Goal: Task Accomplishment & Management: Use online tool/utility

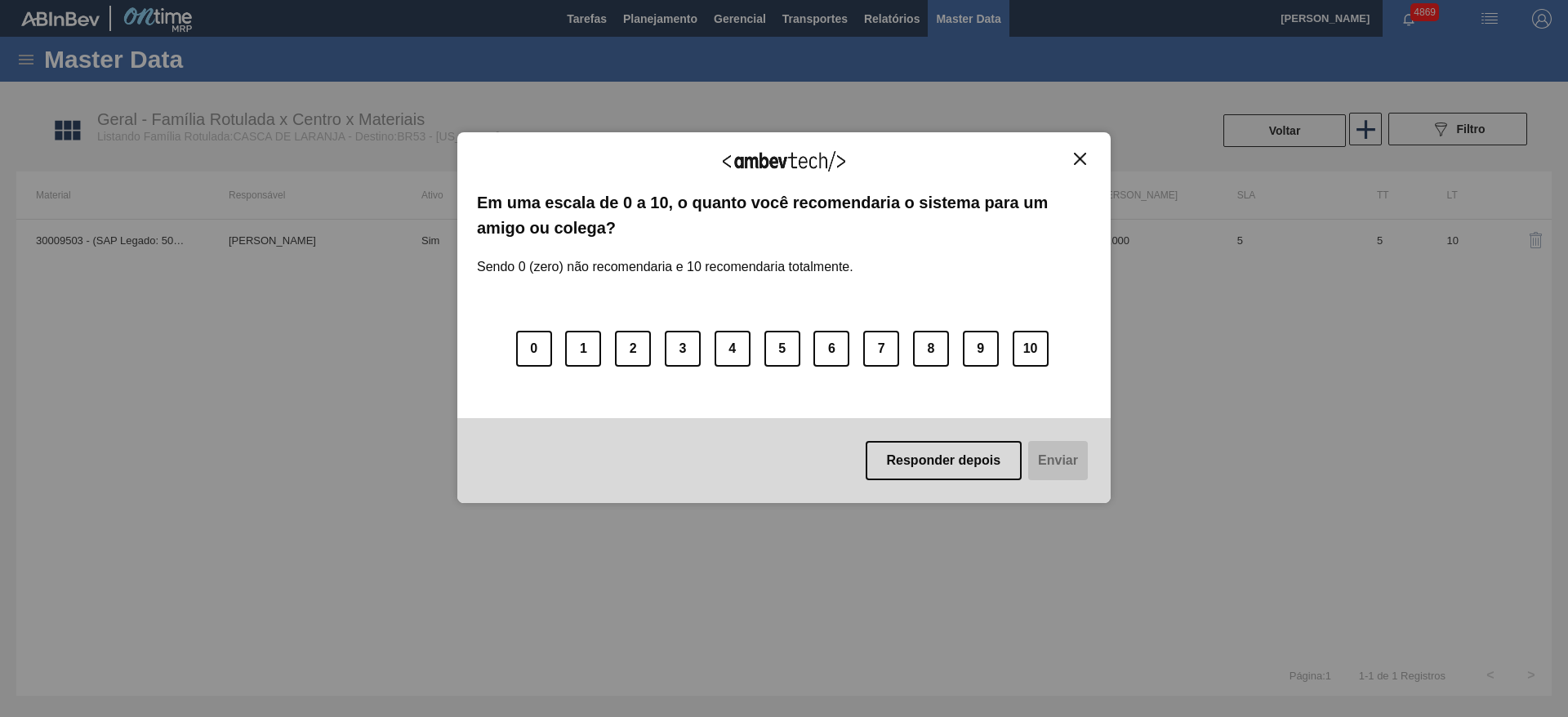
click at [1076, 159] on img "Close" at bounding box center [1080, 158] width 12 height 12
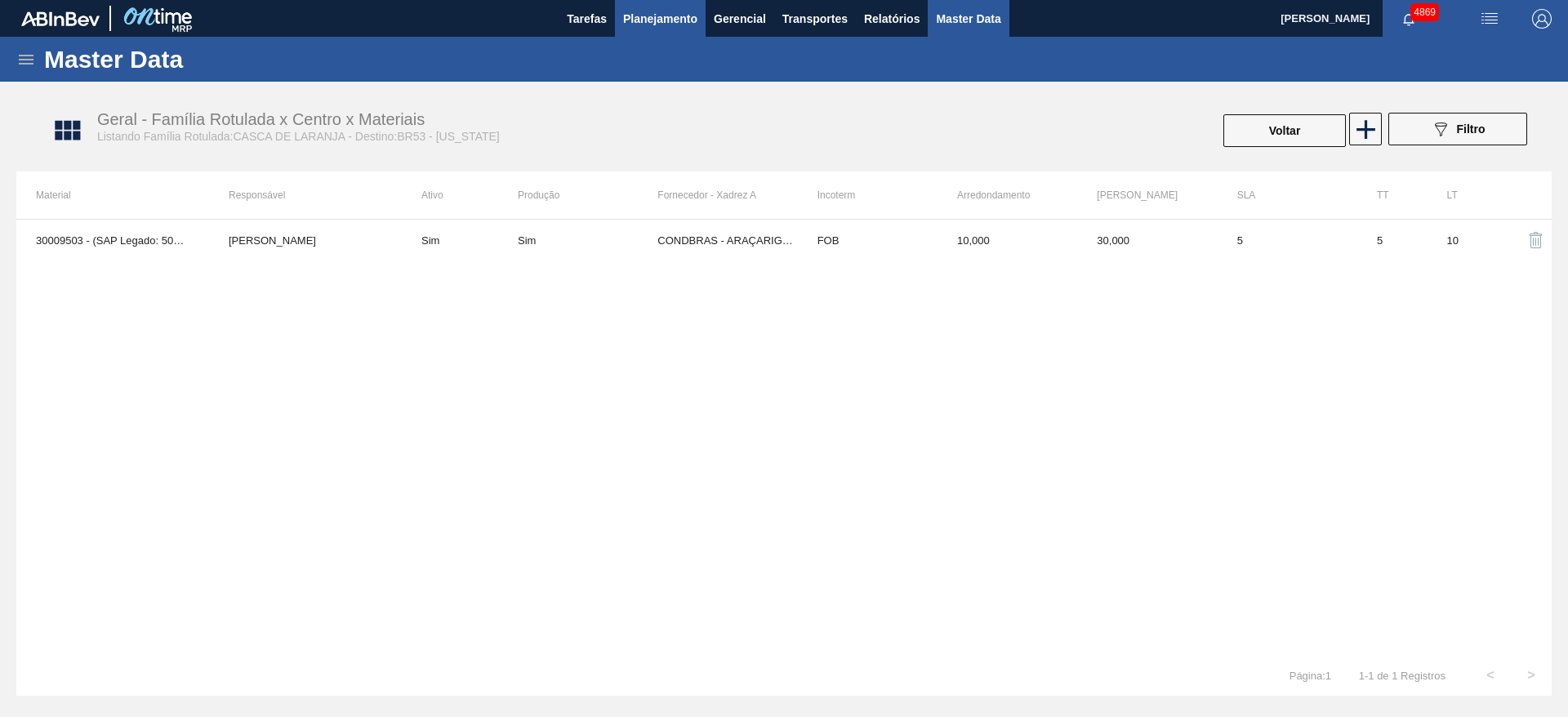
click at [678, 21] on span "Planejamento" at bounding box center [661, 19] width 75 height 20
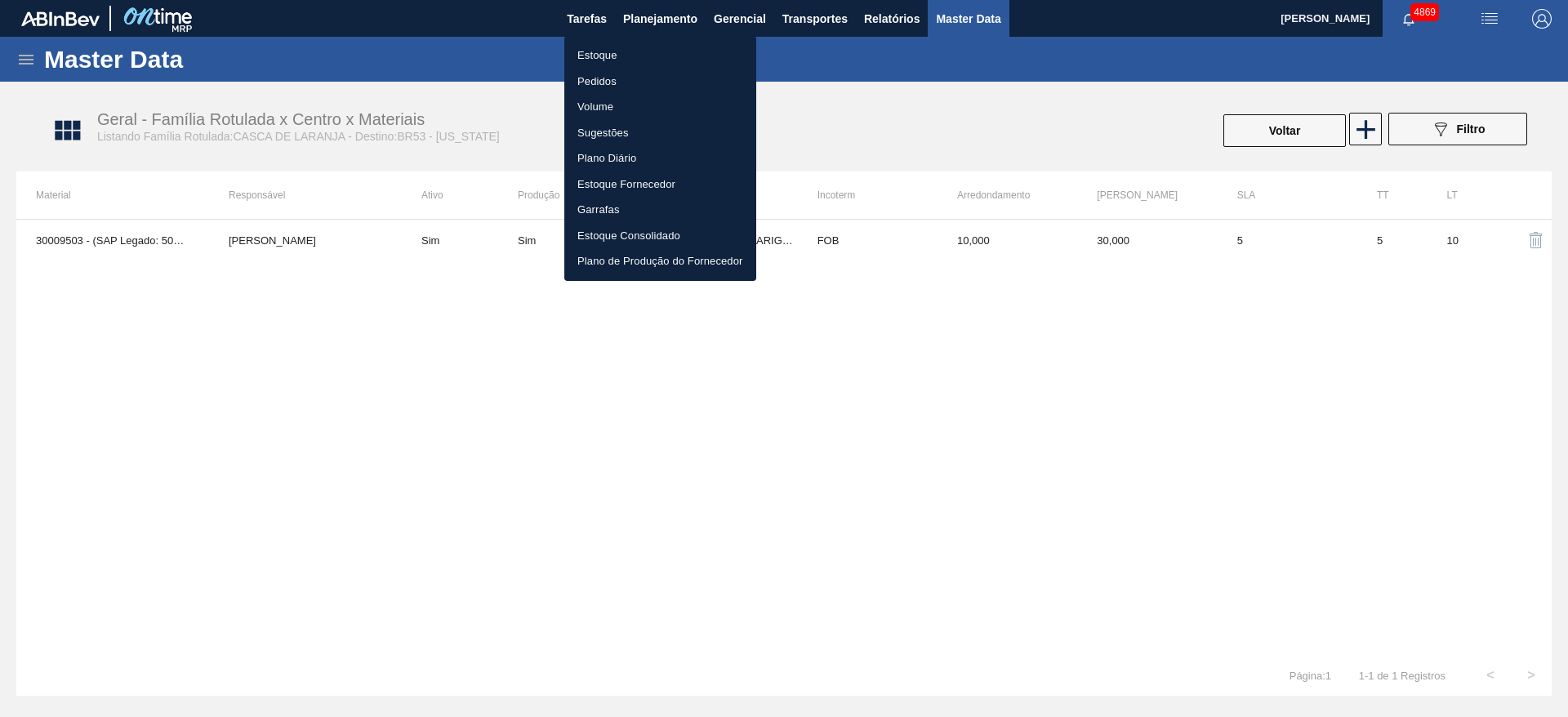
click at [598, 77] on li "Pedidos" at bounding box center [661, 82] width 192 height 26
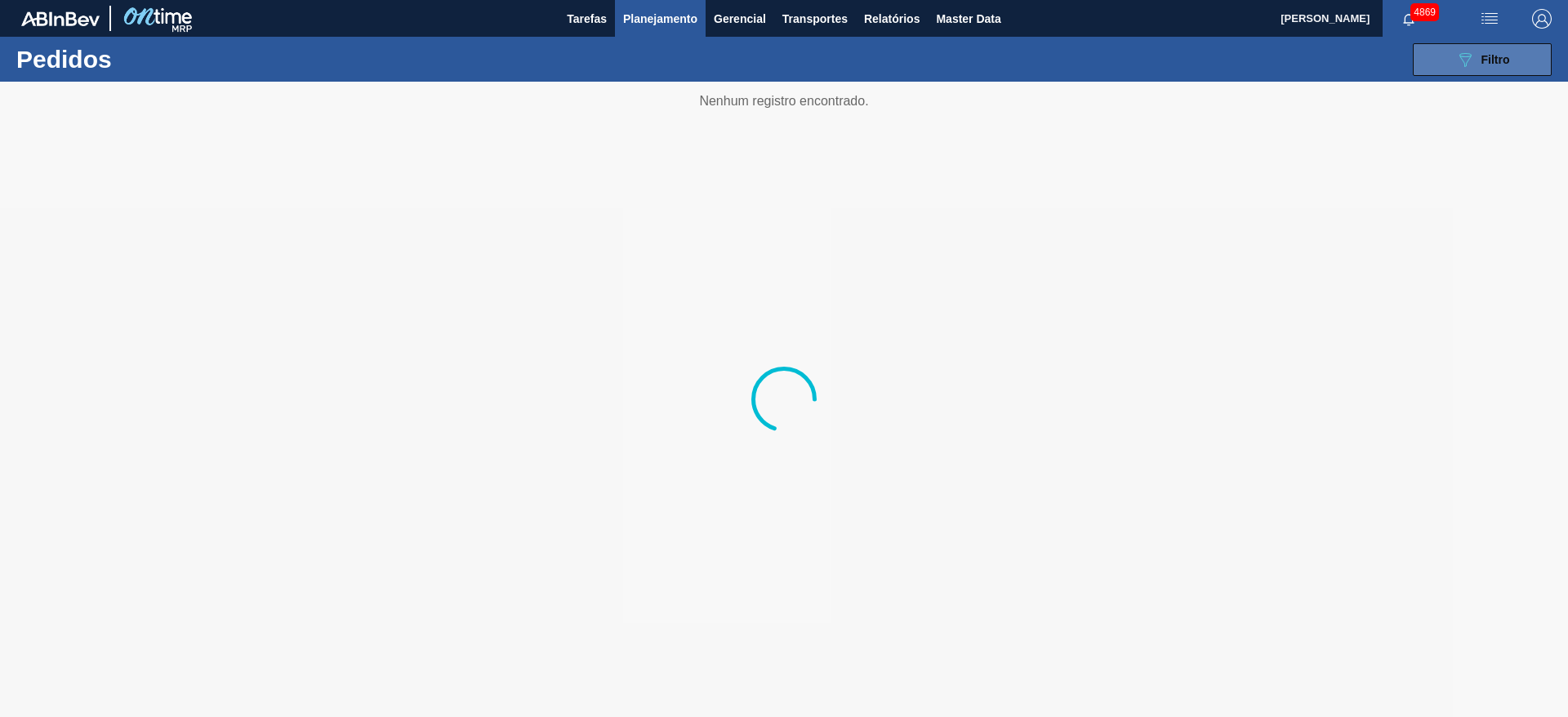
click at [1468, 57] on icon "089F7B8B-B2A5-4AFE-B5C0-19BA573D28AC" at bounding box center [1465, 60] width 20 height 20
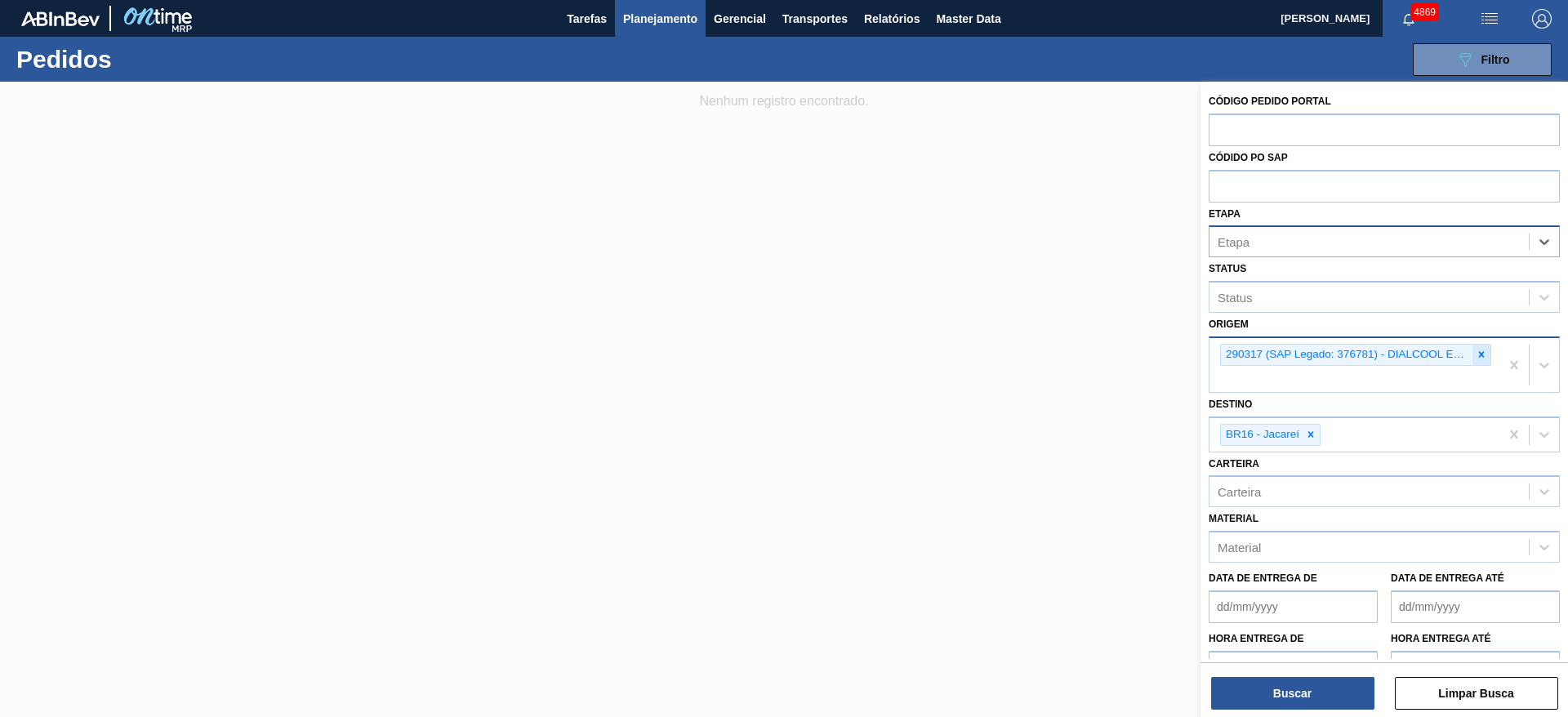
click at [1476, 356] on icon at bounding box center [1482, 354] width 11 height 11
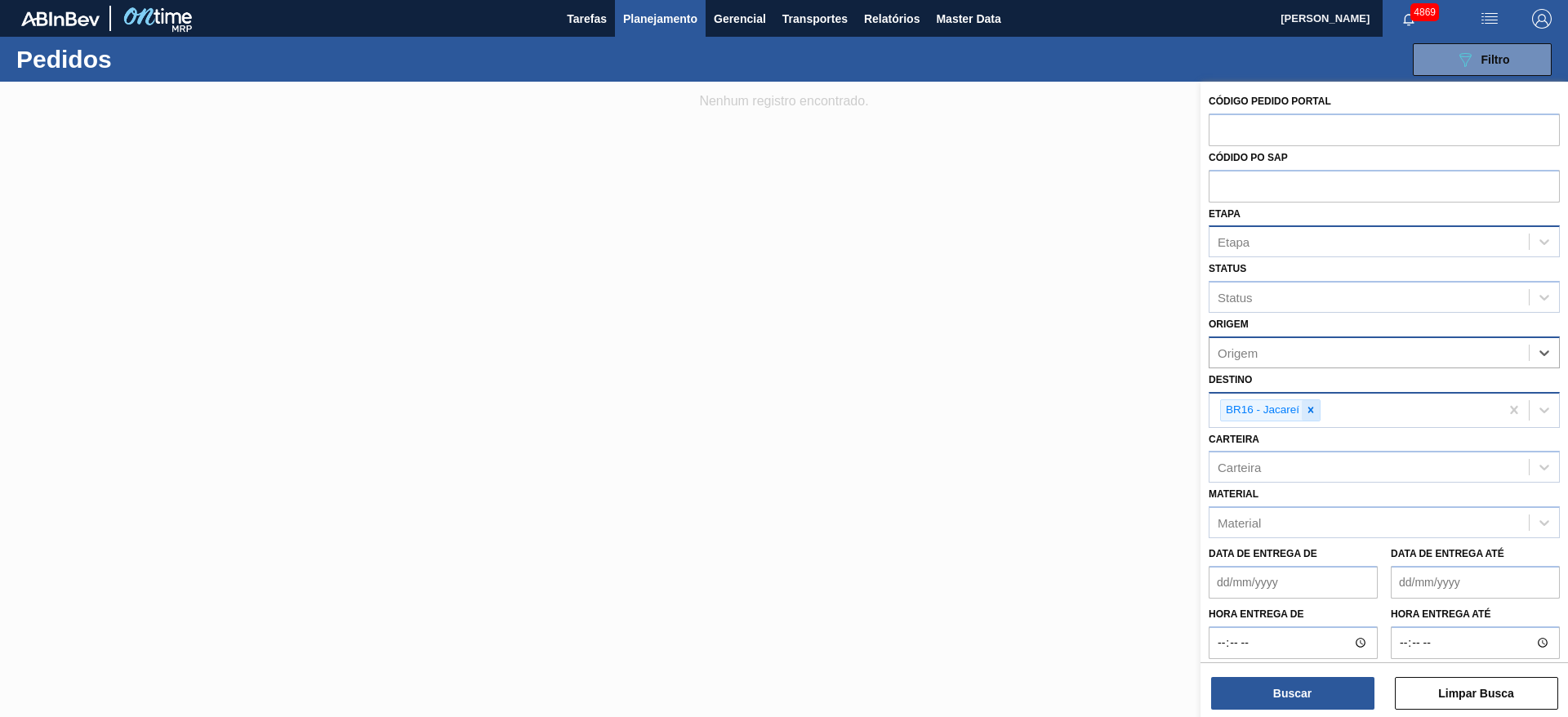
click at [1305, 404] on icon at bounding box center [1311, 410] width 11 height 11
click at [1287, 191] on input "text" at bounding box center [1384, 185] width 351 height 31
paste input "5800386340"
type input "5800386340"
drag, startPoint x: 1291, startPoint y: 184, endPoint x: 1149, endPoint y: 179, distance: 142.1
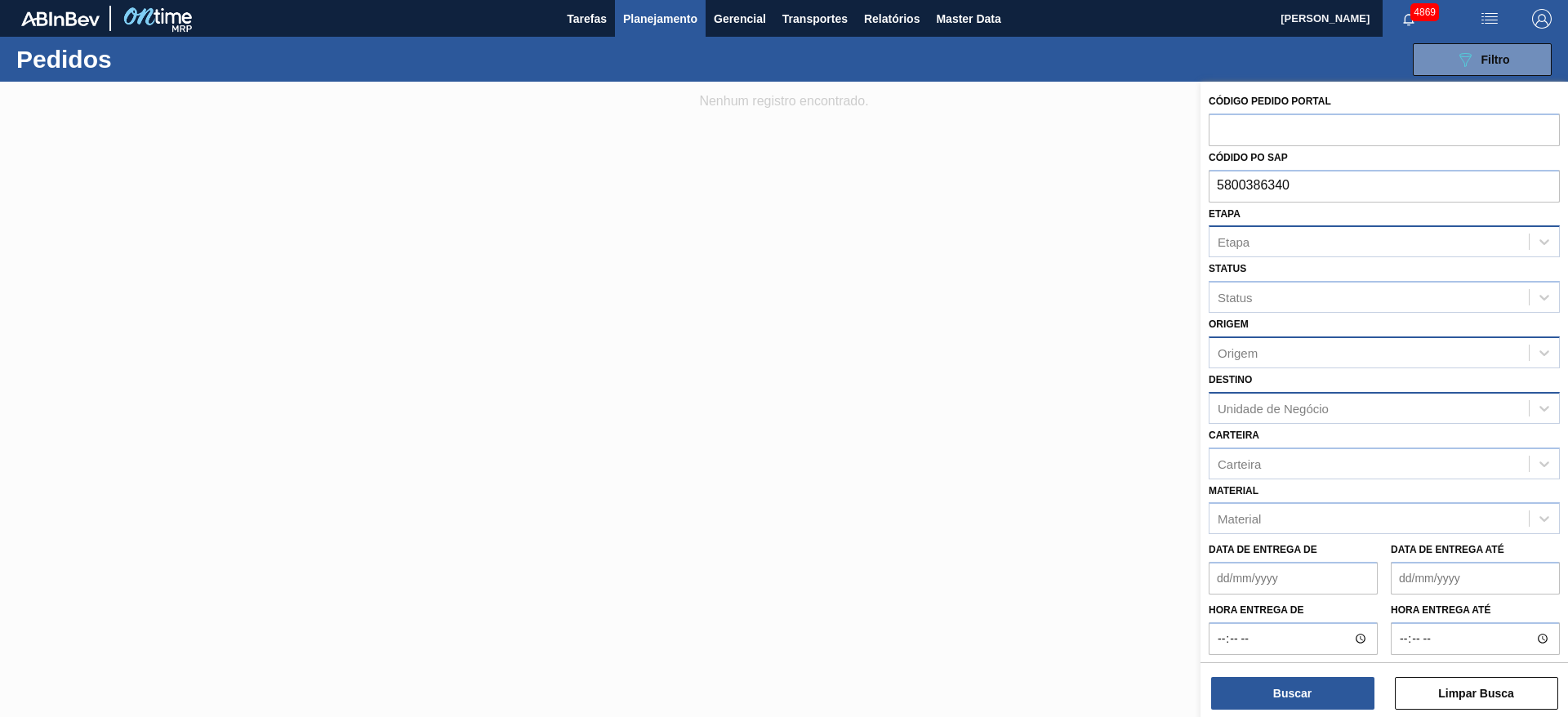
click at [1200, 179] on div "Código Pedido Portal Códido PO SAP 5800386340 Etapa Etapa Status Status Origem …" at bounding box center [1384, 441] width 368 height 717
click at [1337, 127] on input "text" at bounding box center [1384, 129] width 351 height 31
paste input "5800386340"
type input "5800386340"
click at [1290, 690] on button "Buscar" at bounding box center [1292, 693] width 163 height 33
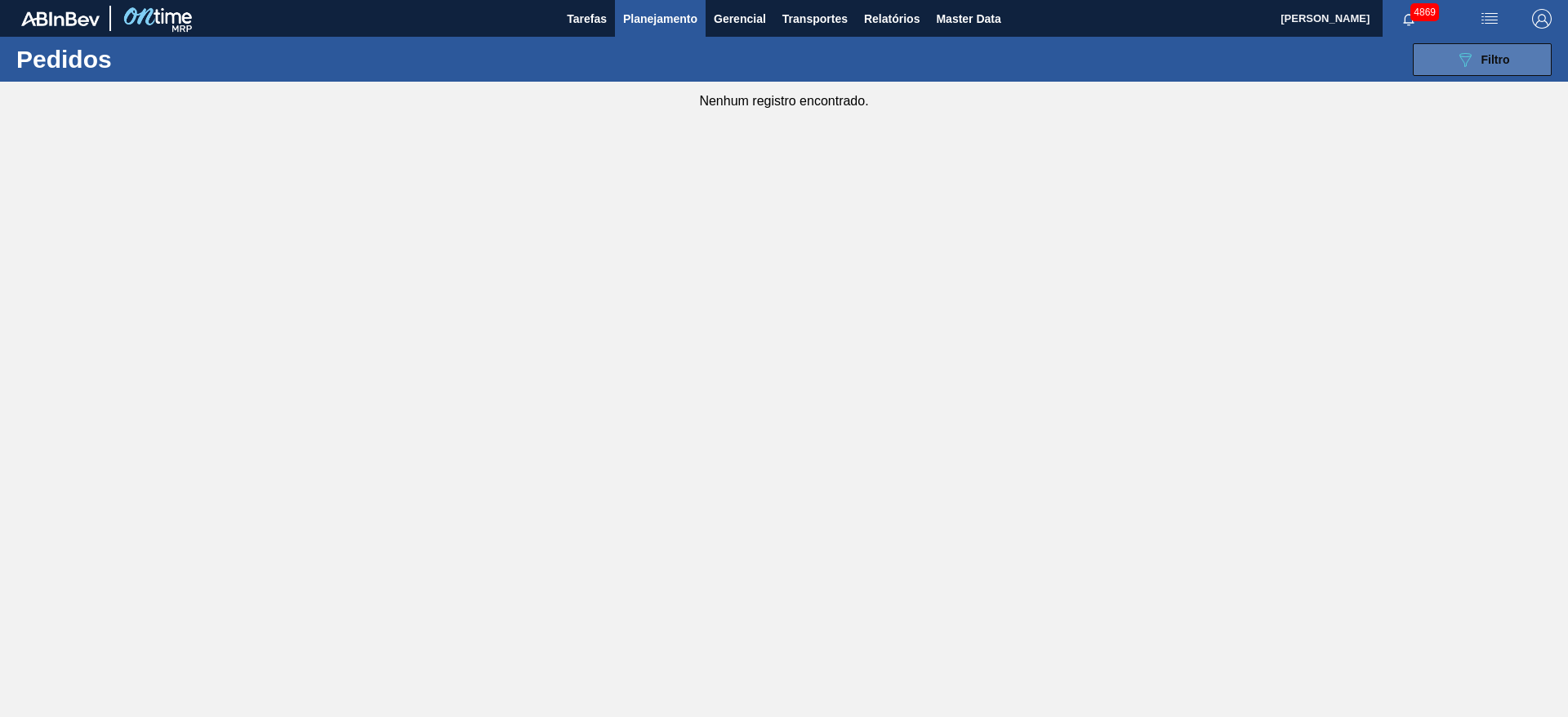
click at [1421, 58] on button "089F7B8B-B2A5-4AFE-B5C0-19BA573D28AC Filtro" at bounding box center [1482, 60] width 139 height 33
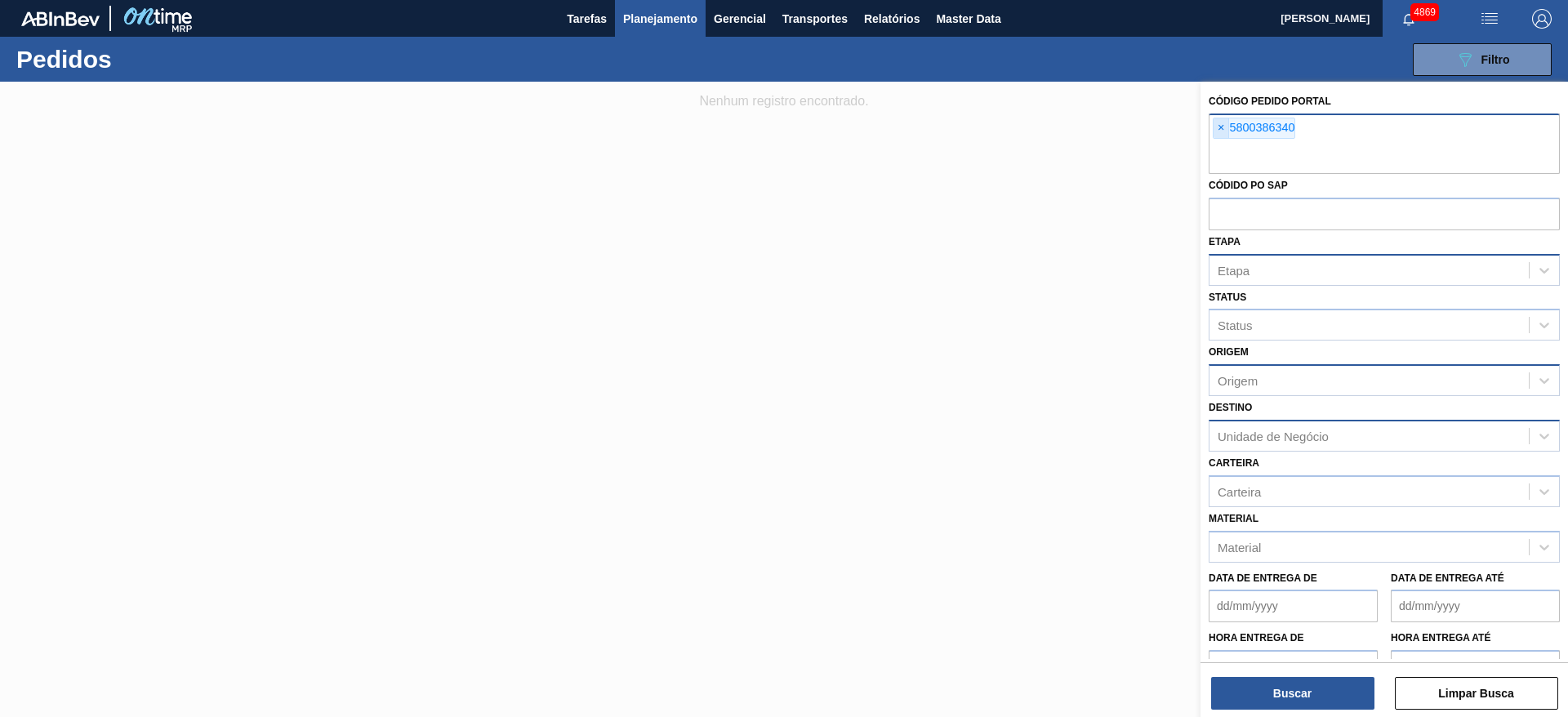
click at [1221, 127] on span "×" at bounding box center [1221, 128] width 16 height 20
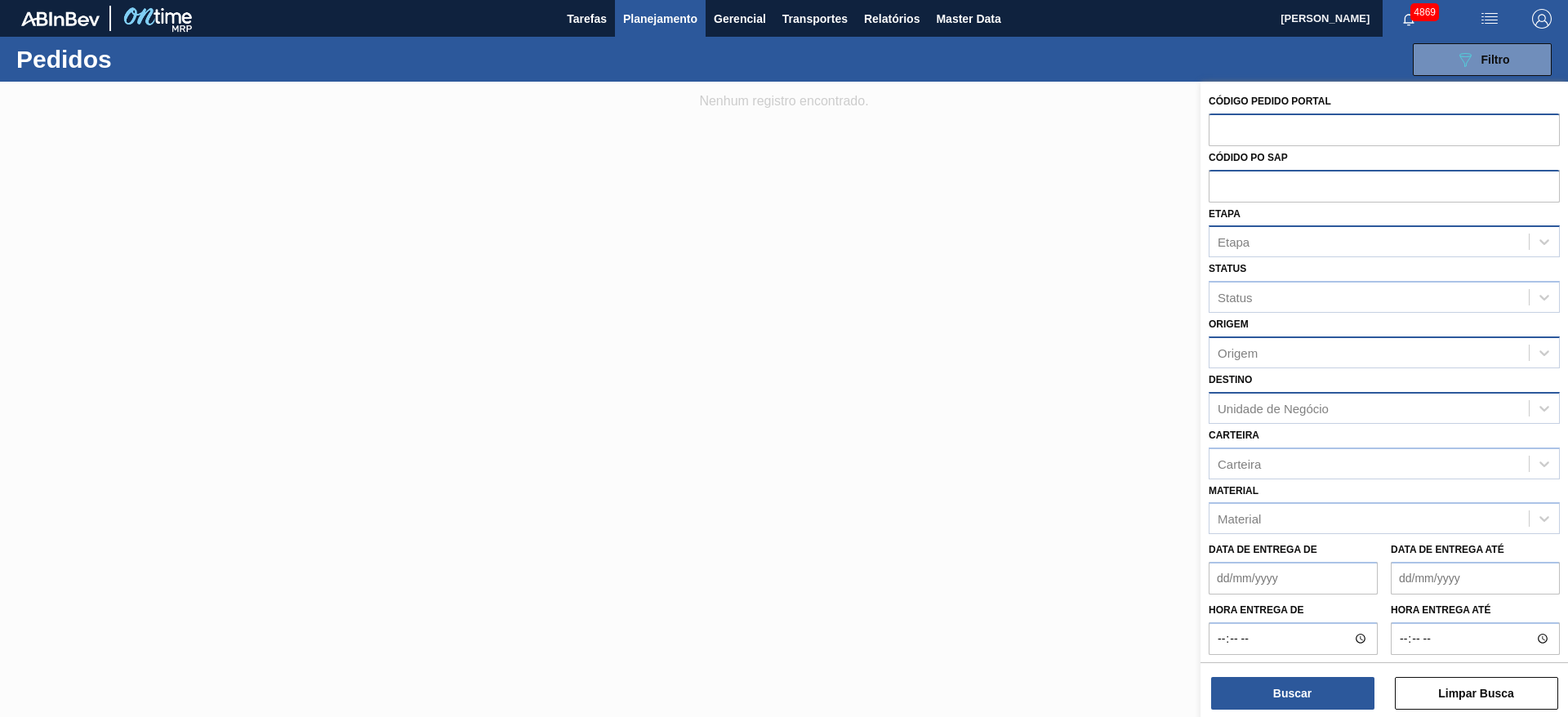
click at [1217, 193] on input "text" at bounding box center [1384, 185] width 351 height 31
paste input "5800386340"
type input "5800386340"
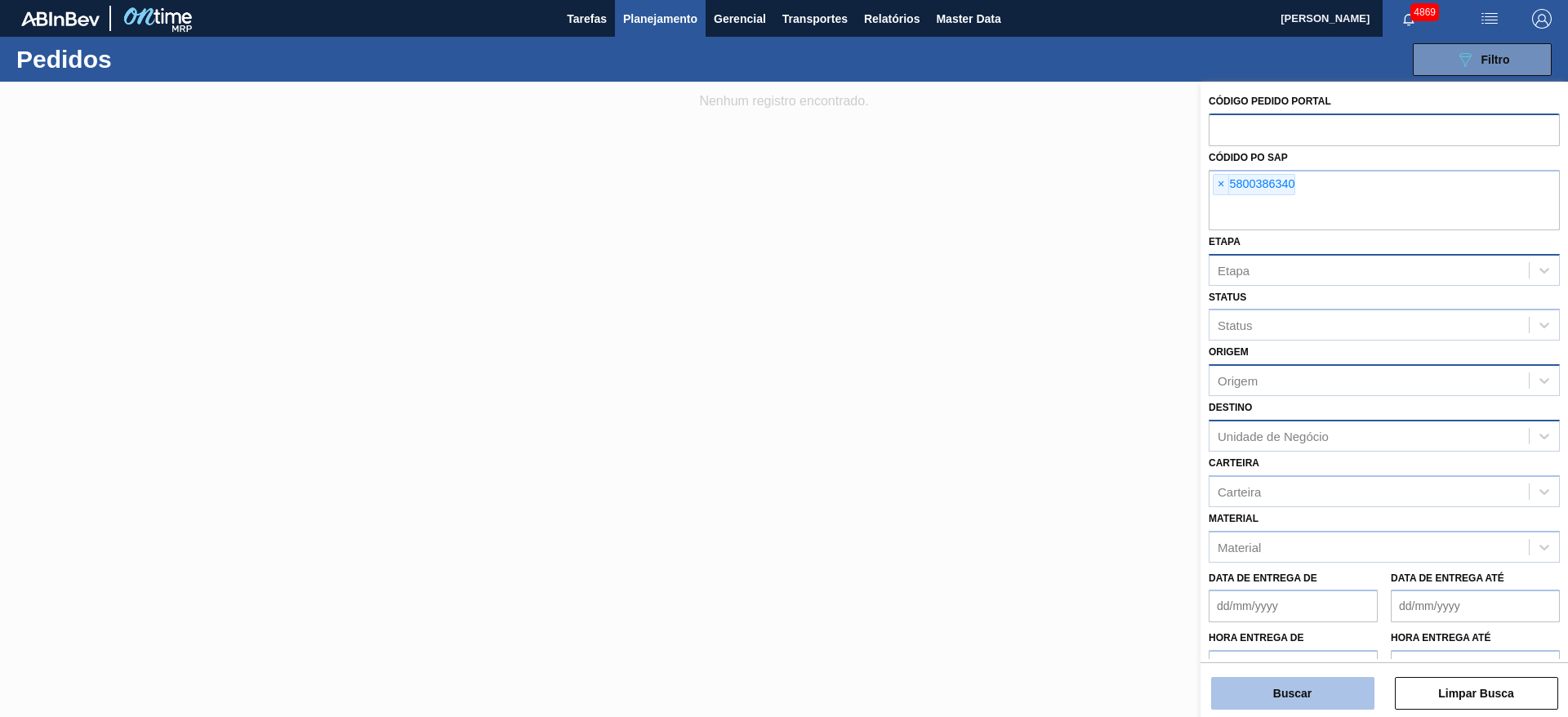
click at [1331, 701] on button "Buscar" at bounding box center [1292, 693] width 163 height 33
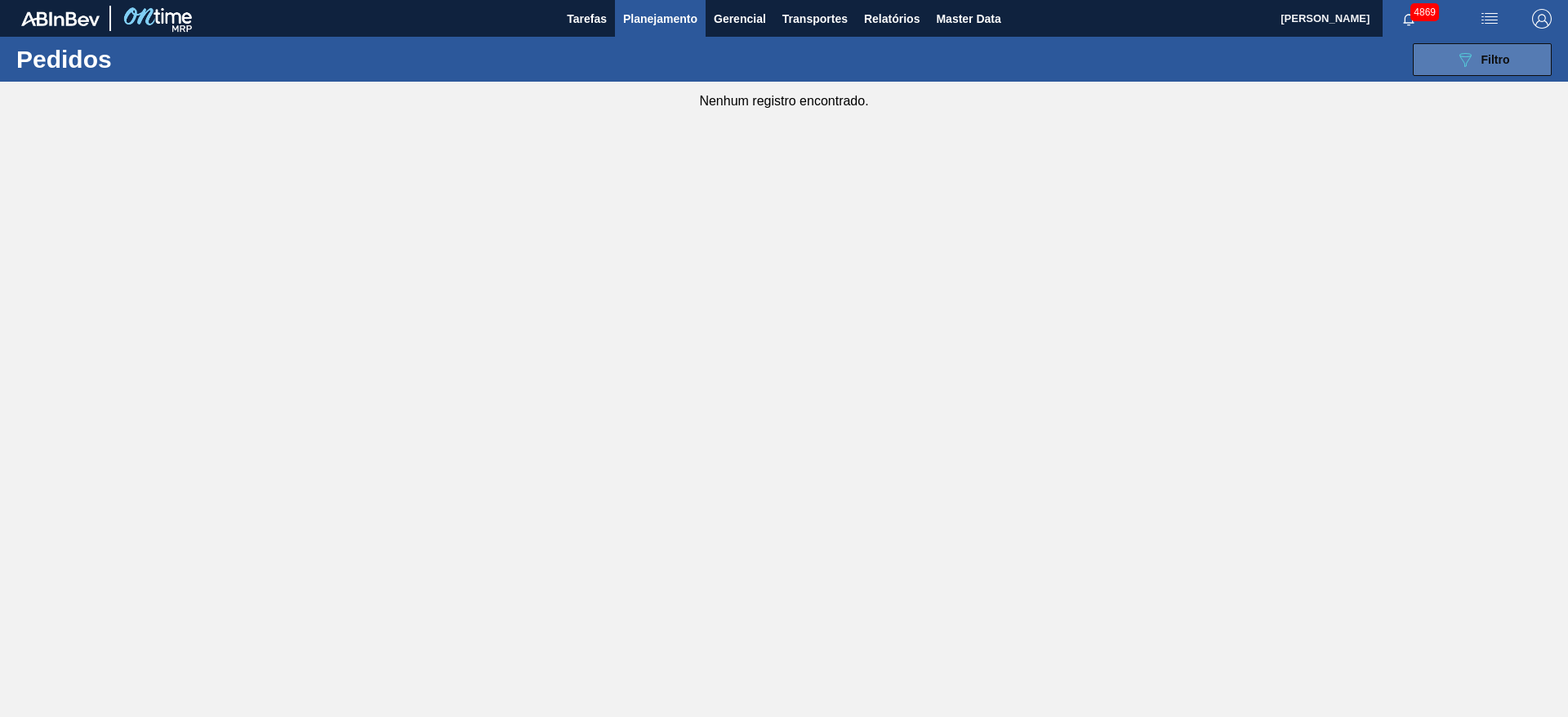
click at [1524, 54] on button "089F7B8B-B2A5-4AFE-B5C0-19BA573D28AC Filtro" at bounding box center [1482, 60] width 139 height 33
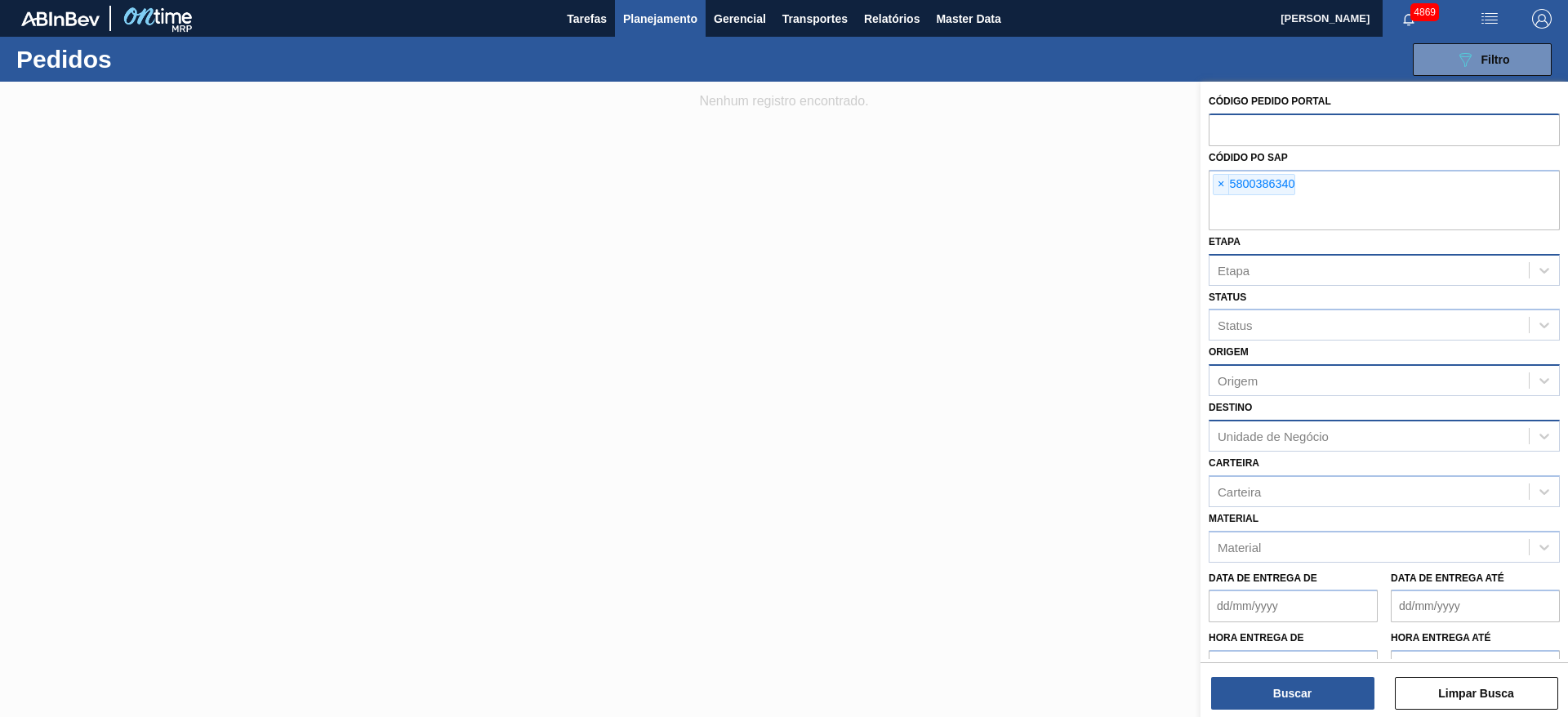
click at [928, 334] on div at bounding box center [784, 441] width 1568 height 717
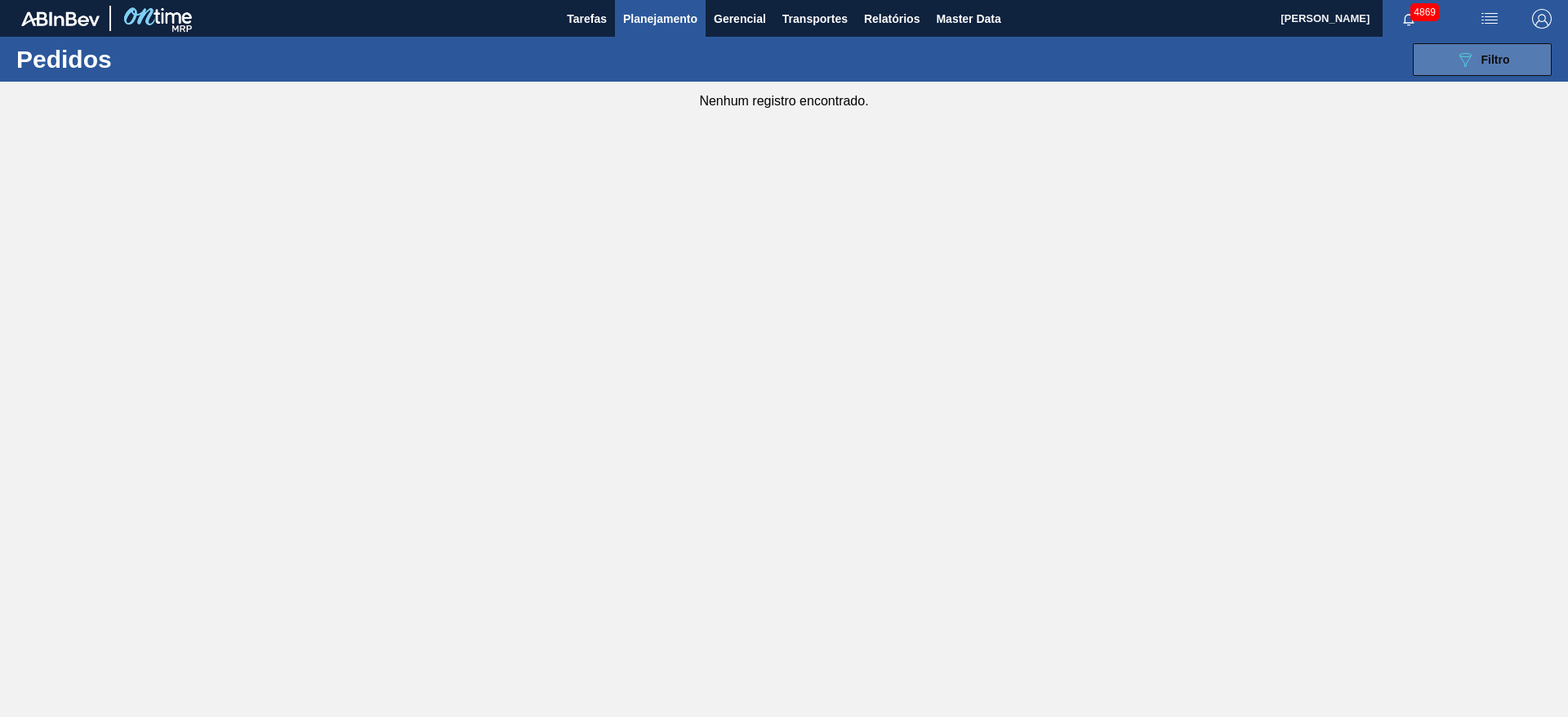
click at [1466, 44] on button "089F7B8B-B2A5-4AFE-B5C0-19BA573D28AC Filtro" at bounding box center [1482, 60] width 139 height 33
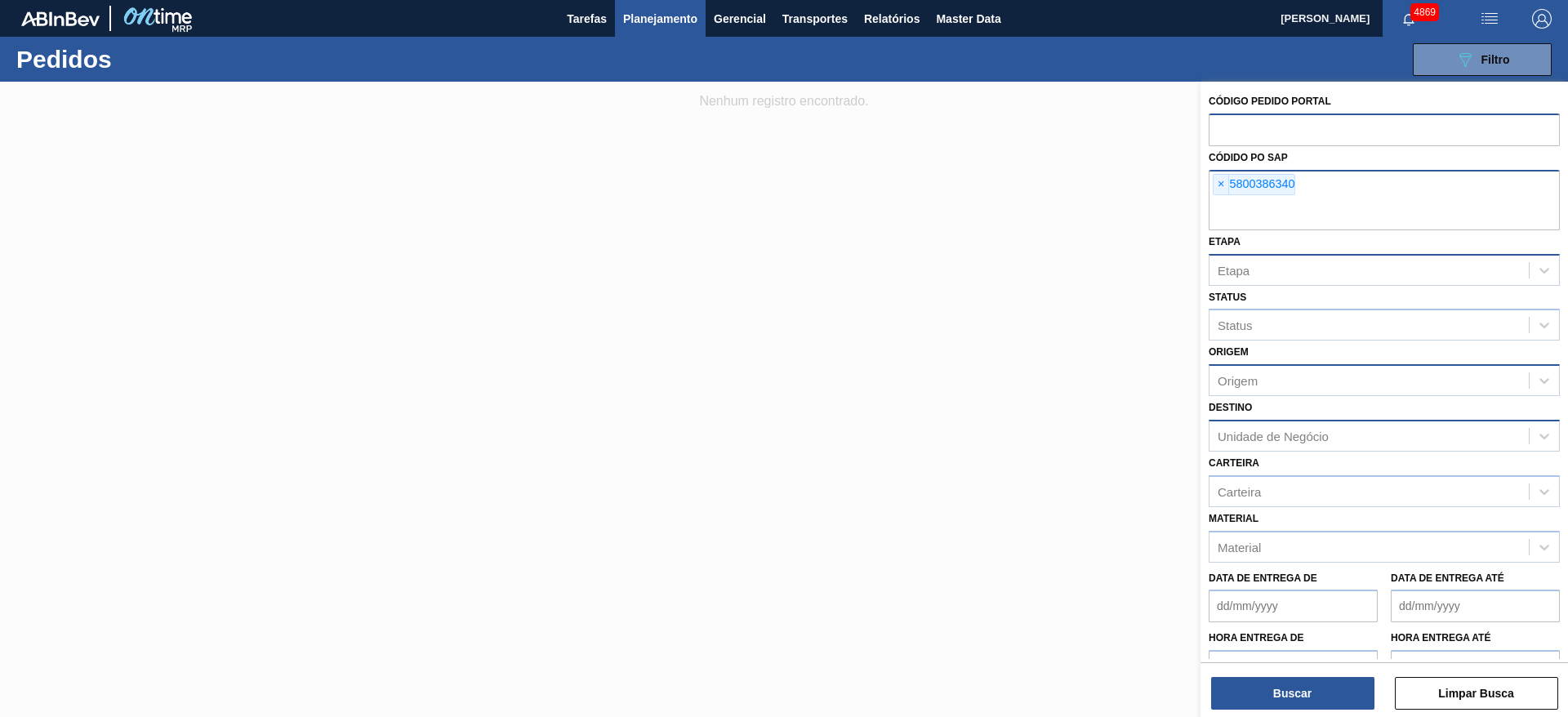
click at [1334, 203] on input "text" at bounding box center [1384, 215] width 351 height 31
paste input "5800386340"
type input "5800386340"
click at [1218, 186] on span "×" at bounding box center [1221, 185] width 16 height 20
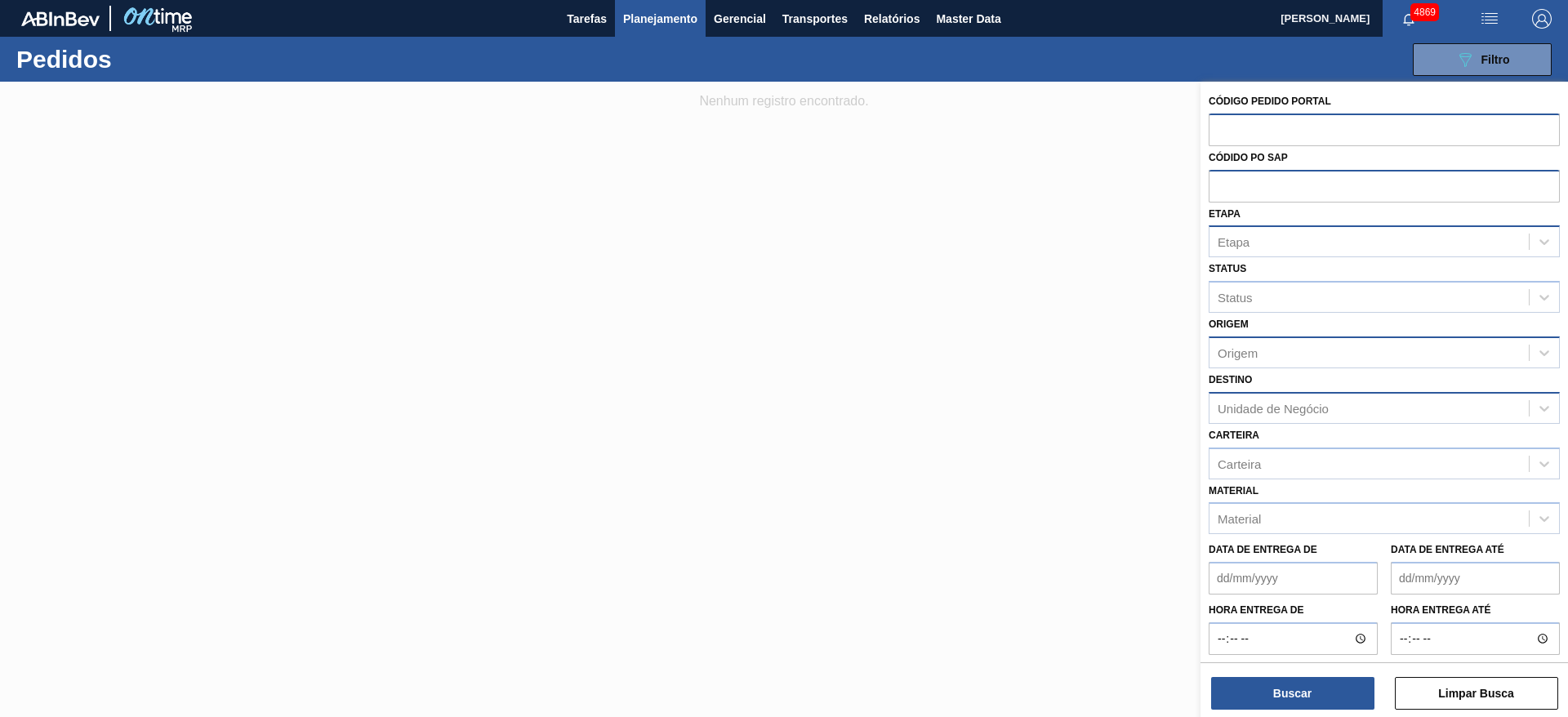
paste input "5800386340"
type input "5800386340"
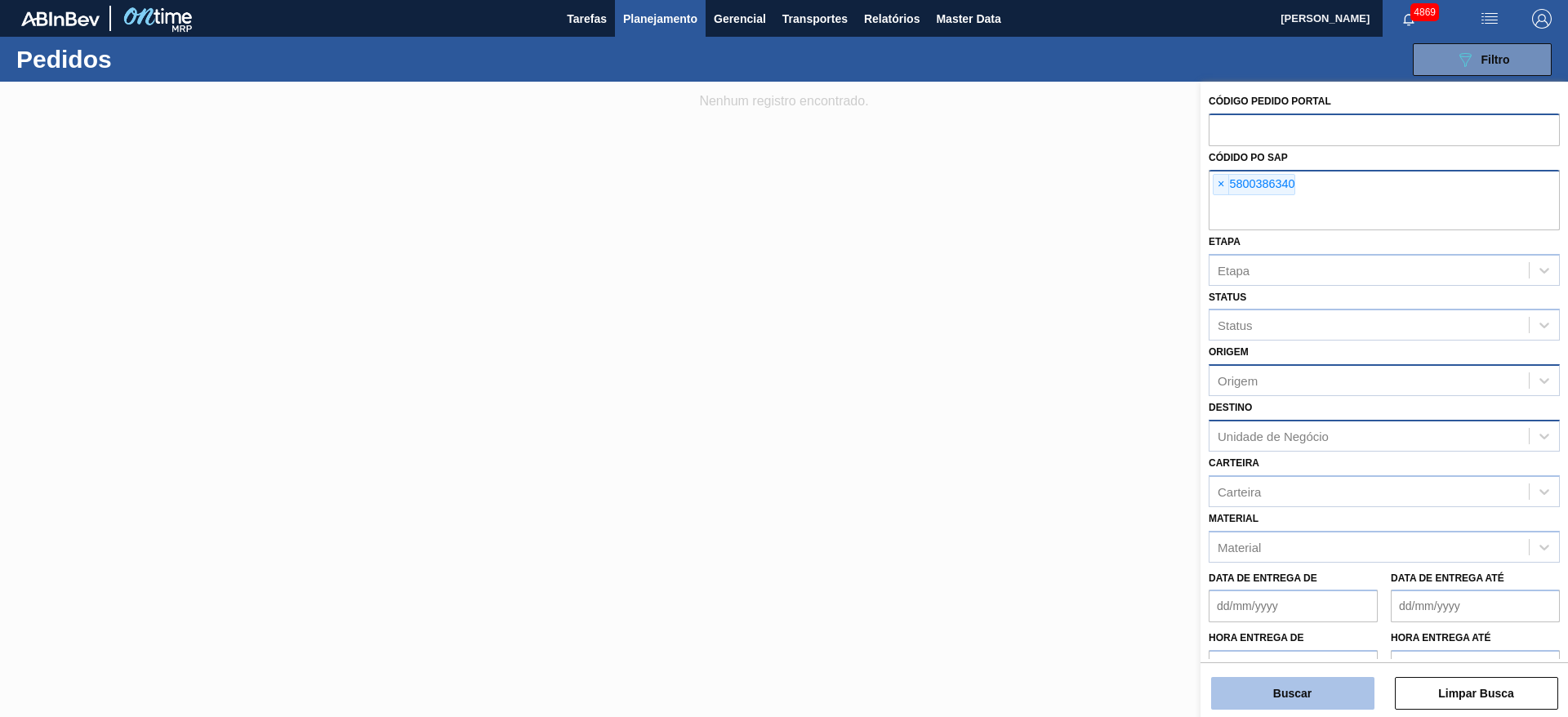
click at [1306, 683] on button "Buscar" at bounding box center [1292, 693] width 163 height 33
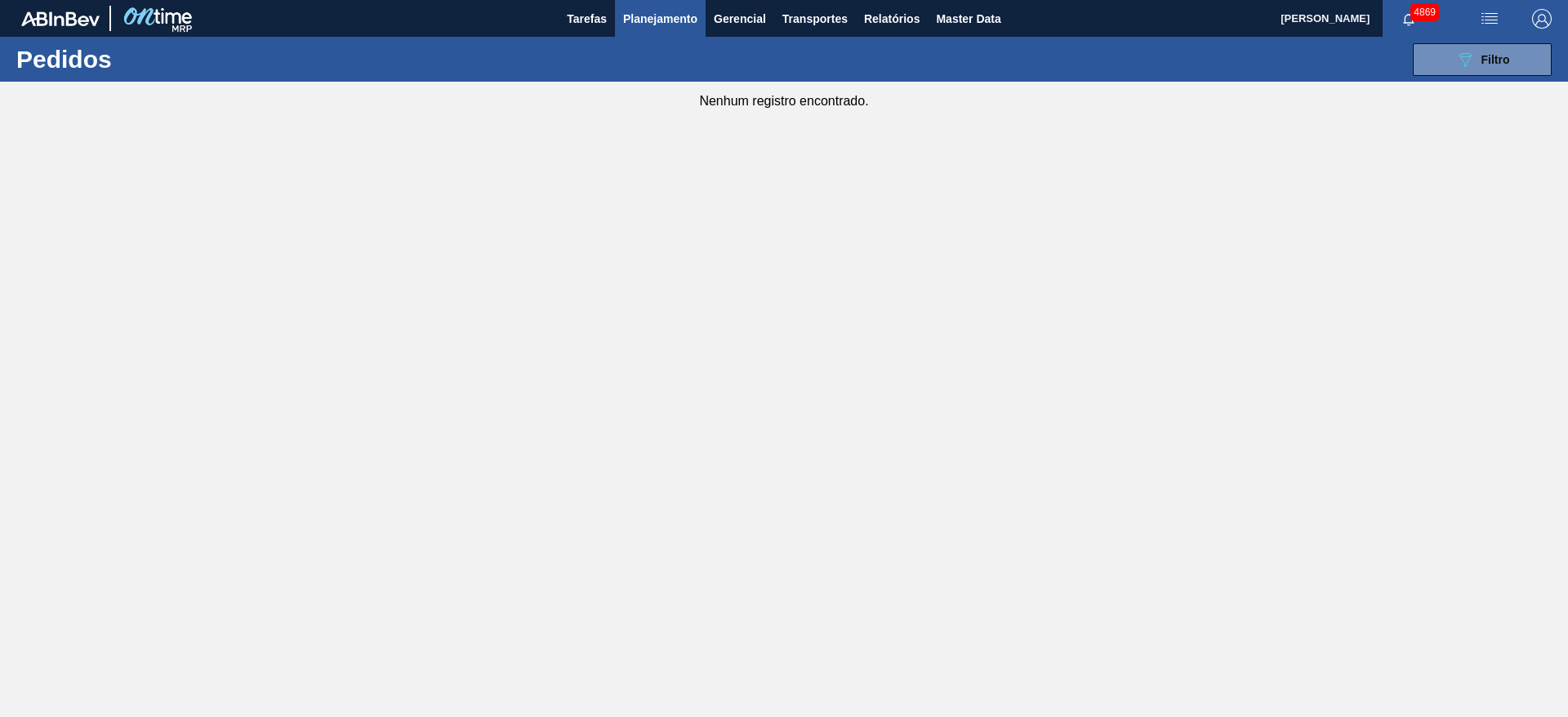
click at [686, 9] on span "Planejamento" at bounding box center [661, 19] width 75 height 20
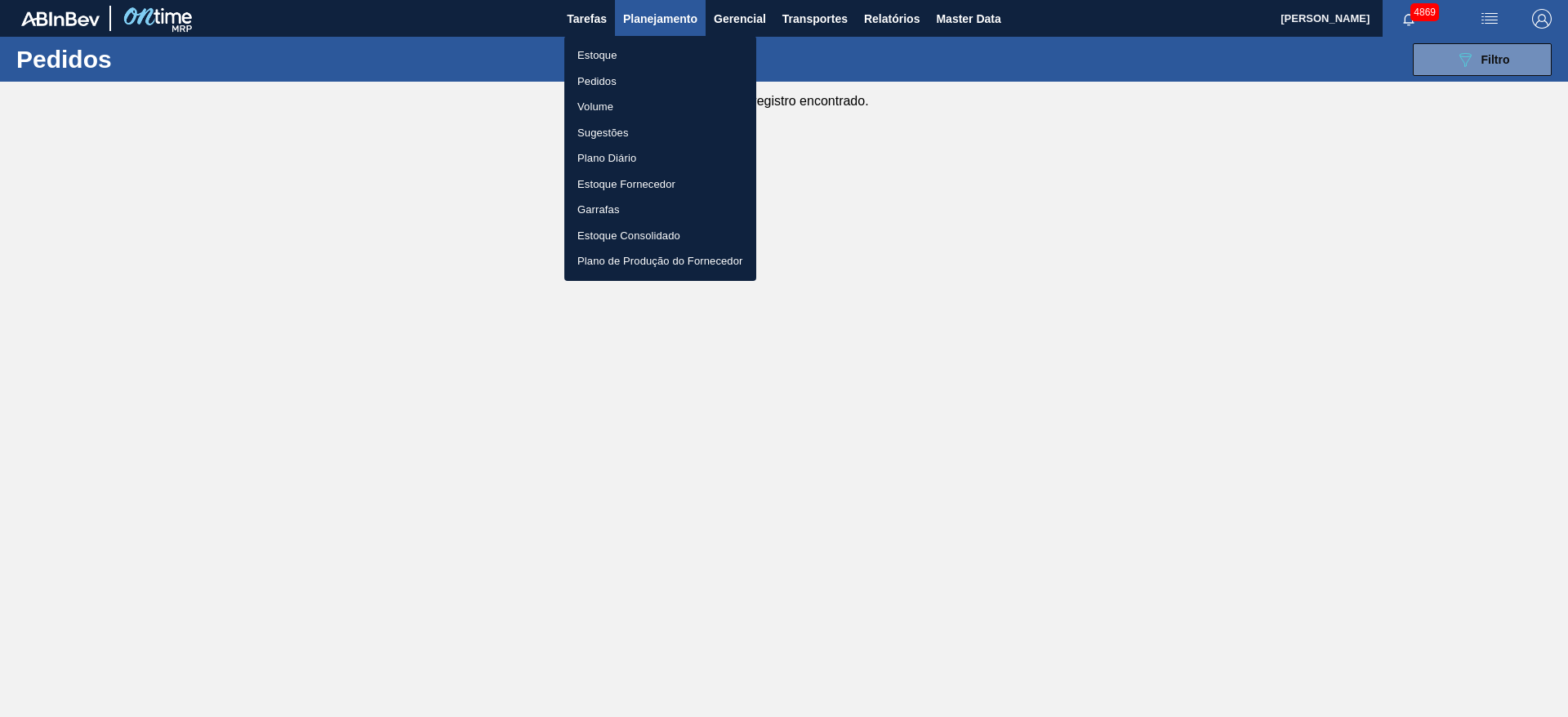
click at [606, 45] on li "Estoque" at bounding box center [661, 56] width 192 height 26
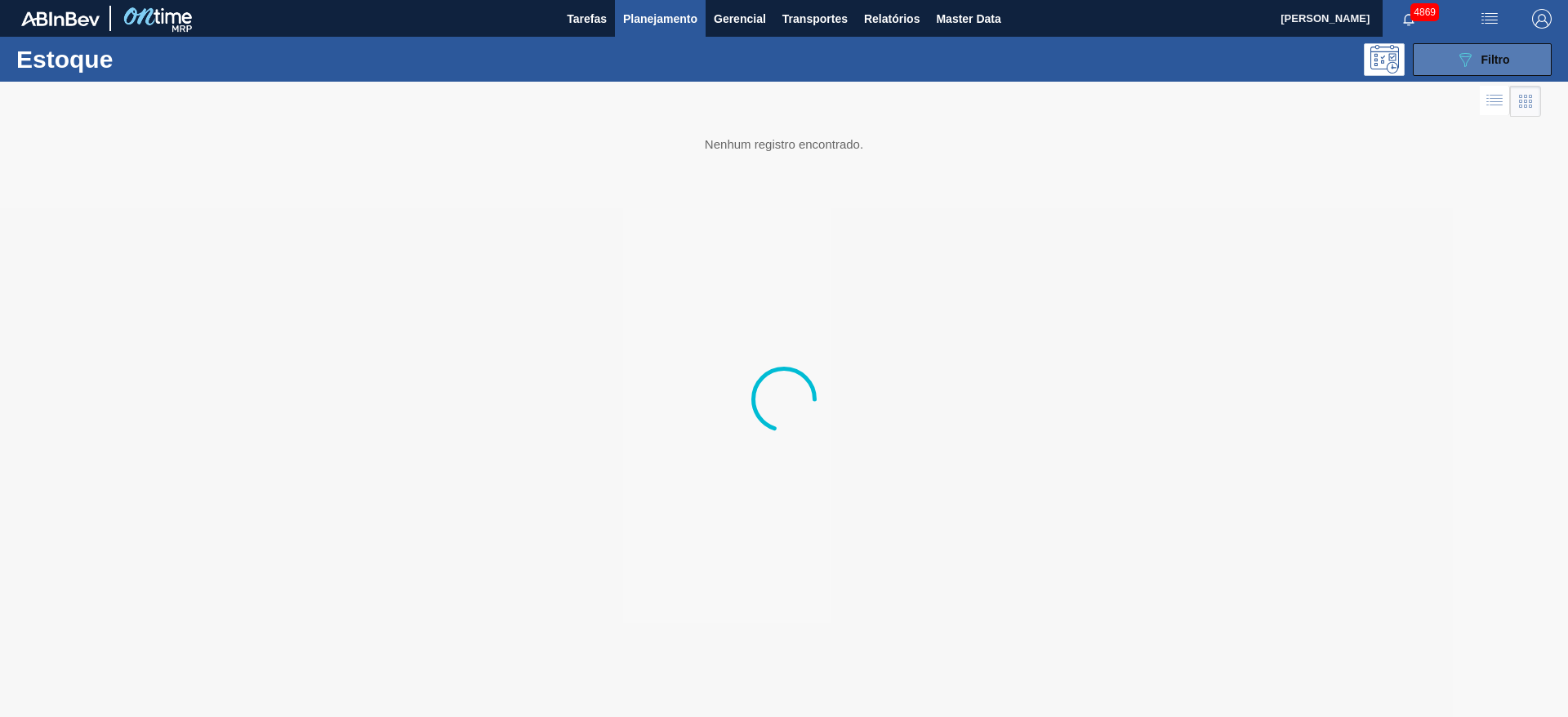
click at [1501, 48] on button "089F7B8B-B2A5-4AFE-B5C0-19BA573D28AC Filtro" at bounding box center [1482, 60] width 139 height 33
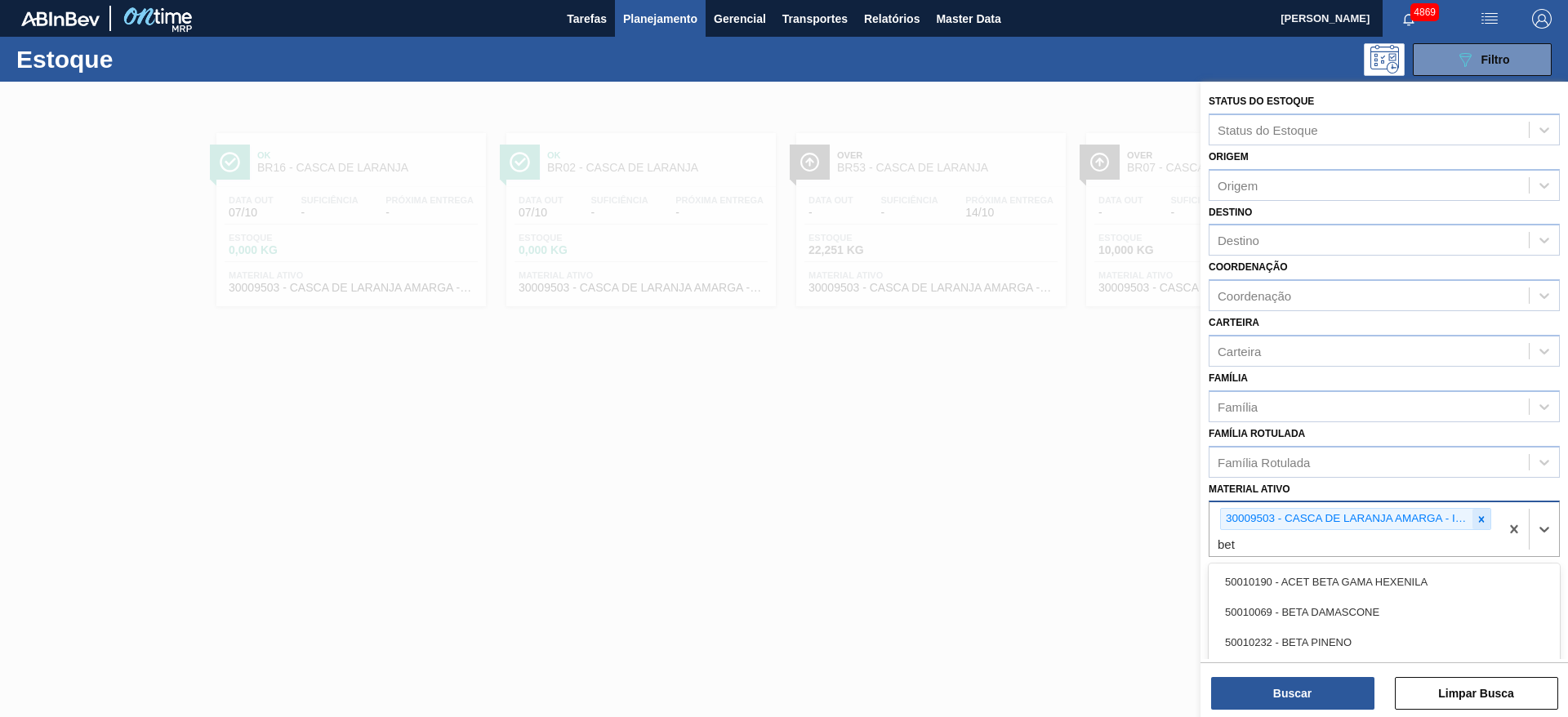
click at [1477, 511] on div at bounding box center [1482, 518] width 18 height 21
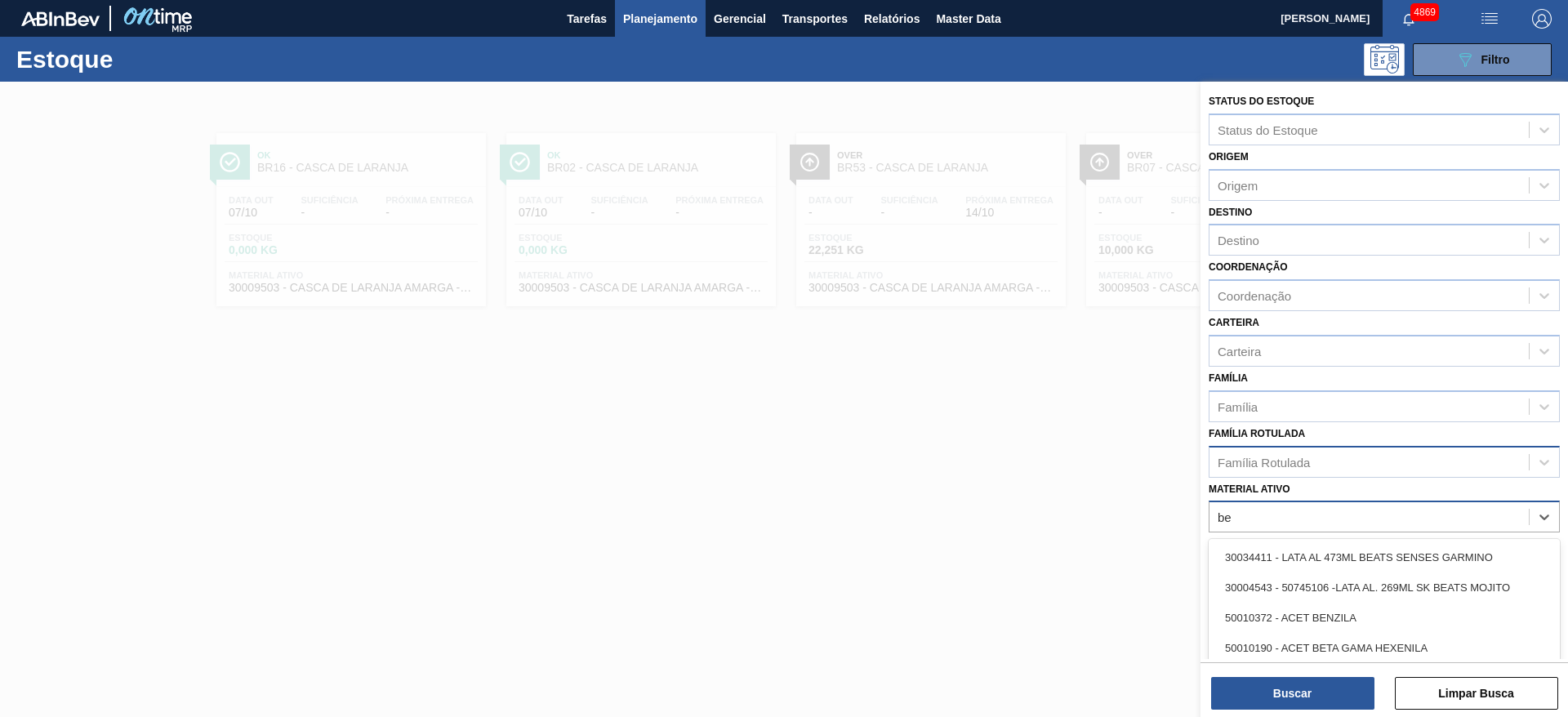
type ativo "b"
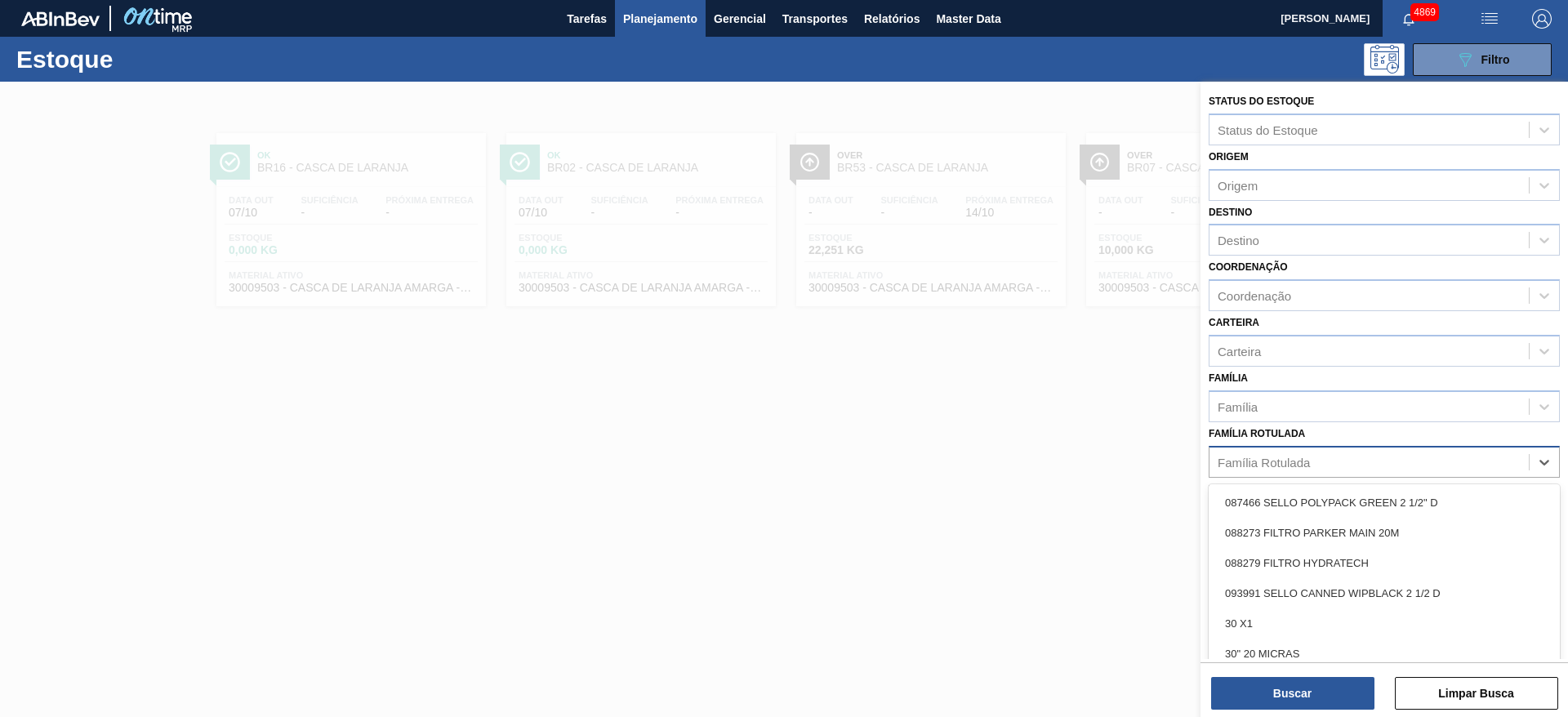
click at [1504, 468] on div "Família Rotulada" at bounding box center [1369, 462] width 319 height 24
type Rotulada "fos"
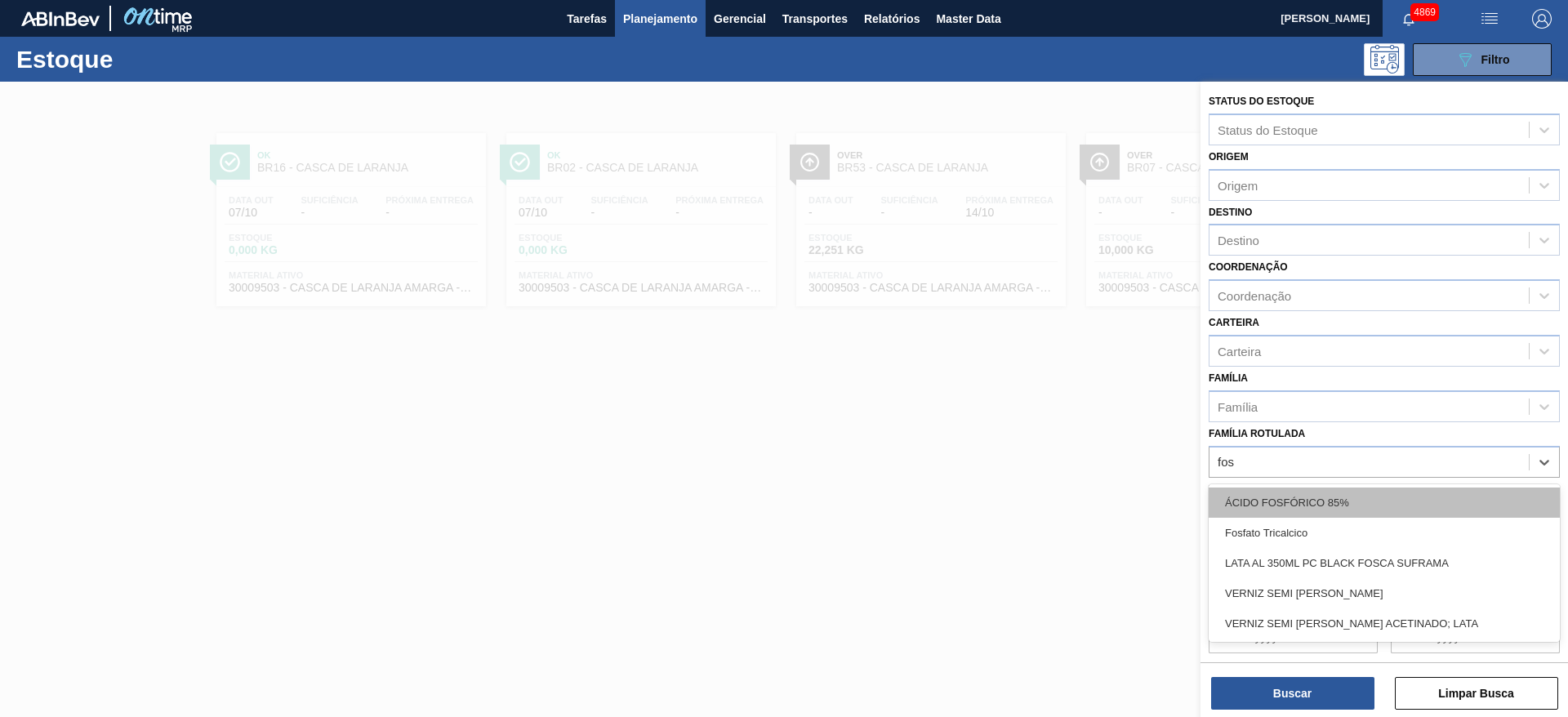
click at [1409, 501] on div "ÁCIDO FOSFÓRICO 85%" at bounding box center [1384, 502] width 351 height 30
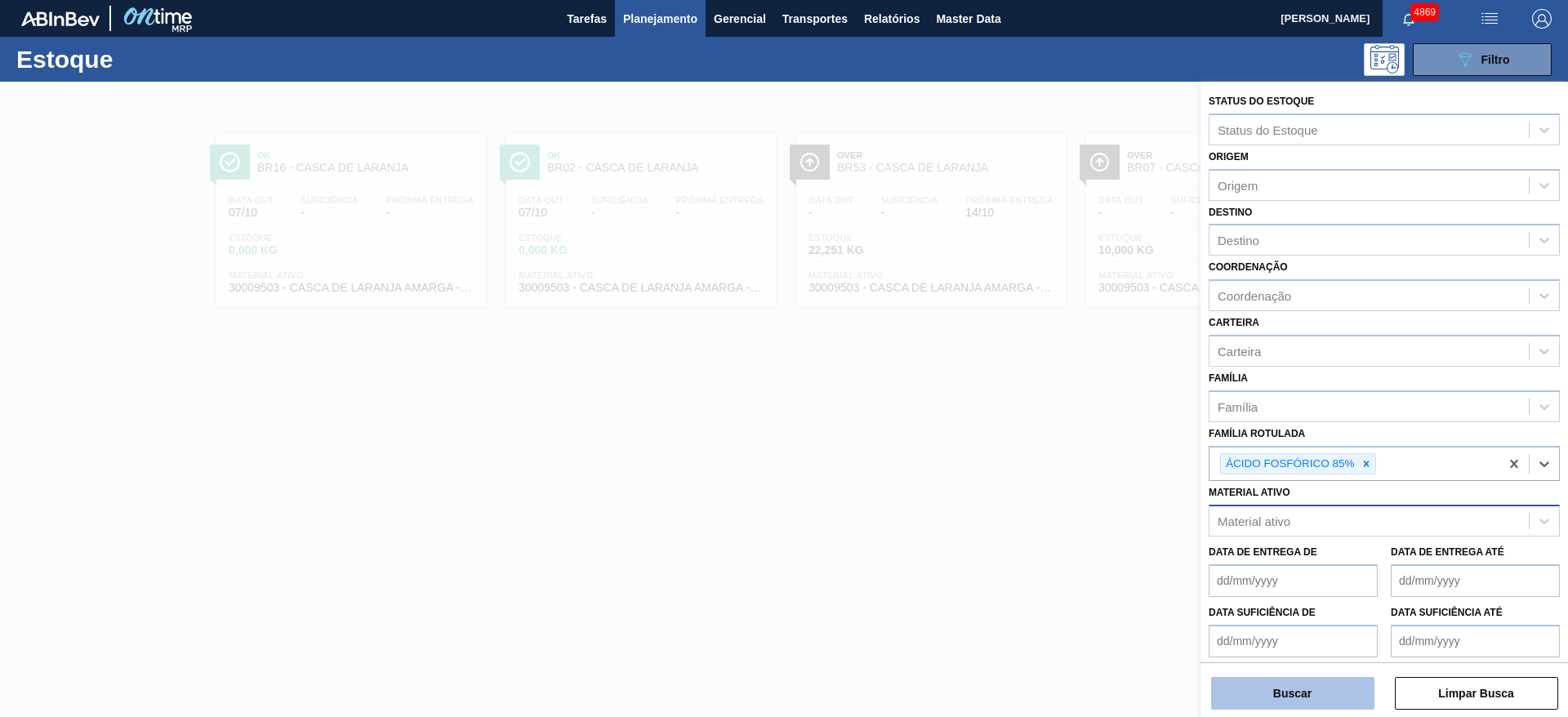
click at [1336, 703] on button "Buscar" at bounding box center [1292, 693] width 163 height 33
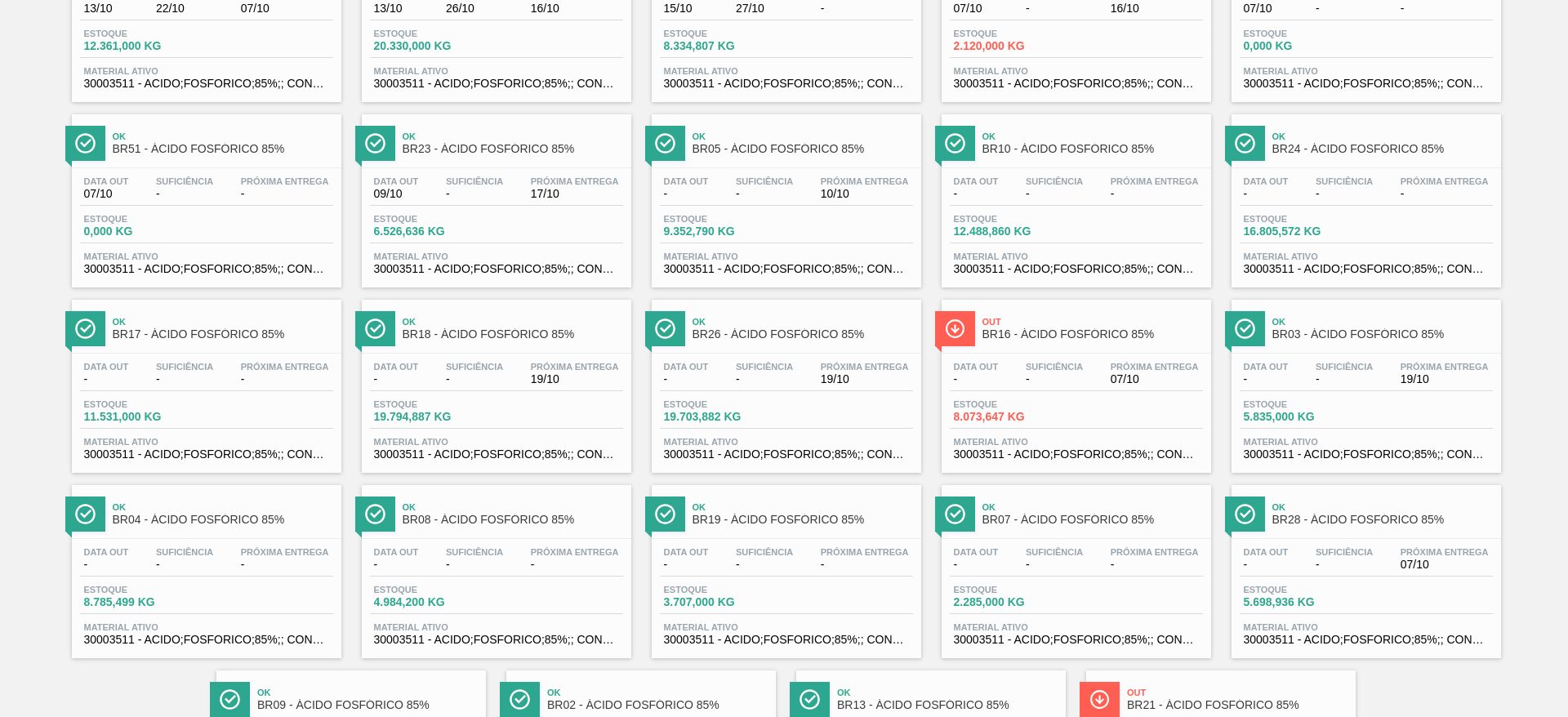
scroll to position [368, 0]
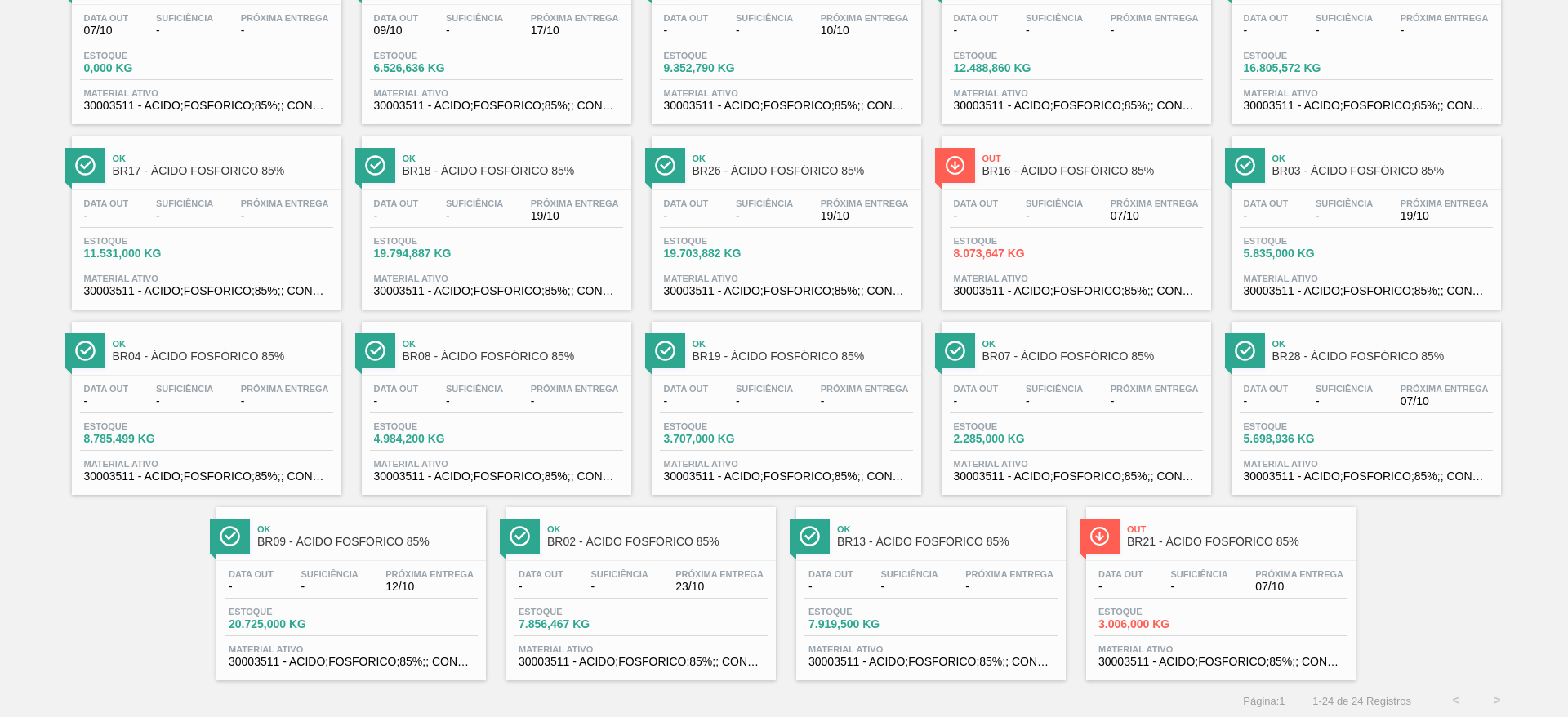
click at [1296, 524] on span "Out" at bounding box center [1237, 529] width 221 height 10
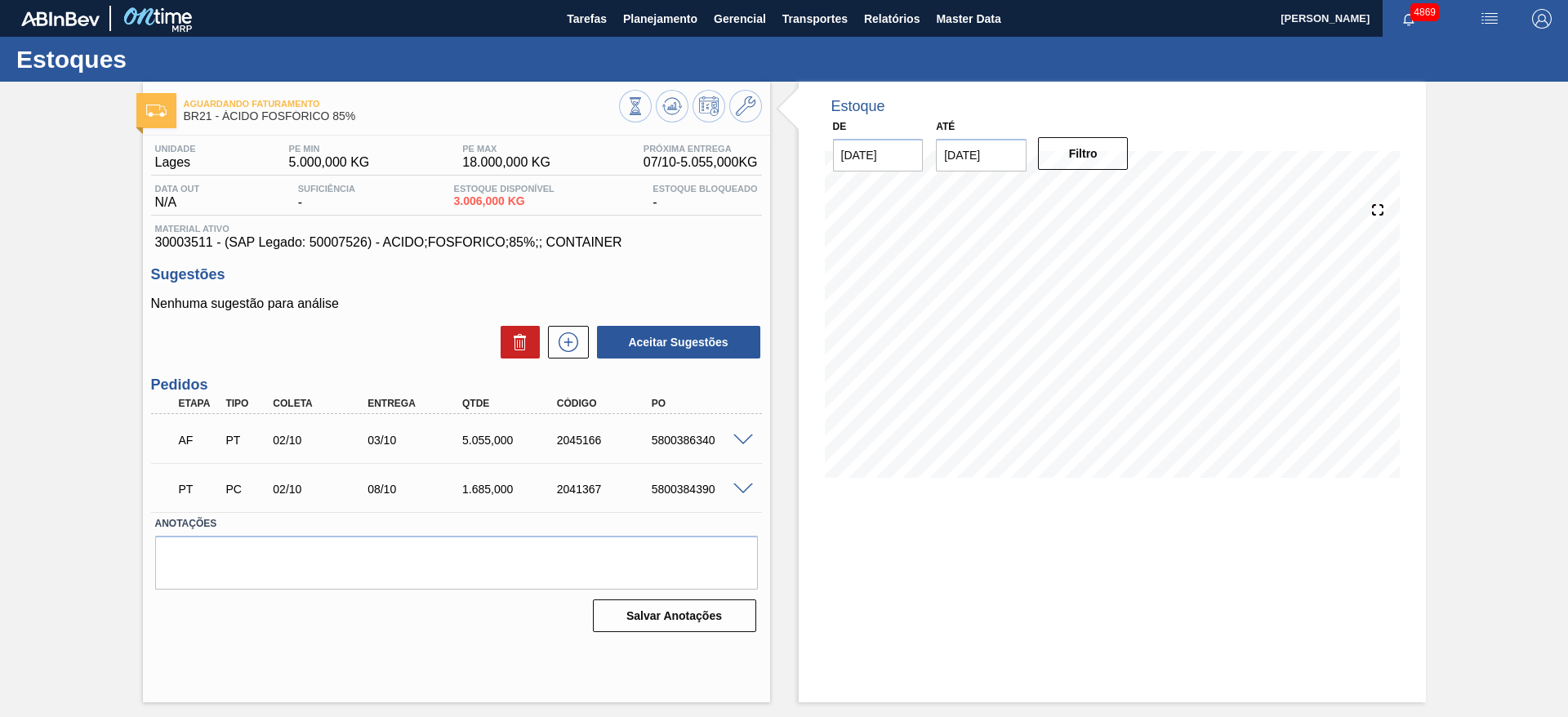
click at [747, 441] on span at bounding box center [743, 441] width 20 height 12
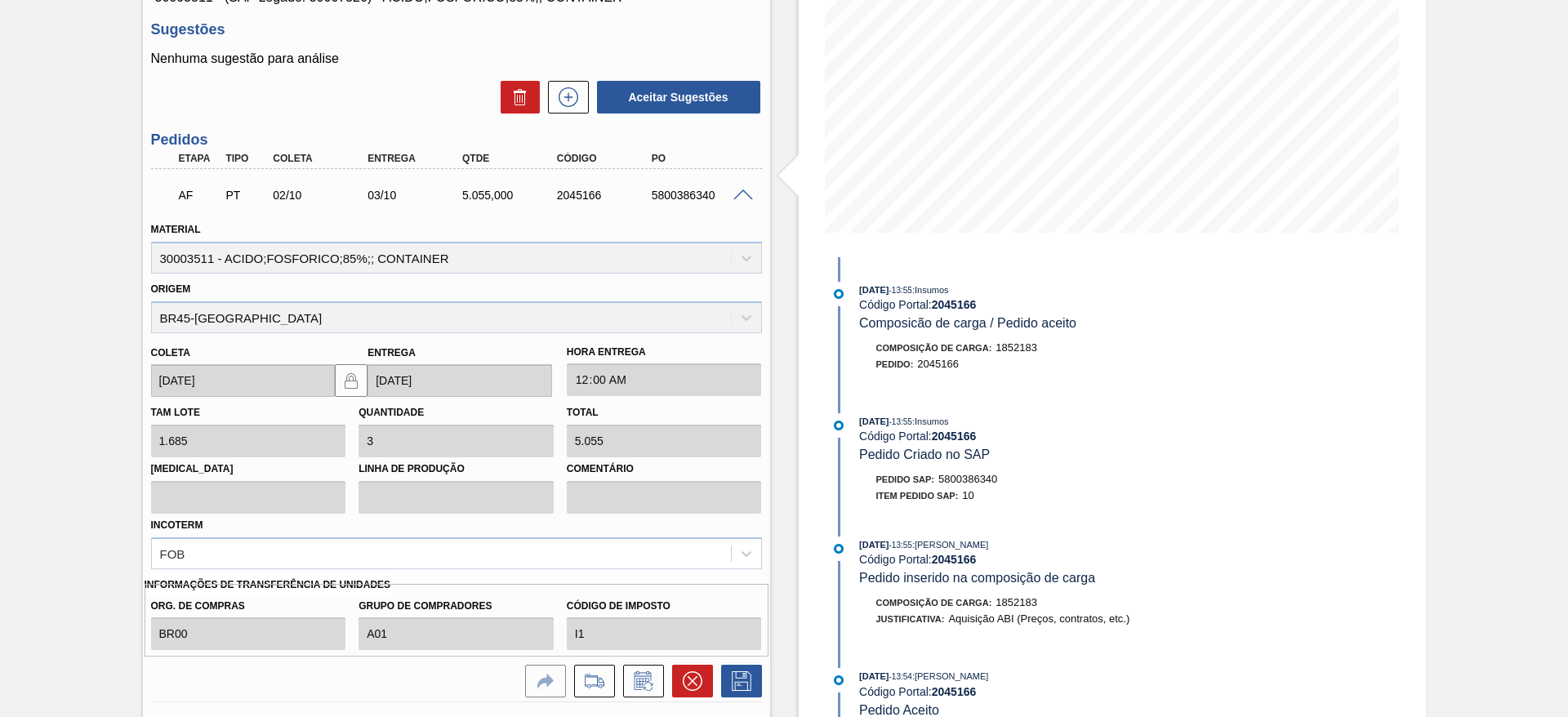
scroll to position [368, 0]
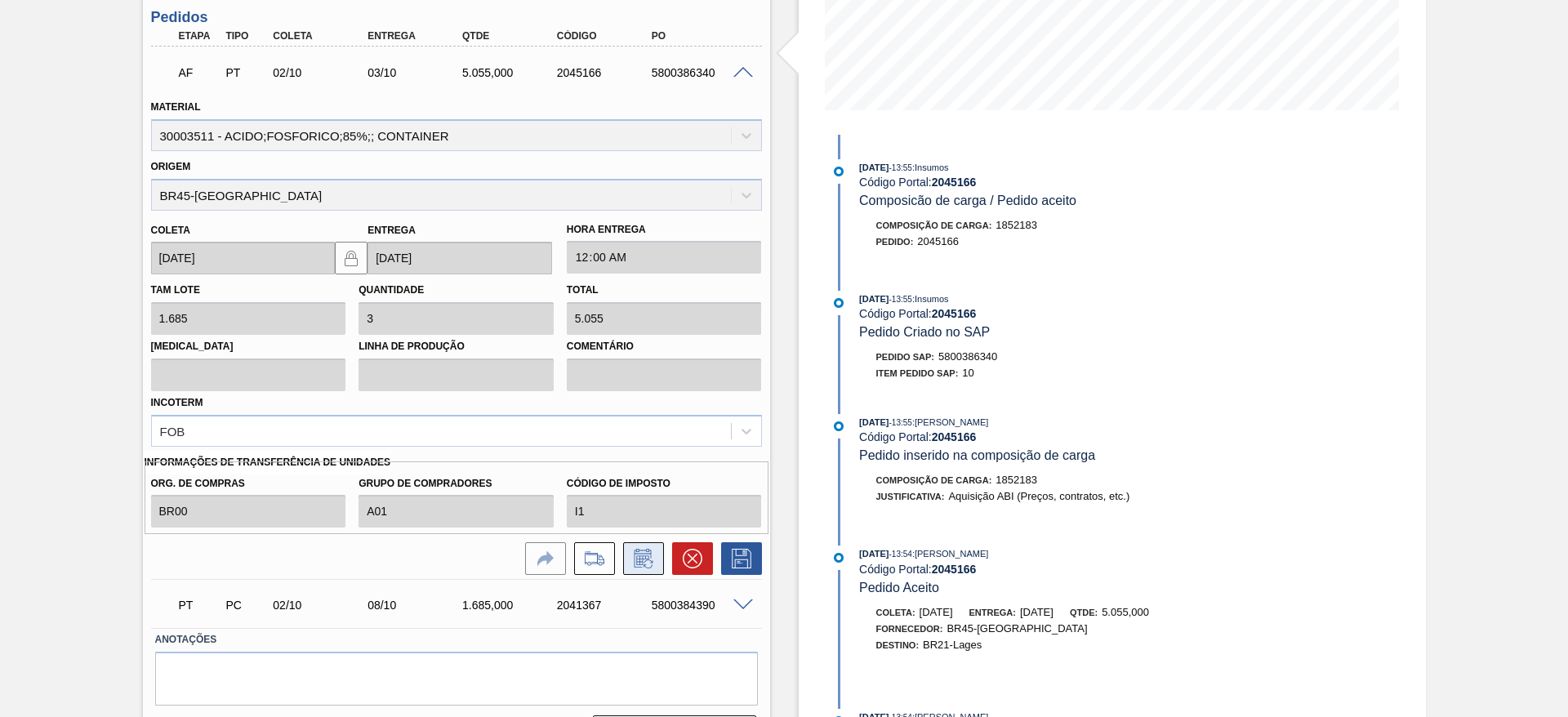
click at [638, 550] on icon at bounding box center [642, 558] width 17 height 19
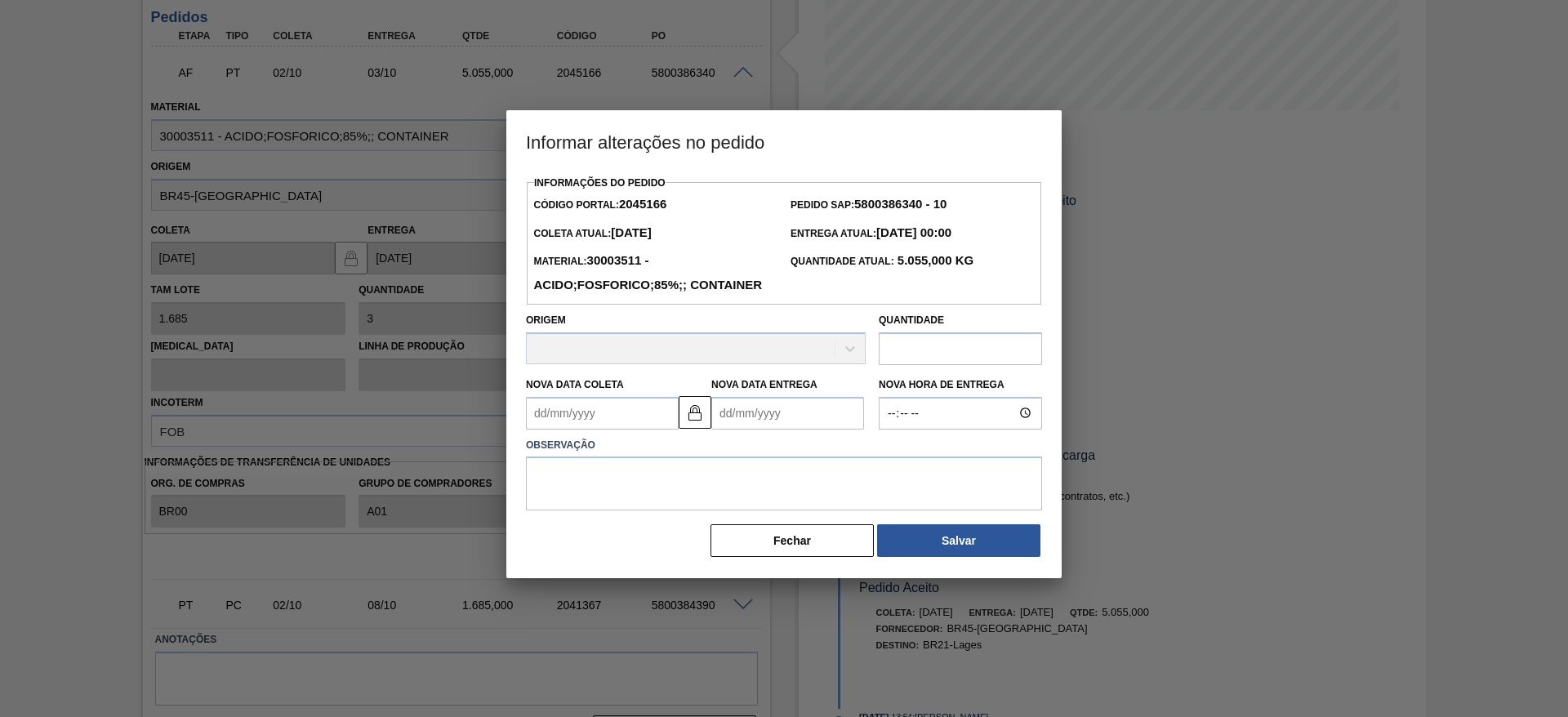
click at [763, 430] on Entrega2045166 "Nova Data Entrega" at bounding box center [788, 413] width 153 height 33
click at [979, 340] on div "Quantidade" at bounding box center [960, 336] width 163 height 57
click at [825, 557] on button "Fechar" at bounding box center [792, 541] width 163 height 33
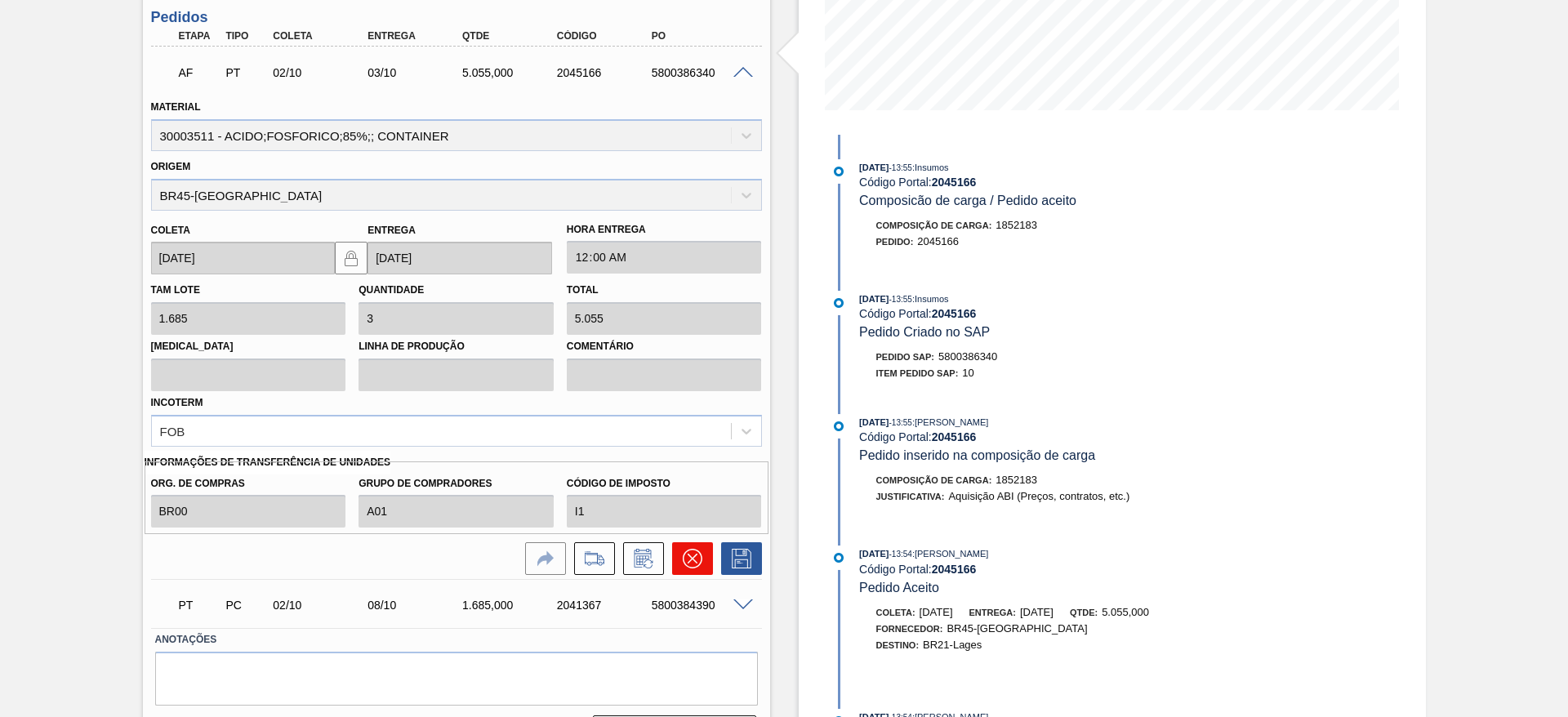
click at [699, 549] on icon at bounding box center [693, 559] width 20 height 20
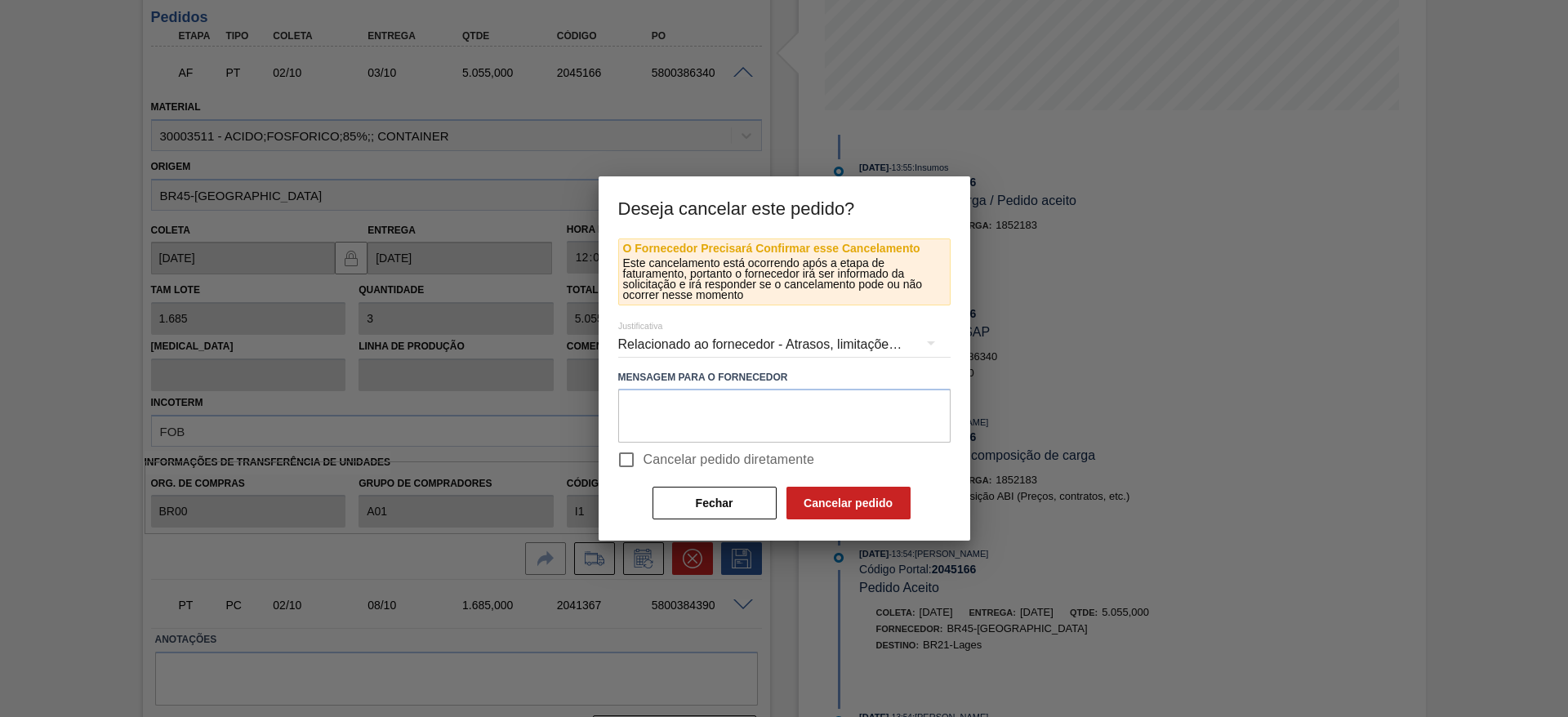
click at [689, 335] on div "Relacionado ao fornecedor - Atrasos, limitações de capacidade, etc." at bounding box center [784, 345] width 332 height 46
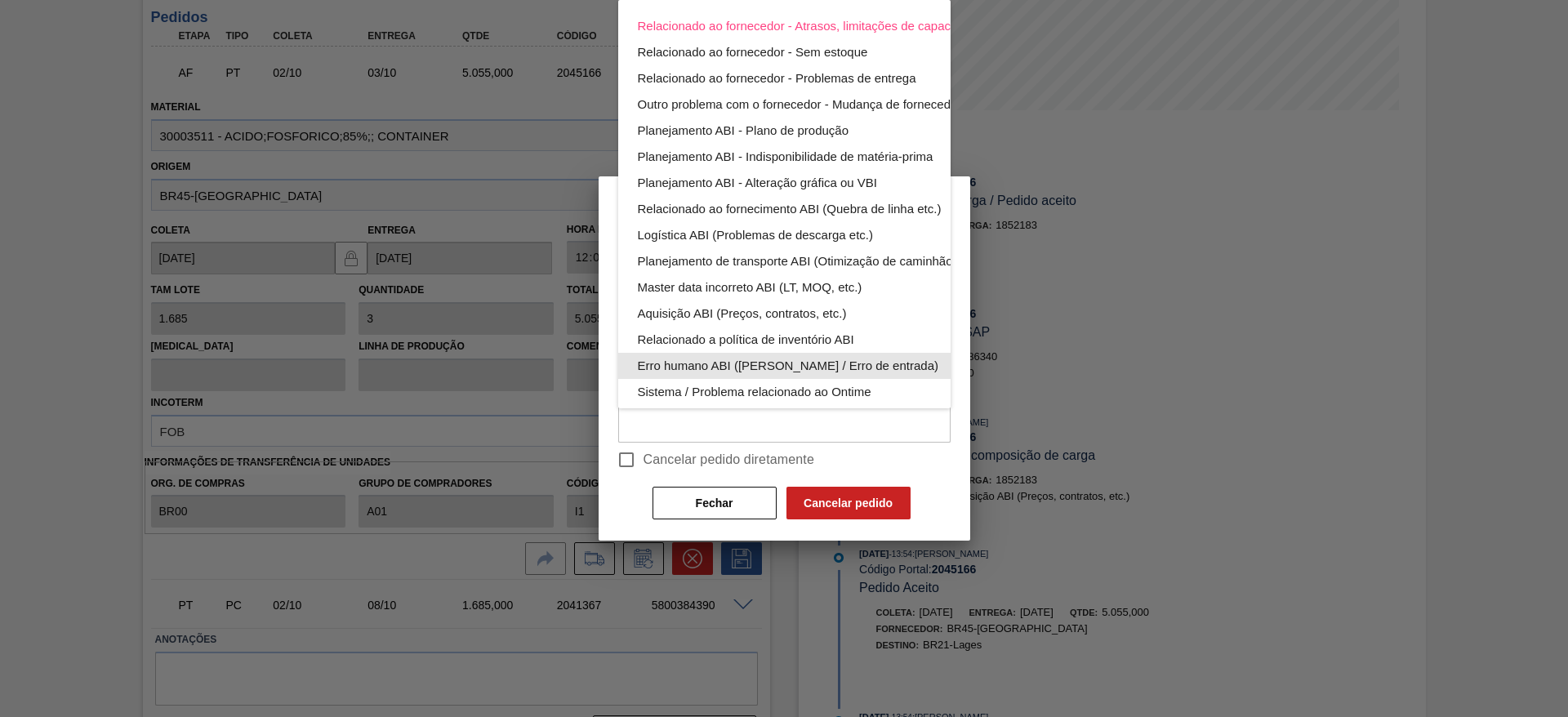
scroll to position [107, 0]
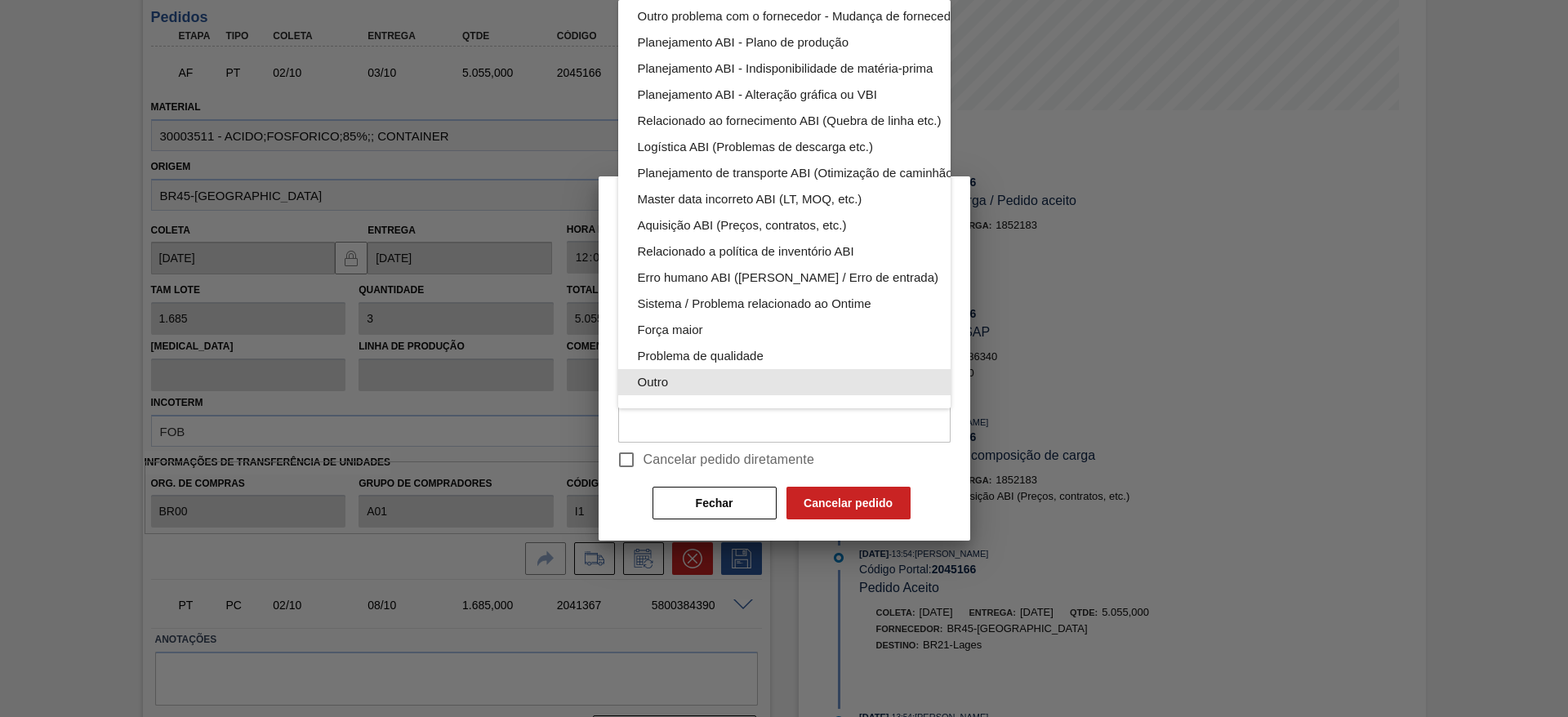
click at [698, 377] on div "Relacionado ao fornecedor - Atrasos, limitações de capacidade, etc. Relacionado…" at bounding box center [823, 159] width 409 height 496
drag, startPoint x: 665, startPoint y: 358, endPoint x: 665, endPoint y: 390, distance: 32.0
click at [665, 369] on div "Outro" at bounding box center [823, 382] width 370 height 26
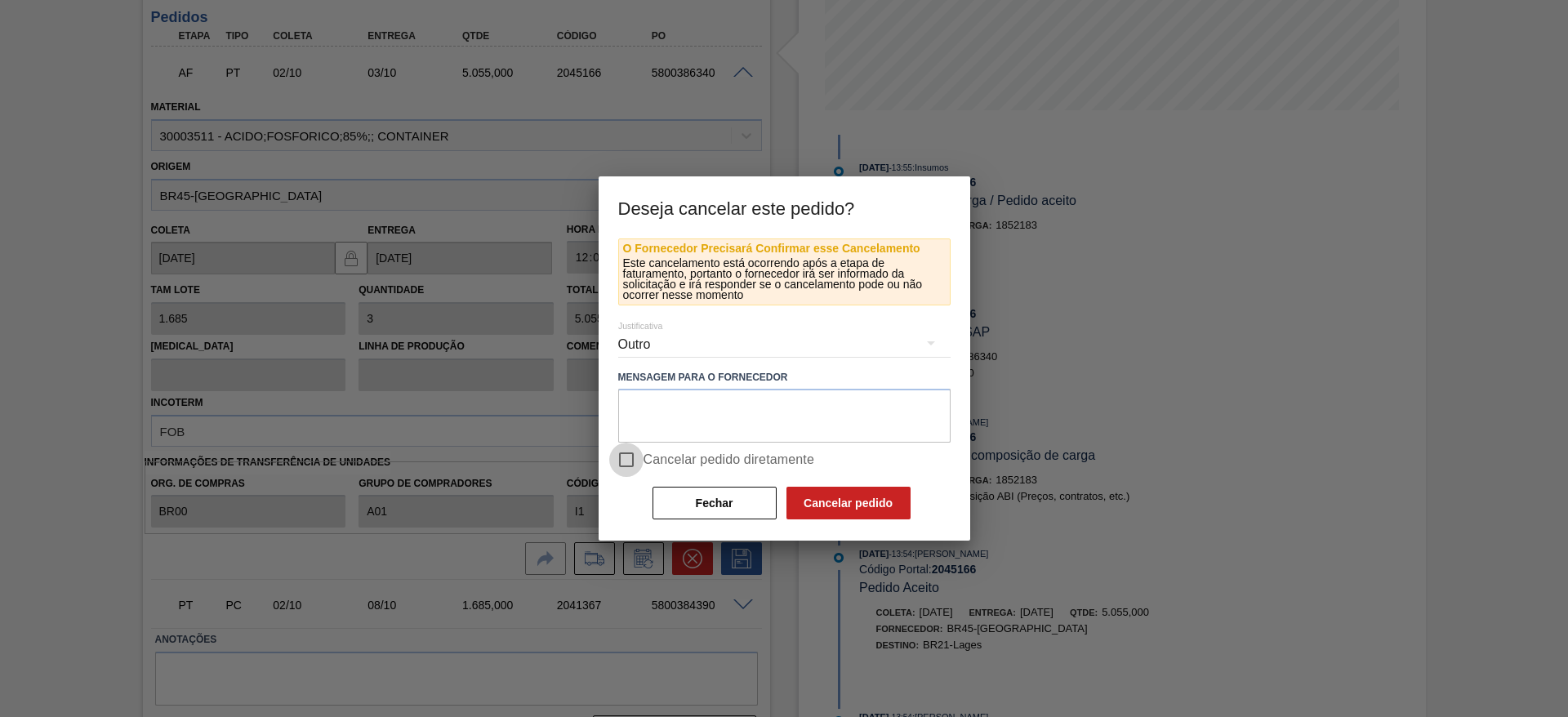
click at [633, 454] on input "Cancelar pedido diretamente" at bounding box center [627, 460] width 34 height 34
checkbox input "true"
click at [828, 504] on button "Cancelar pedido" at bounding box center [848, 503] width 124 height 33
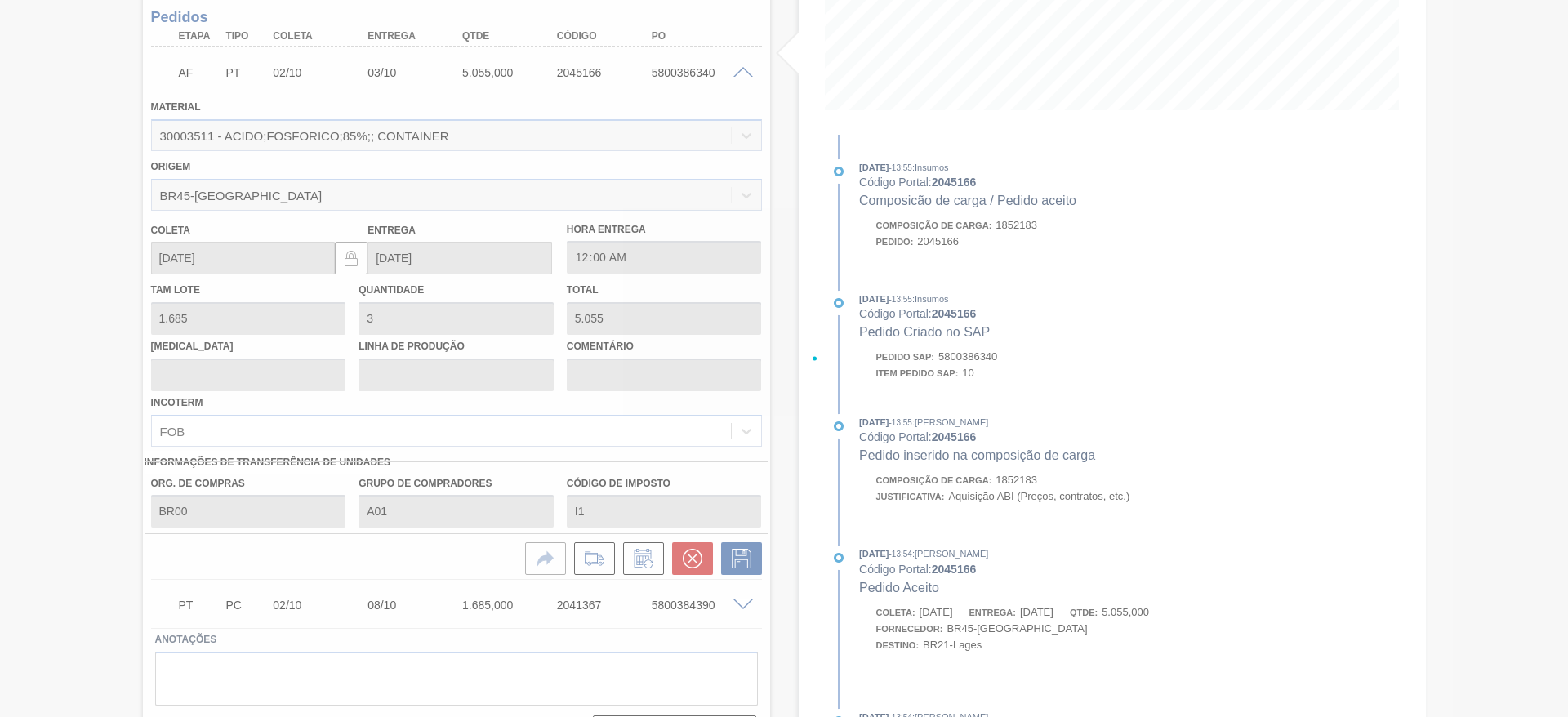
scroll to position [0, 0]
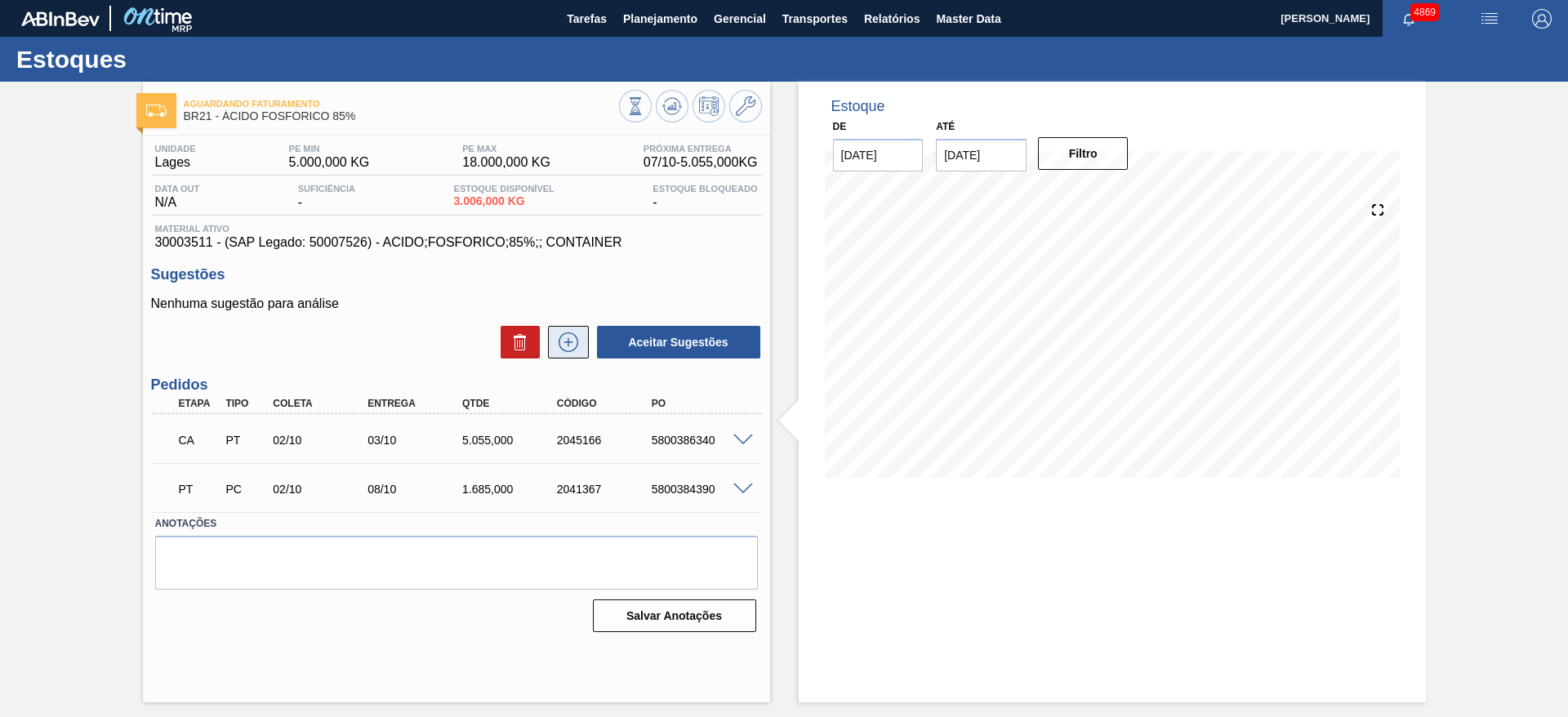
click at [574, 345] on icon at bounding box center [569, 342] width 26 height 20
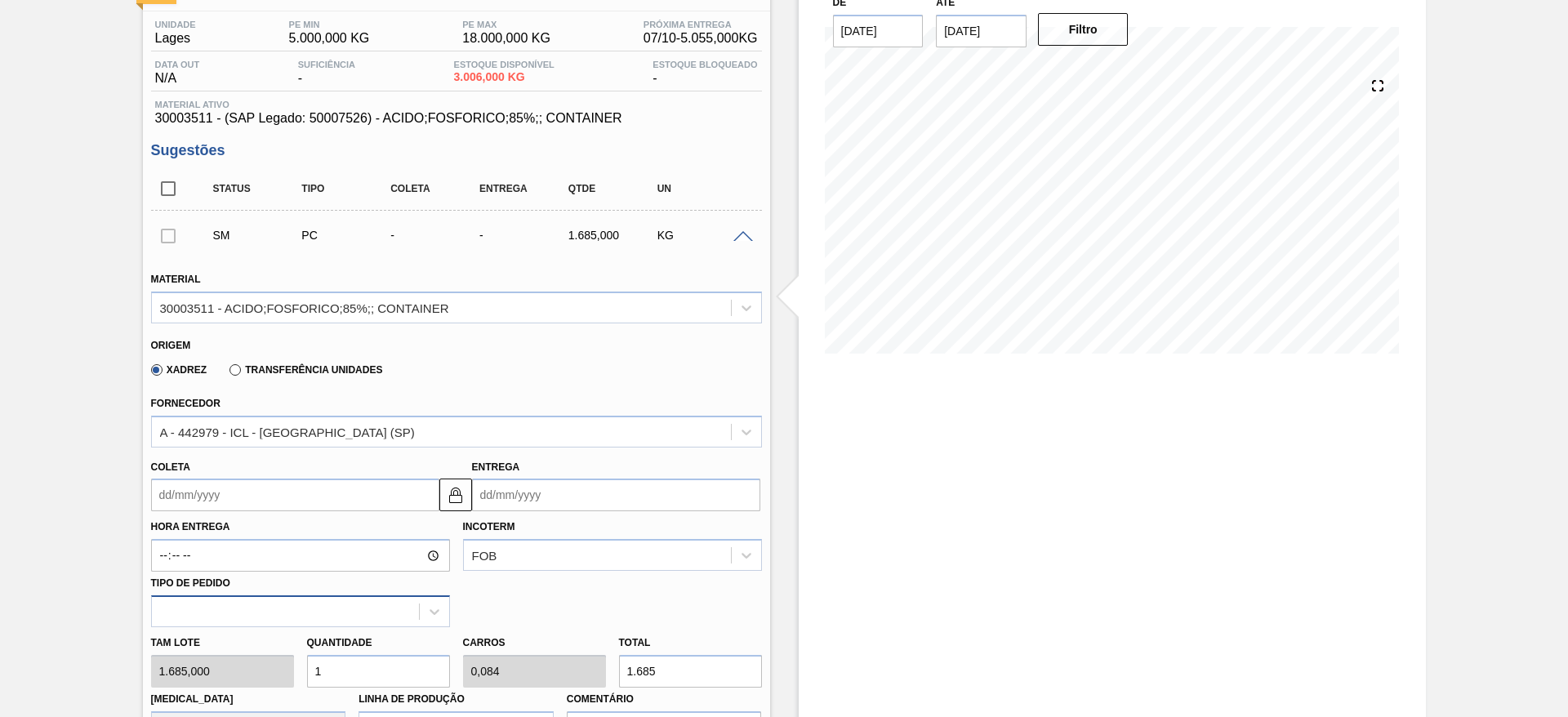
scroll to position [245, 0]
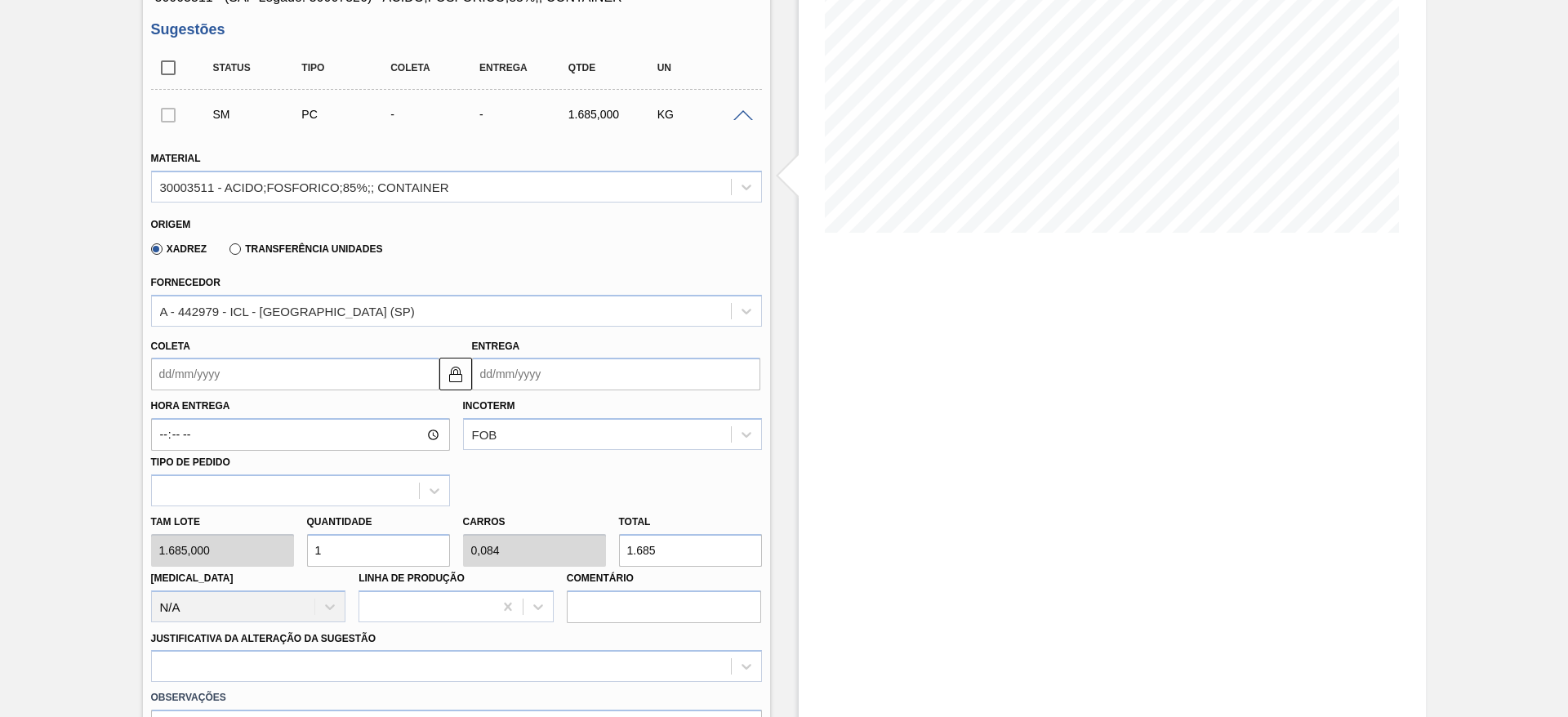
click at [330, 542] on input "1" at bounding box center [378, 550] width 143 height 33
click at [592, 559] on div "Tam lote 1.685,000 Quantidade 1 Carros 0,084 Total 1.685 Doca N/A Linha de Prod…" at bounding box center [456, 564] width 624 height 116
click at [286, 565] on div "Tam lote 1.685,000 Quantidade 1 Carros 0,084 Total 1.685 Doca N/A Linha de Prod…" at bounding box center [456, 564] width 624 height 116
type input "2"
type input "0,169"
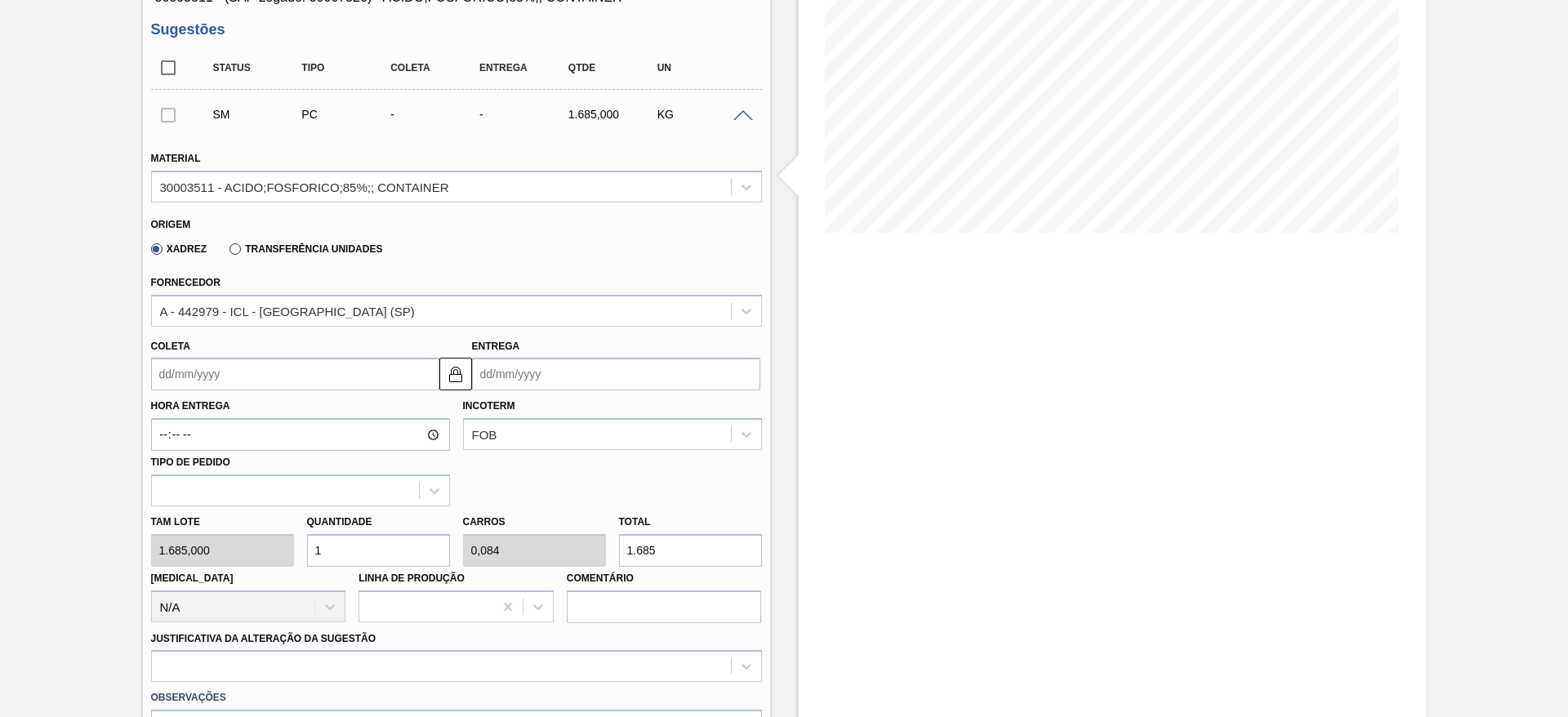
type input "3.370"
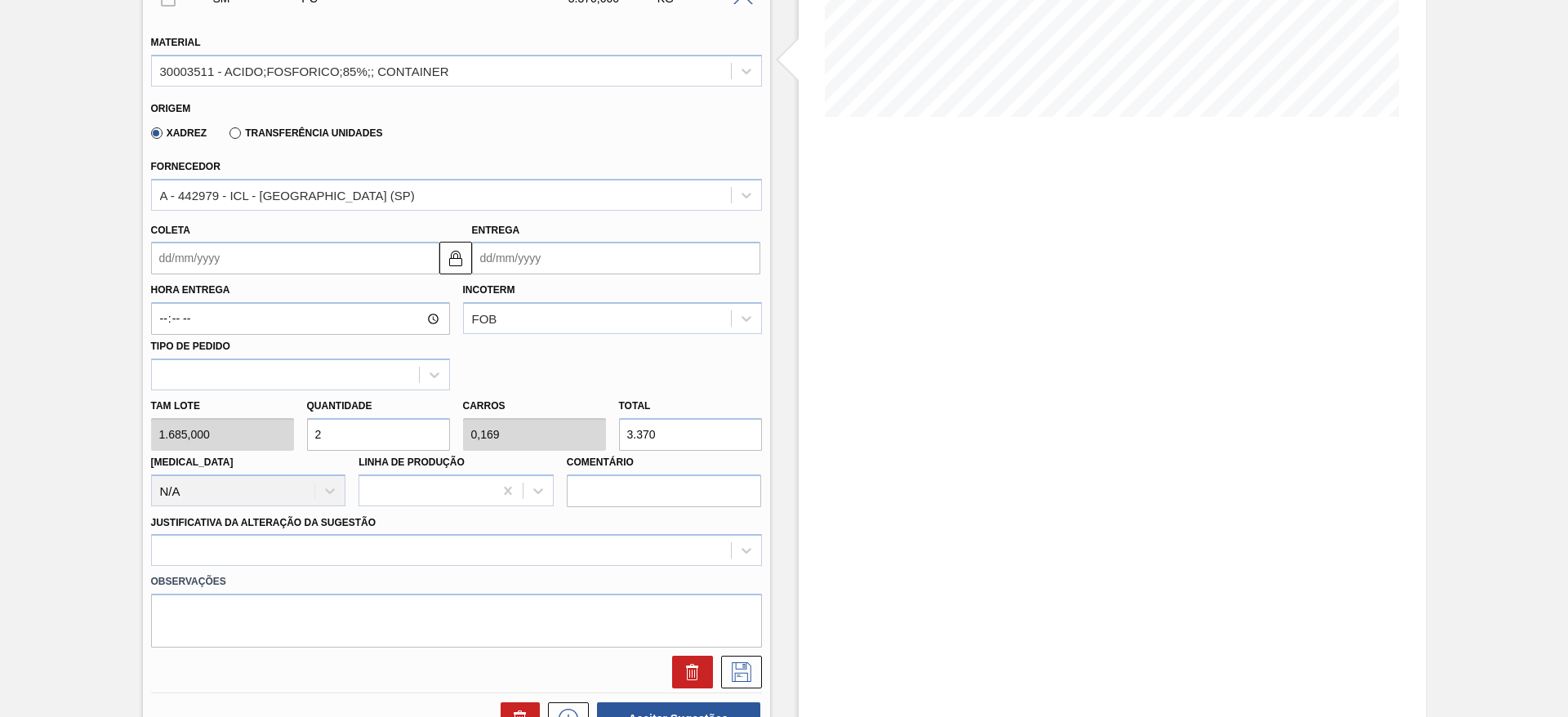
scroll to position [490, 0]
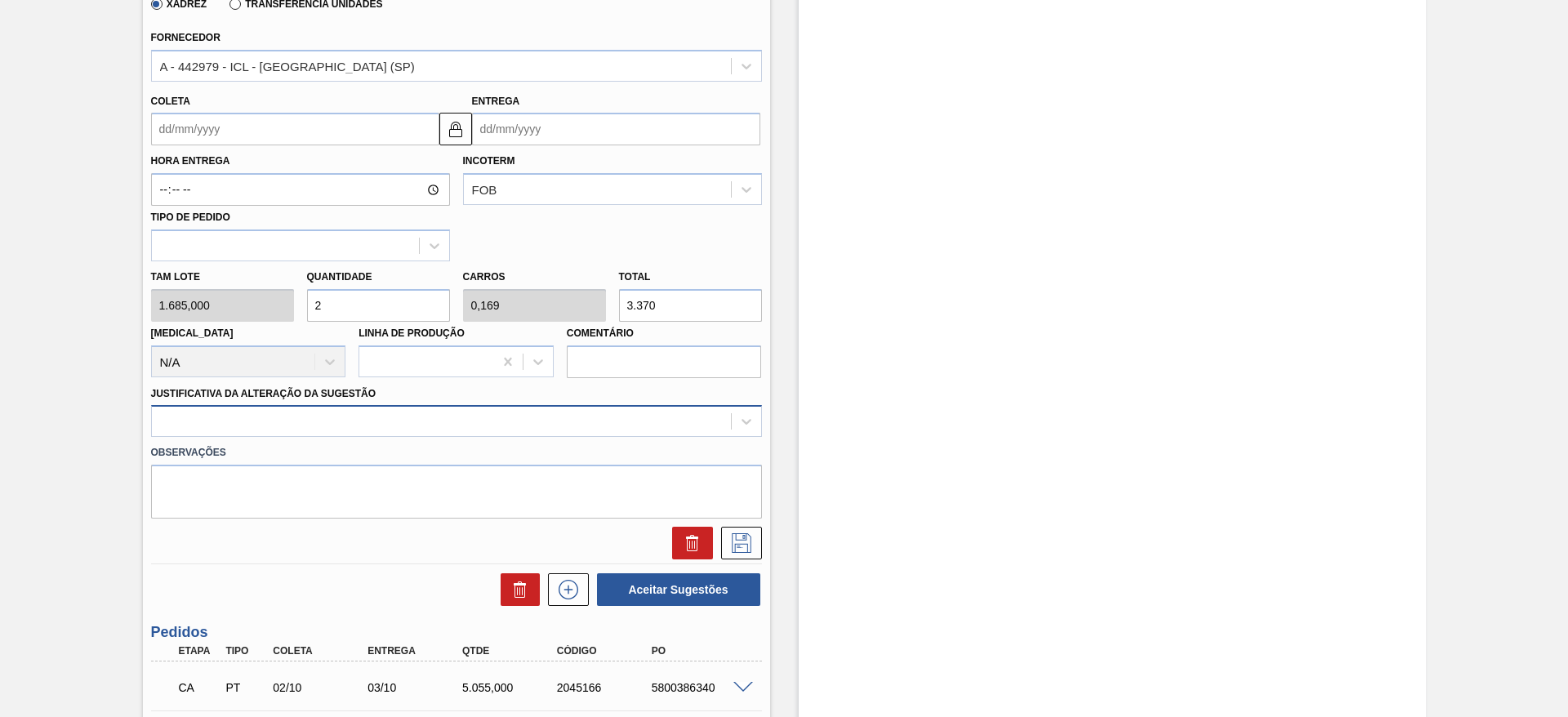
type input "2"
click at [393, 413] on div at bounding box center [441, 422] width 579 height 24
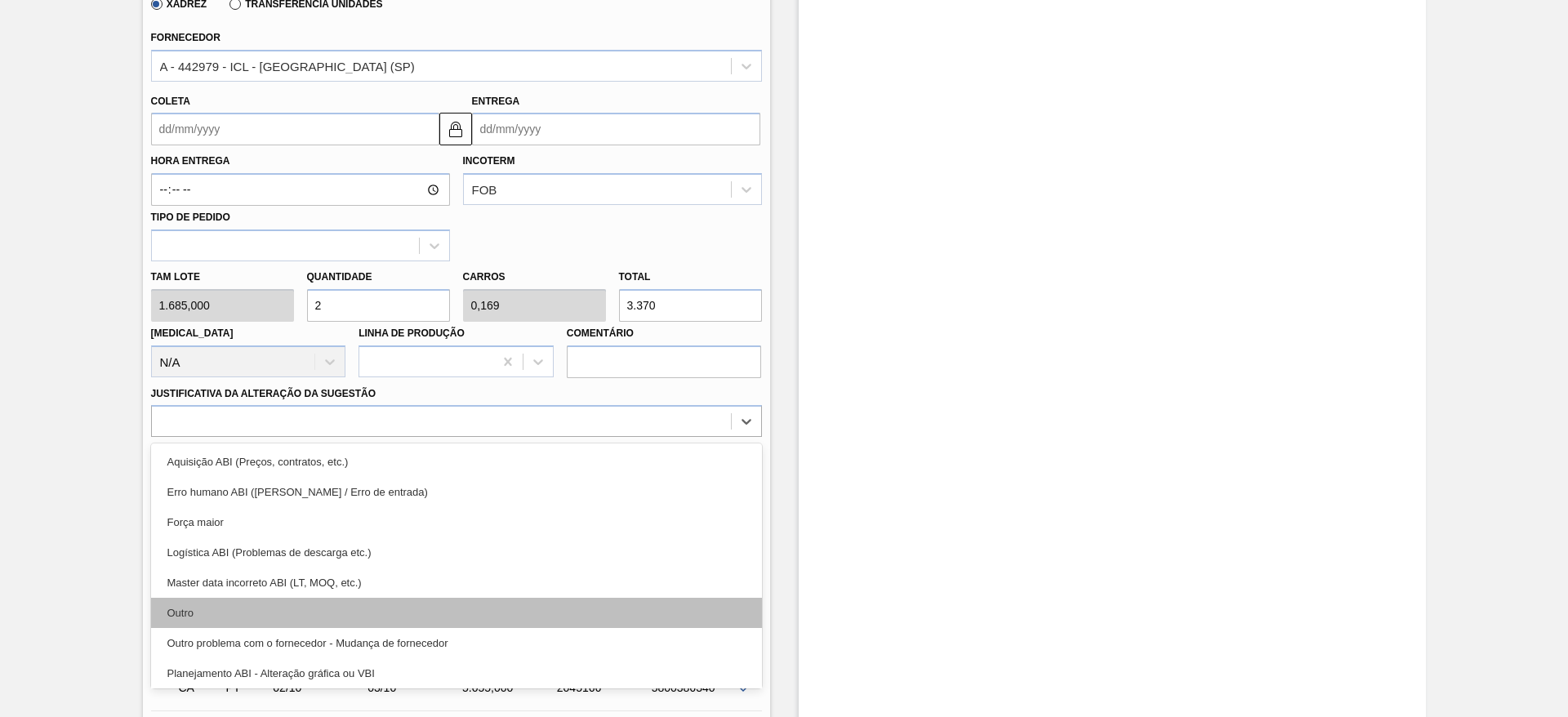
click at [270, 604] on div "Outro" at bounding box center [456, 613] width 611 height 30
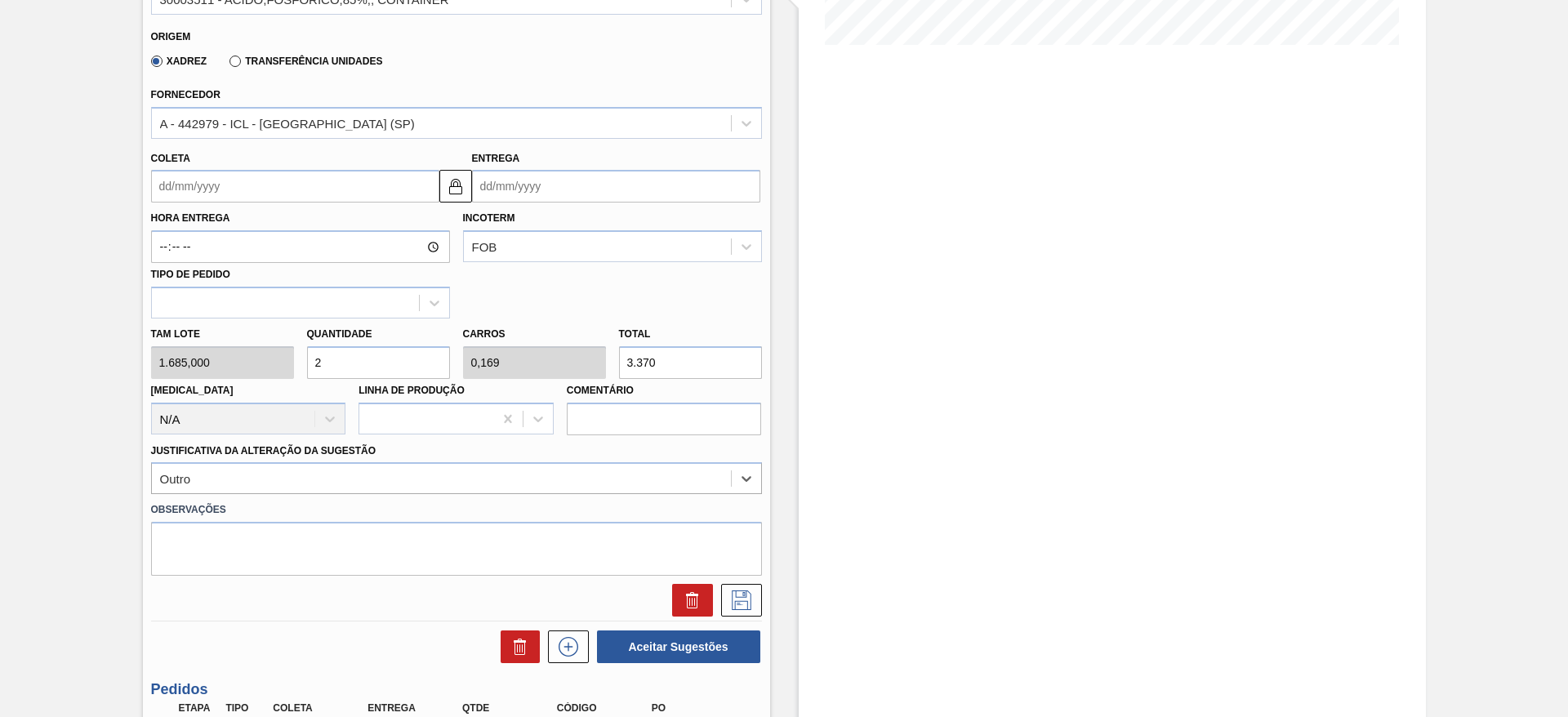
scroll to position [245, 0]
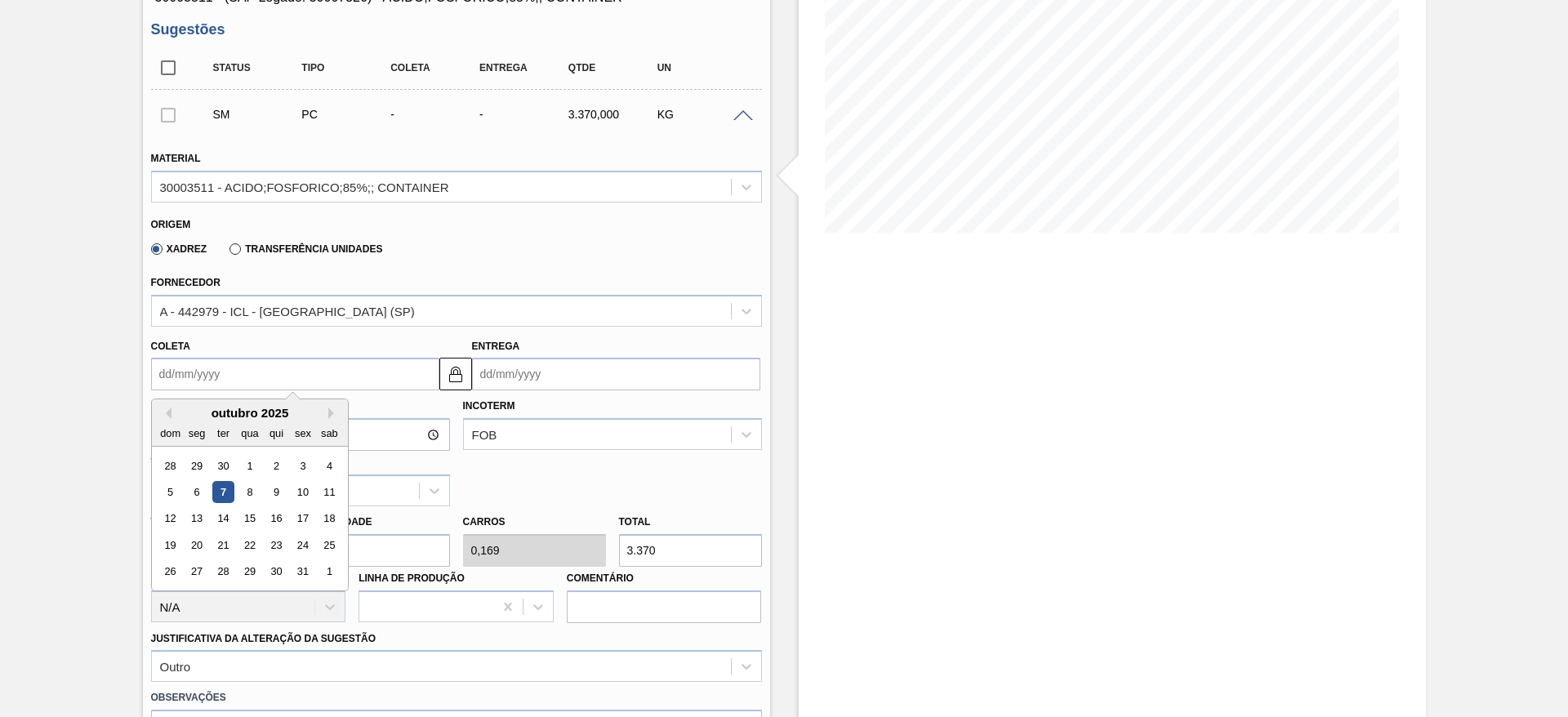
click at [244, 363] on input "Coleta" at bounding box center [295, 374] width 288 height 33
click at [452, 384] on button at bounding box center [456, 374] width 33 height 33
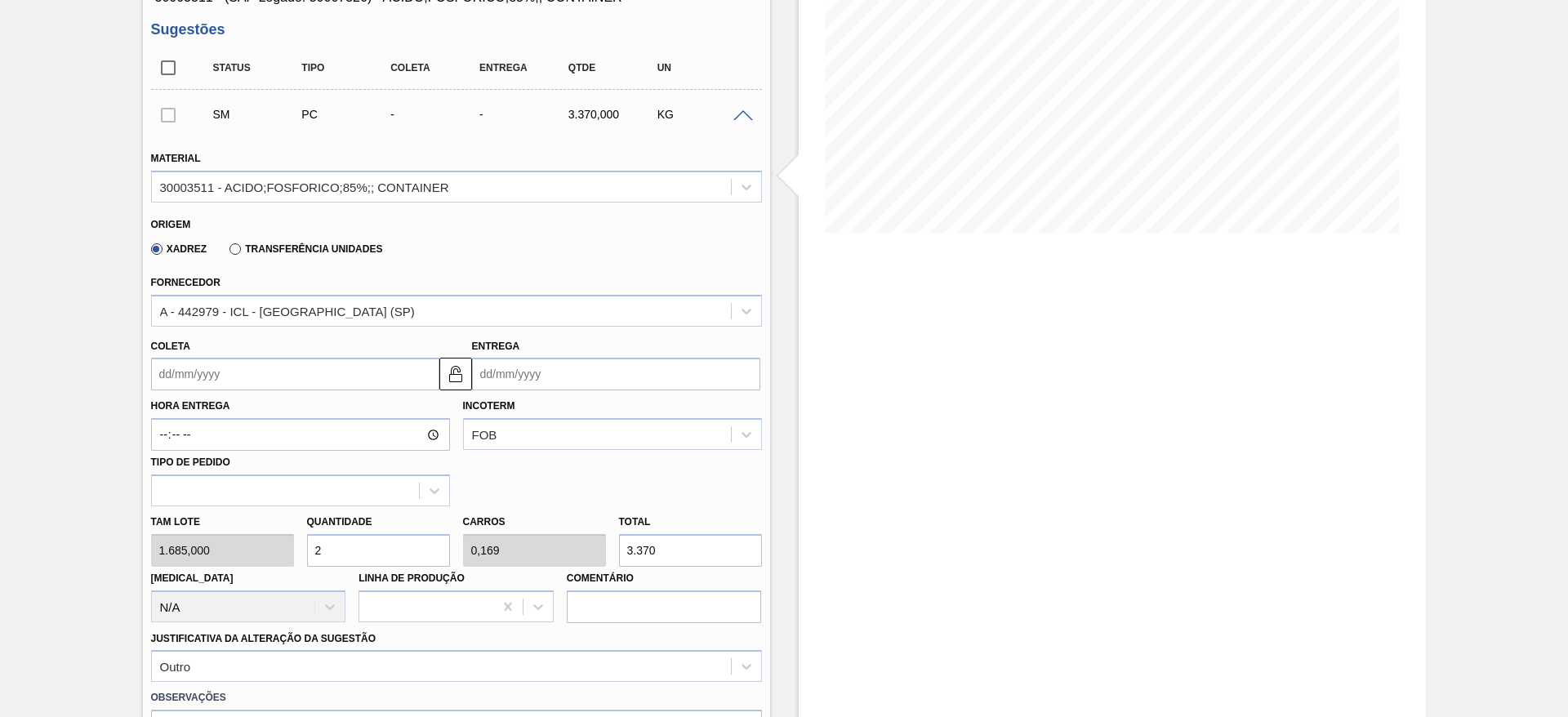
click at [401, 371] on input "Coleta" at bounding box center [295, 374] width 288 height 33
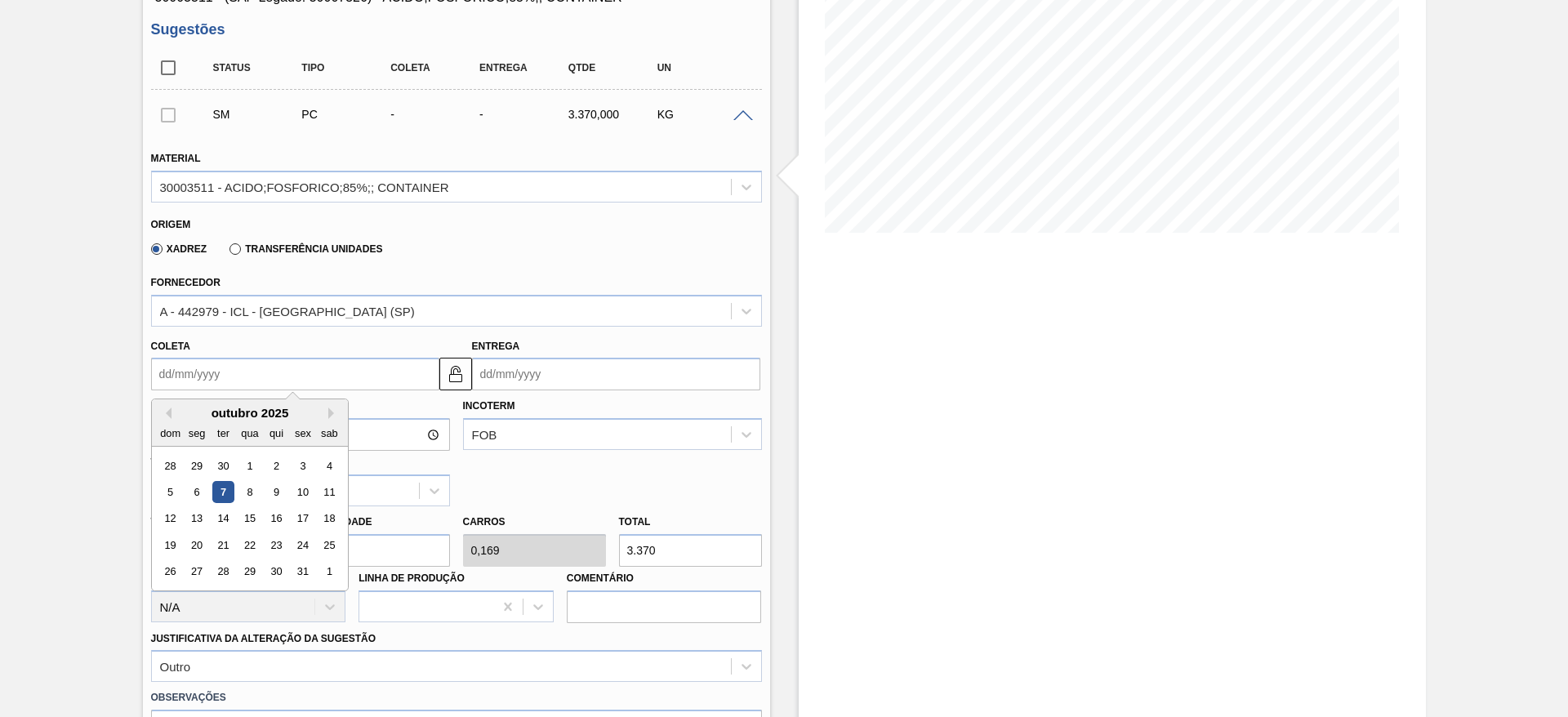
click at [213, 491] on div "7" at bounding box center [222, 491] width 22 height 22
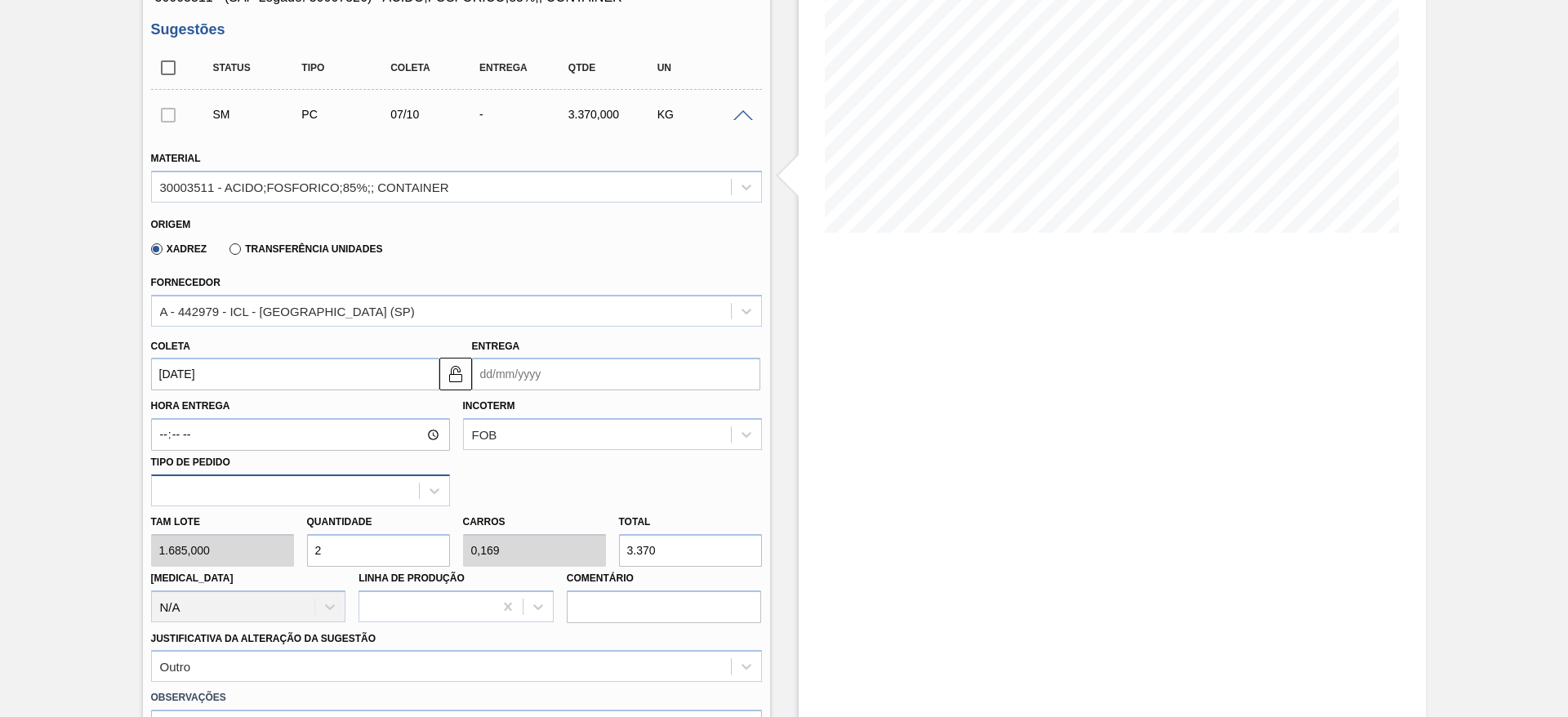
type input "[DATE]"
click at [507, 377] on input "Entrega" at bounding box center [615, 374] width 288 height 33
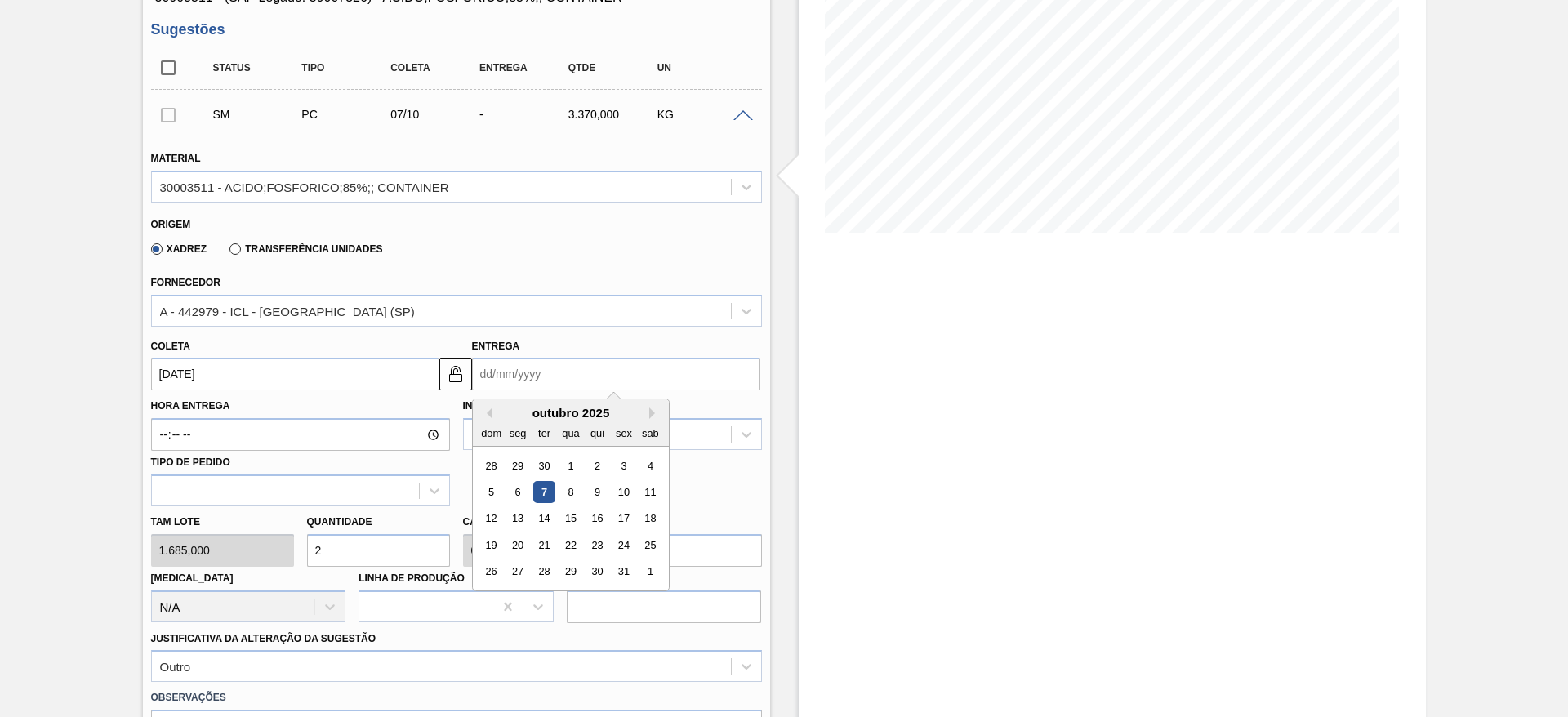
click at [548, 490] on div "7" at bounding box center [543, 491] width 22 height 22
type input "[DATE]"
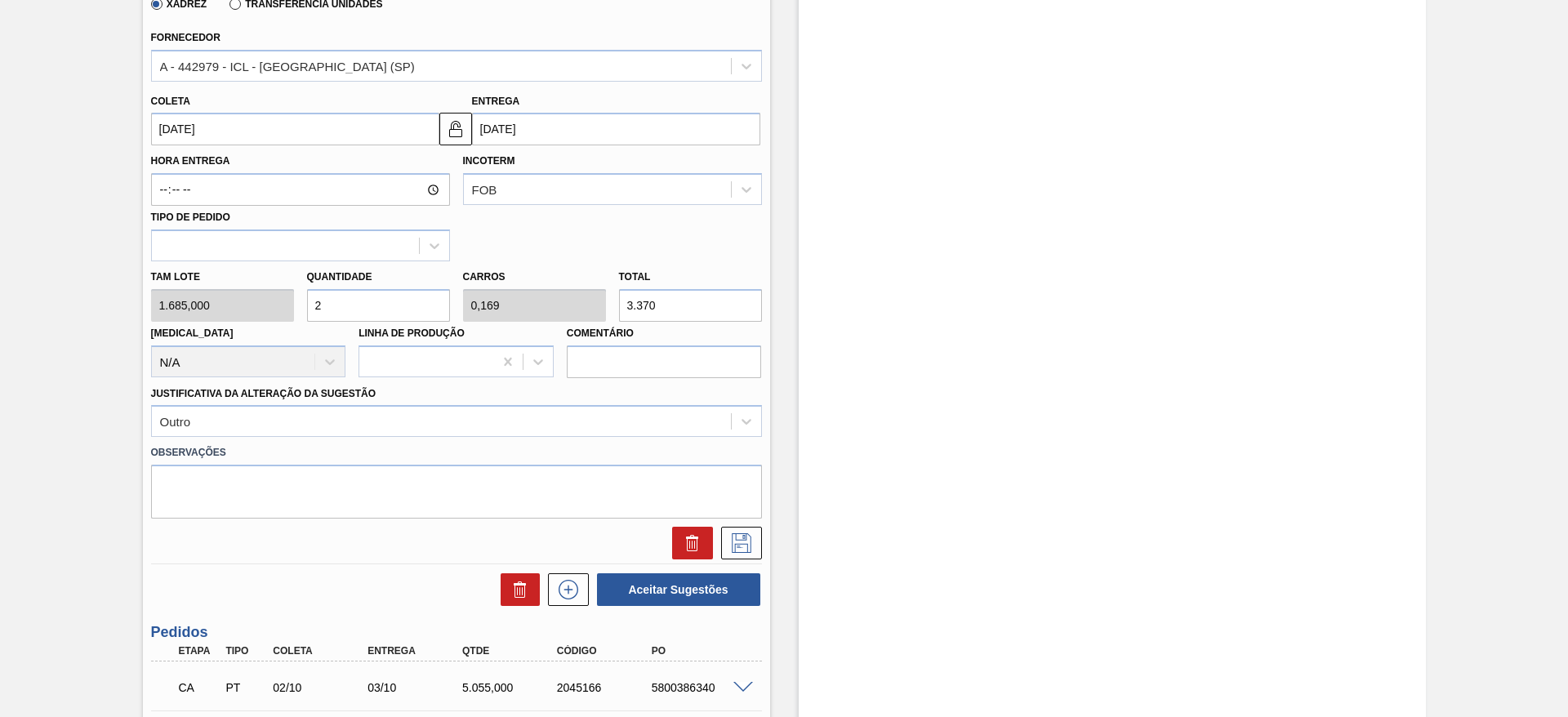
scroll to position [122, 0]
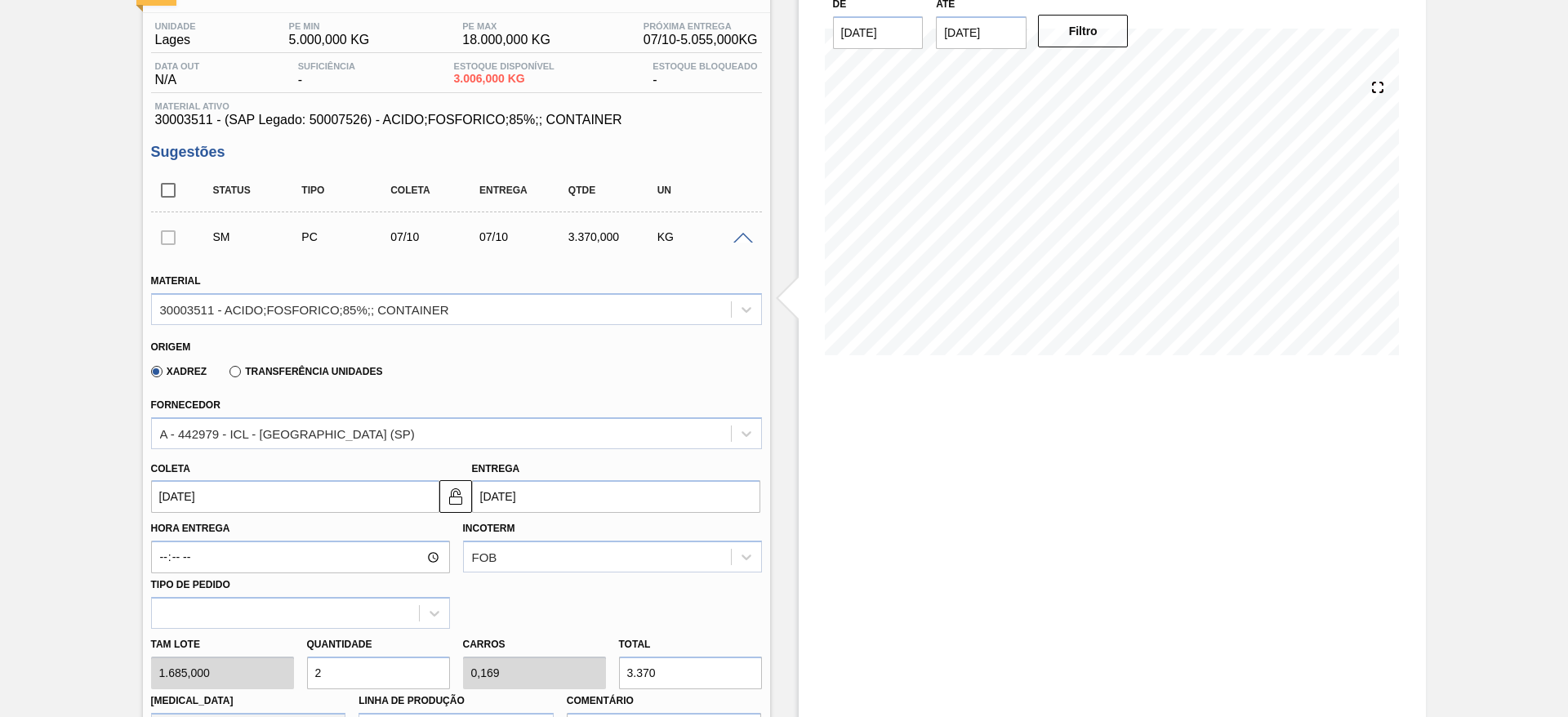
click at [244, 373] on label "Transferência Unidades" at bounding box center [306, 372] width 153 height 11
click at [227, 375] on input "Transferência Unidades" at bounding box center [227, 375] width 0 height 0
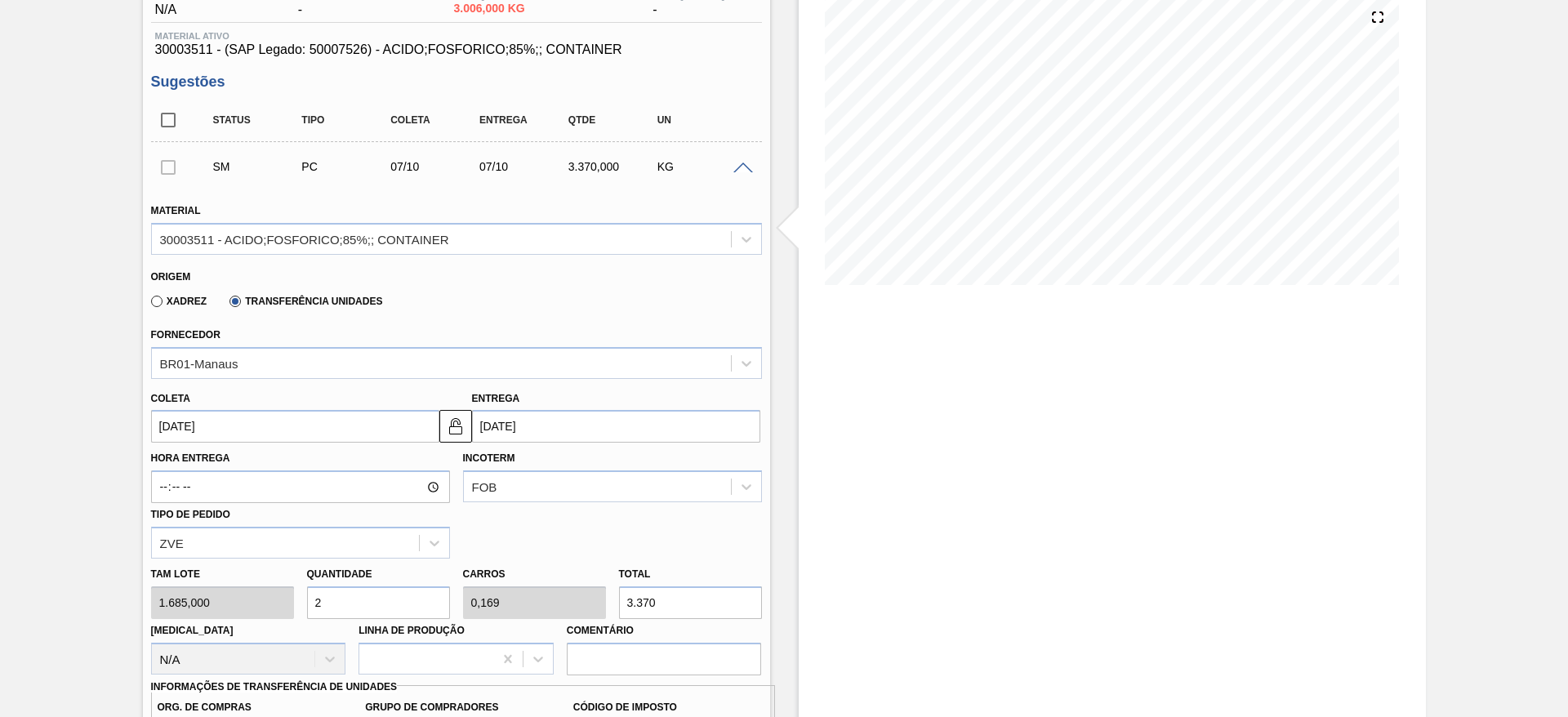
scroll to position [245, 0]
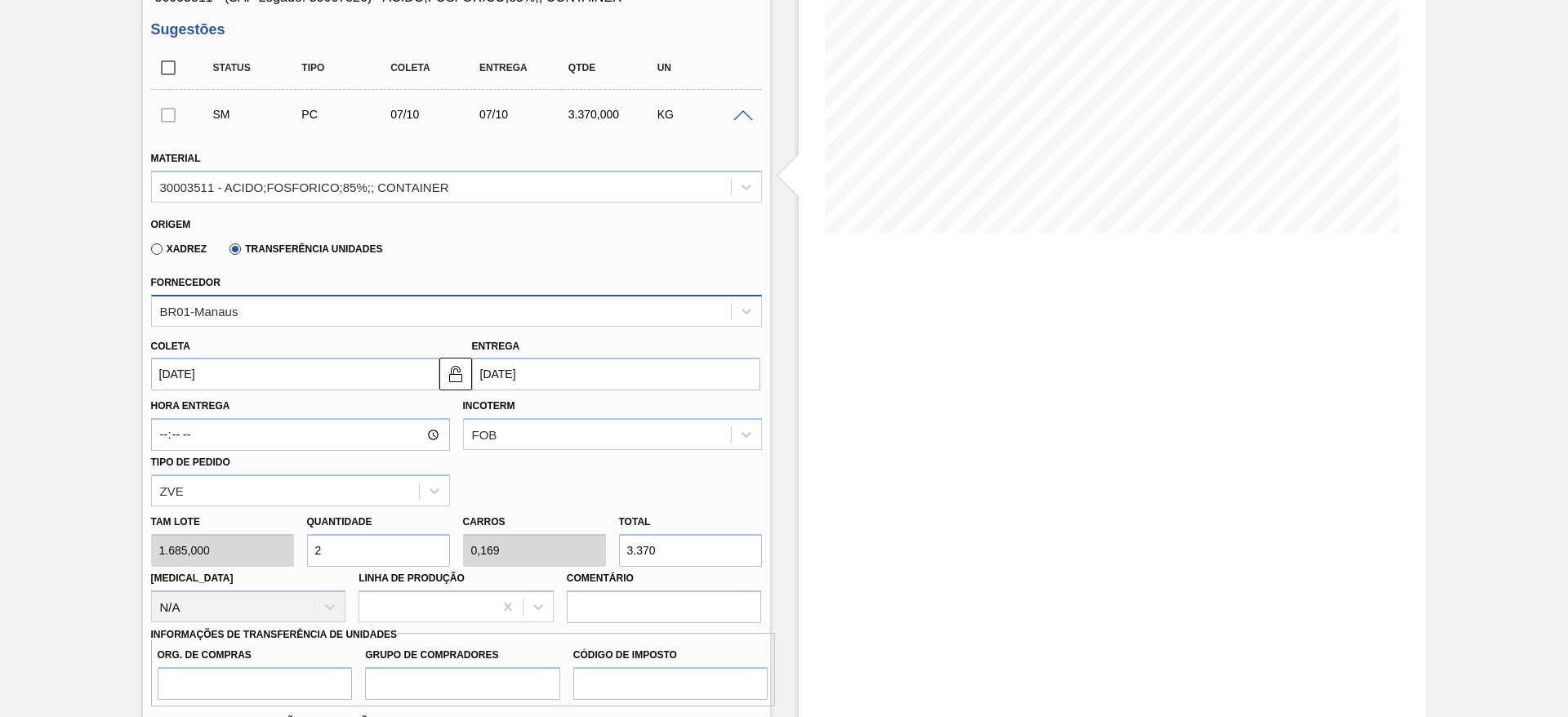
click at [258, 310] on div "BR01-Manaus" at bounding box center [441, 310] width 579 height 24
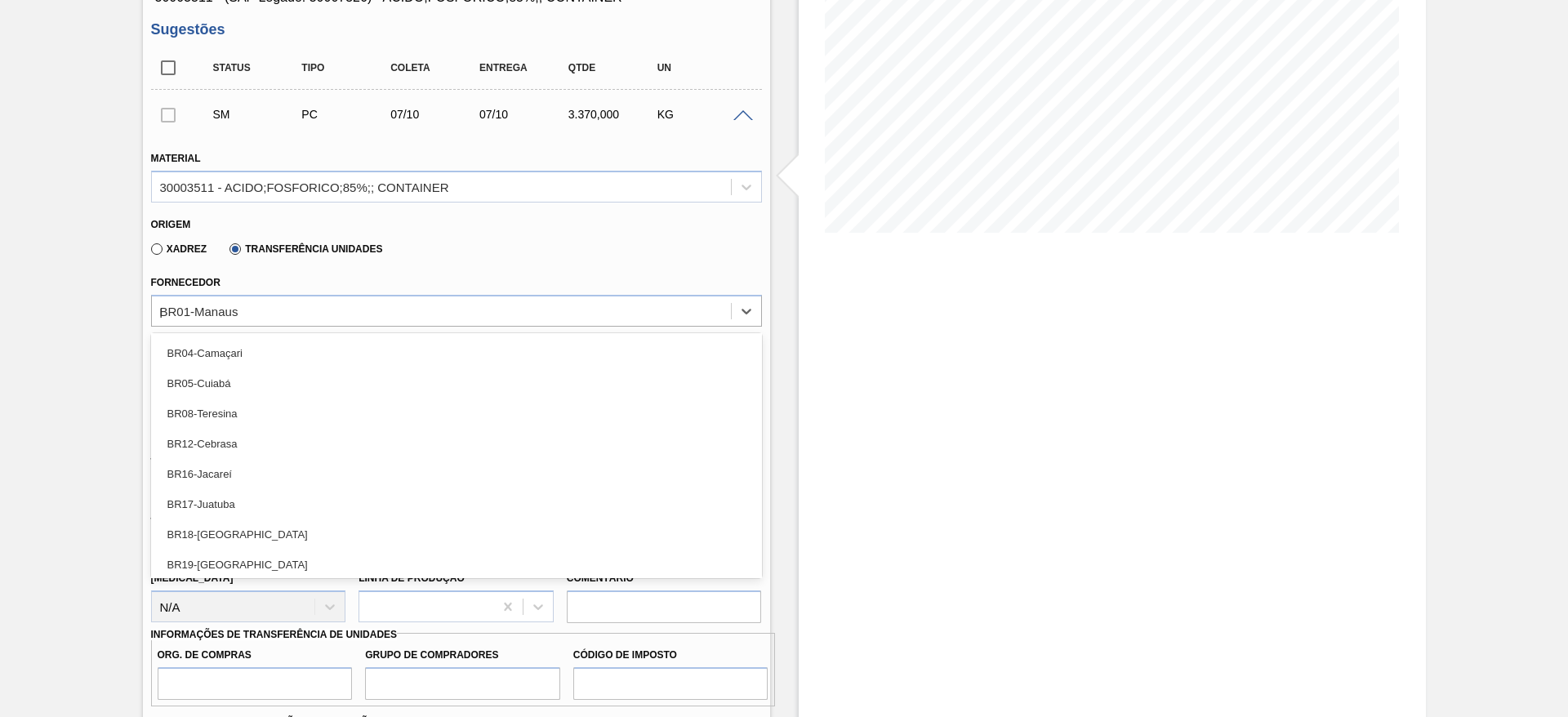
scroll to position [0, 0]
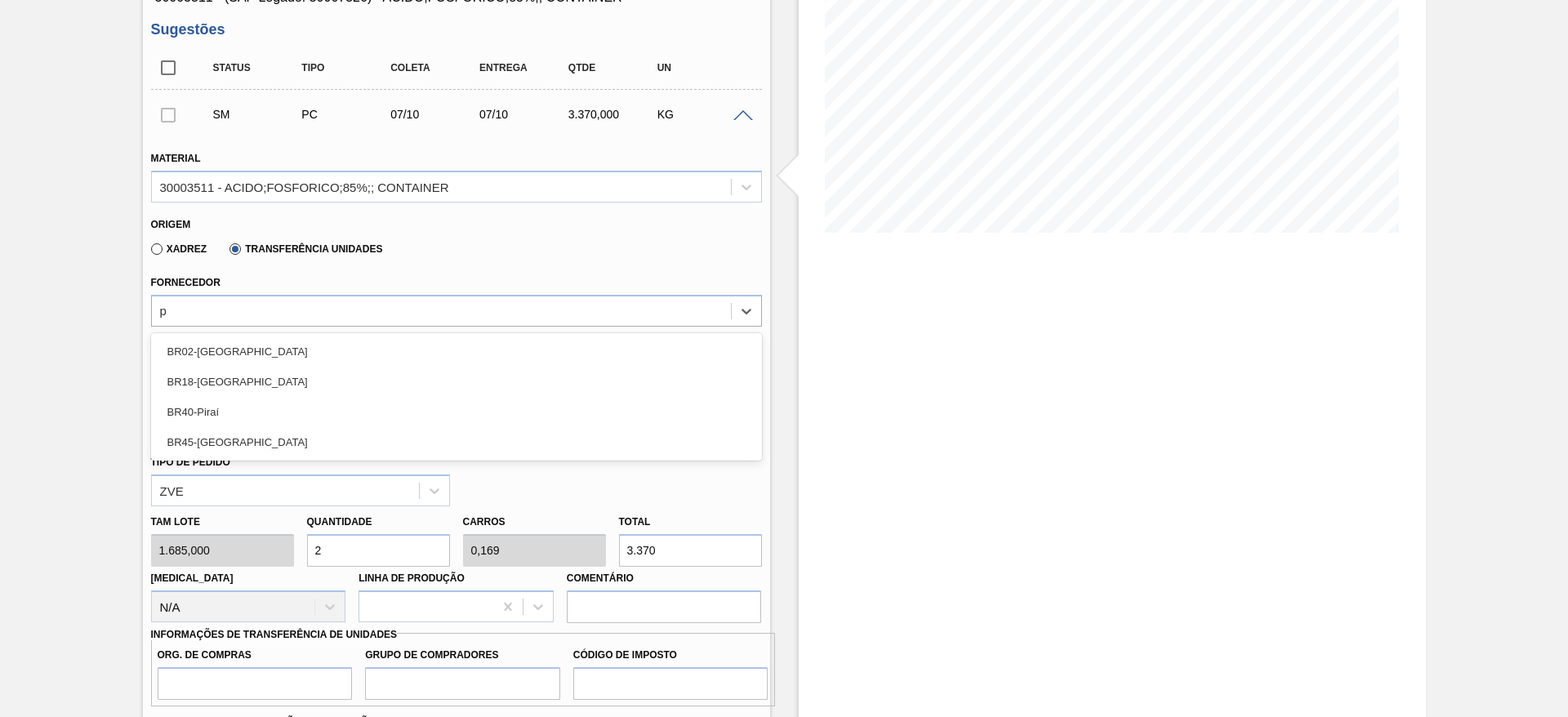
type input "po"
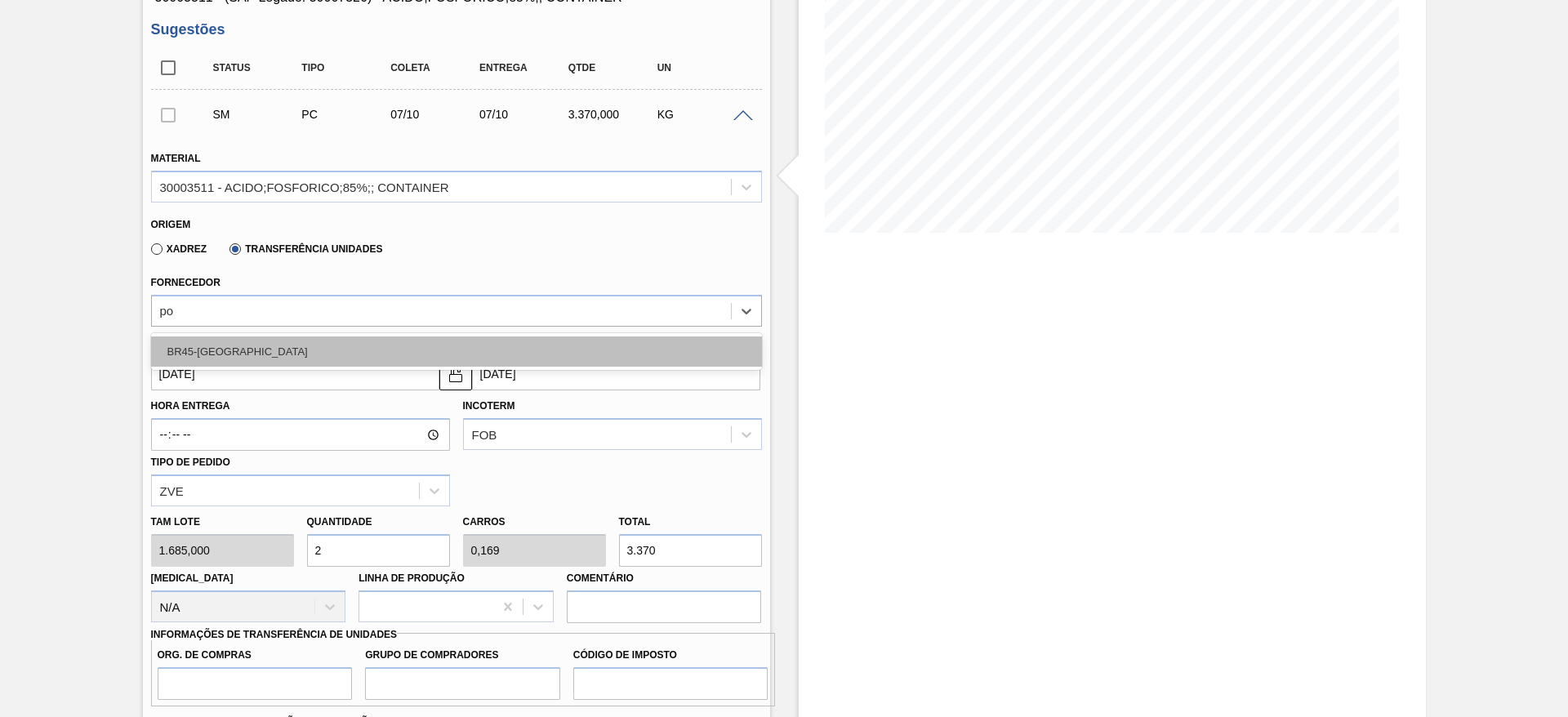
click at [275, 349] on div "BR45-Ponta Grossa" at bounding box center [456, 351] width 611 height 30
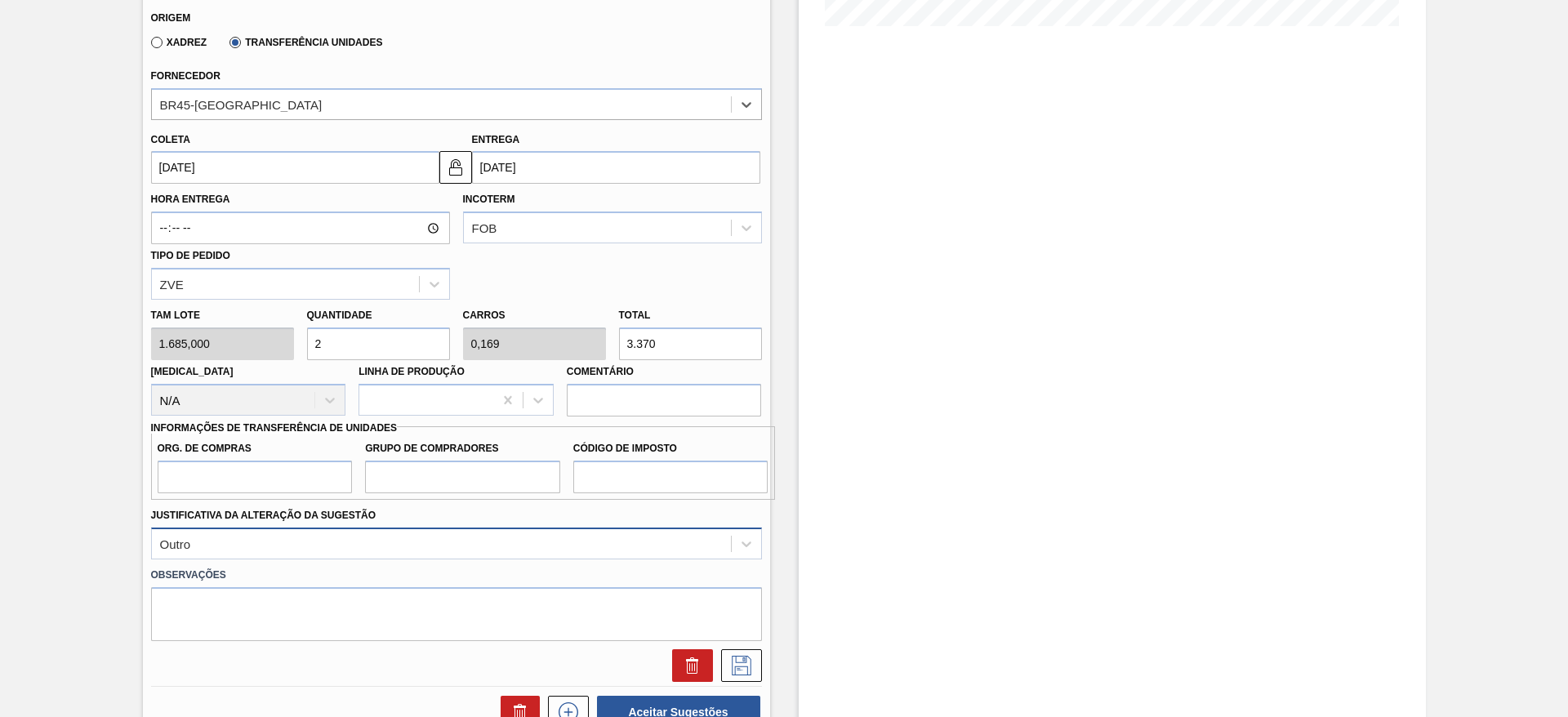
scroll to position [613, 0]
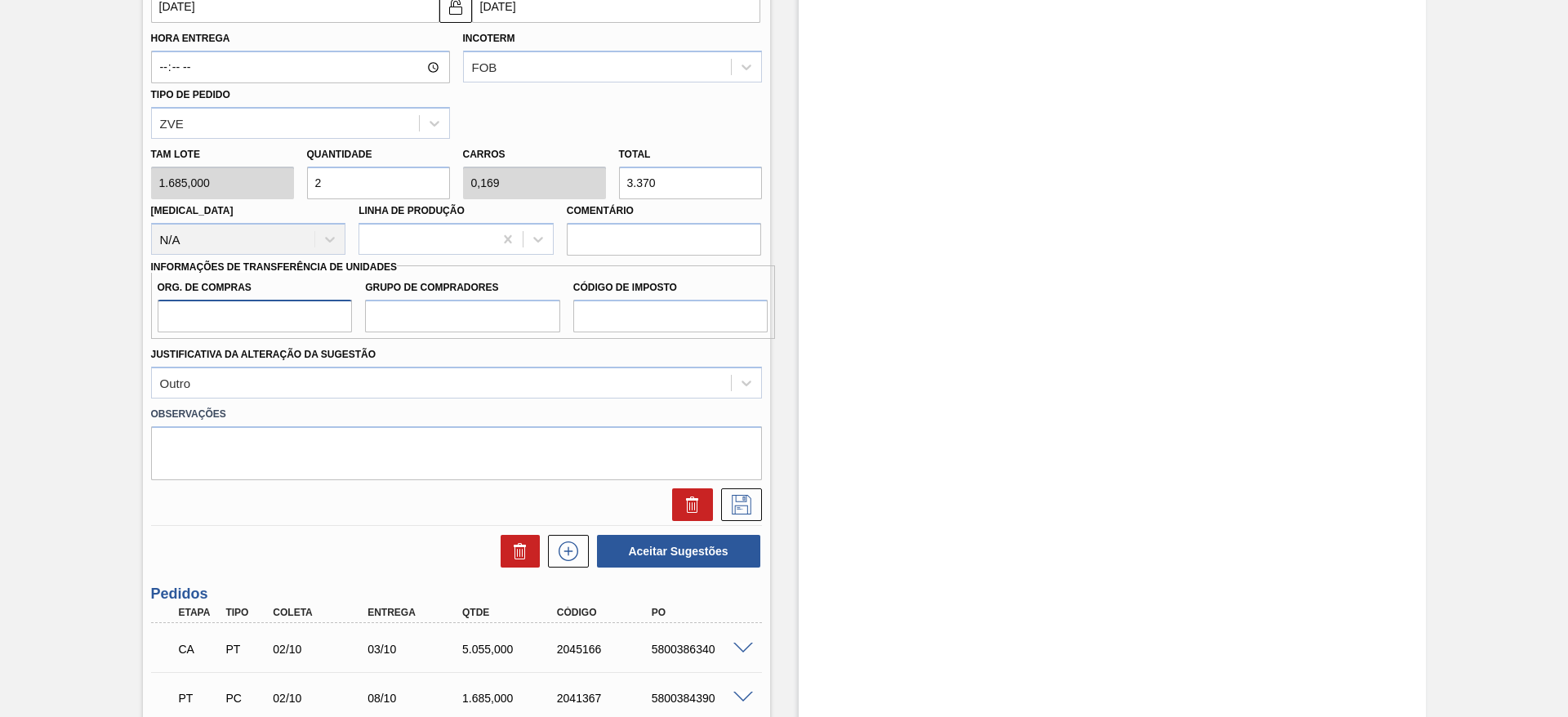
click at [258, 327] on input "Org. de Compras" at bounding box center [255, 316] width 195 height 33
type input "BR00"
click at [427, 317] on input "Grupo de Compradores" at bounding box center [463, 316] width 195 height 33
drag, startPoint x: 590, startPoint y: 311, endPoint x: 597, endPoint y: 323, distance: 13.9
click at [590, 311] on input "Código de Imposto" at bounding box center [671, 316] width 195 height 33
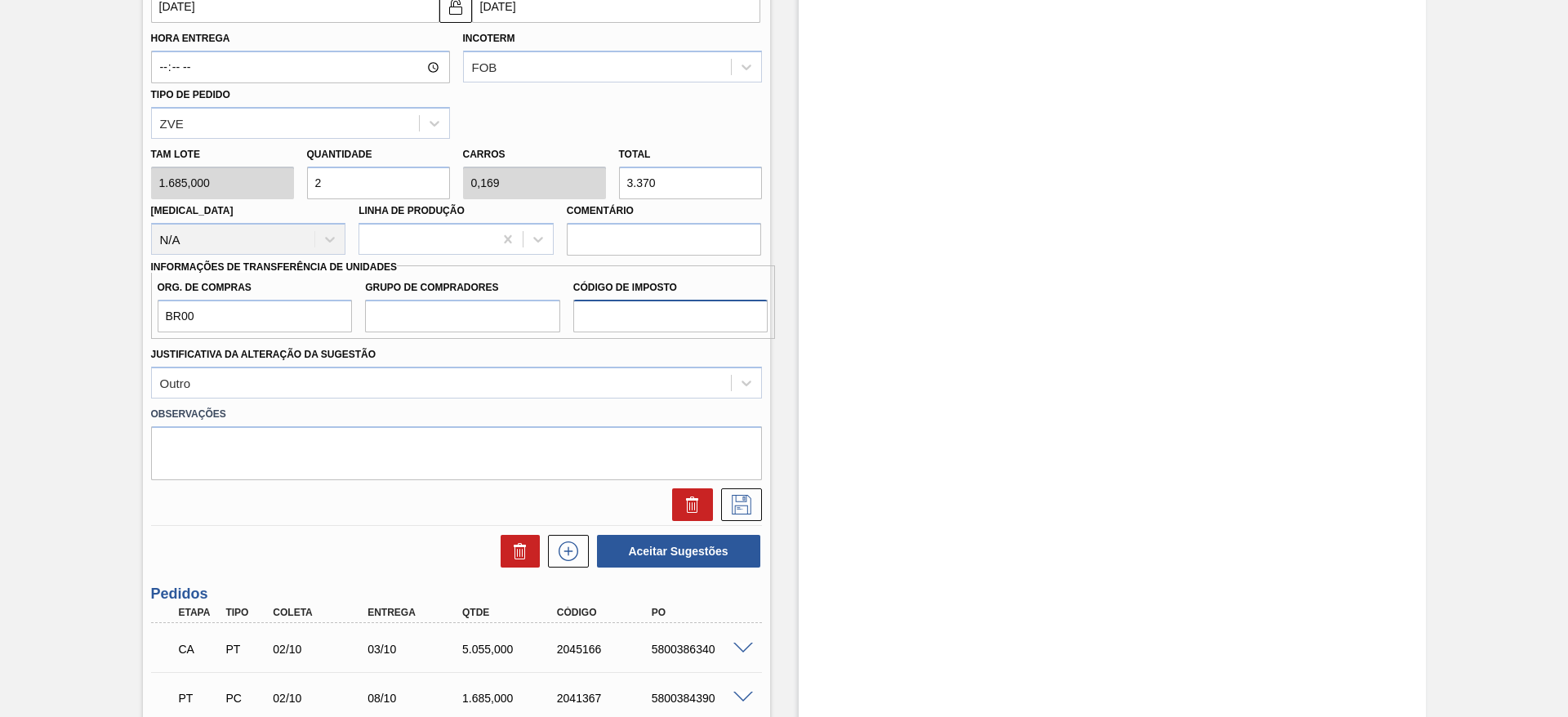
type input "I1"
drag, startPoint x: 443, startPoint y: 302, endPoint x: 450, endPoint y: 332, distance: 30.8
click at [443, 302] on input "Grupo de Compradores" at bounding box center [463, 316] width 195 height 33
type input "A01"
click at [729, 501] on icon at bounding box center [742, 505] width 26 height 20
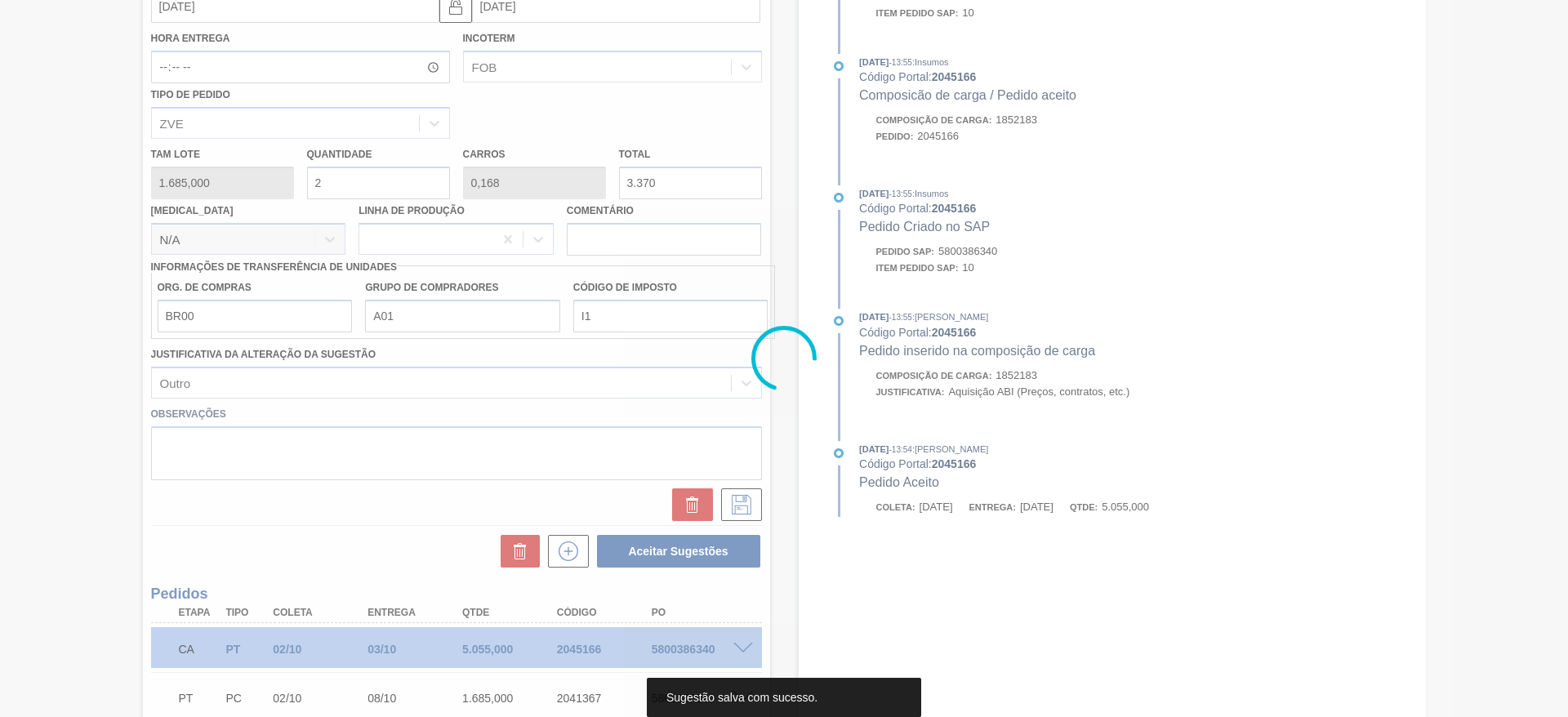
scroll to position [0, 0]
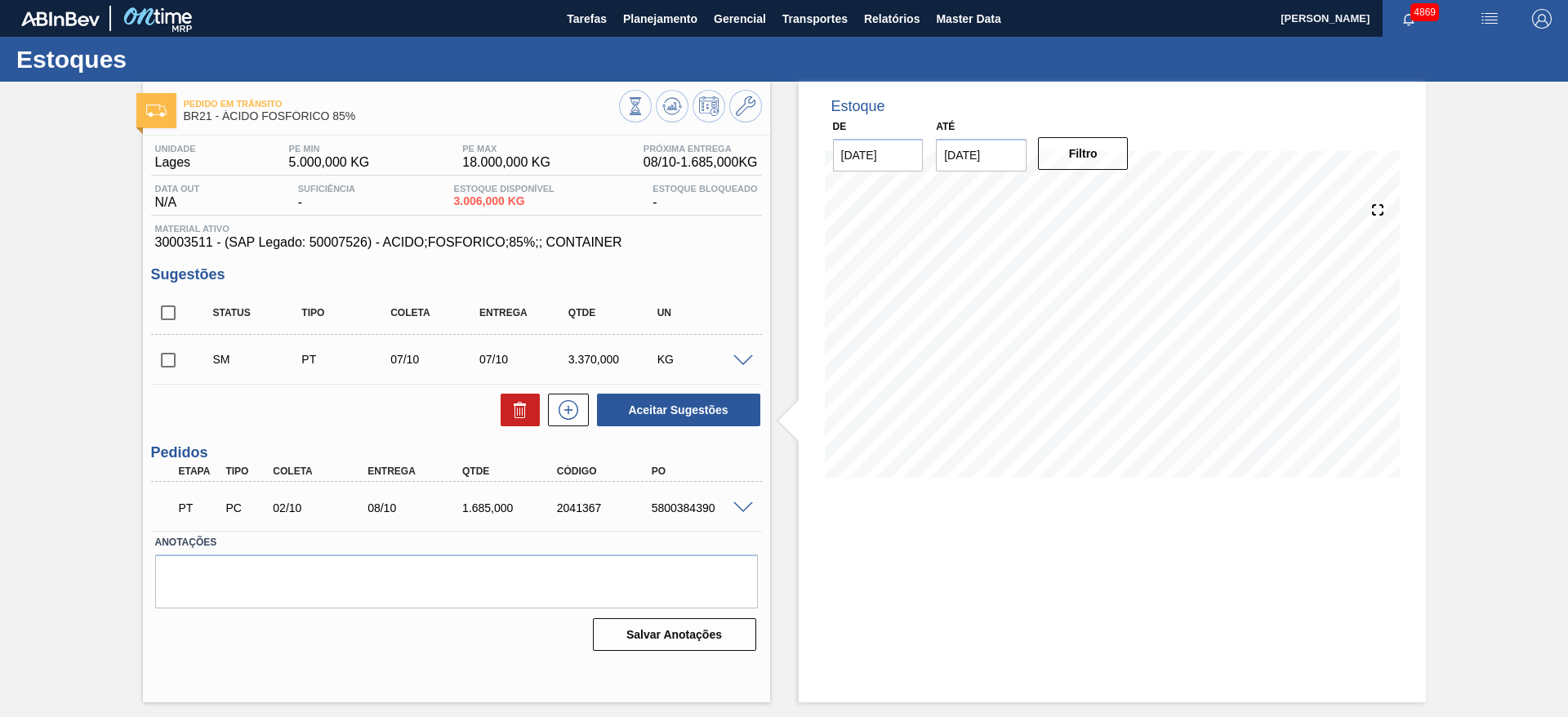
click at [167, 356] on input "checkbox" at bounding box center [168, 360] width 34 height 34
click at [723, 402] on button "Aceitar Sugestões" at bounding box center [679, 410] width 163 height 33
checkbox input "false"
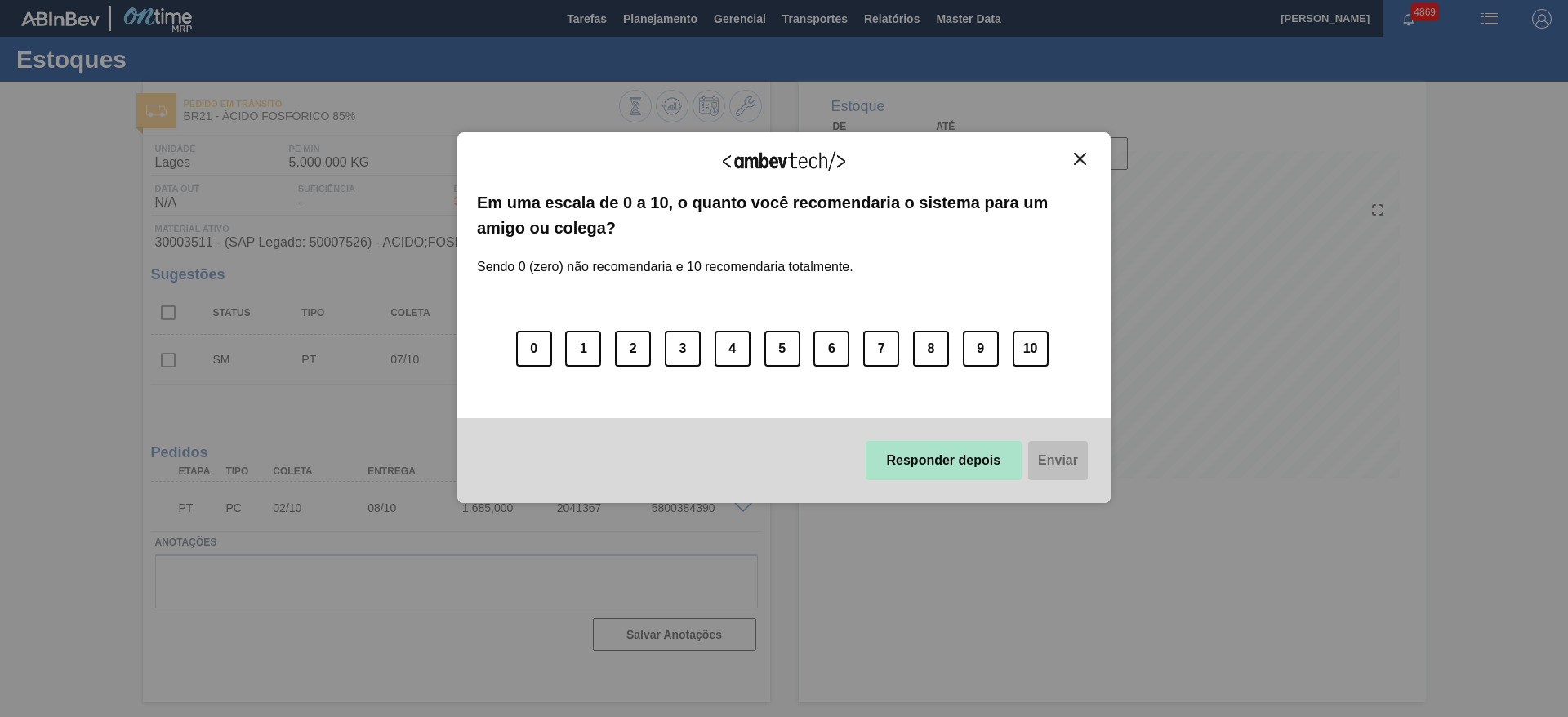
click at [949, 441] on button "Responder depois" at bounding box center [944, 461] width 157 height 39
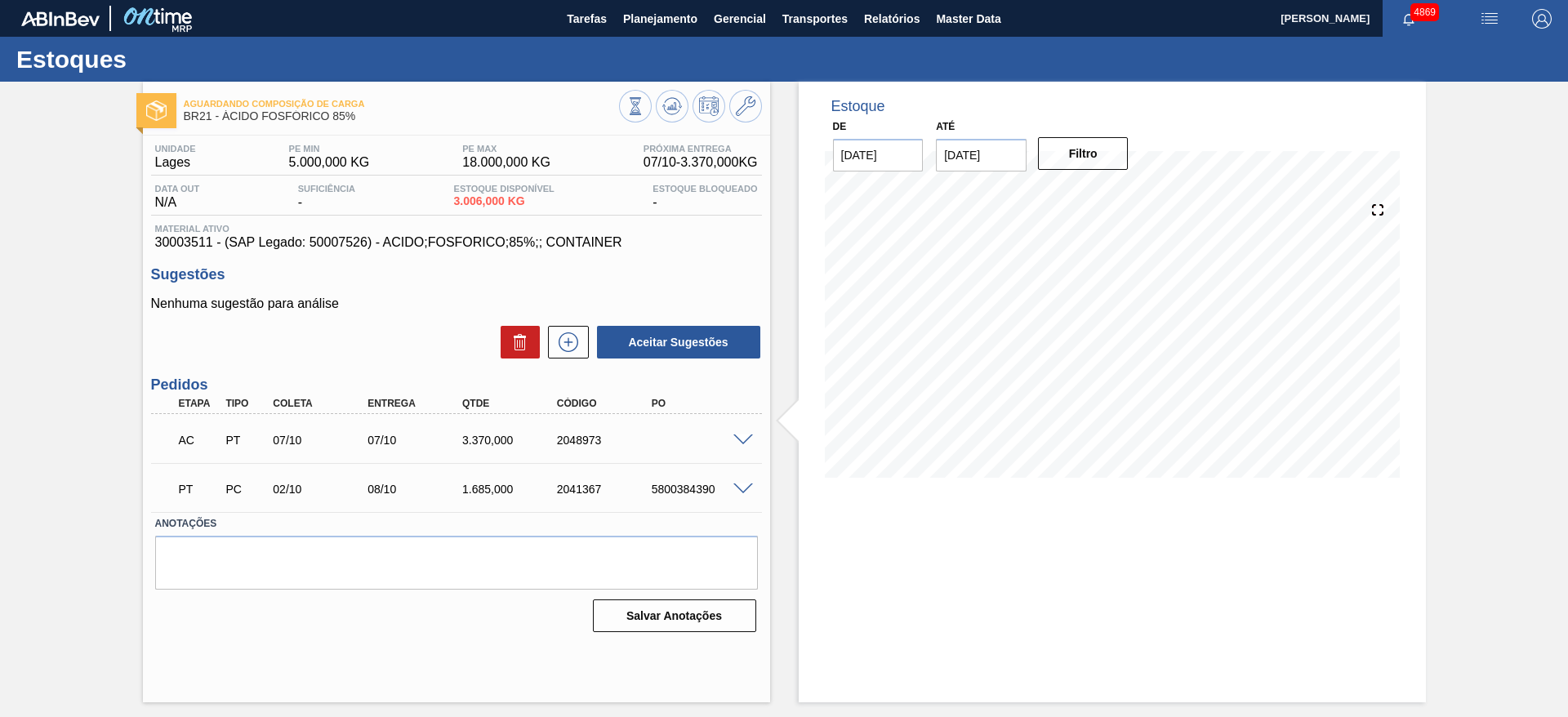
click at [743, 440] on span at bounding box center [743, 441] width 20 height 12
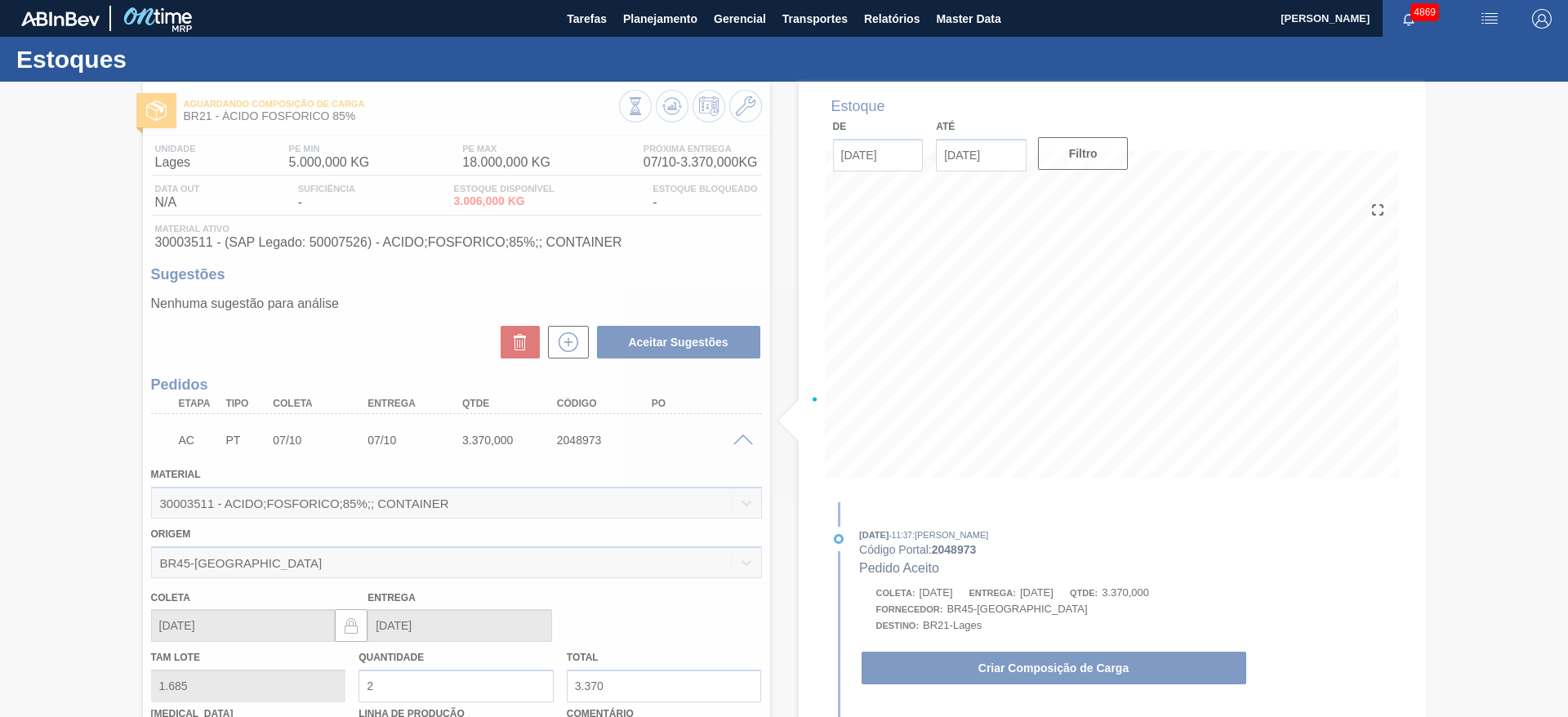
click at [1129, 672] on div at bounding box center [784, 400] width 1568 height 636
click at [1131, 672] on div at bounding box center [784, 400] width 1568 height 636
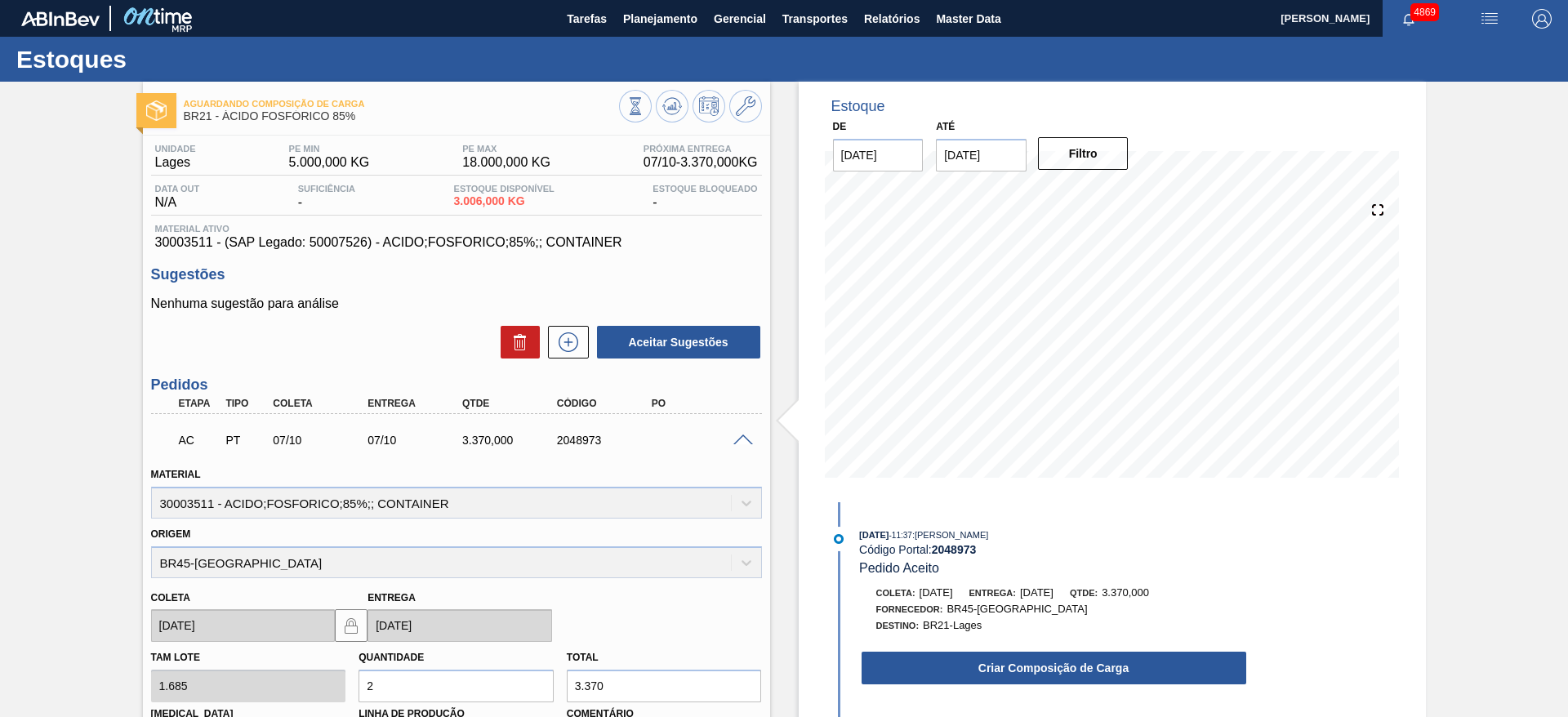
click at [1132, 672] on button "Criar Composição de Carga" at bounding box center [1054, 668] width 385 height 33
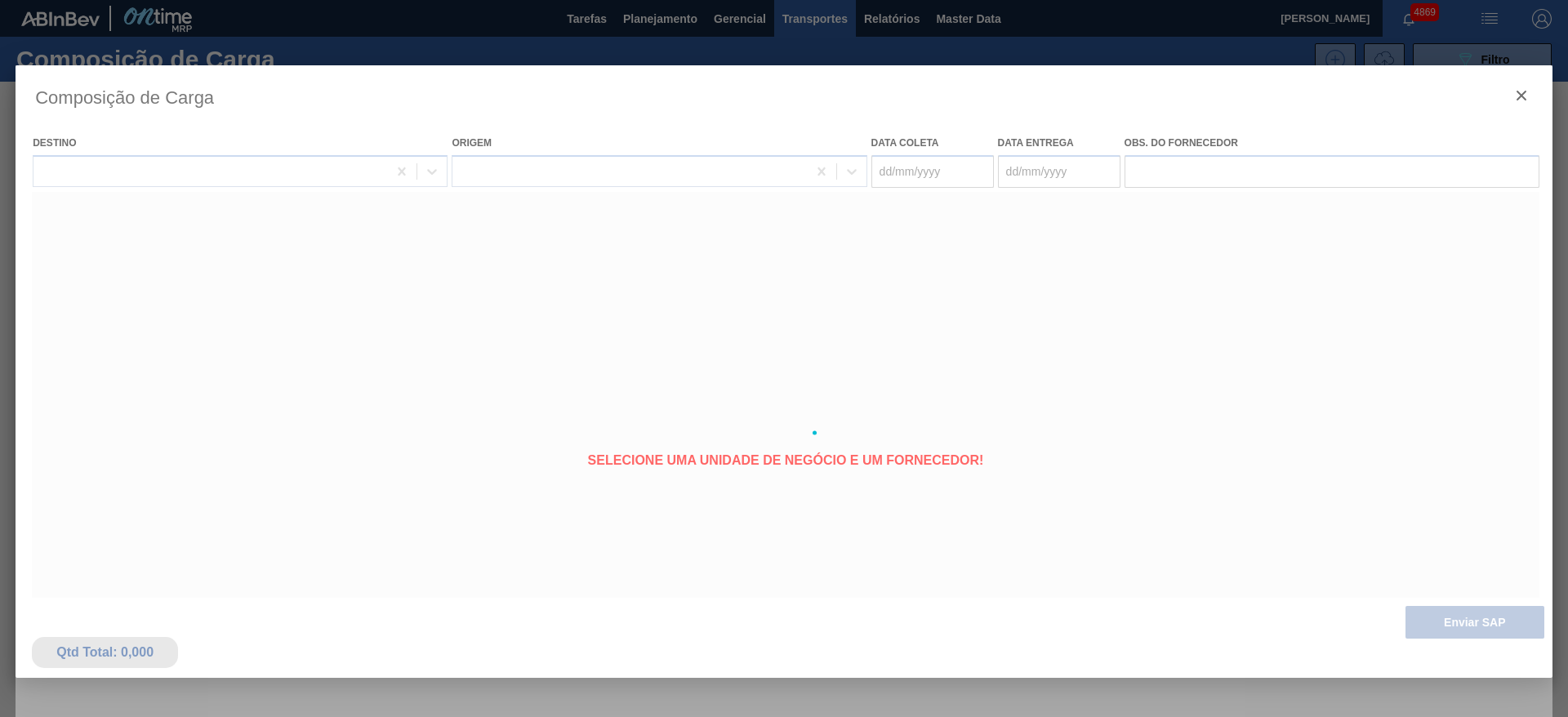
type coleta "[DATE]"
type Entrega "[DATE]"
click at [1436, 507] on div at bounding box center [784, 433] width 1538 height 735
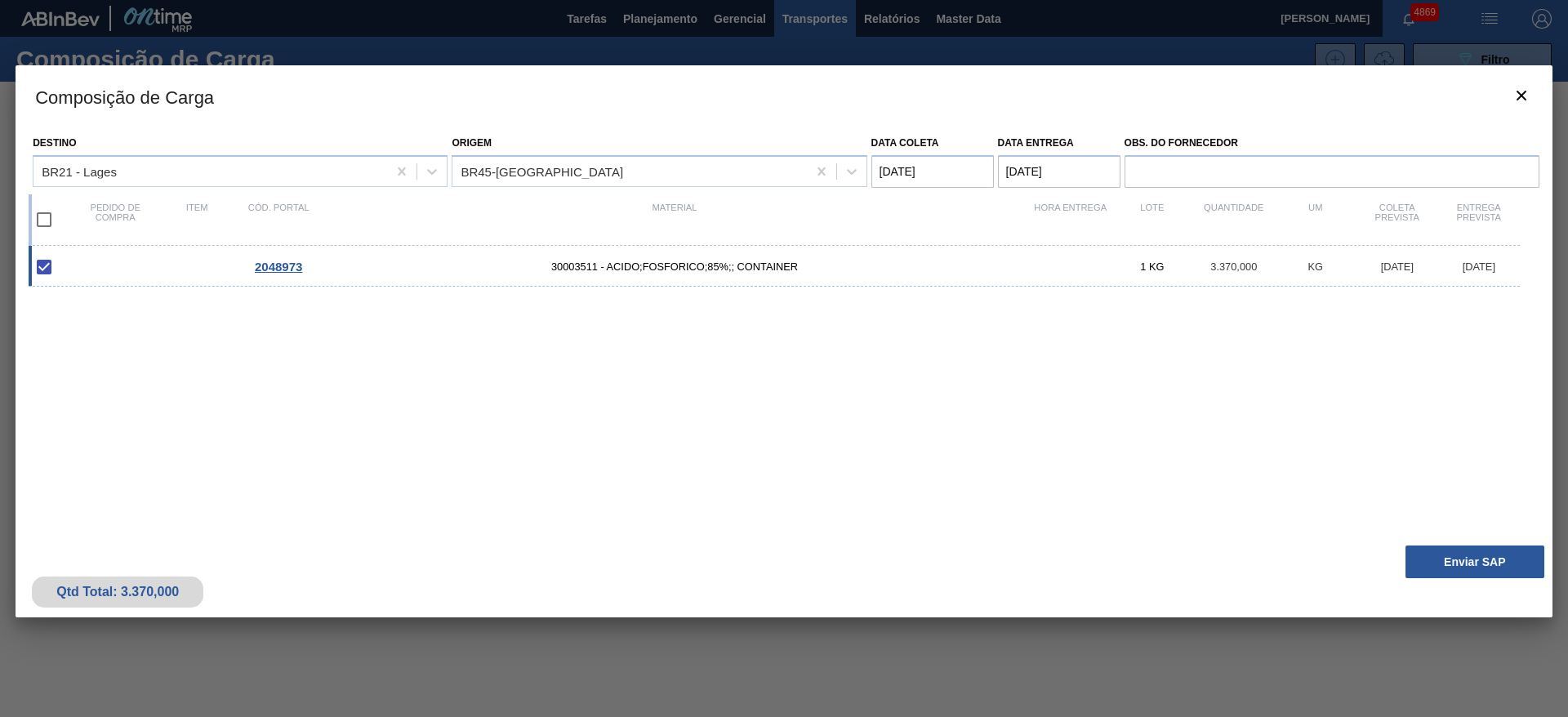
click at [1454, 569] on button "Enviar SAP" at bounding box center [1474, 562] width 139 height 33
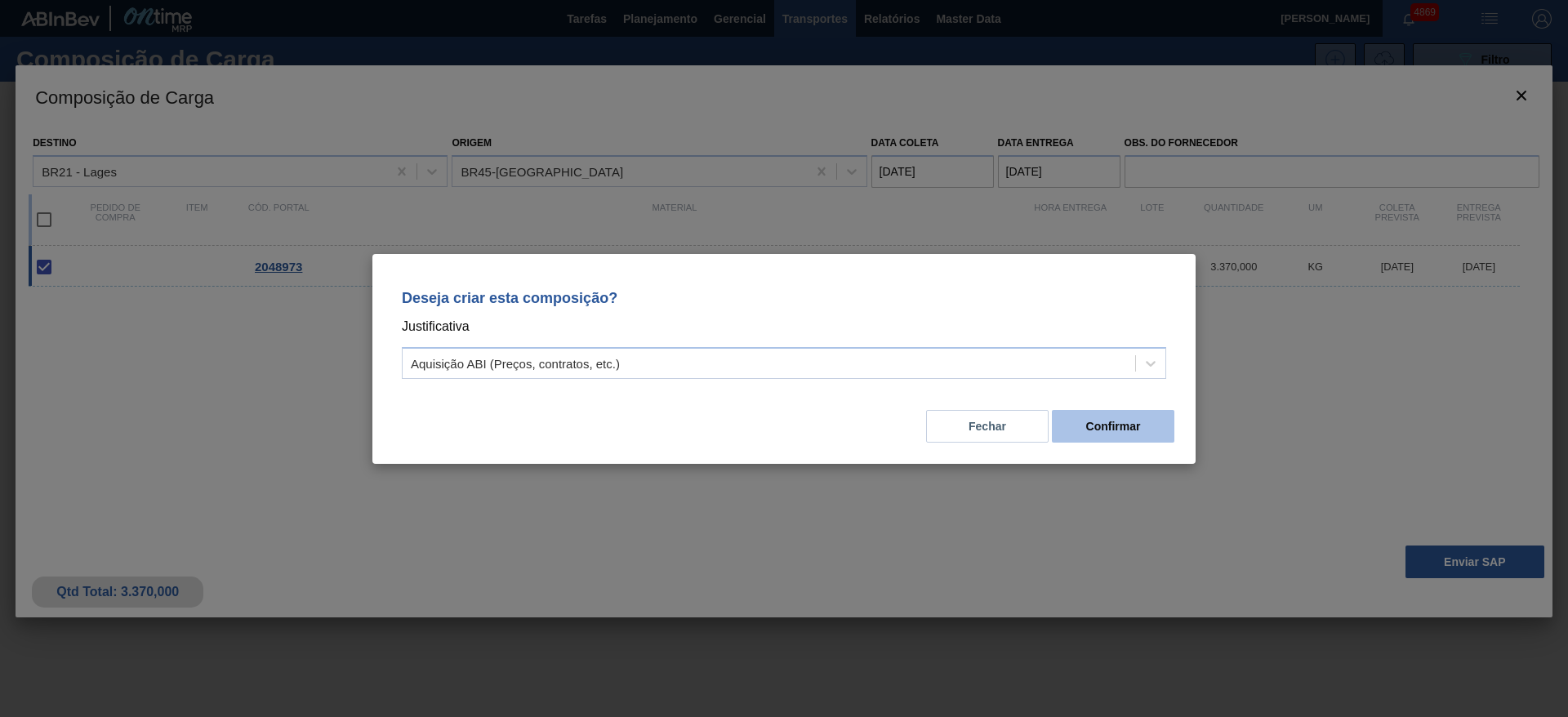
click at [1136, 435] on button "Confirmar" at bounding box center [1113, 427] width 122 height 33
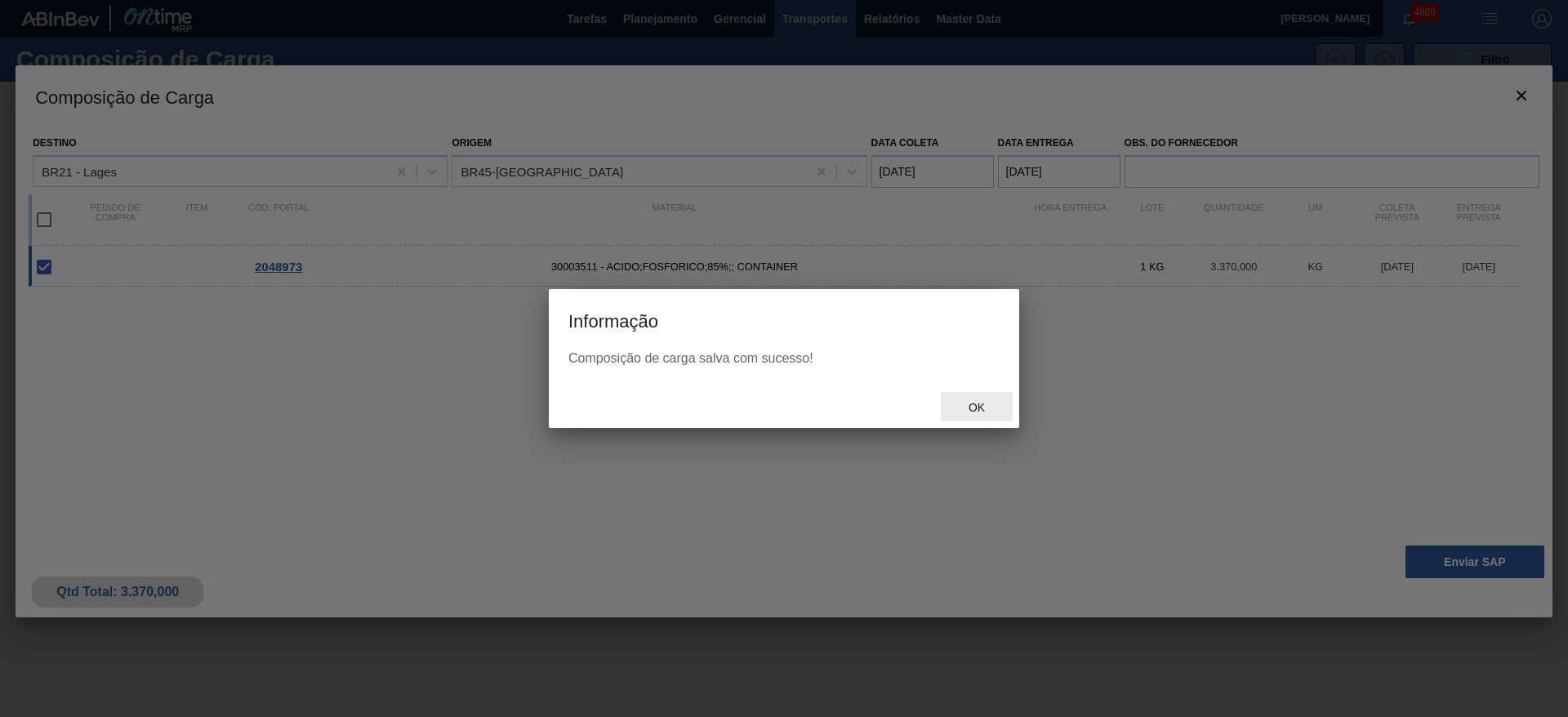
click at [993, 418] on div "Ok" at bounding box center [977, 407] width 72 height 30
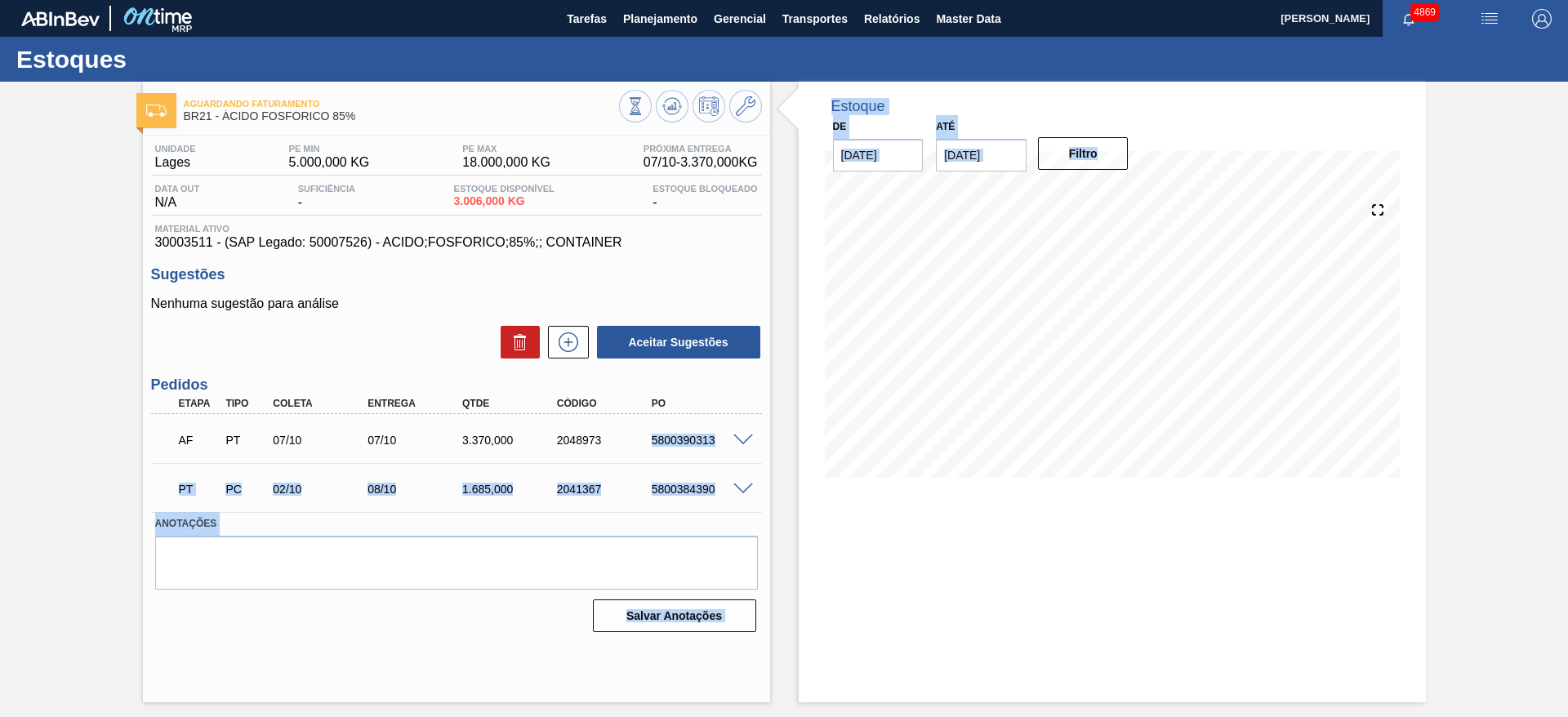
drag, startPoint x: 642, startPoint y: 438, endPoint x: 784, endPoint y: 447, distance: 142.3
click at [784, 447] on div "Aguardando Faturamento BR21 - ÁCIDO FOSFÓRICO 85% Unidade Lages PE MIN 5.000,00…" at bounding box center [784, 392] width 1568 height 621
click at [665, 455] on div "AF PT 07/10 07/10 3.370,000 2048973 5800390313" at bounding box center [456, 439] width 611 height 41
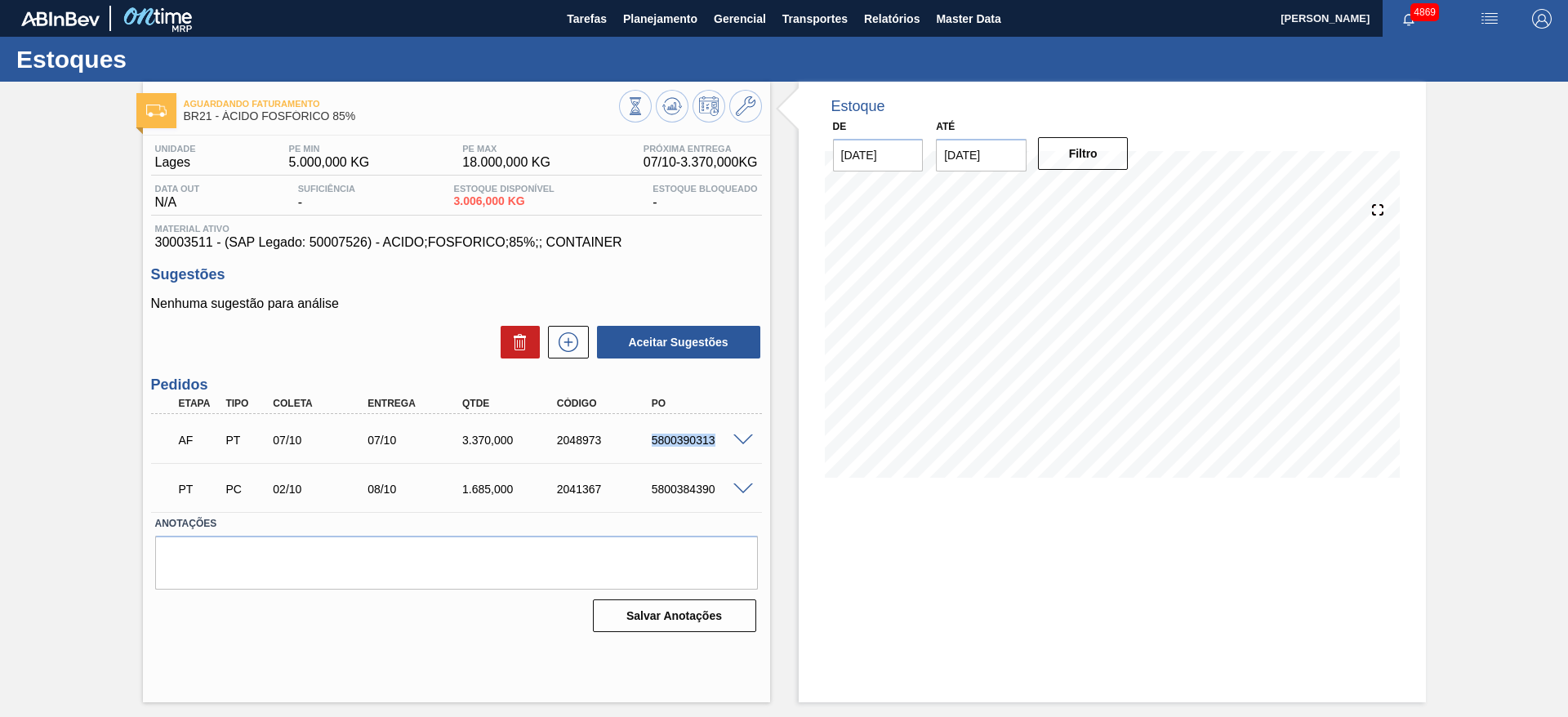
drag, startPoint x: 649, startPoint y: 436, endPoint x: 716, endPoint y: 437, distance: 67.0
click at [716, 437] on div "5800390313" at bounding box center [700, 441] width 106 height 13
copy div "5800390313"
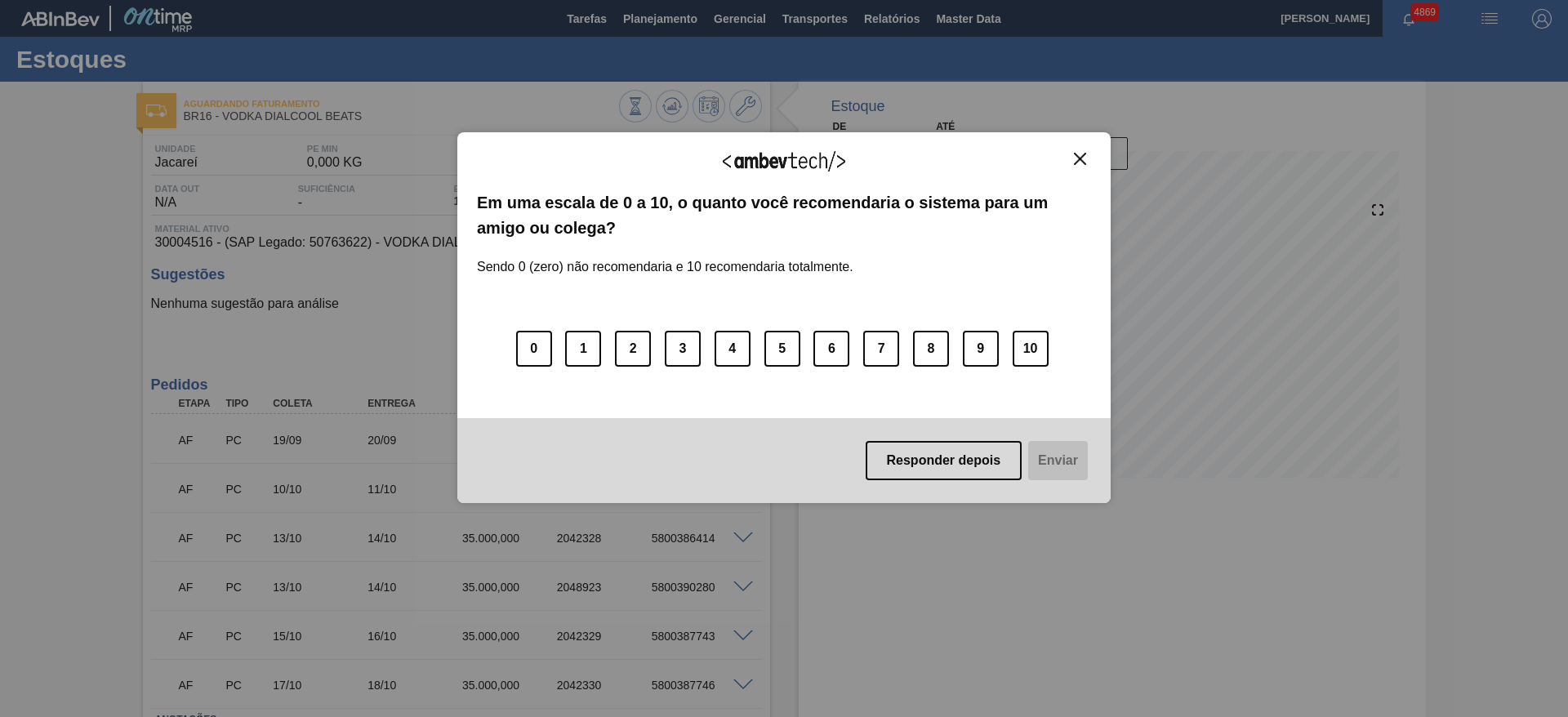
scroll to position [125, 0]
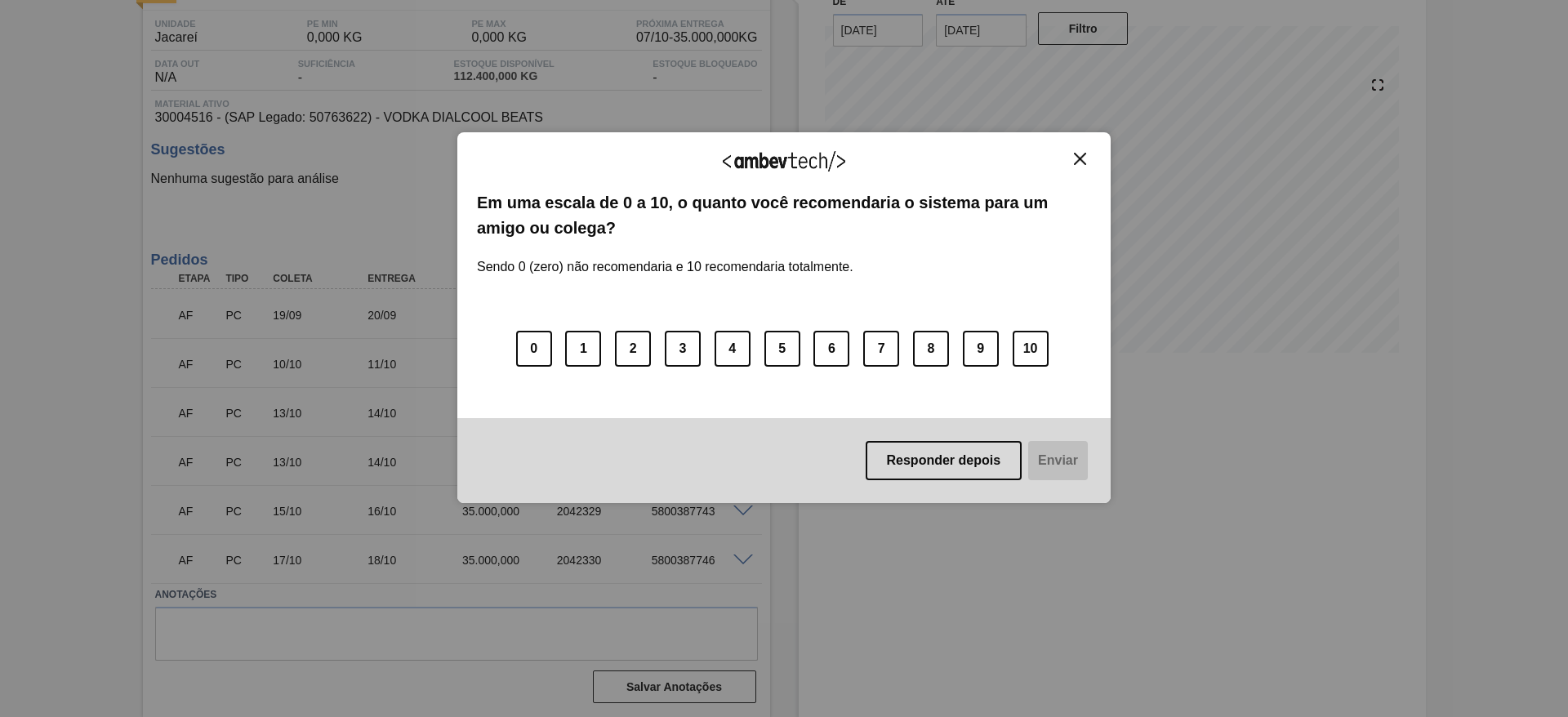
click at [1084, 161] on img "Close" at bounding box center [1080, 158] width 12 height 12
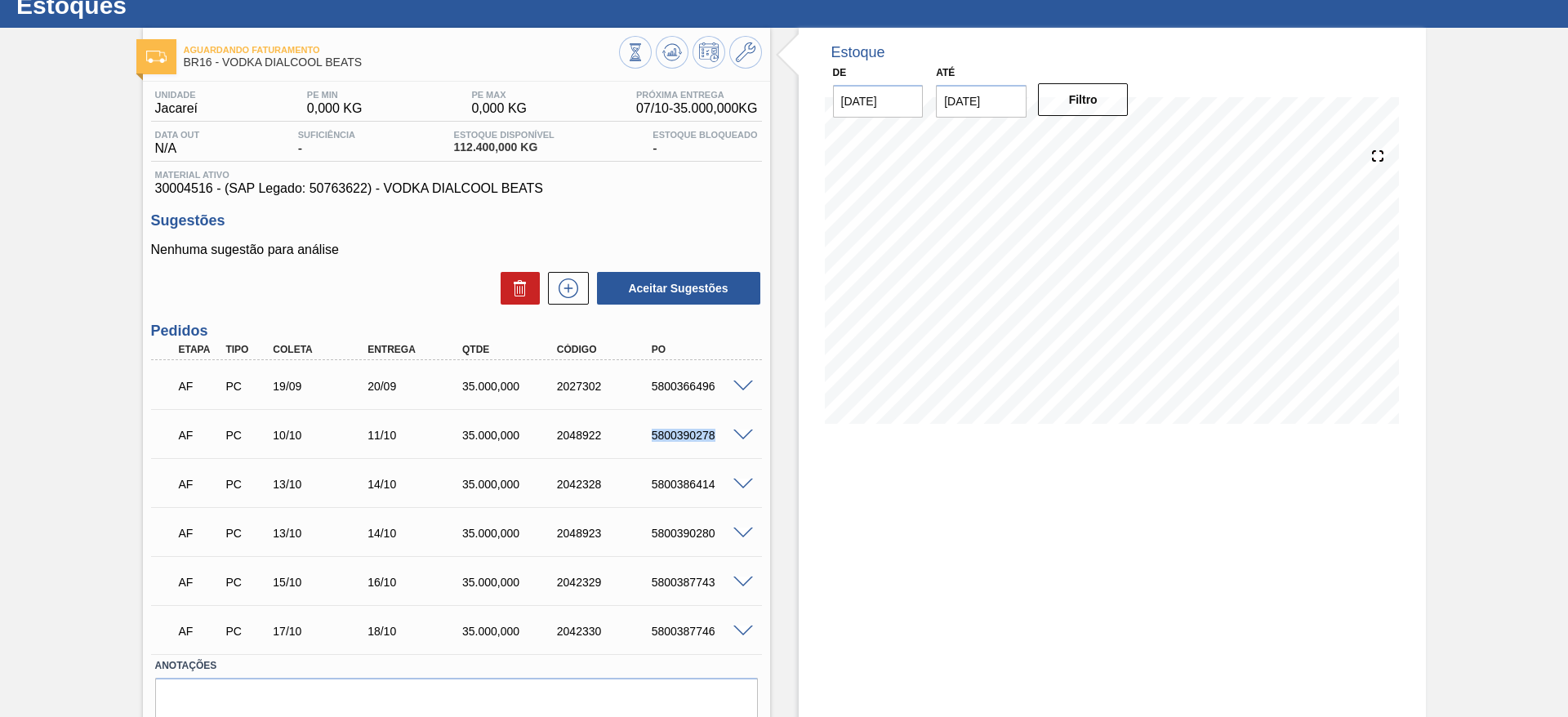
scroll to position [0, 0]
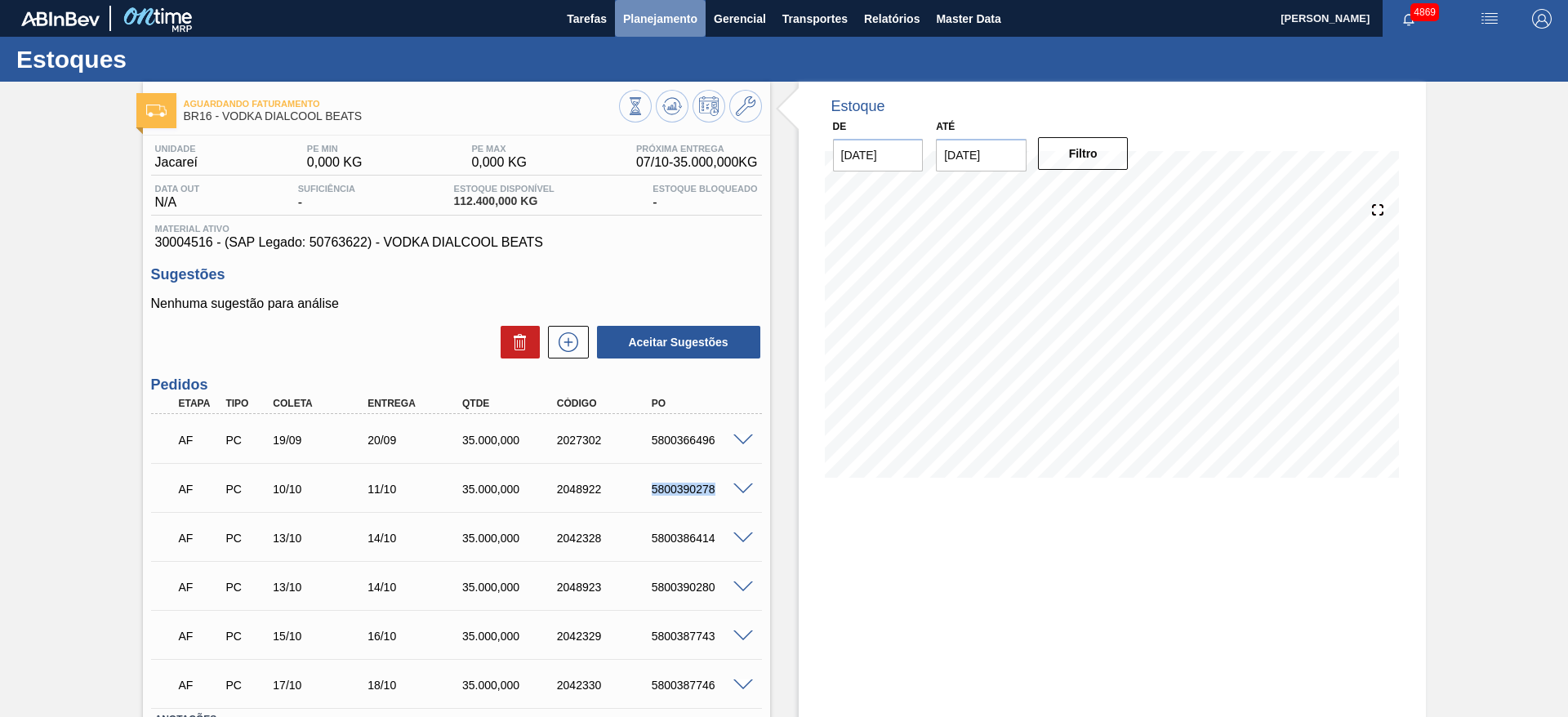
click at [644, 20] on span "Planejamento" at bounding box center [661, 19] width 75 height 20
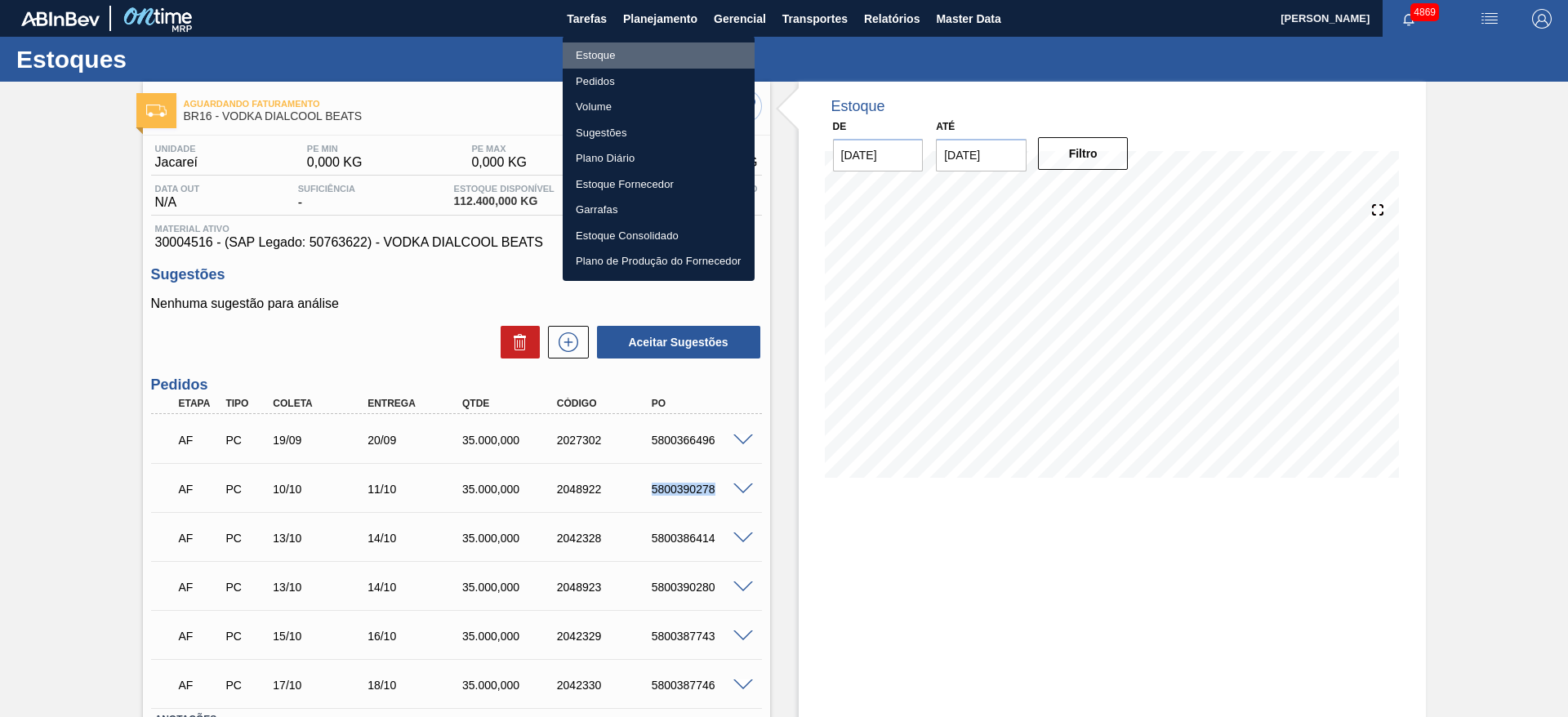
click at [630, 56] on li "Estoque" at bounding box center [659, 56] width 192 height 26
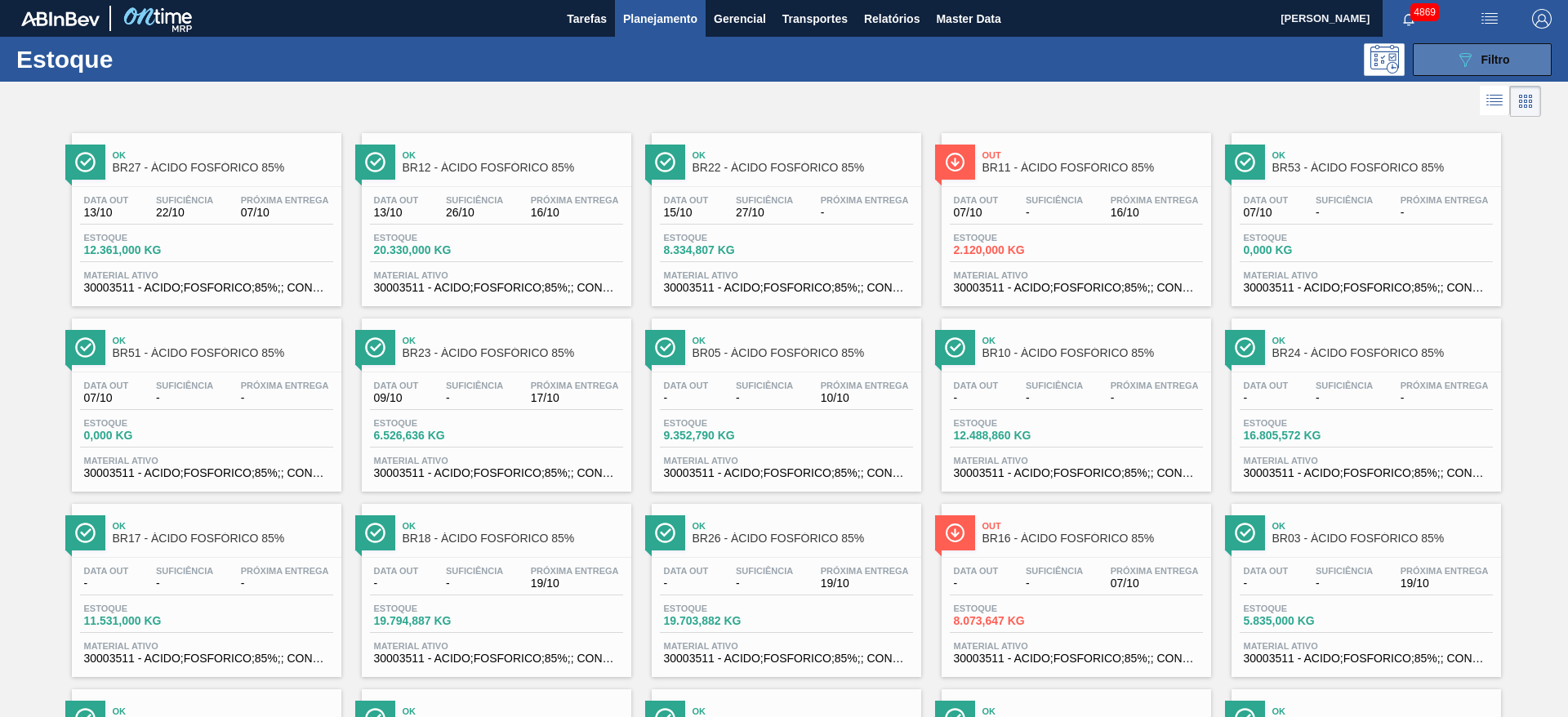
click at [1474, 57] on div "089F7B8B-B2A5-4AFE-B5C0-19BA573D28AC Filtro" at bounding box center [1483, 60] width 55 height 20
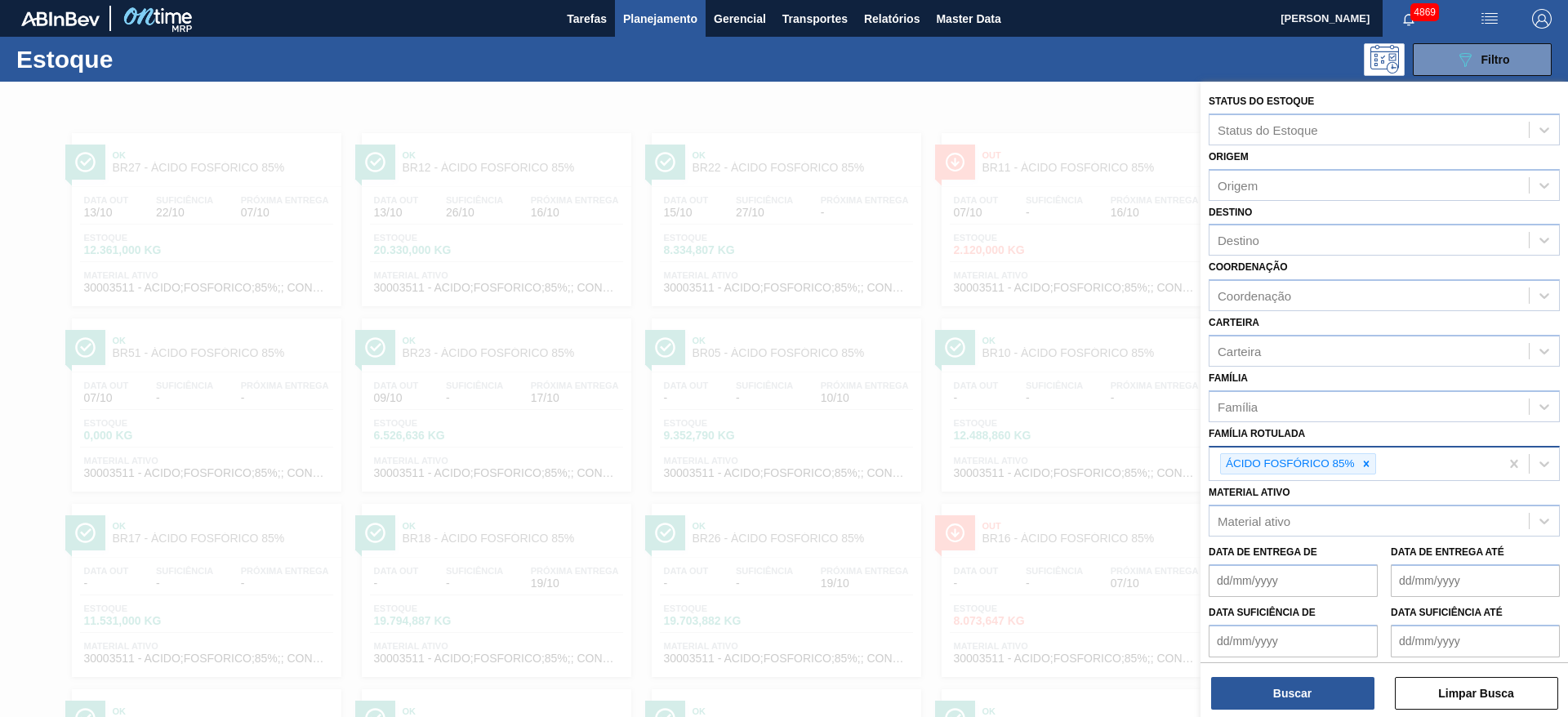
click at [1370, 466] on icon at bounding box center [1367, 464] width 11 height 11
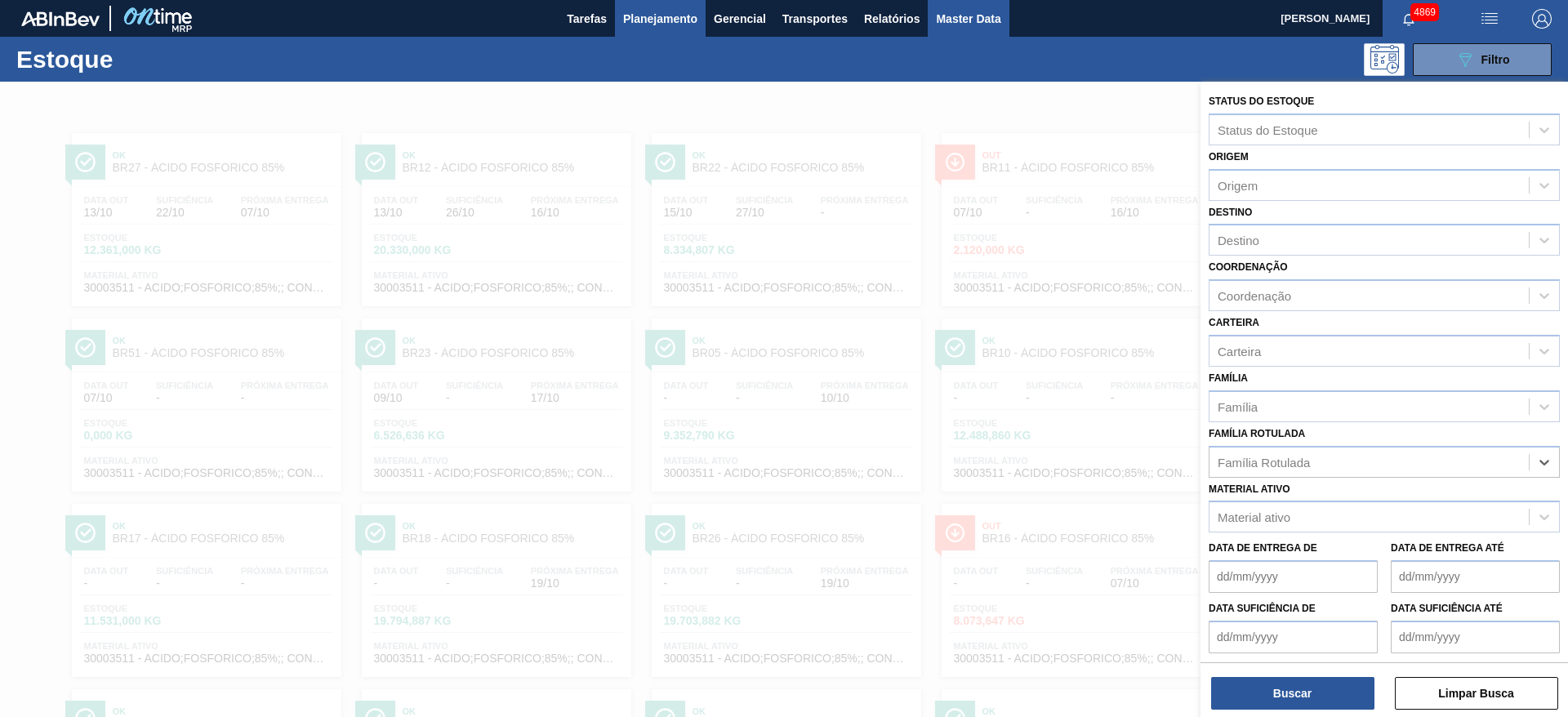
click at [978, 21] on span "Master Data" at bounding box center [968, 19] width 65 height 20
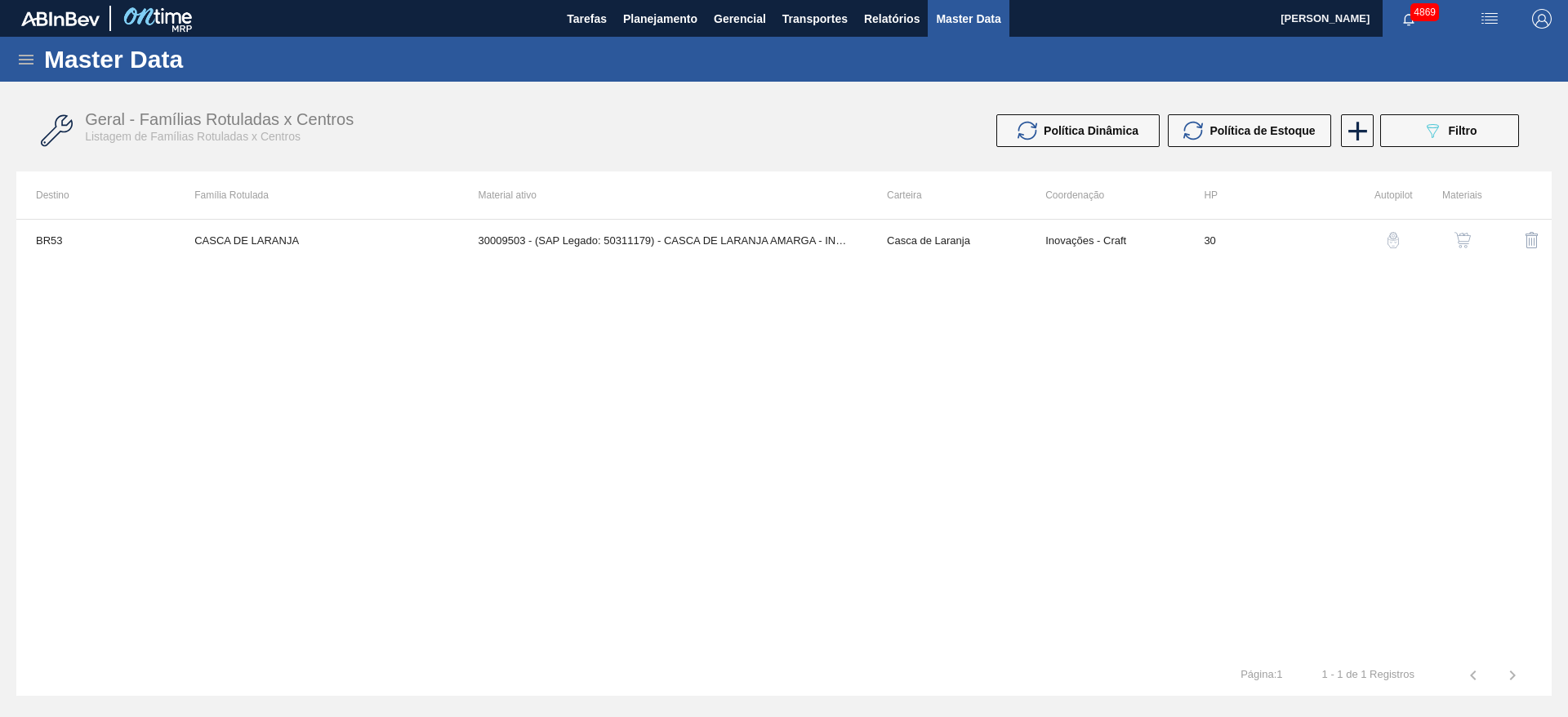
click at [26, 57] on icon at bounding box center [26, 60] width 20 height 20
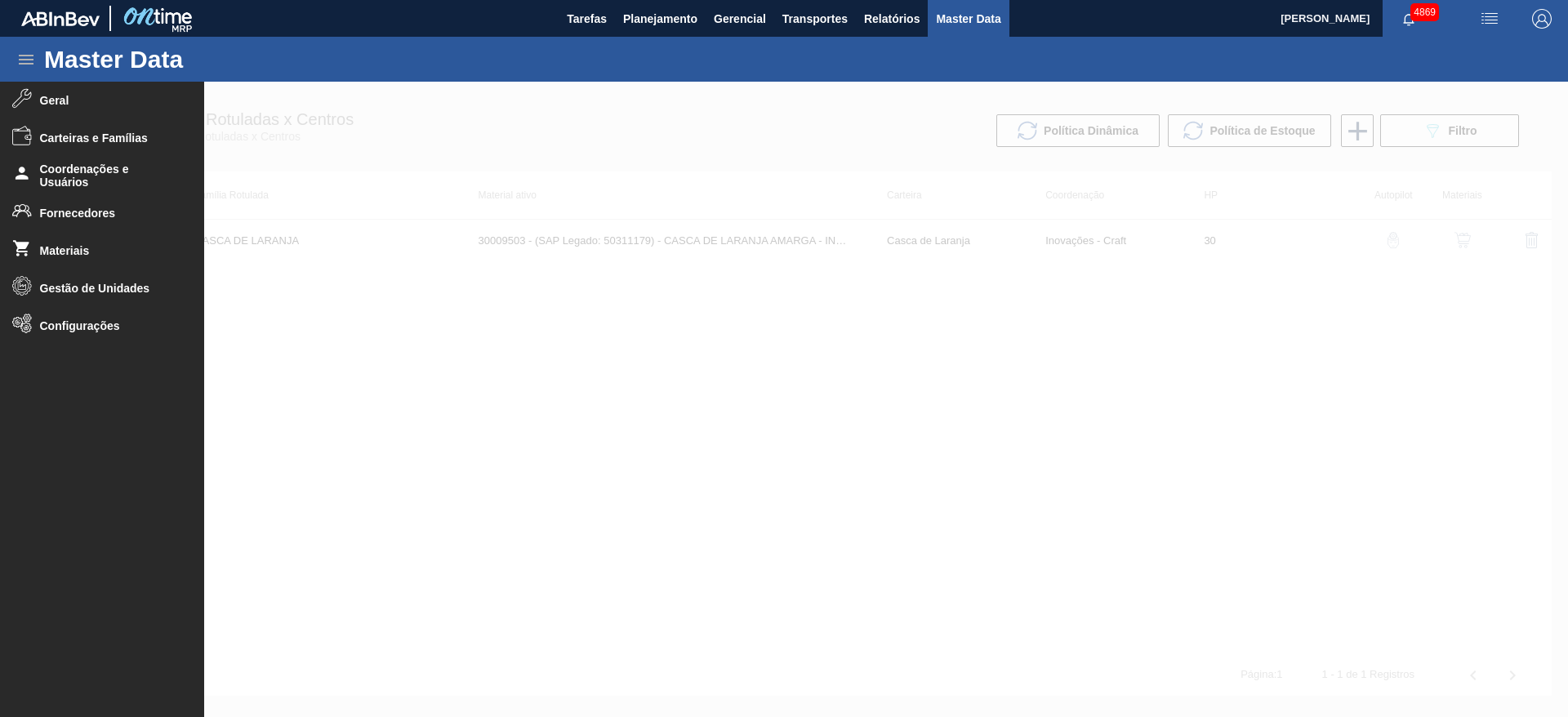
click at [763, 381] on div at bounding box center [784, 400] width 1568 height 636
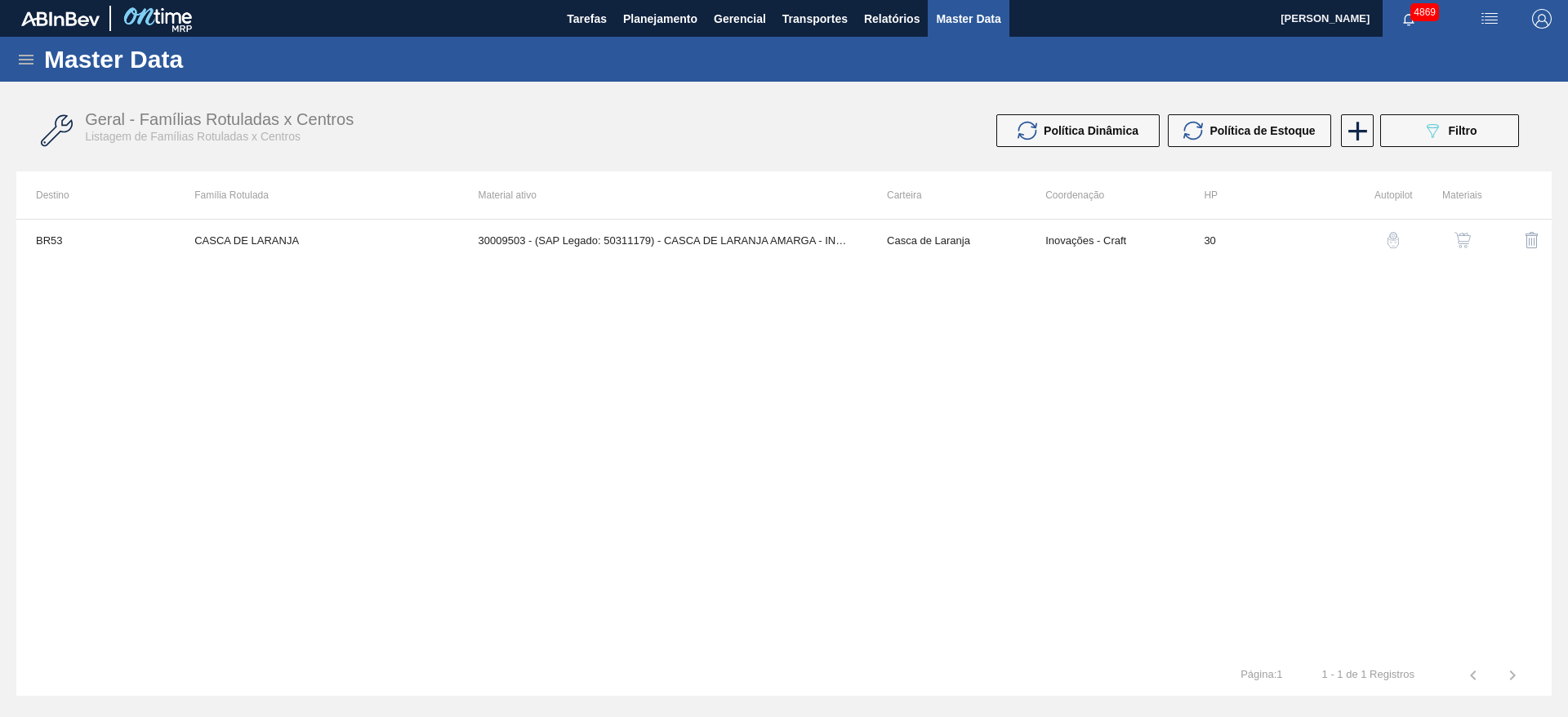
drag, startPoint x: 24, startPoint y: 50, endPoint x: 27, endPoint y: 80, distance: 30.1
click at [24, 52] on icon at bounding box center [26, 60] width 20 height 20
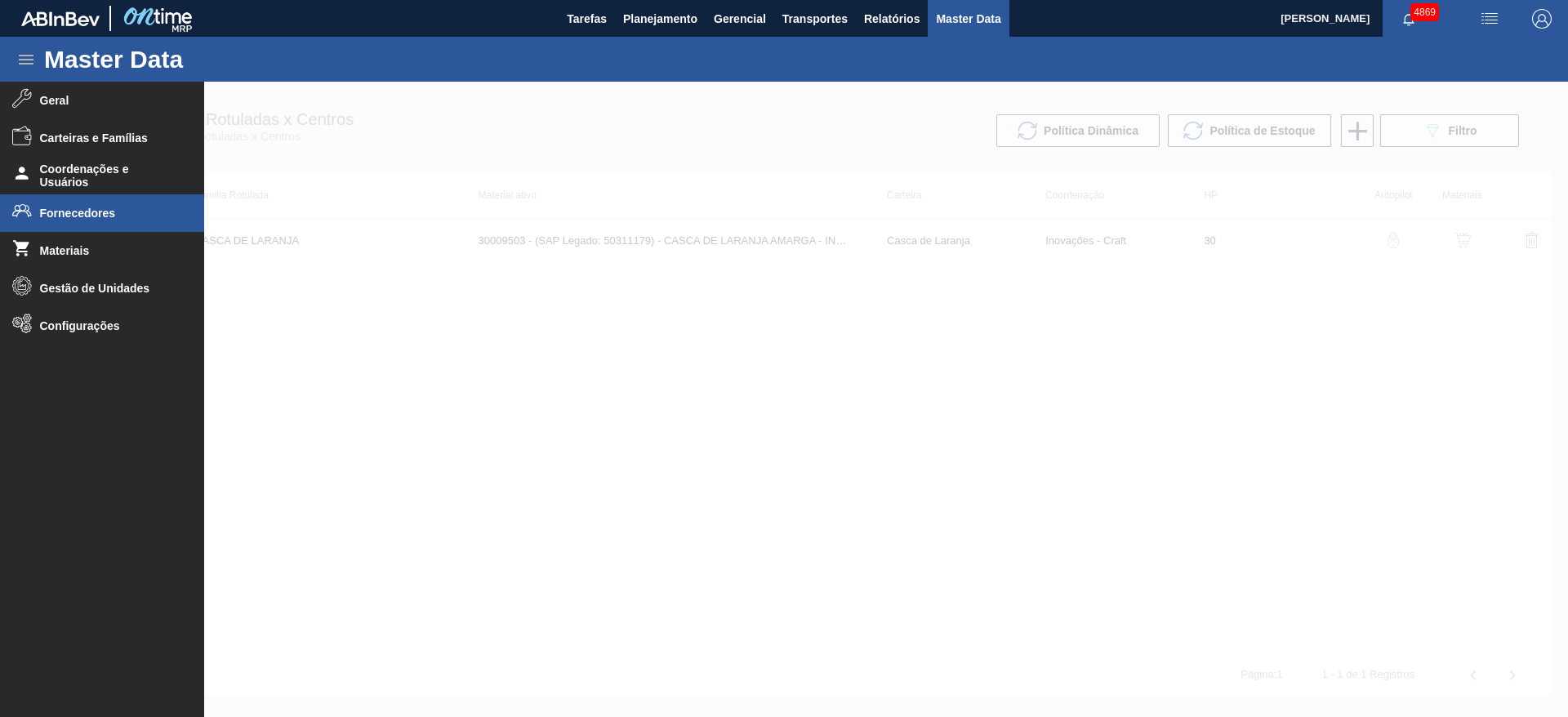
click at [56, 216] on span "Fornecedores" at bounding box center [107, 213] width 135 height 13
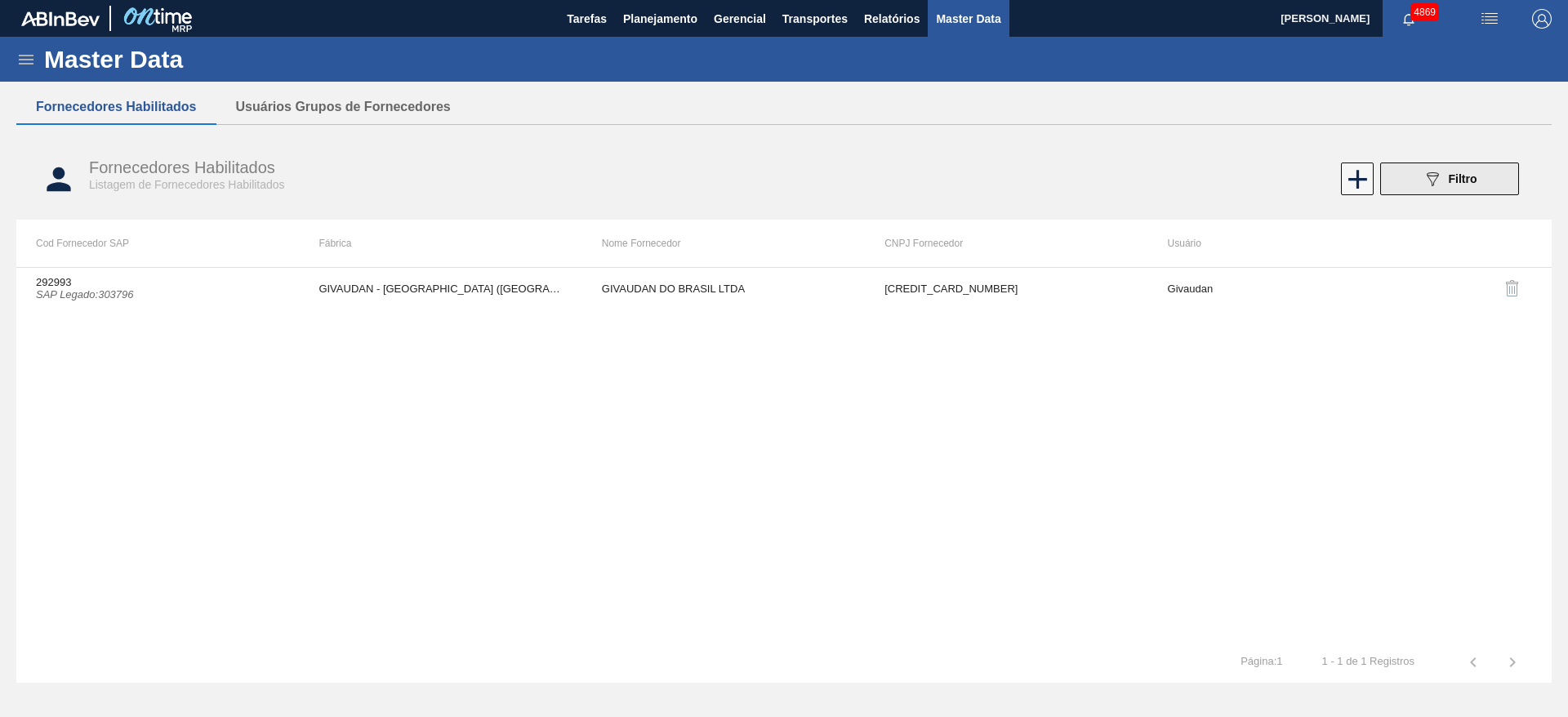
click at [1502, 181] on button "089F7B8B-B2A5-4AFE-B5C0-19BA573D28AC Filtro" at bounding box center [1449, 179] width 139 height 33
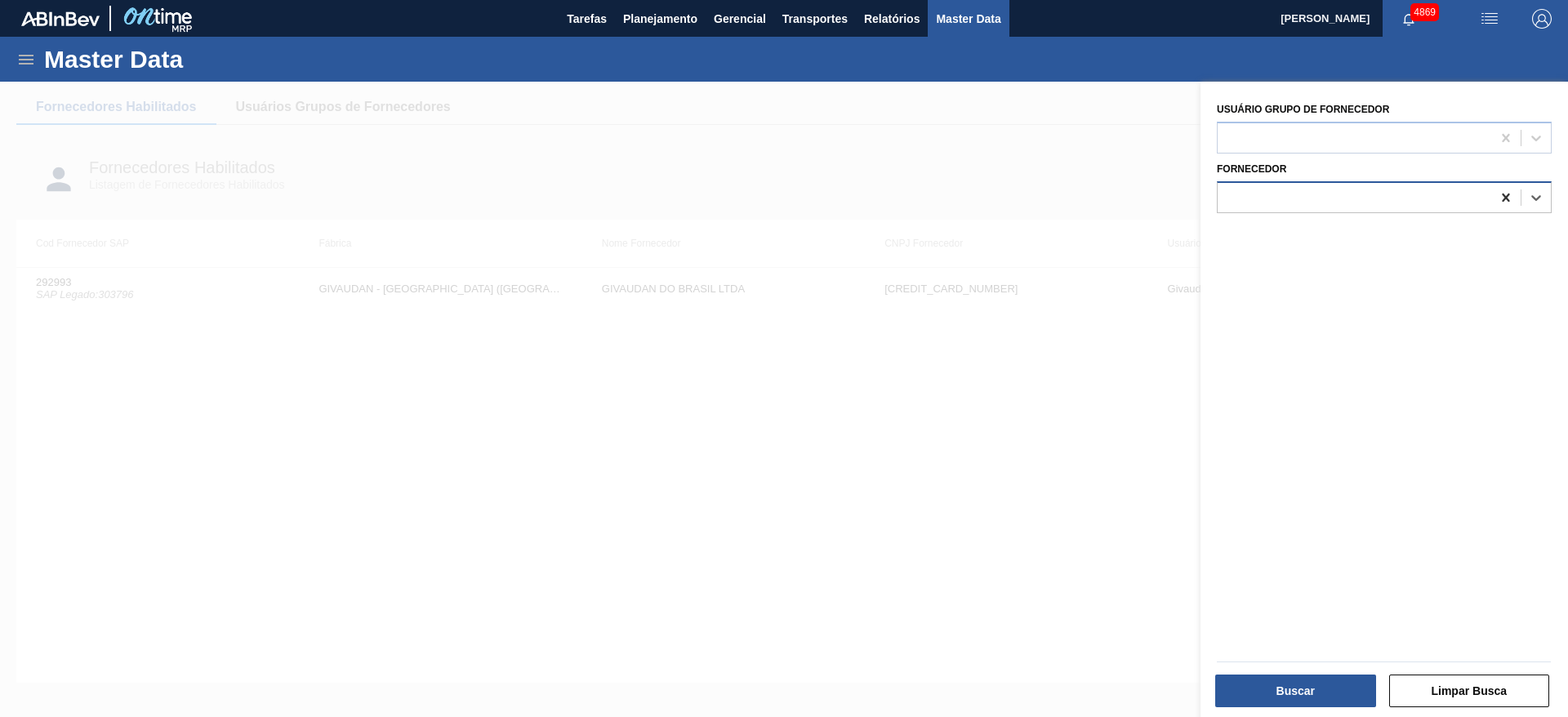
click at [1500, 192] on icon at bounding box center [1506, 198] width 16 height 16
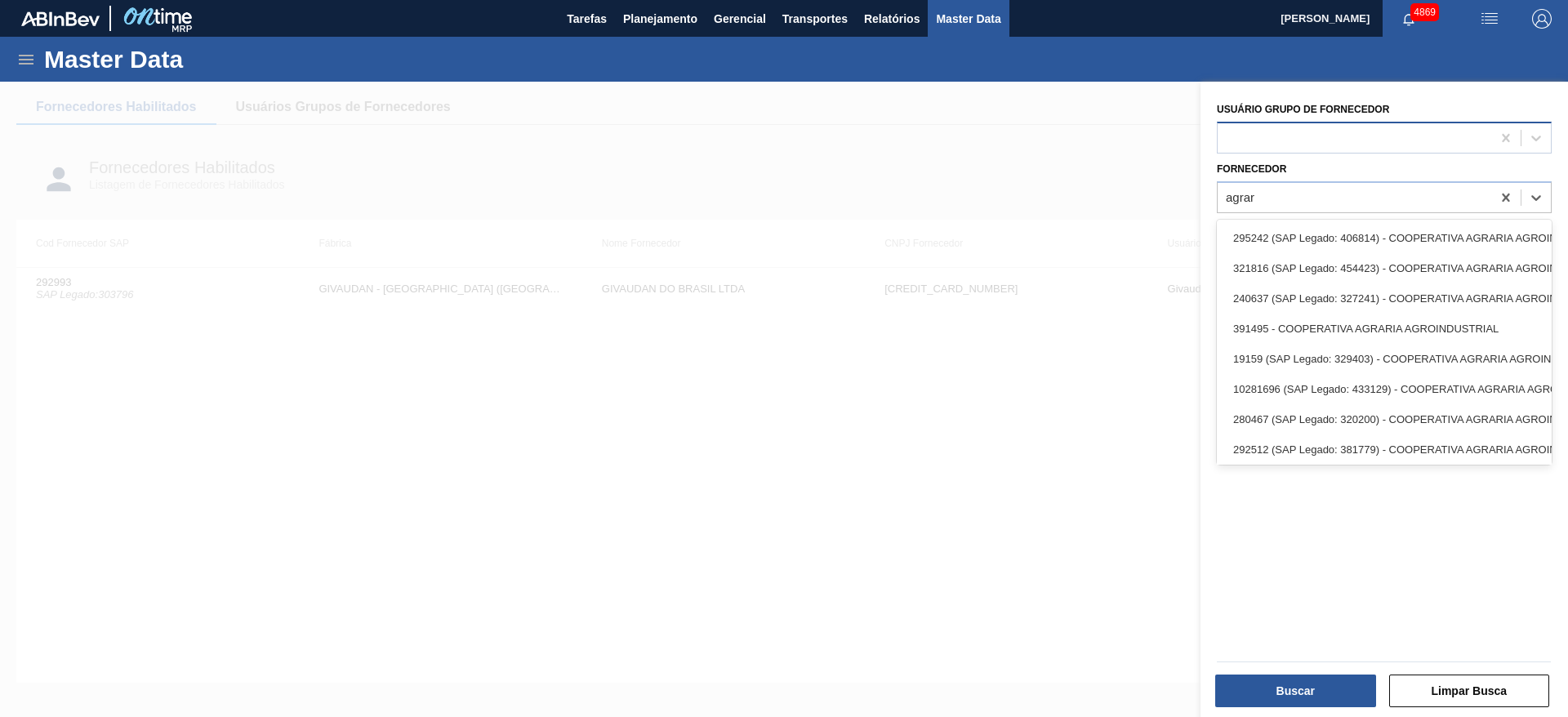
type input "agrar"
click at [1389, 123] on div at bounding box center [1384, 137] width 335 height 32
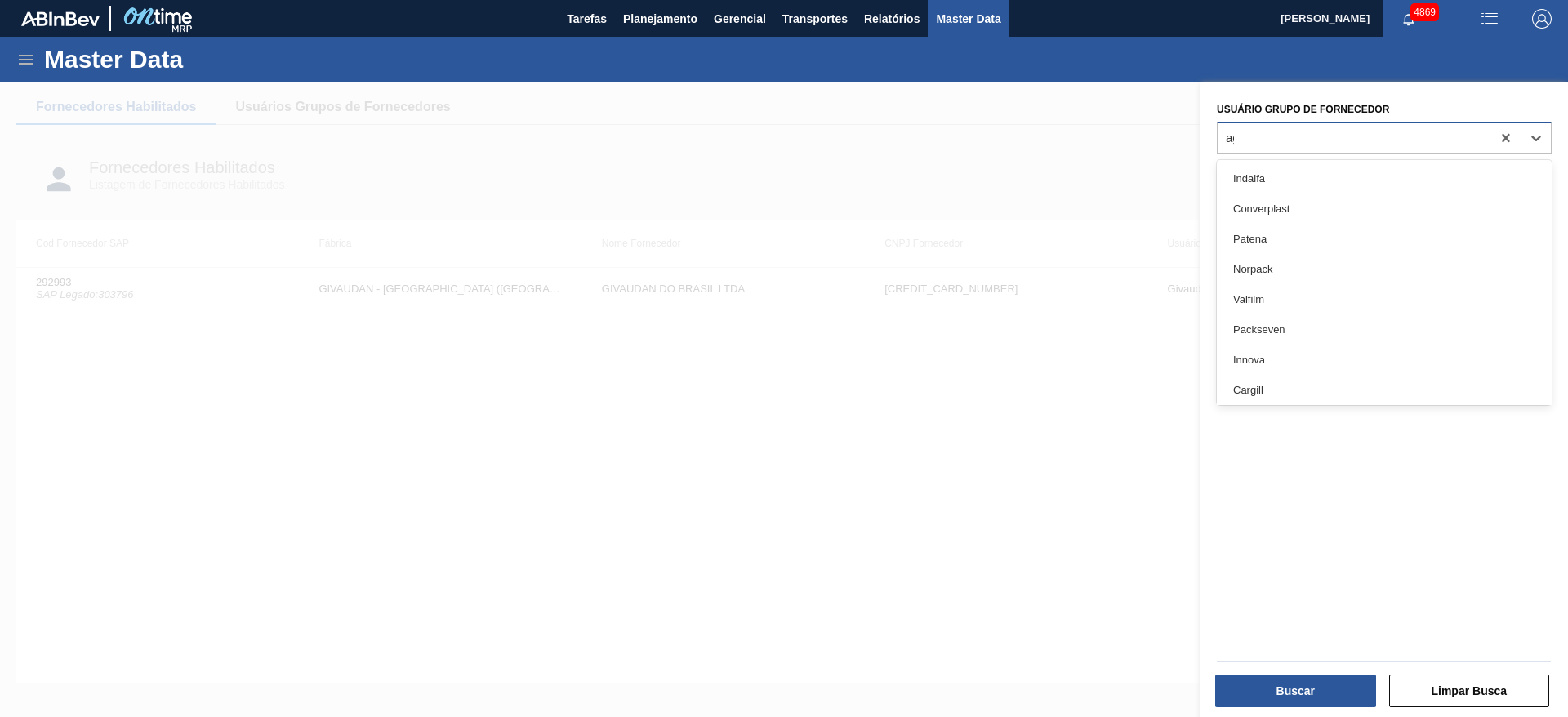
type Fornecedor "agr"
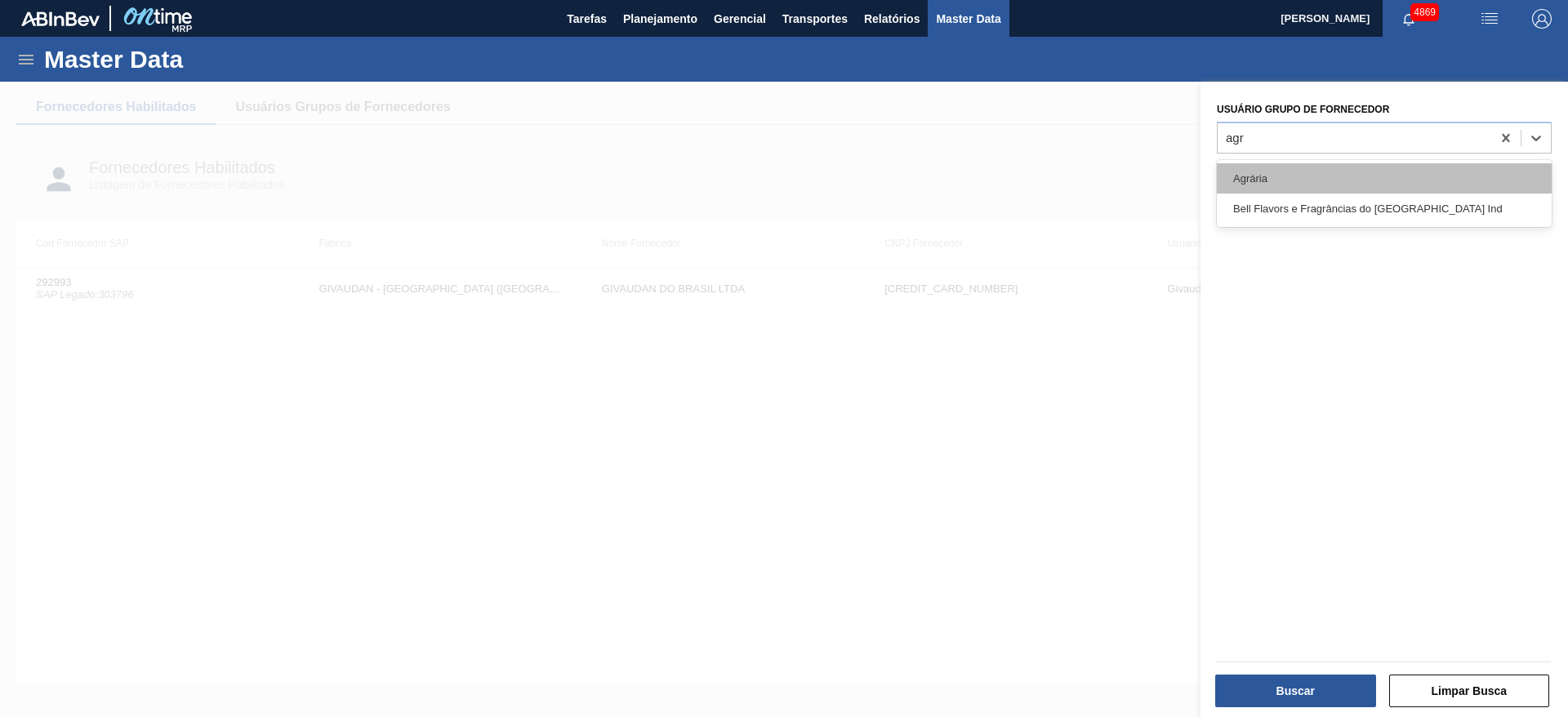
click at [1359, 169] on div "Agrária" at bounding box center [1384, 178] width 335 height 30
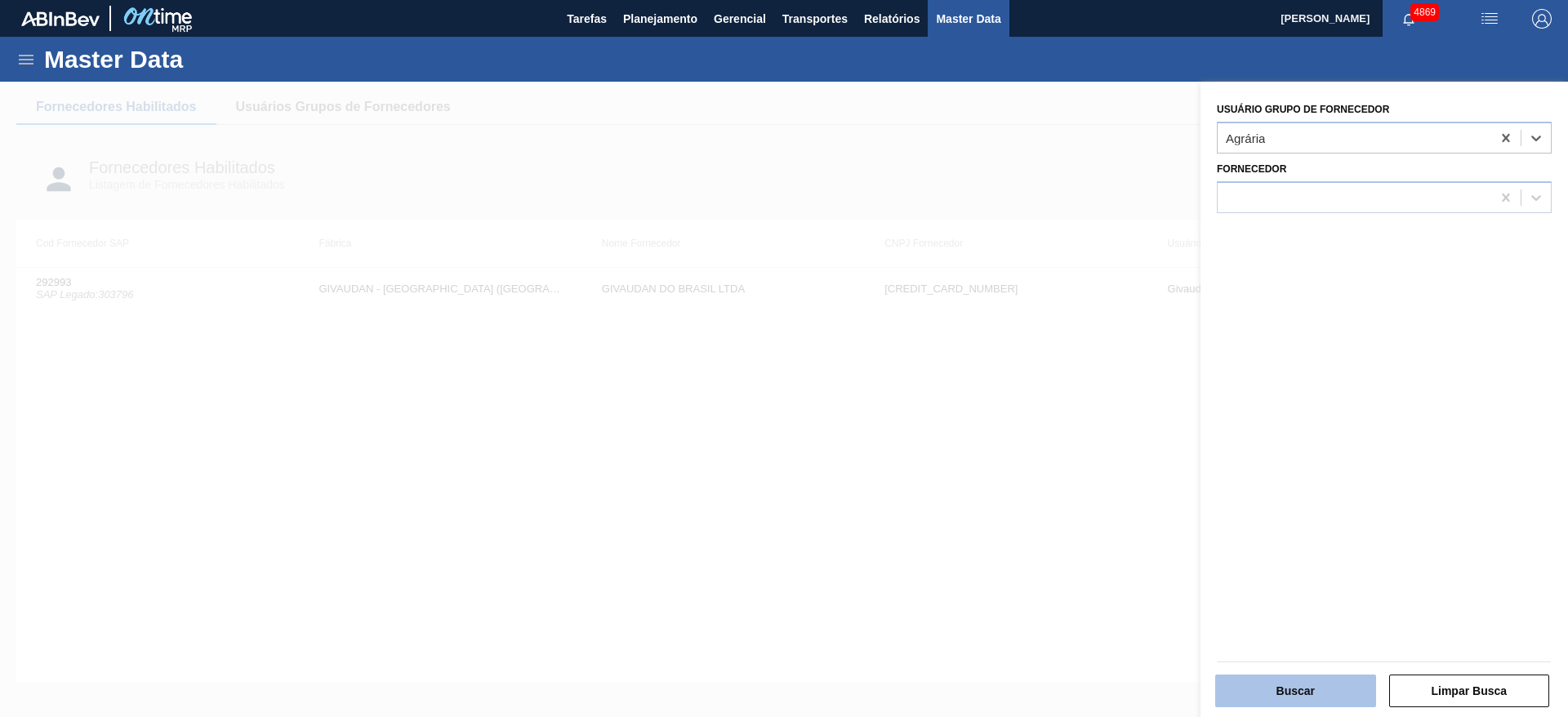
click at [1282, 702] on button "Buscar" at bounding box center [1296, 691] width 161 height 33
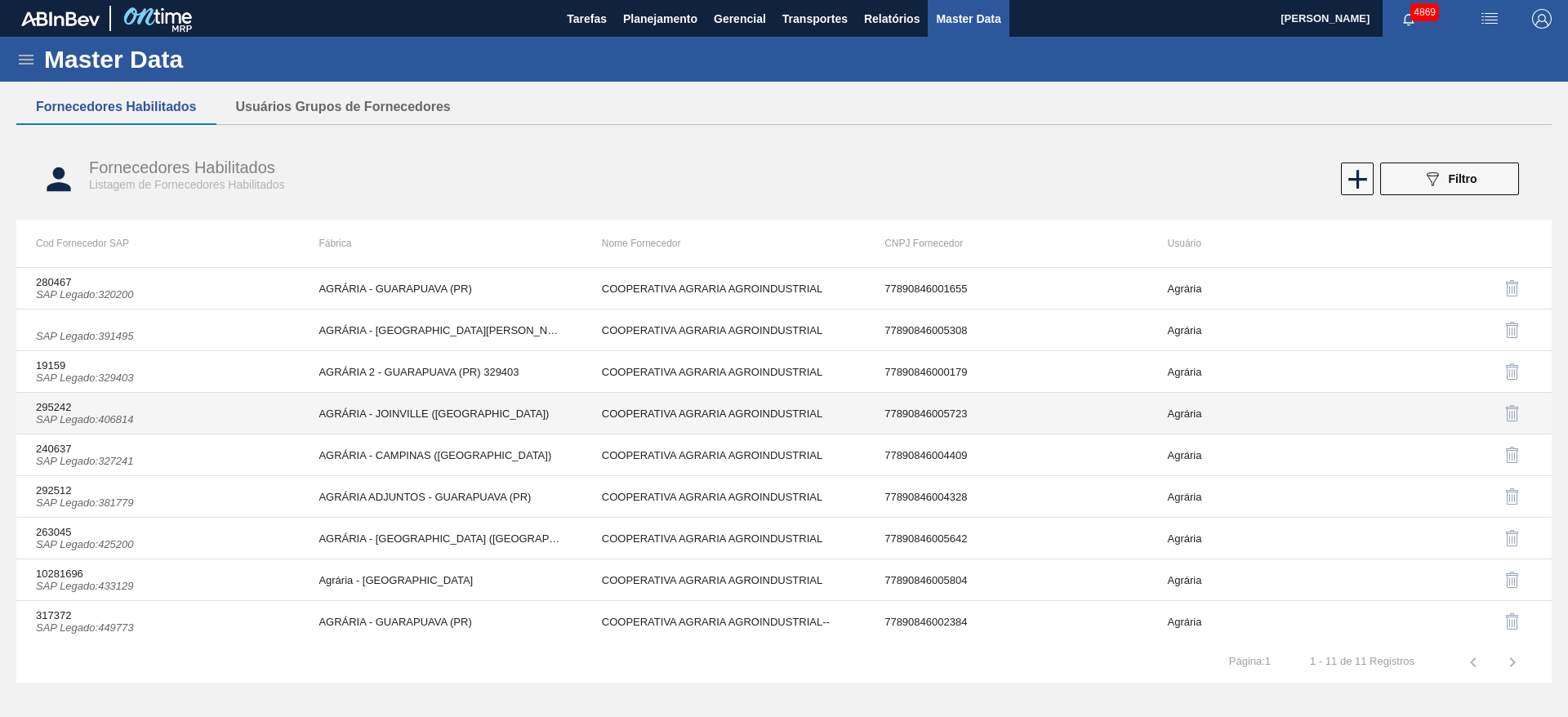
click at [290, 428] on td "295242 SAP Legado : 406814" at bounding box center [158, 413] width 282 height 42
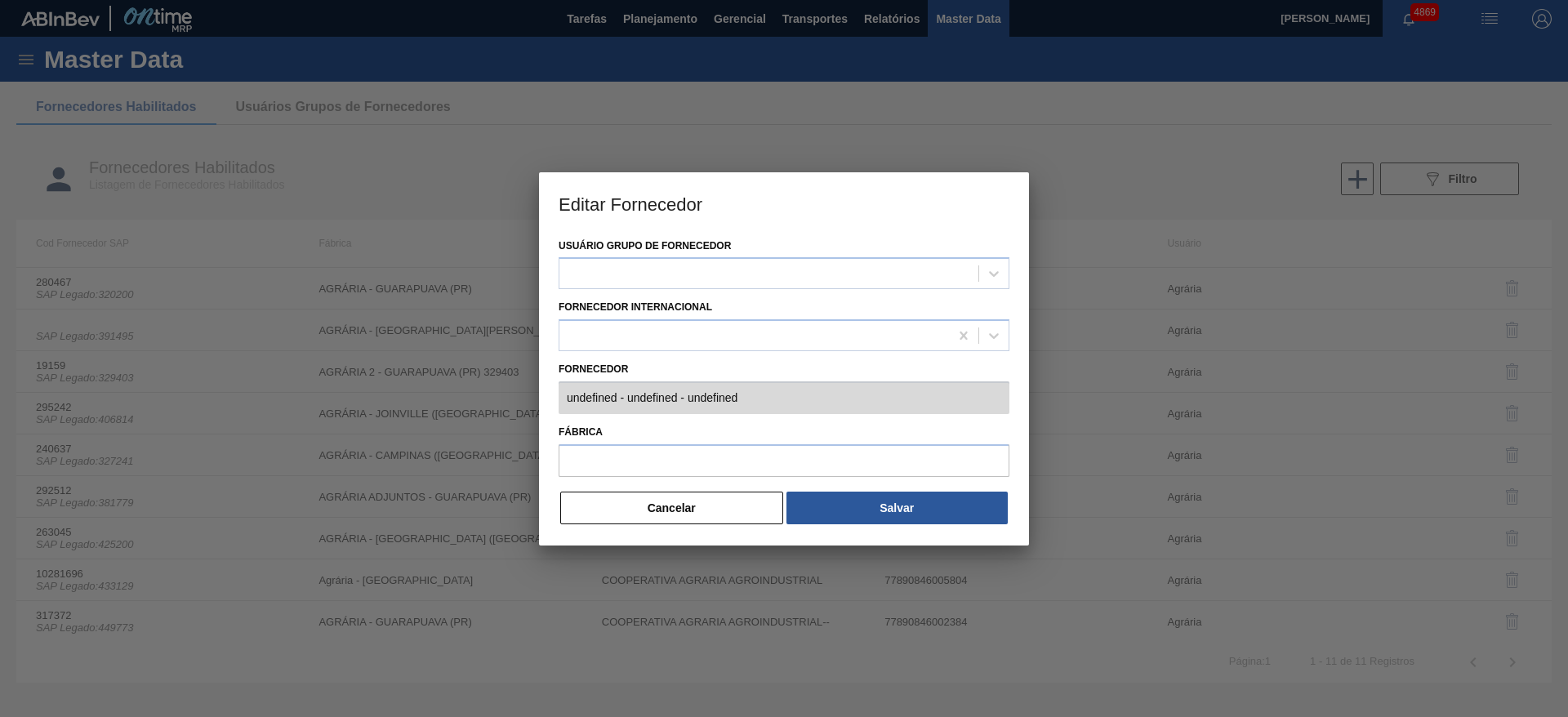
type input "295242 (SAP Legado: 406814) - COOPERATIVA AGRARIA AGROINDUSTRIAL - 778908460057…"
type input "AGRÁRIA - JOINVILLE ([GEOGRAPHIC_DATA])"
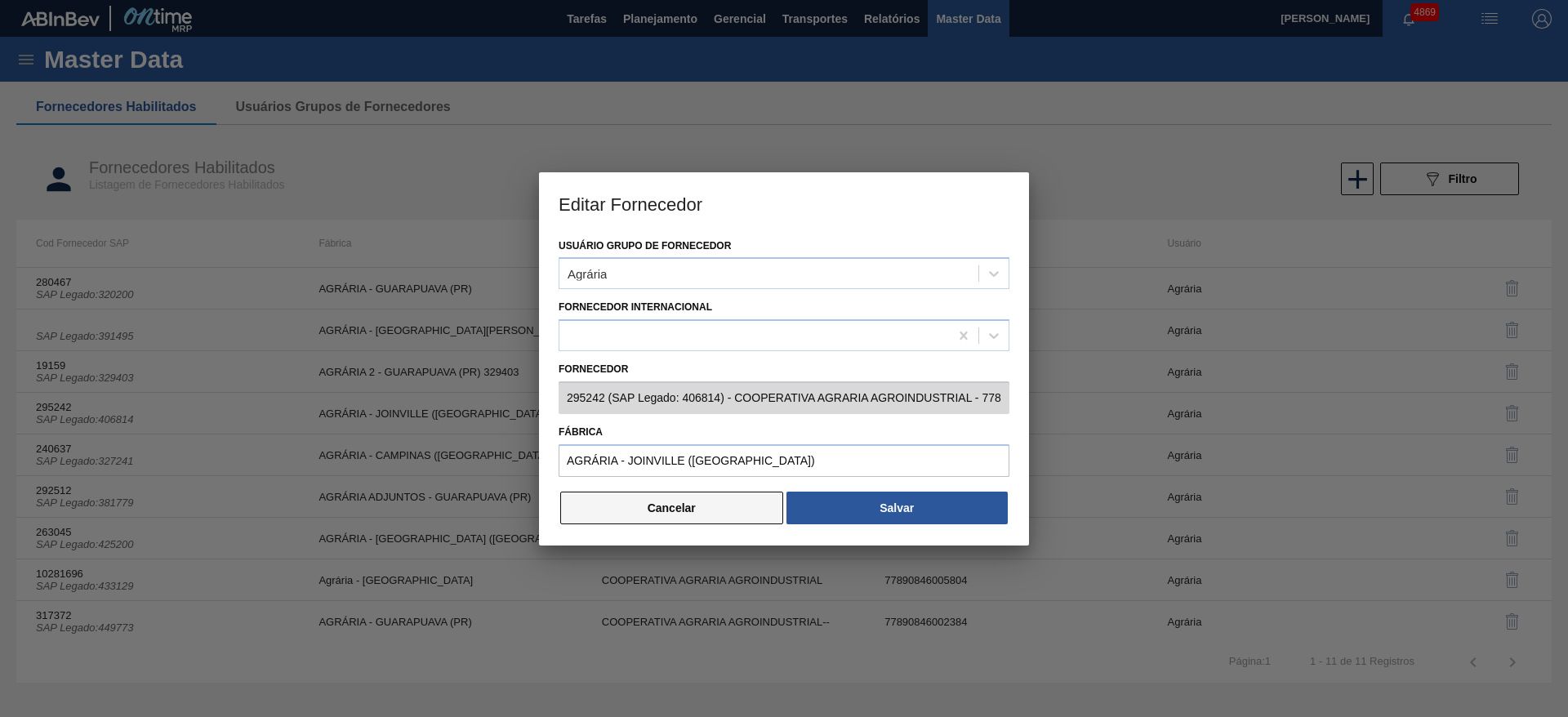
click at [679, 502] on button "Cancelar" at bounding box center [672, 508] width 223 height 33
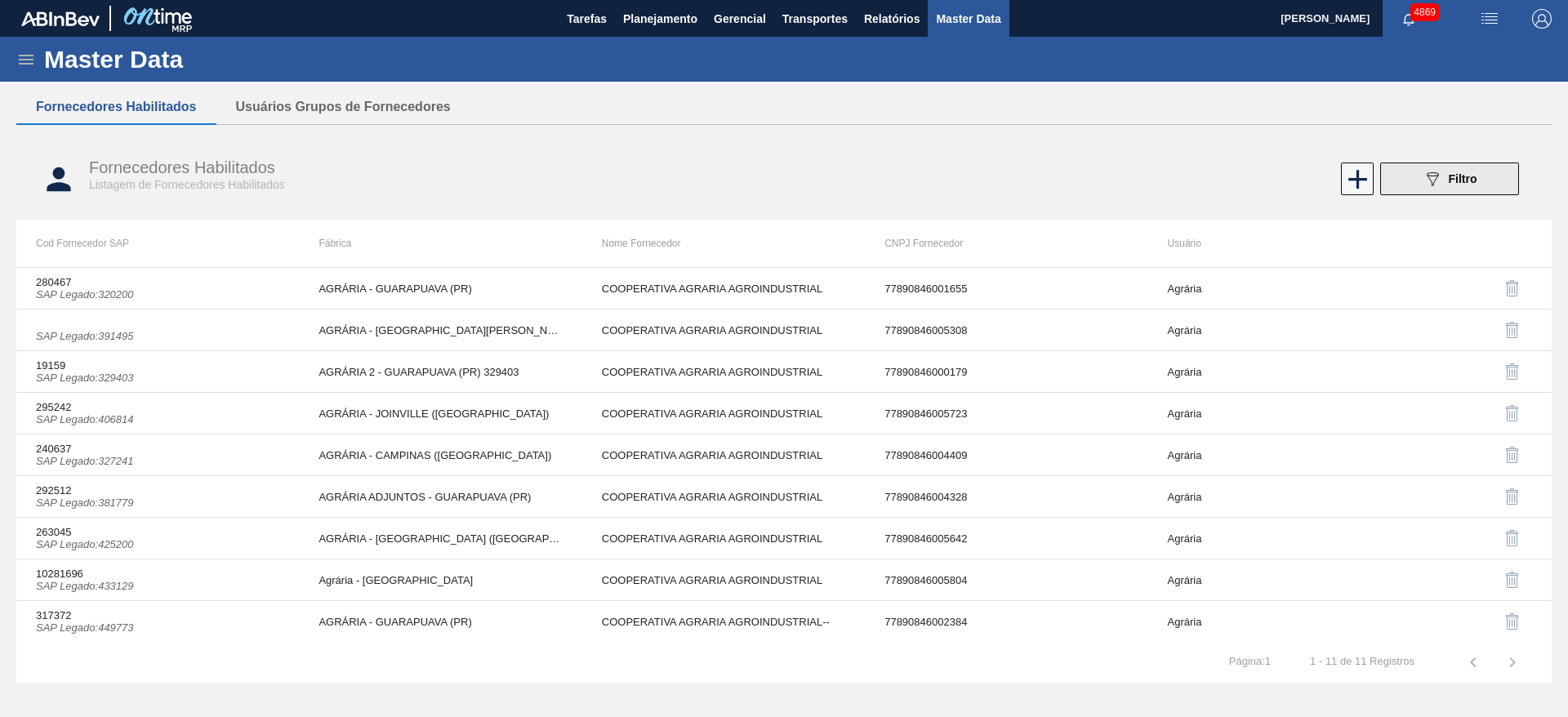
click at [1437, 176] on icon "089F7B8B-B2A5-4AFE-B5C0-19BA573D28AC" at bounding box center [1433, 179] width 20 height 20
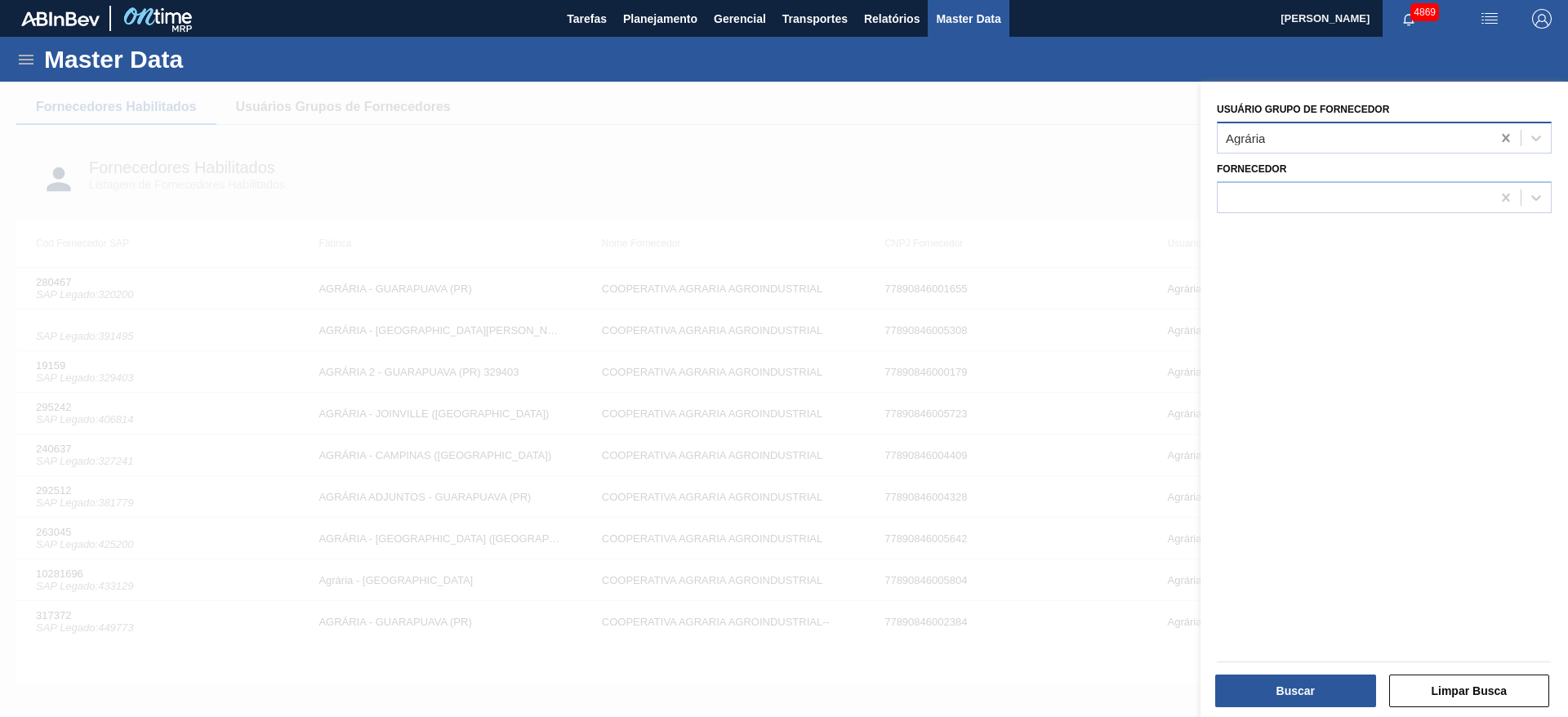
click at [1504, 135] on icon at bounding box center [1506, 138] width 16 height 16
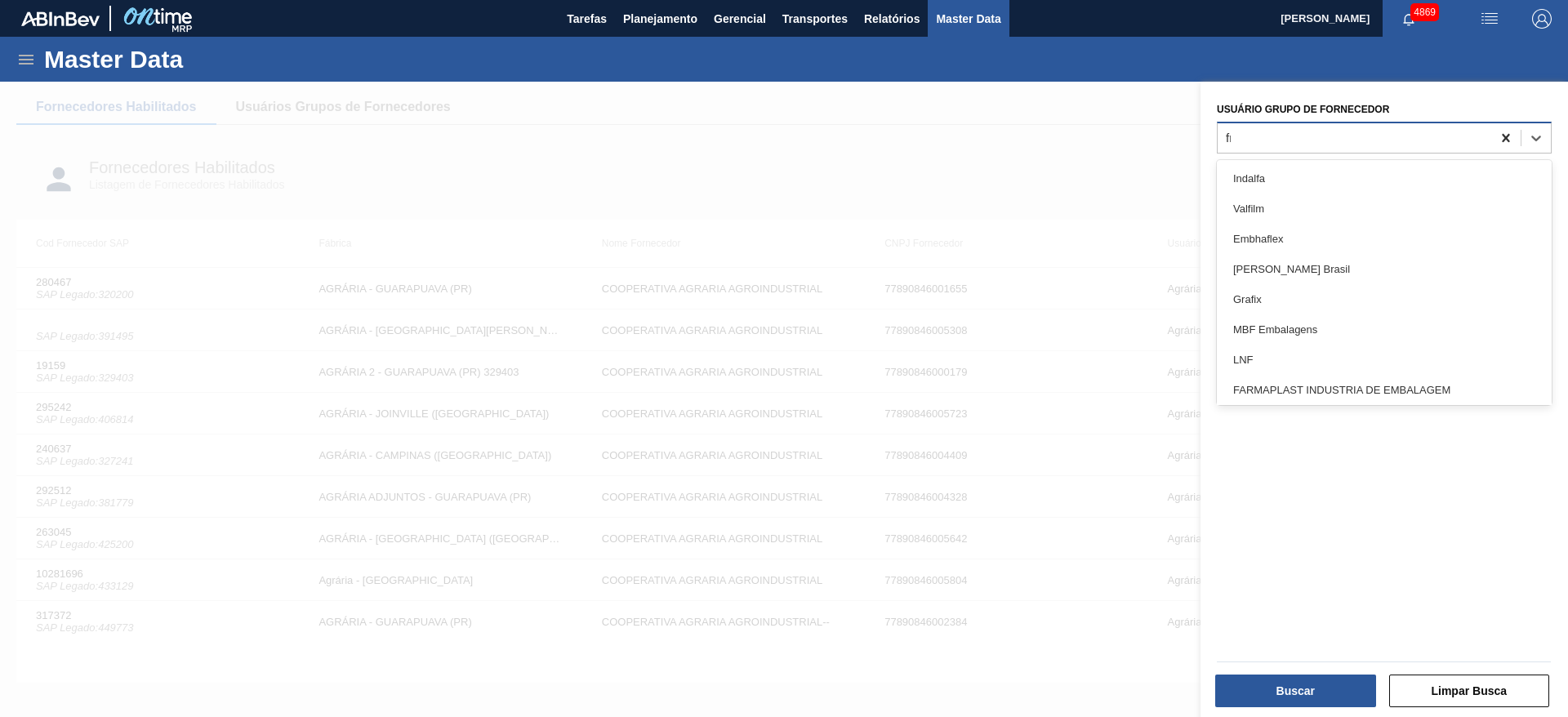
type Fornecedor "fra"
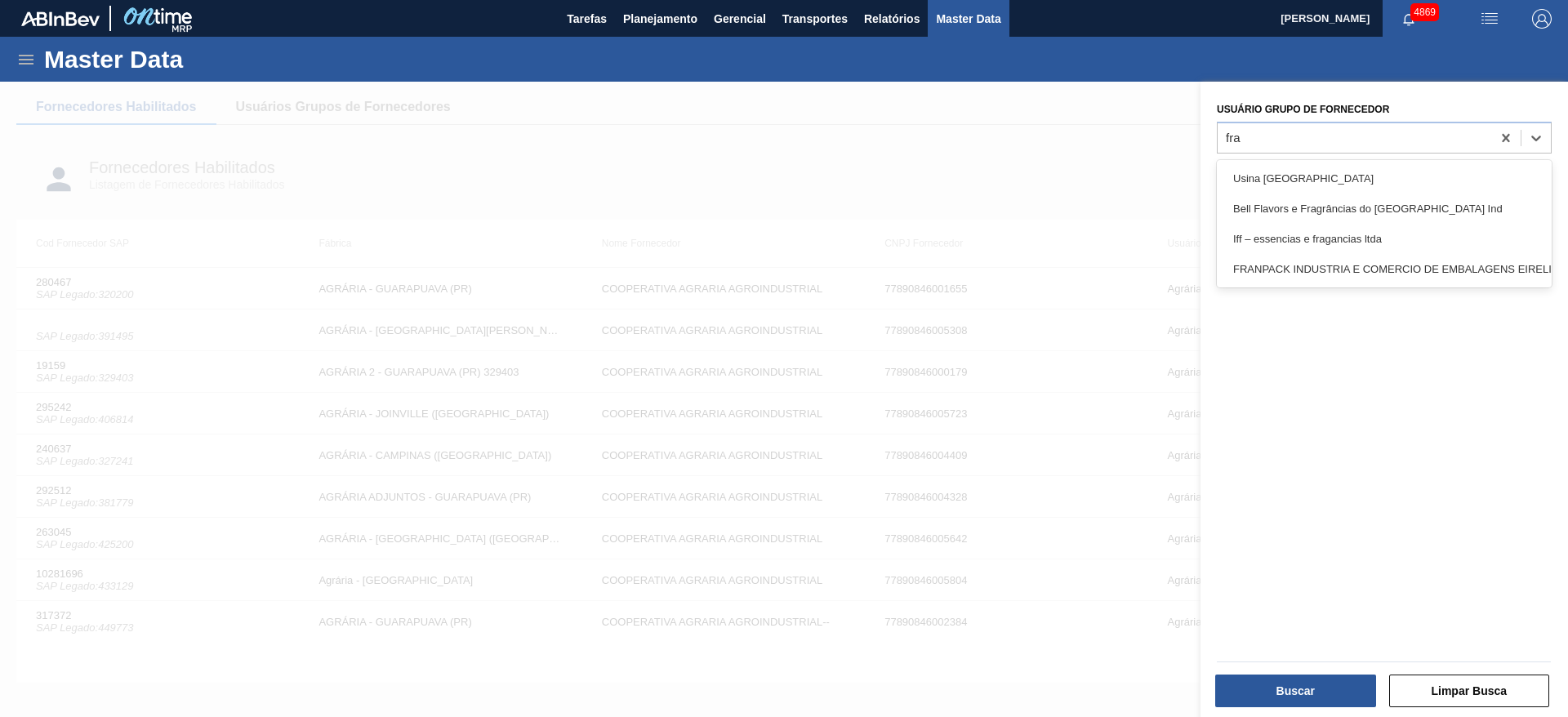
click at [1421, 257] on div "FRANPACK INDUSTRIA E COMERCIO DE EMBALAGENS EIRELI" at bounding box center [1384, 269] width 335 height 30
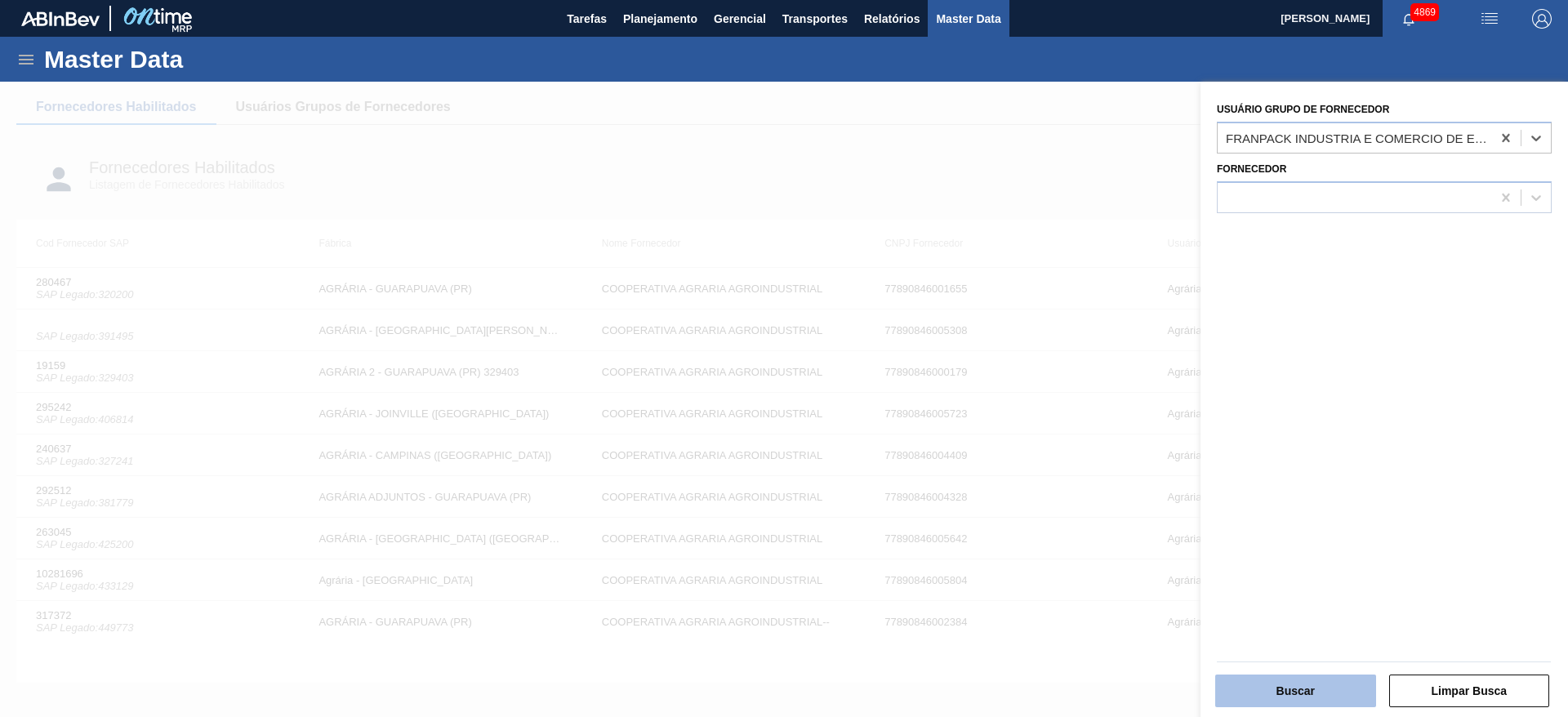
click at [1305, 683] on button "Buscar" at bounding box center [1296, 691] width 161 height 33
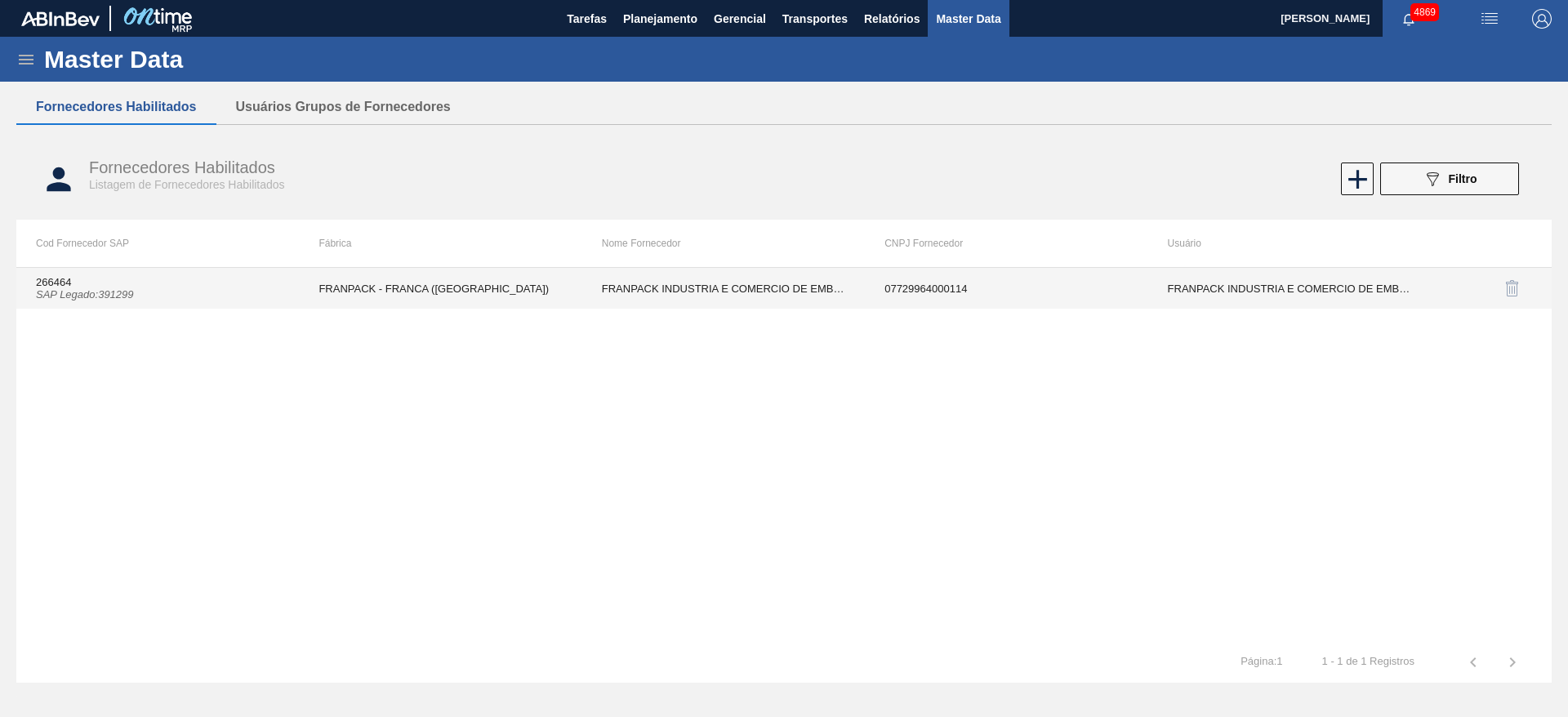
click at [578, 294] on td "FRANPACK - FRANCA ([GEOGRAPHIC_DATA])" at bounding box center [440, 289] width 282 height 41
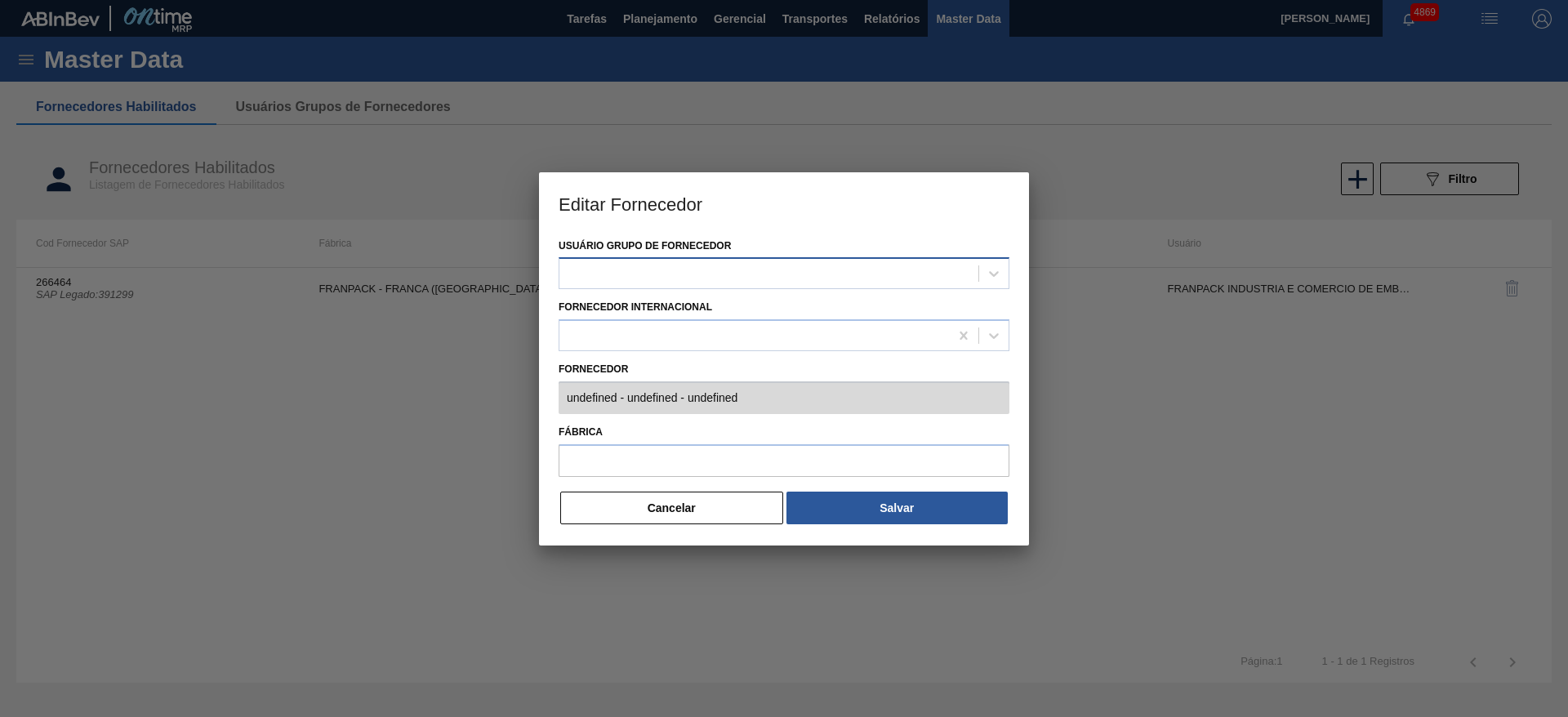
type input "266464 (SAP Legado: 391299) - FRANPACK INDUSTRIA E COMERCIO DE EMBALAG-ENS EIRE…"
type input "FRANPACK - FRANCA ([GEOGRAPHIC_DATA])"
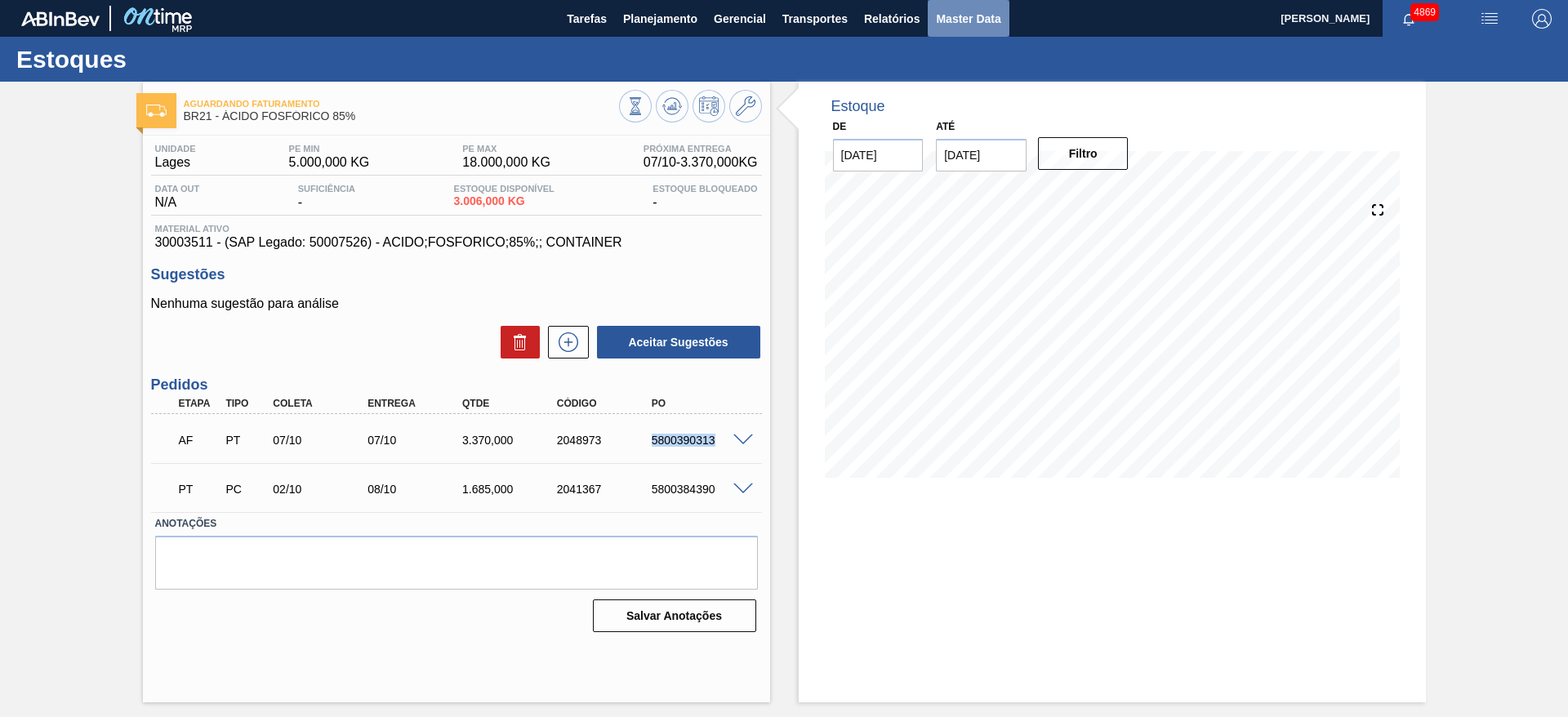
click at [950, 21] on span "Master Data" at bounding box center [968, 19] width 65 height 20
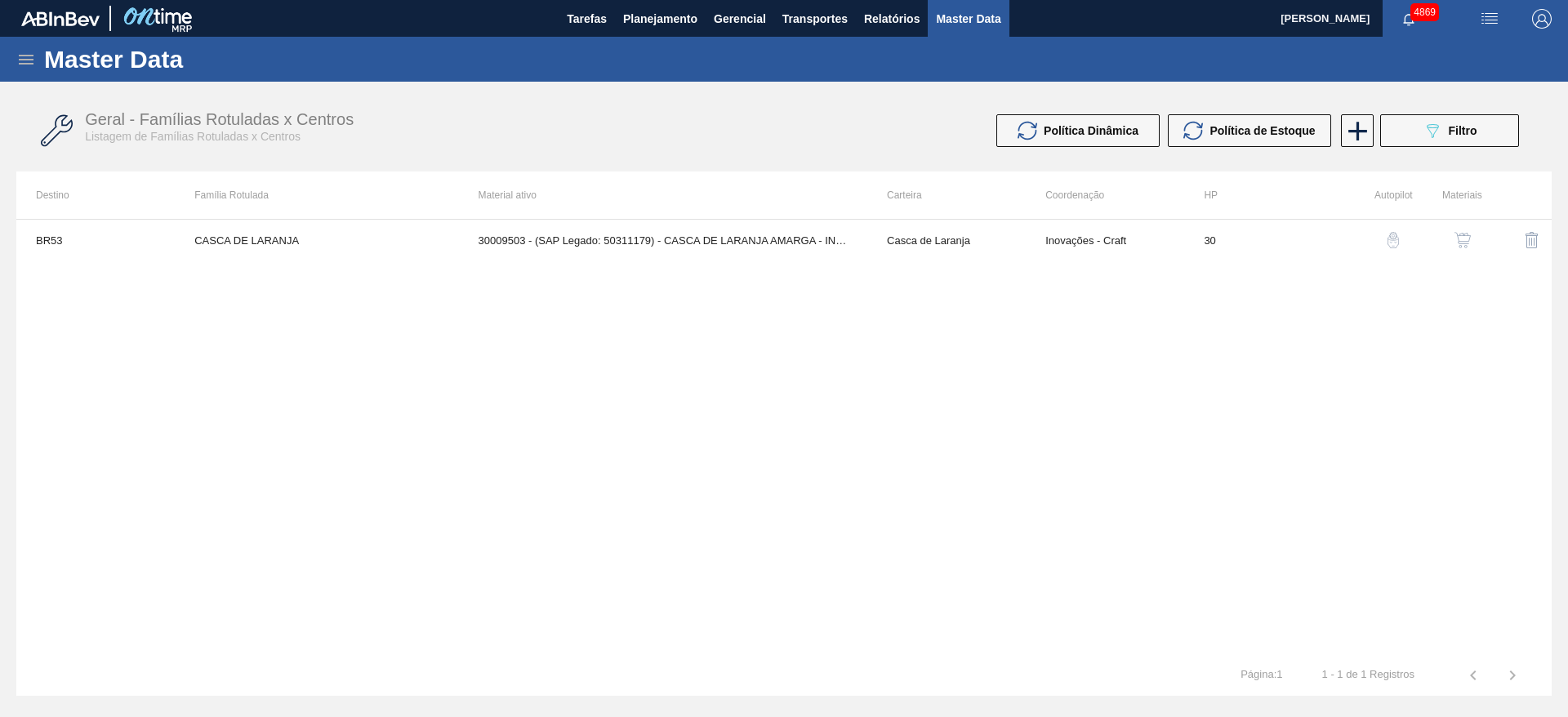
click at [32, 63] on icon at bounding box center [26, 60] width 15 height 10
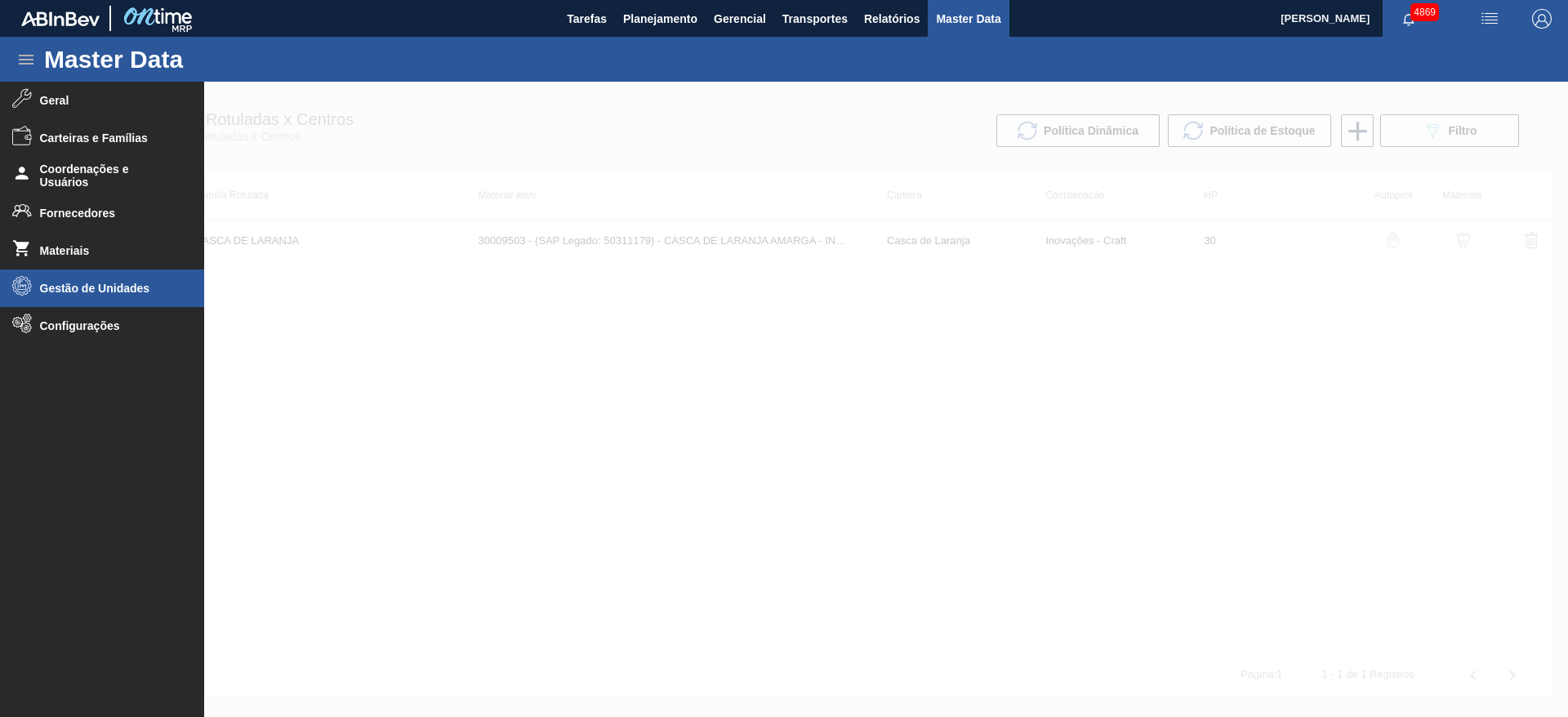
click at [168, 288] on span "Gestão de Unidades" at bounding box center [107, 288] width 135 height 13
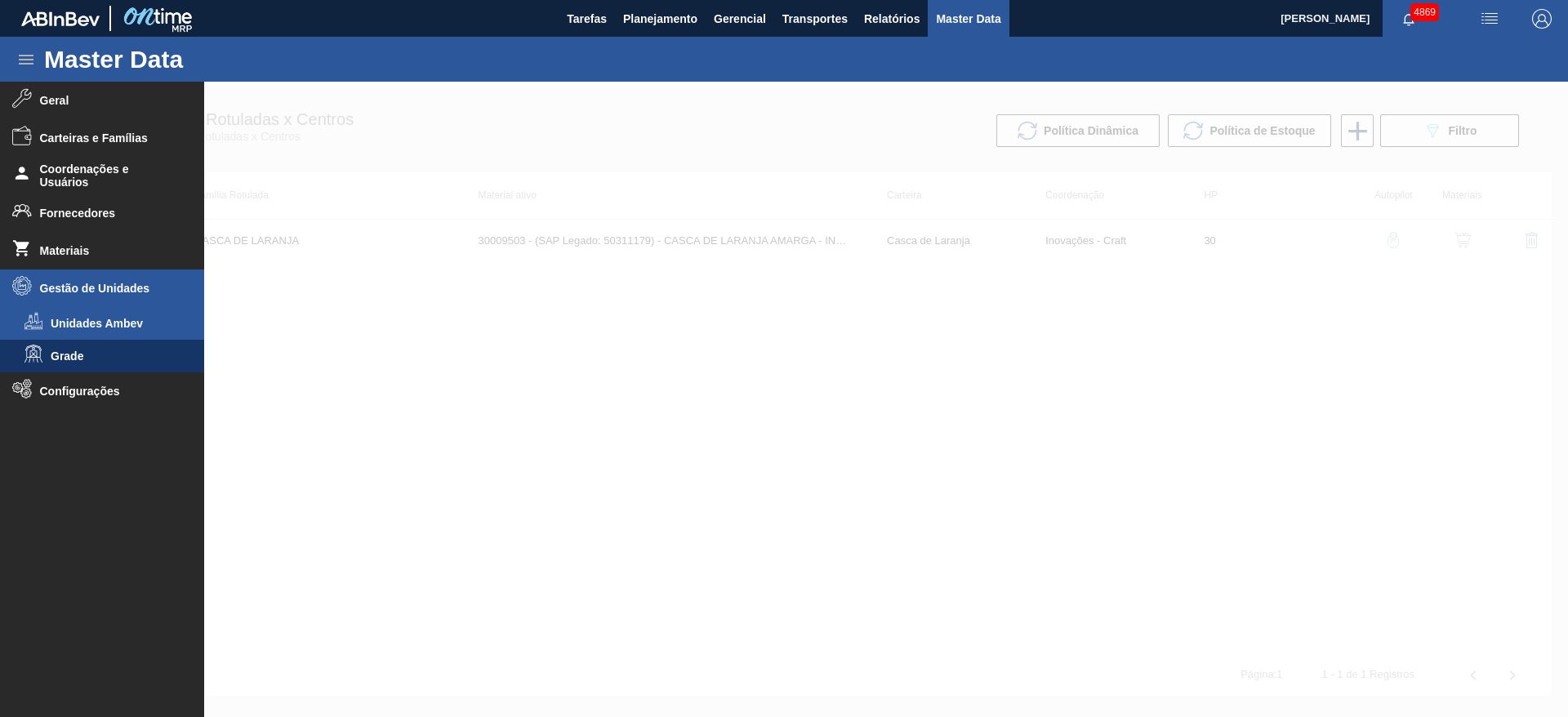
click at [122, 312] on li "Unidades Ambev" at bounding box center [102, 323] width 204 height 33
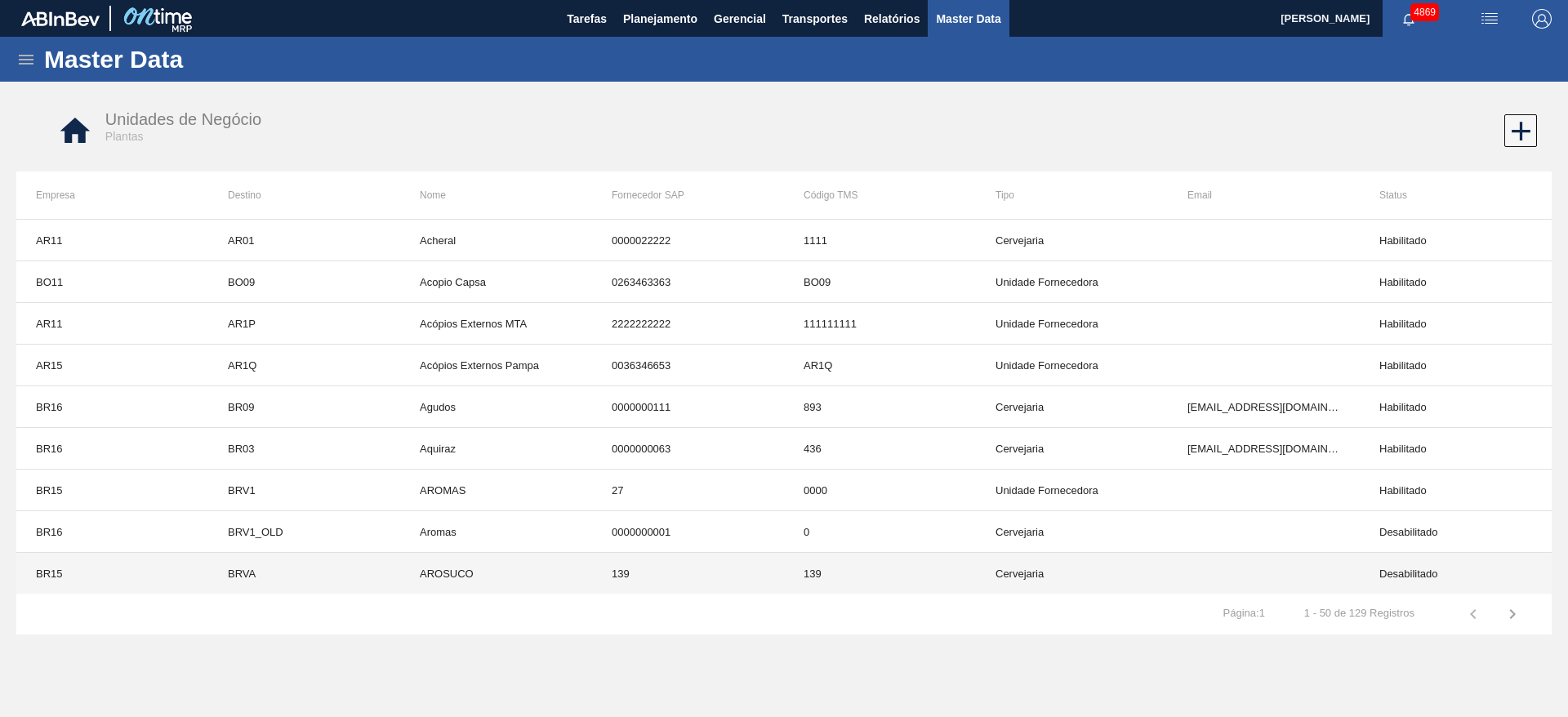
click at [161, 571] on td "BR15" at bounding box center [112, 573] width 192 height 42
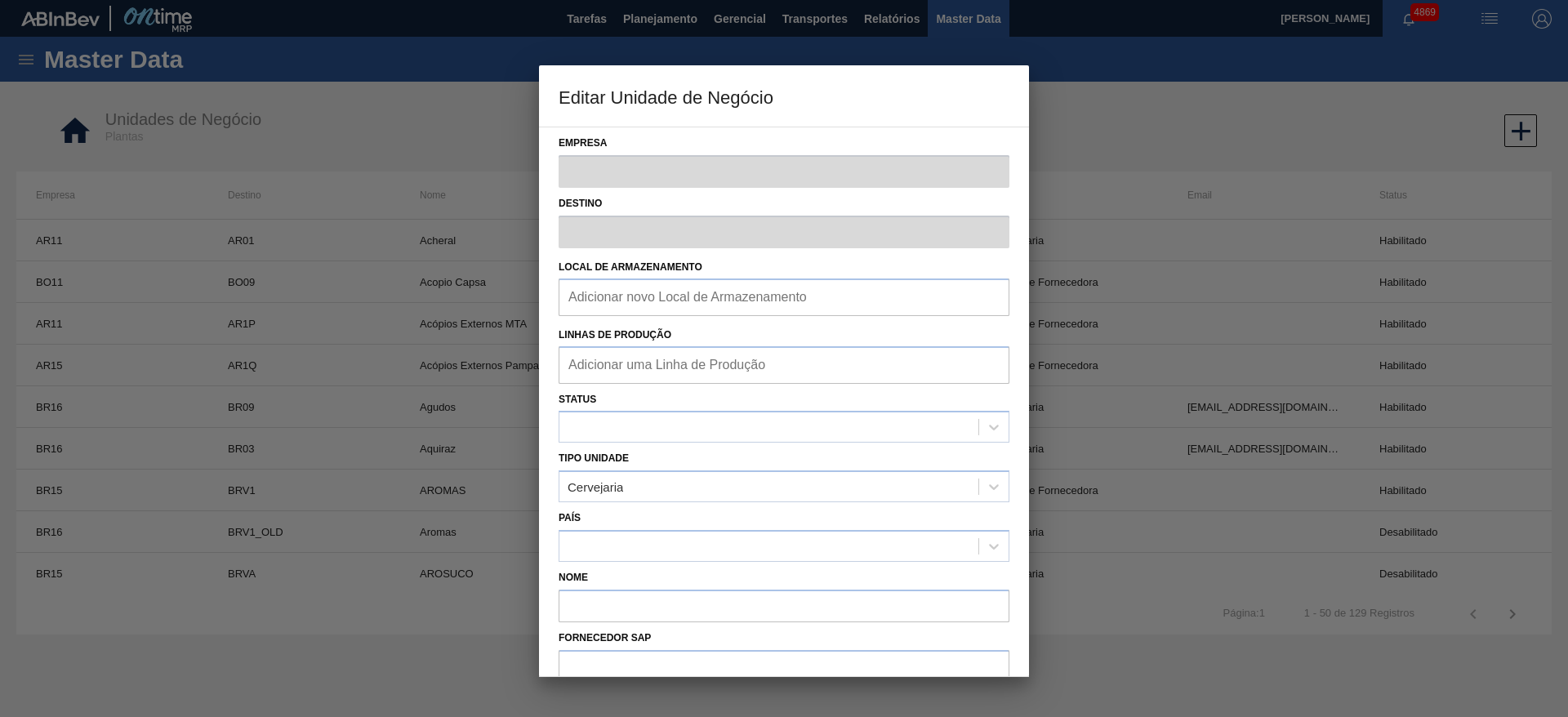
type input "BR15"
type input "BRVA"
type input "AROSUCO"
type input "139"
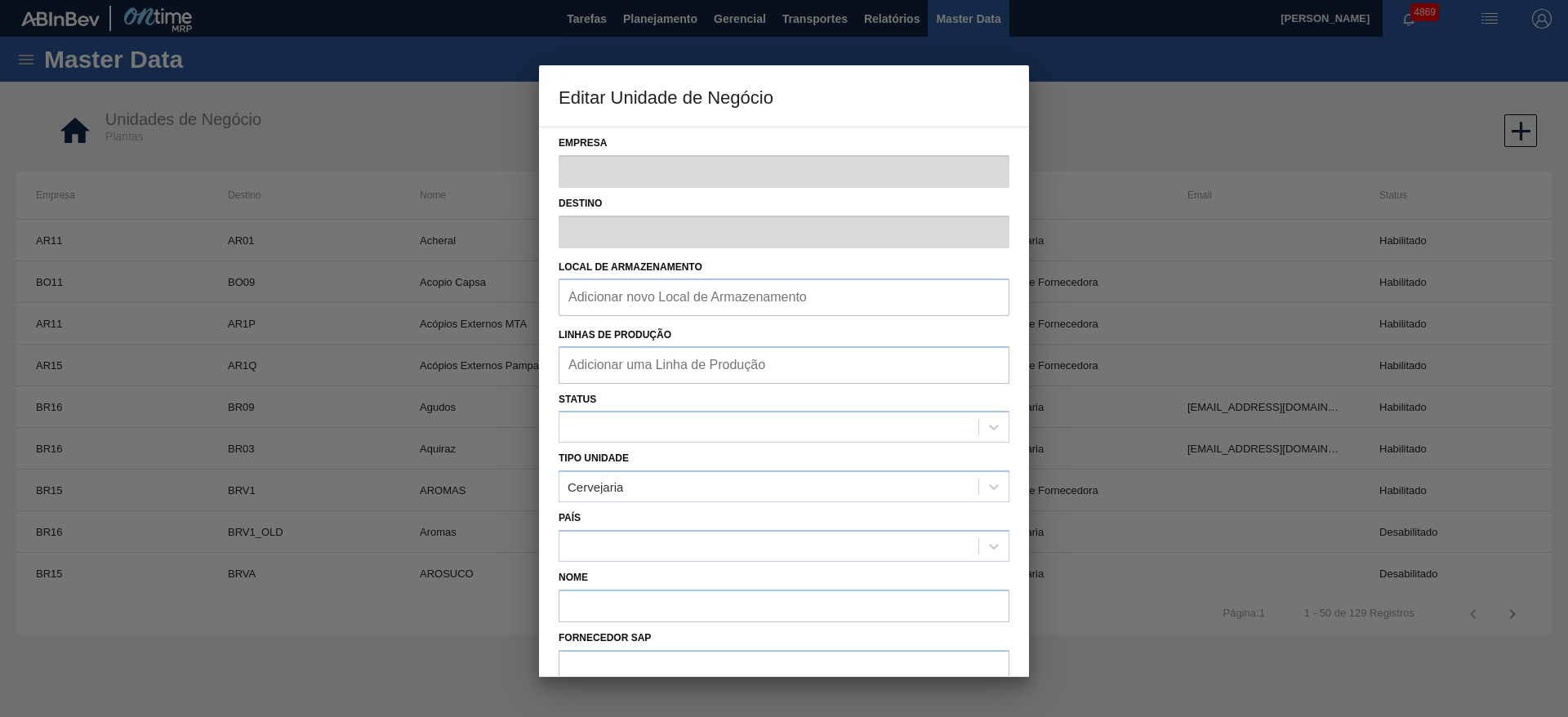
checkbox input "false"
click at [1148, 114] on div at bounding box center [784, 358] width 1568 height 717
click at [1142, 672] on div at bounding box center [784, 358] width 1568 height 717
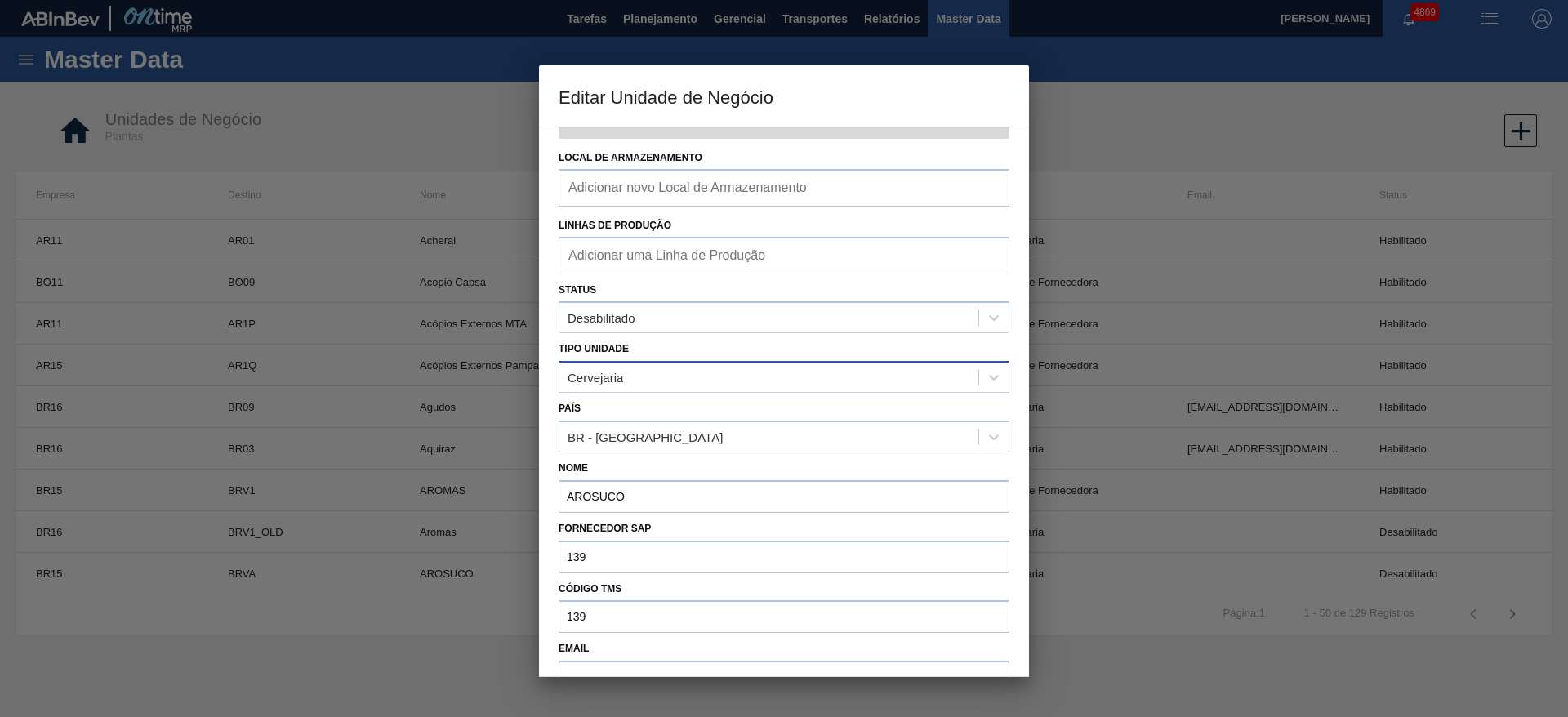
scroll to position [243, 0]
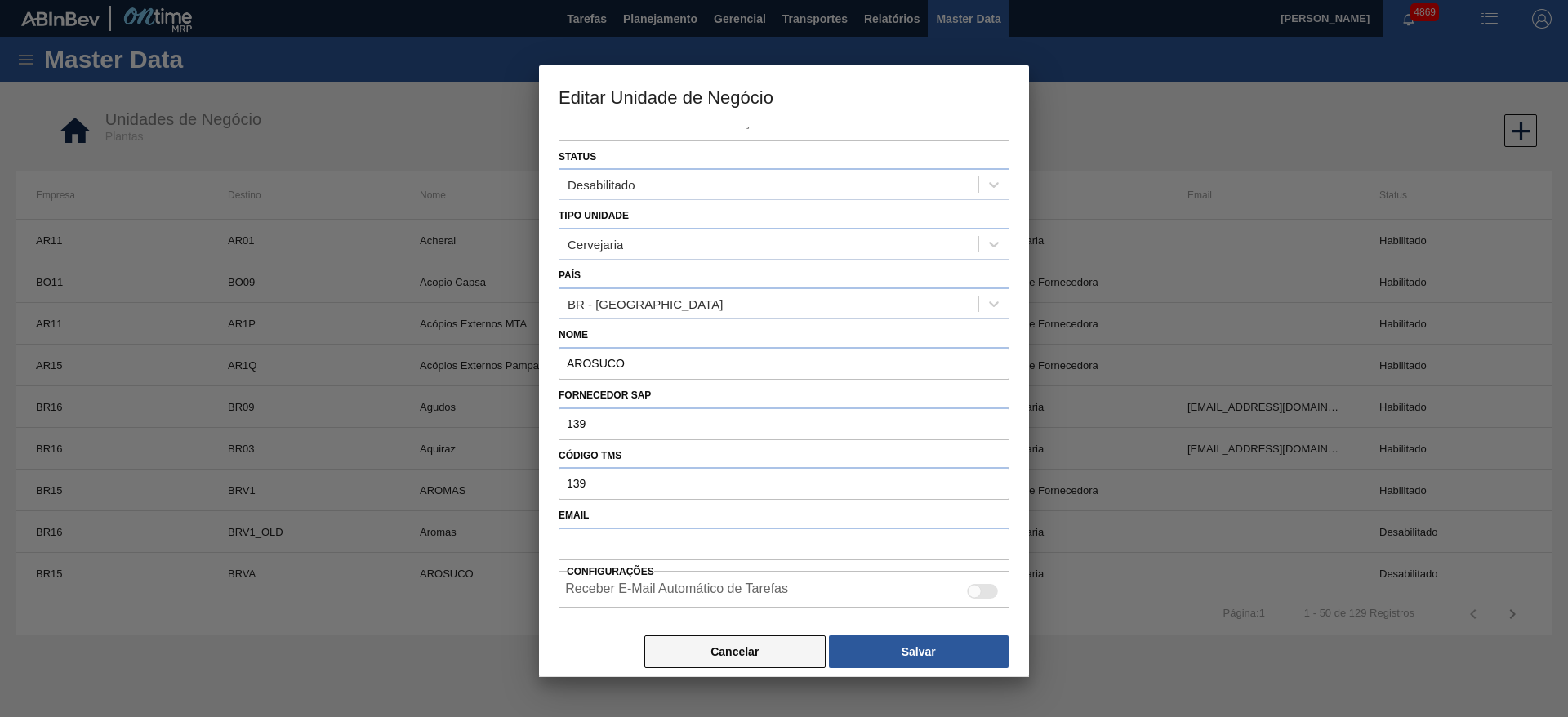
click at [795, 660] on button "Cancelar" at bounding box center [734, 652] width 181 height 33
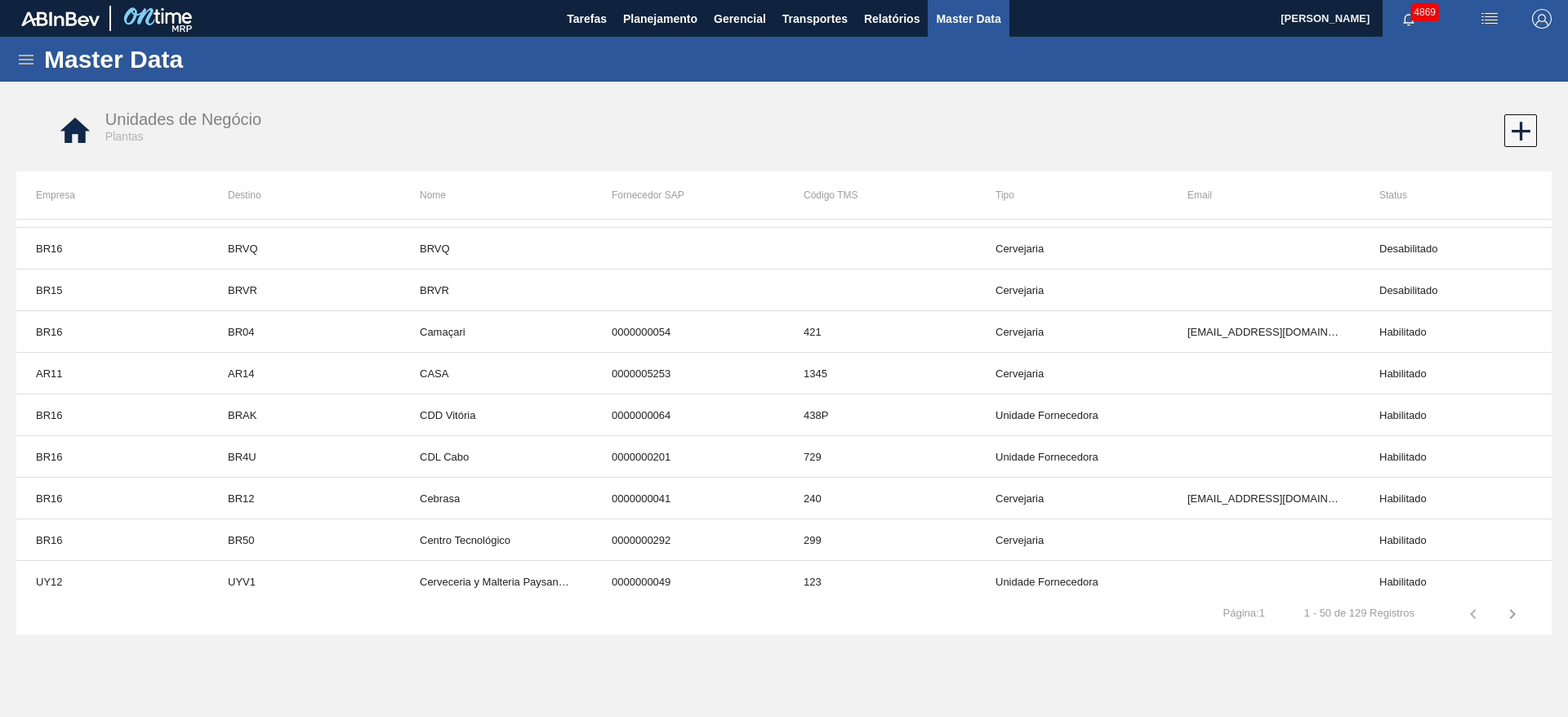
scroll to position [1708, 0]
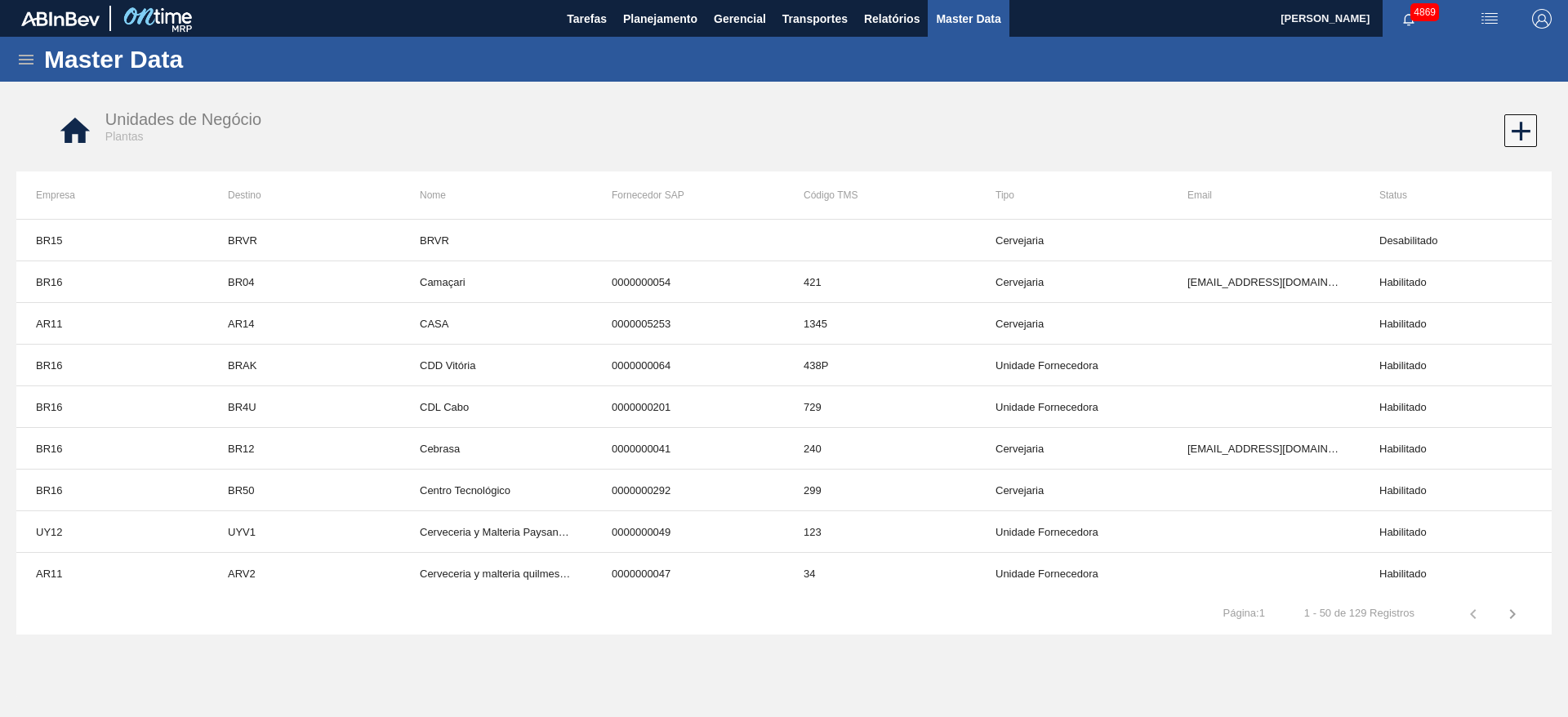
click at [1515, 622] on icon "button" at bounding box center [1513, 614] width 20 height 20
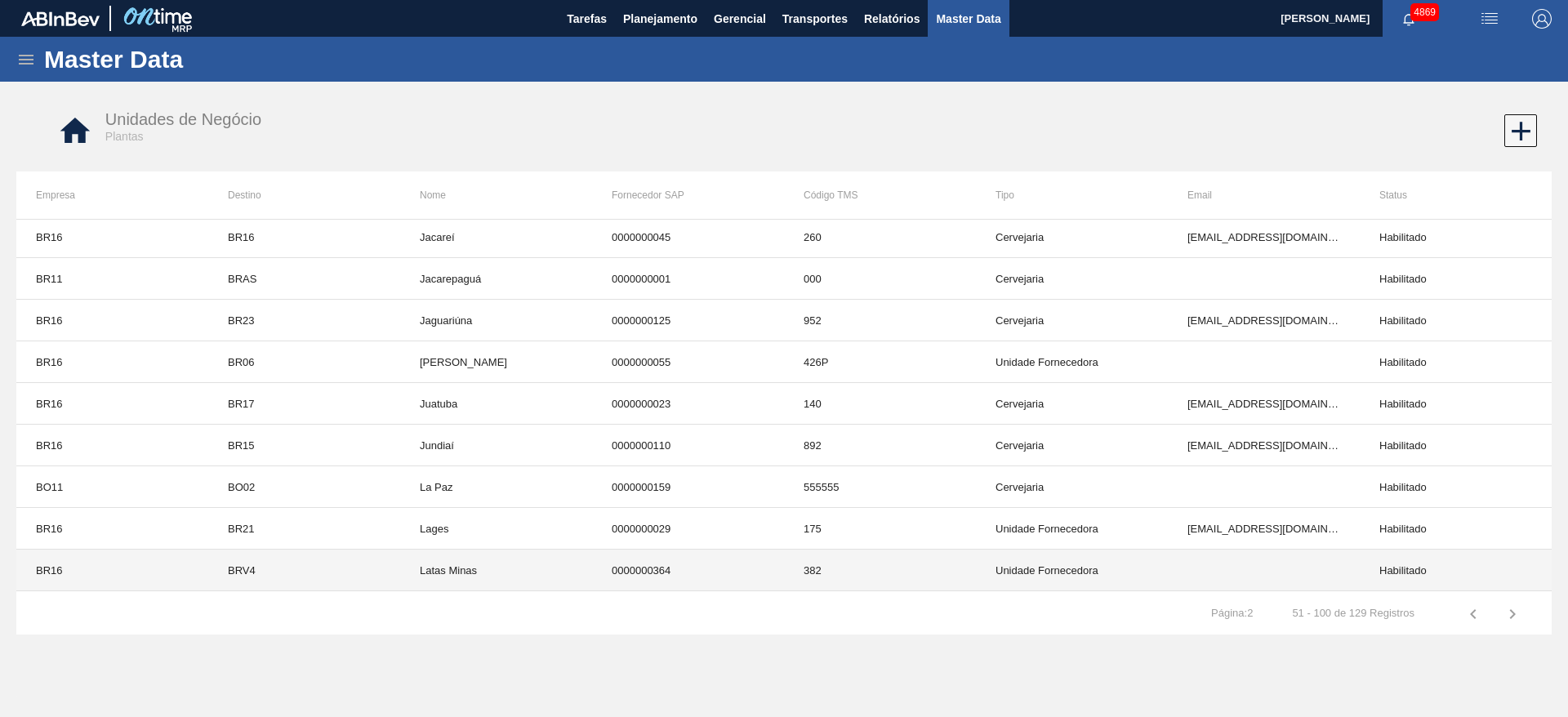
scroll to position [605, 0]
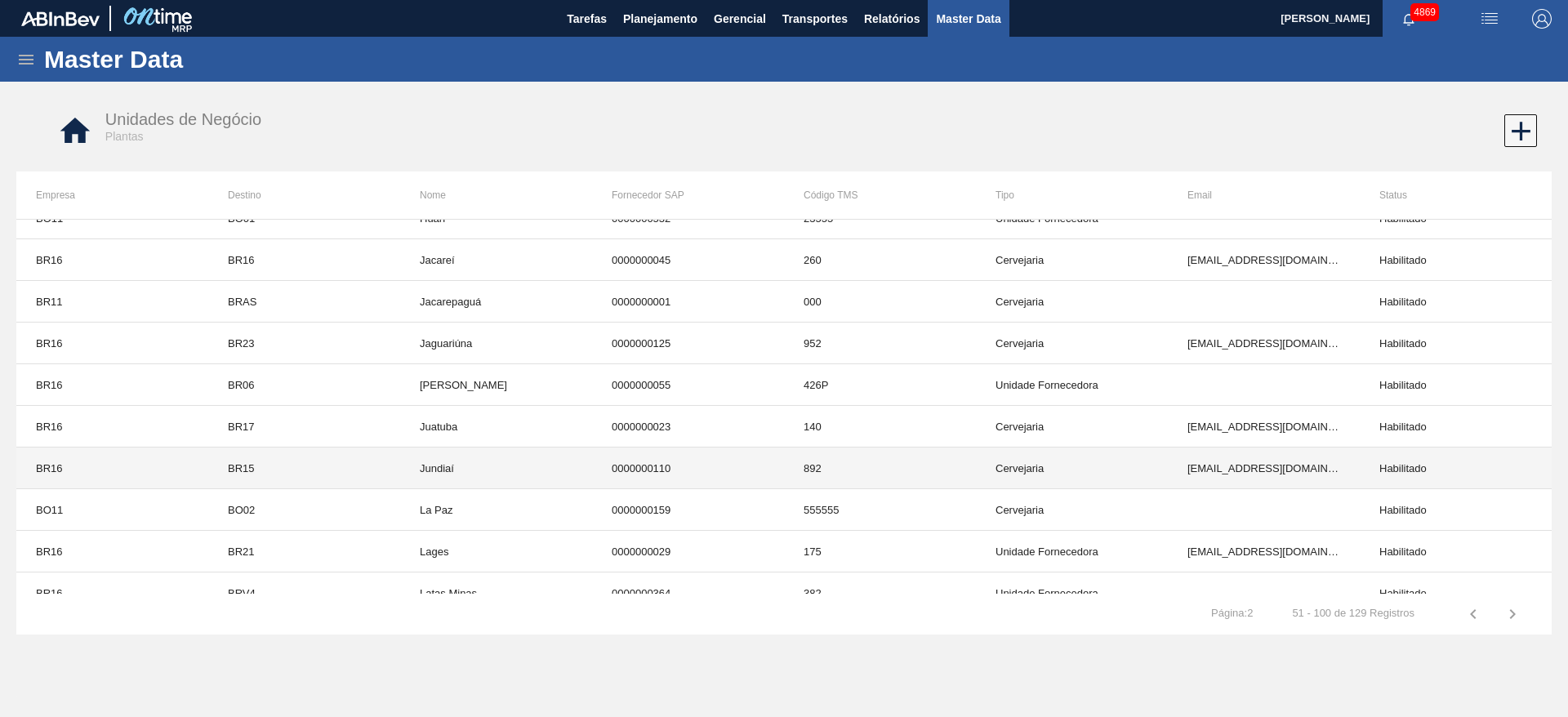
click at [290, 475] on td "BR15" at bounding box center [304, 468] width 192 height 42
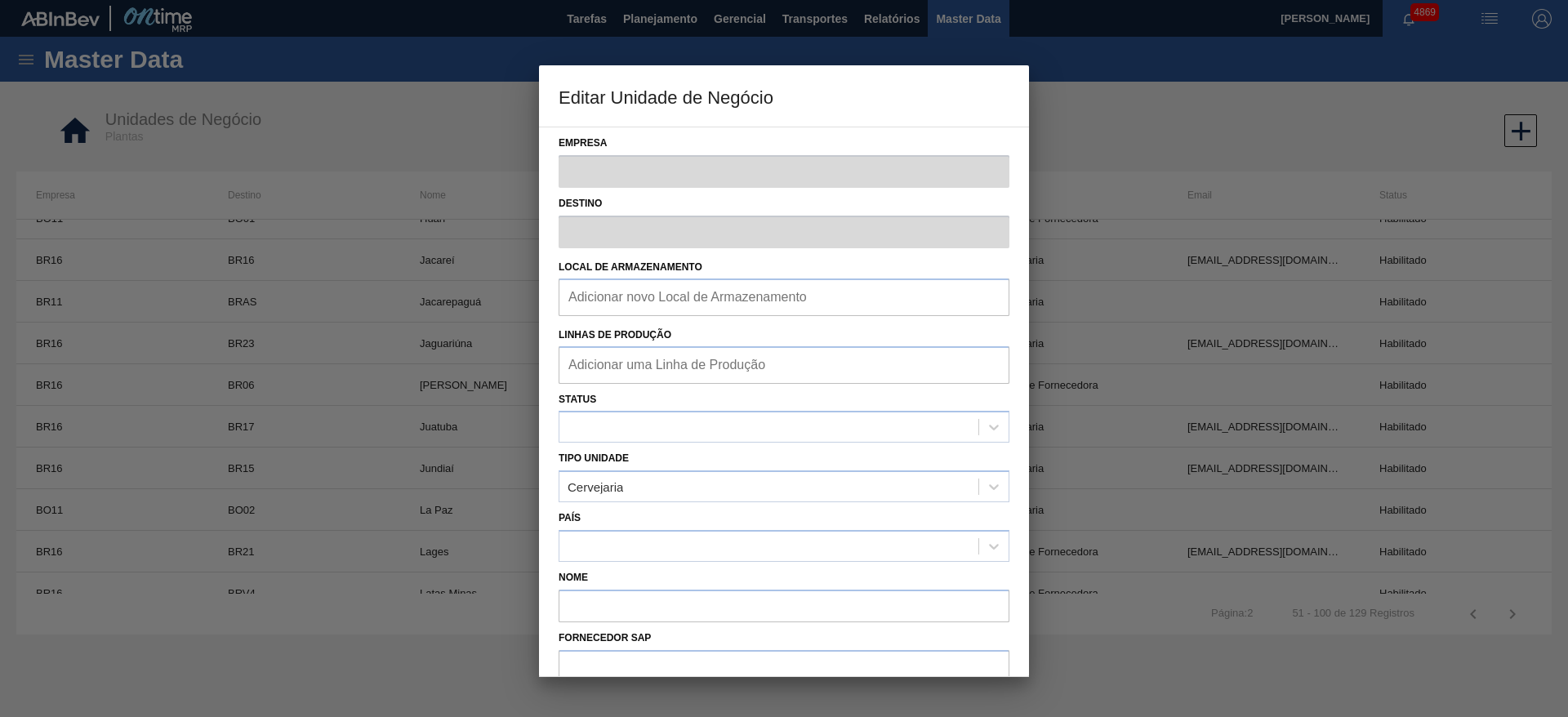
type input "BR16"
type input "BR15"
type input "Jundiaí"
type input "0000000110"
type input "892"
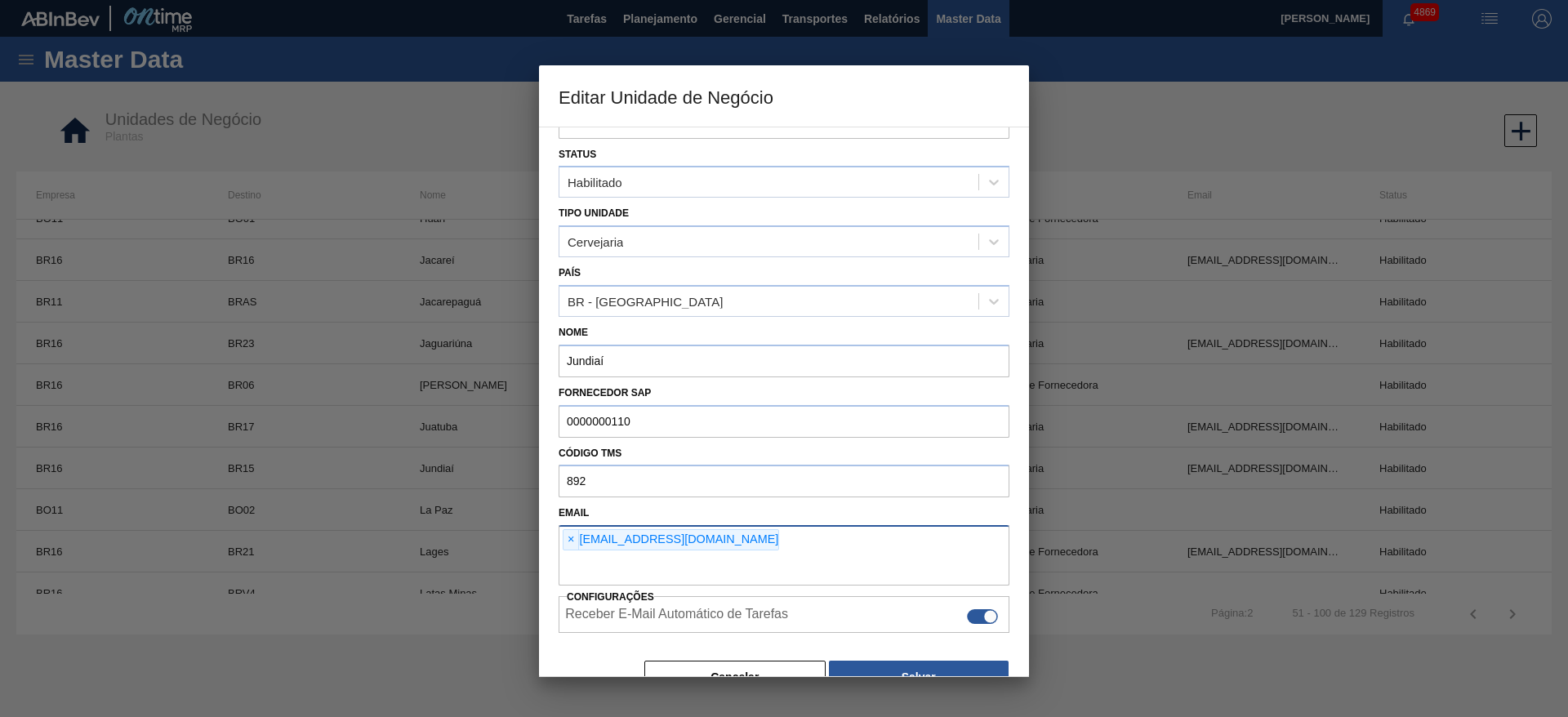
scroll to position [271, 0]
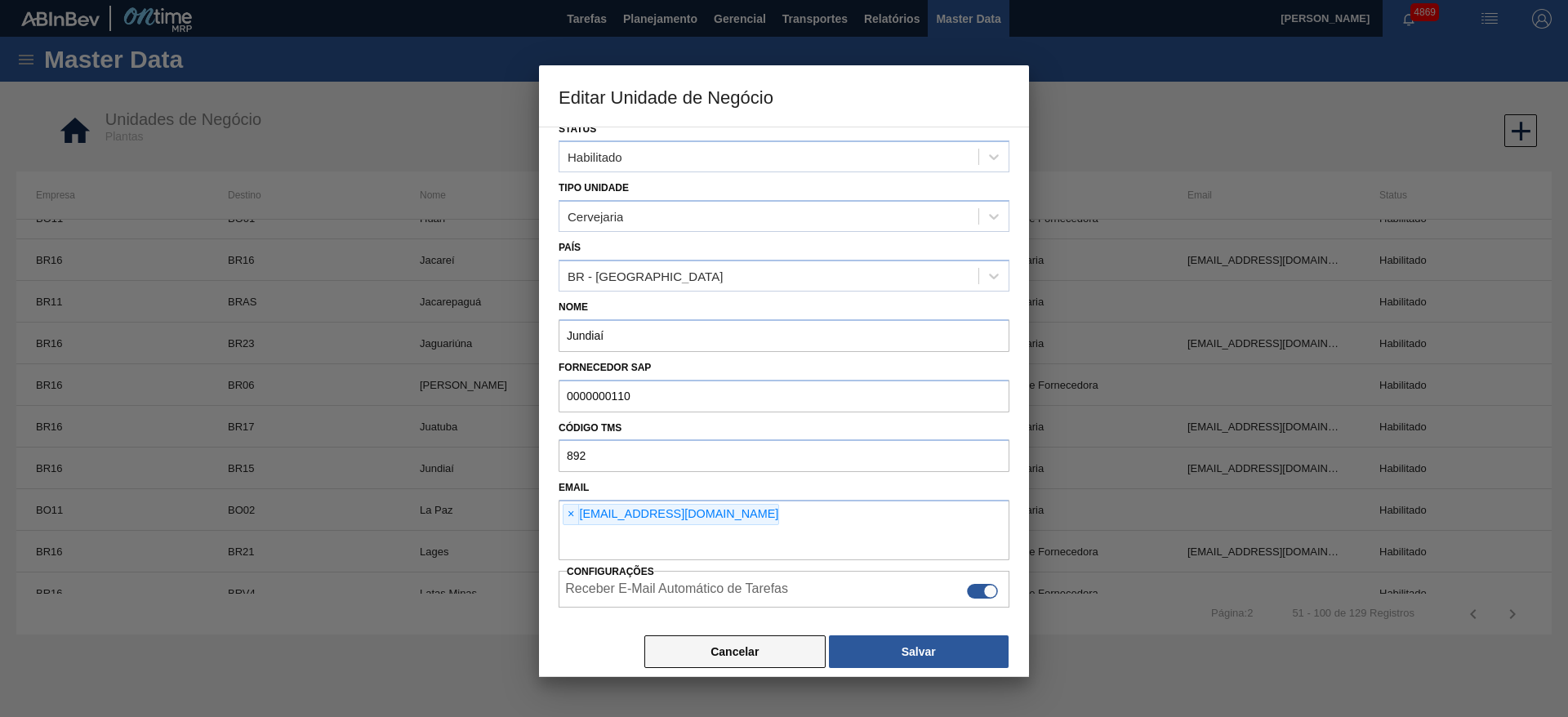
click at [787, 650] on button "Cancelar" at bounding box center [734, 652] width 181 height 33
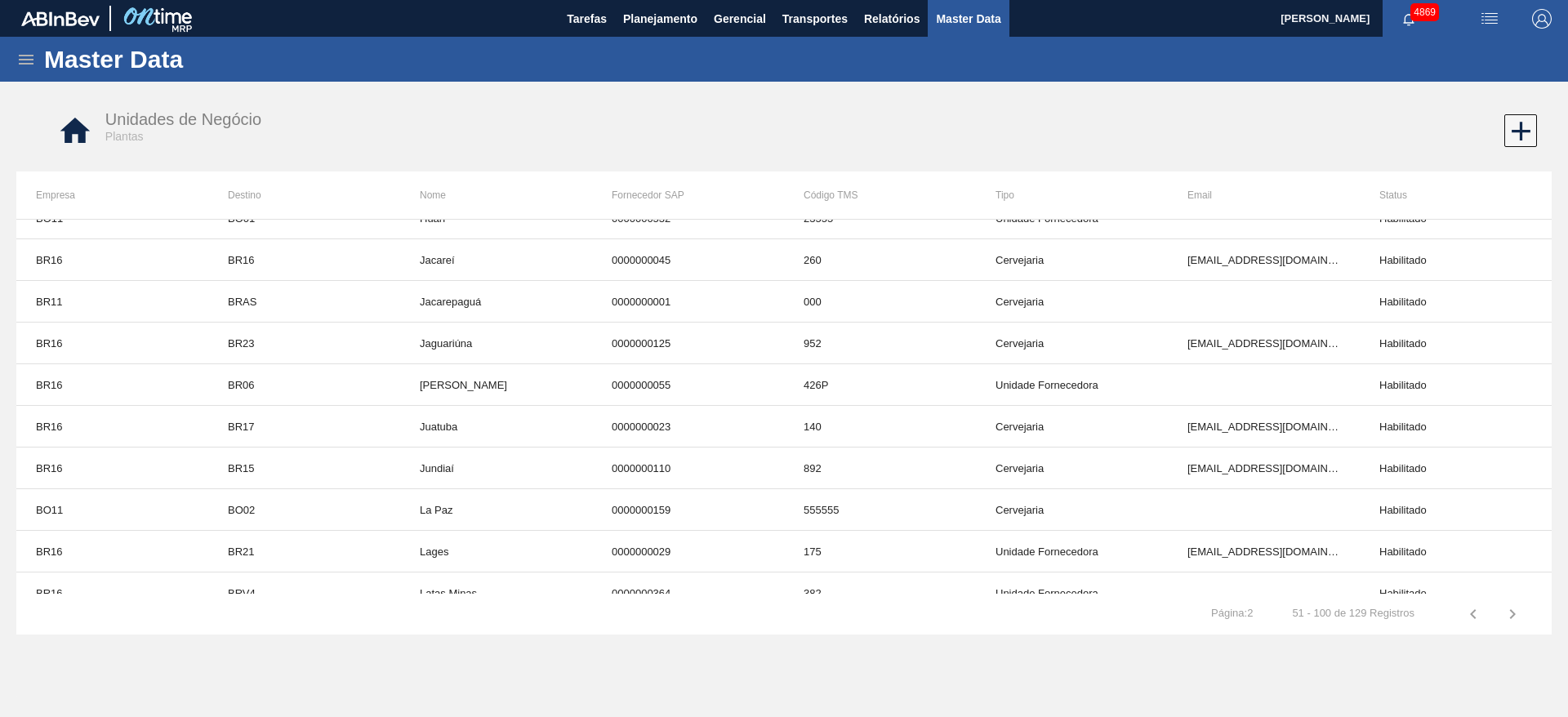
click at [20, 60] on icon at bounding box center [26, 60] width 15 height 10
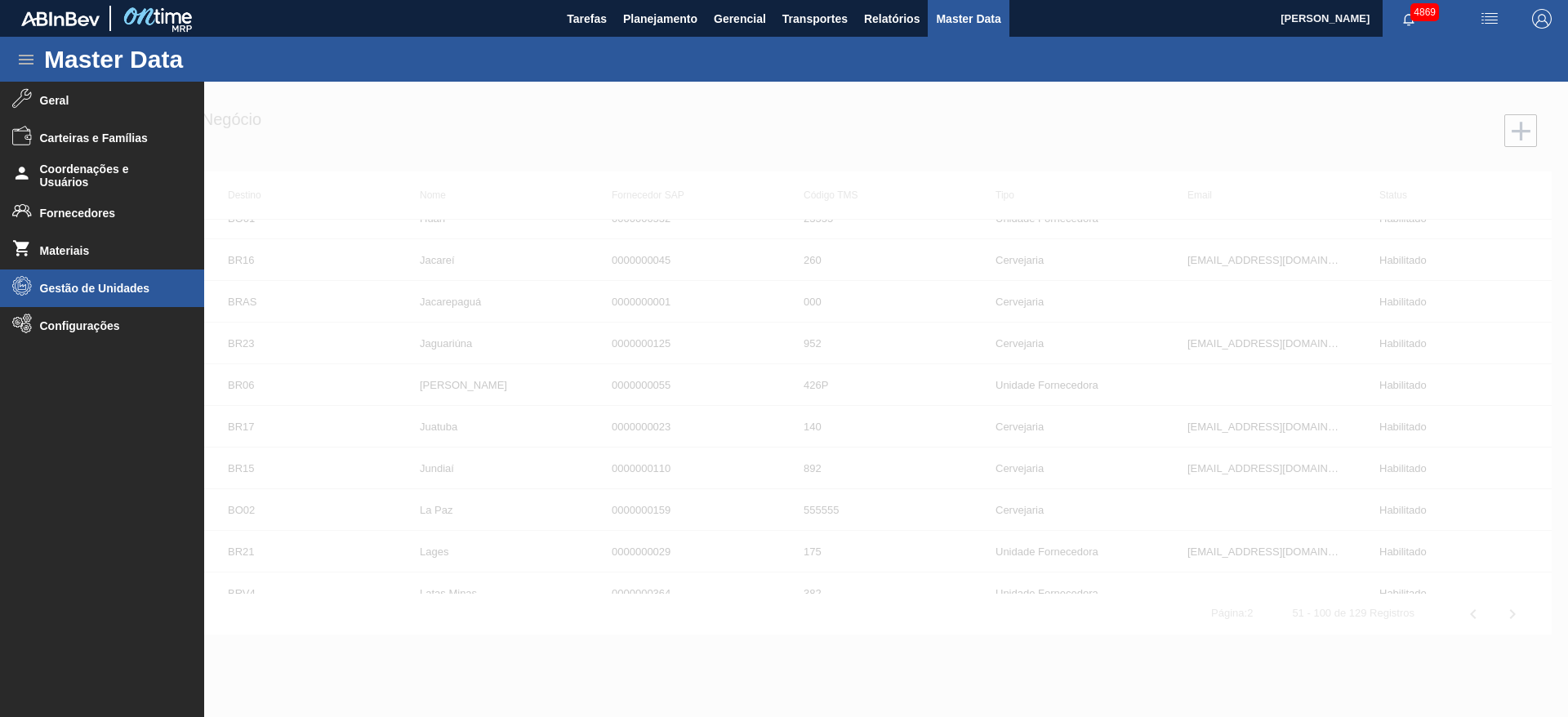
click at [113, 276] on li "Gestão de Unidades" at bounding box center [102, 289] width 204 height 38
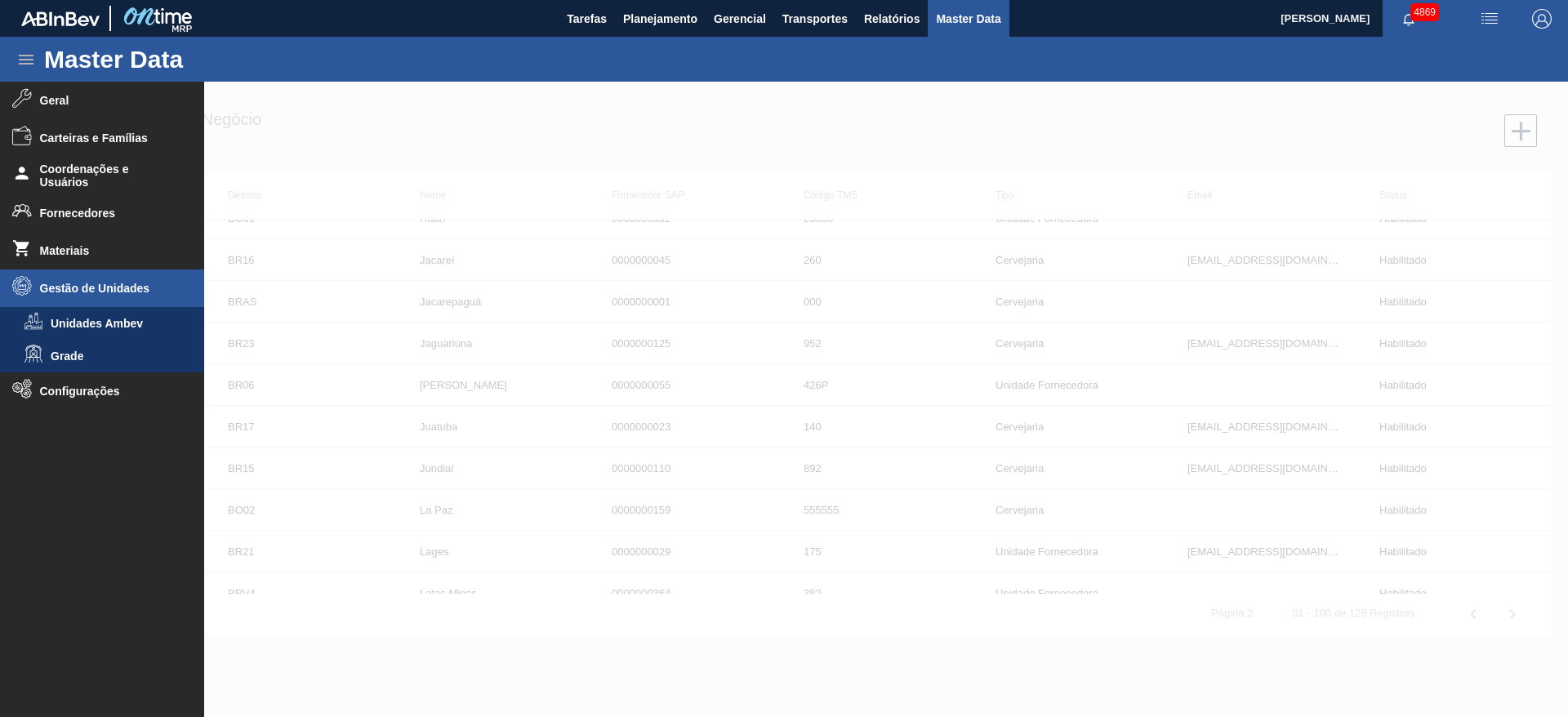
click at [113, 276] on li "Gestão de Unidades" at bounding box center [102, 289] width 204 height 38
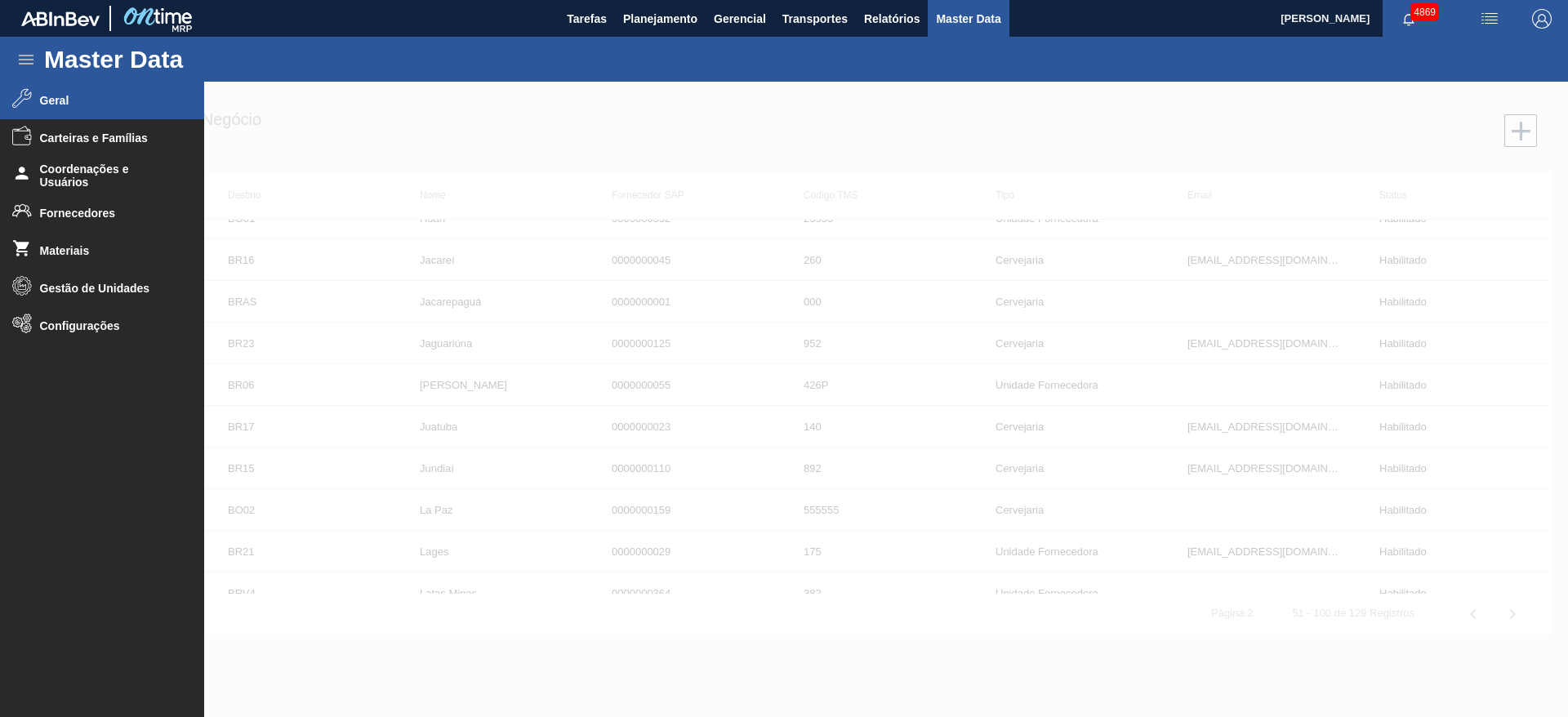
click at [112, 108] on li "Geral" at bounding box center [102, 101] width 204 height 38
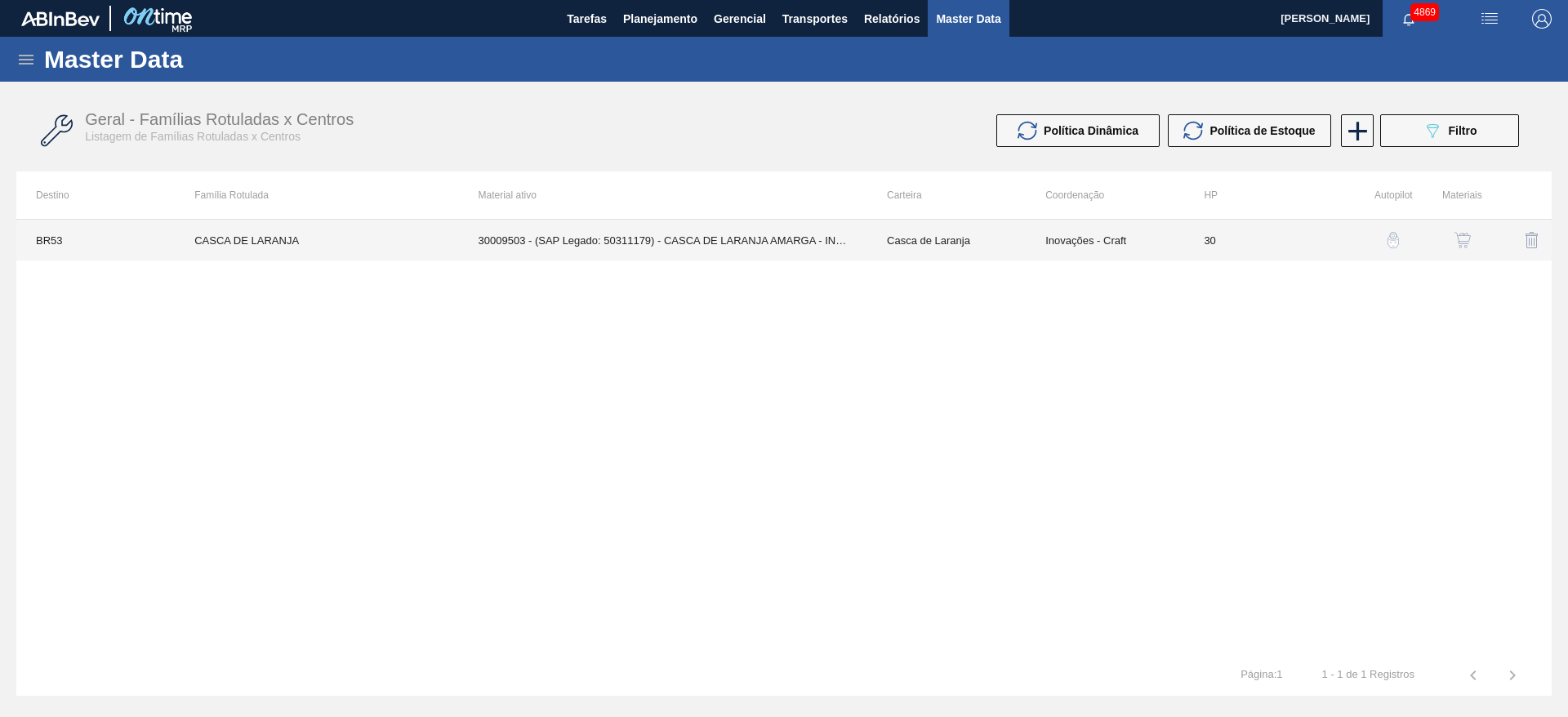
click at [916, 233] on td "Casca de Laranja" at bounding box center [946, 240] width 158 height 41
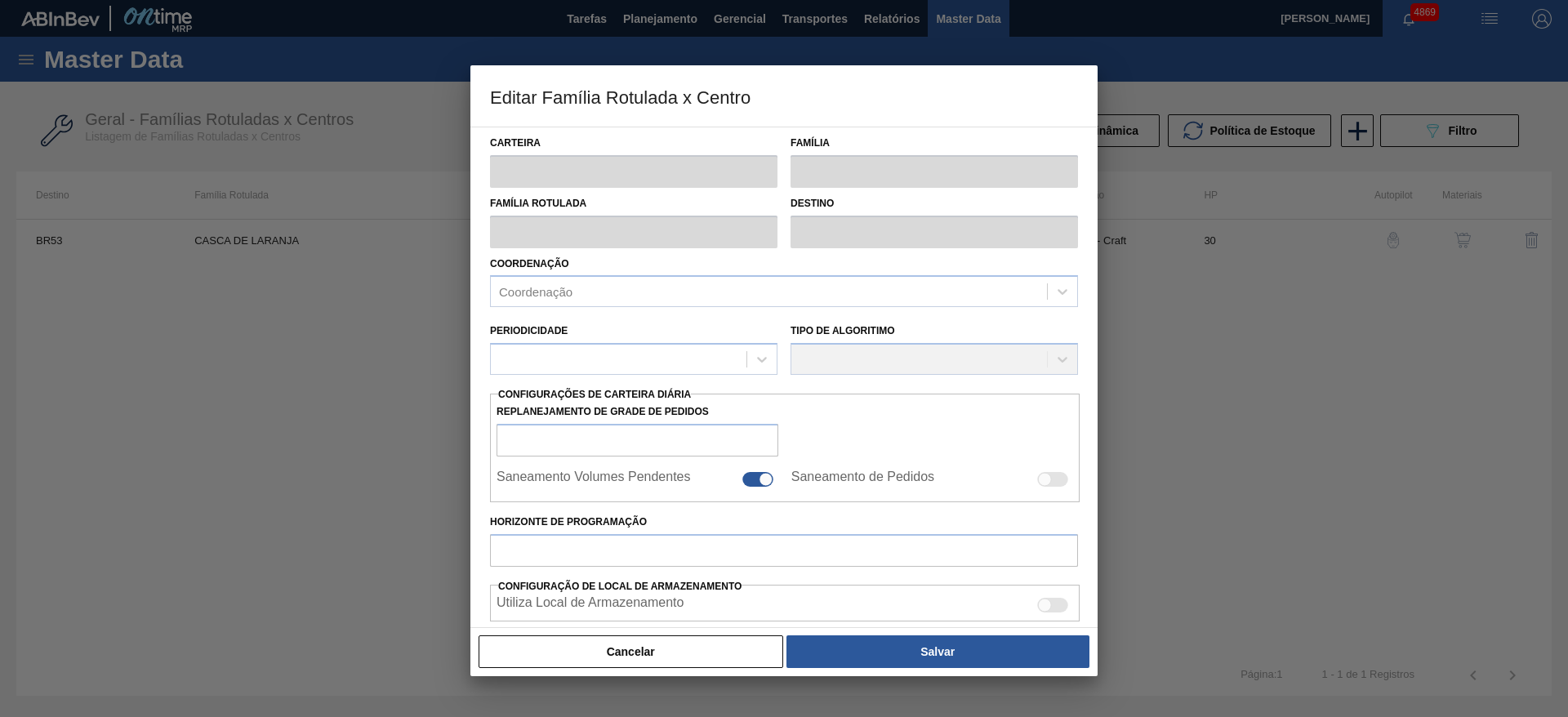
type input "Casca de Laranja"
type input "CASCA DE LARANJA"
type input "BR53 - Colorado"
type input "30"
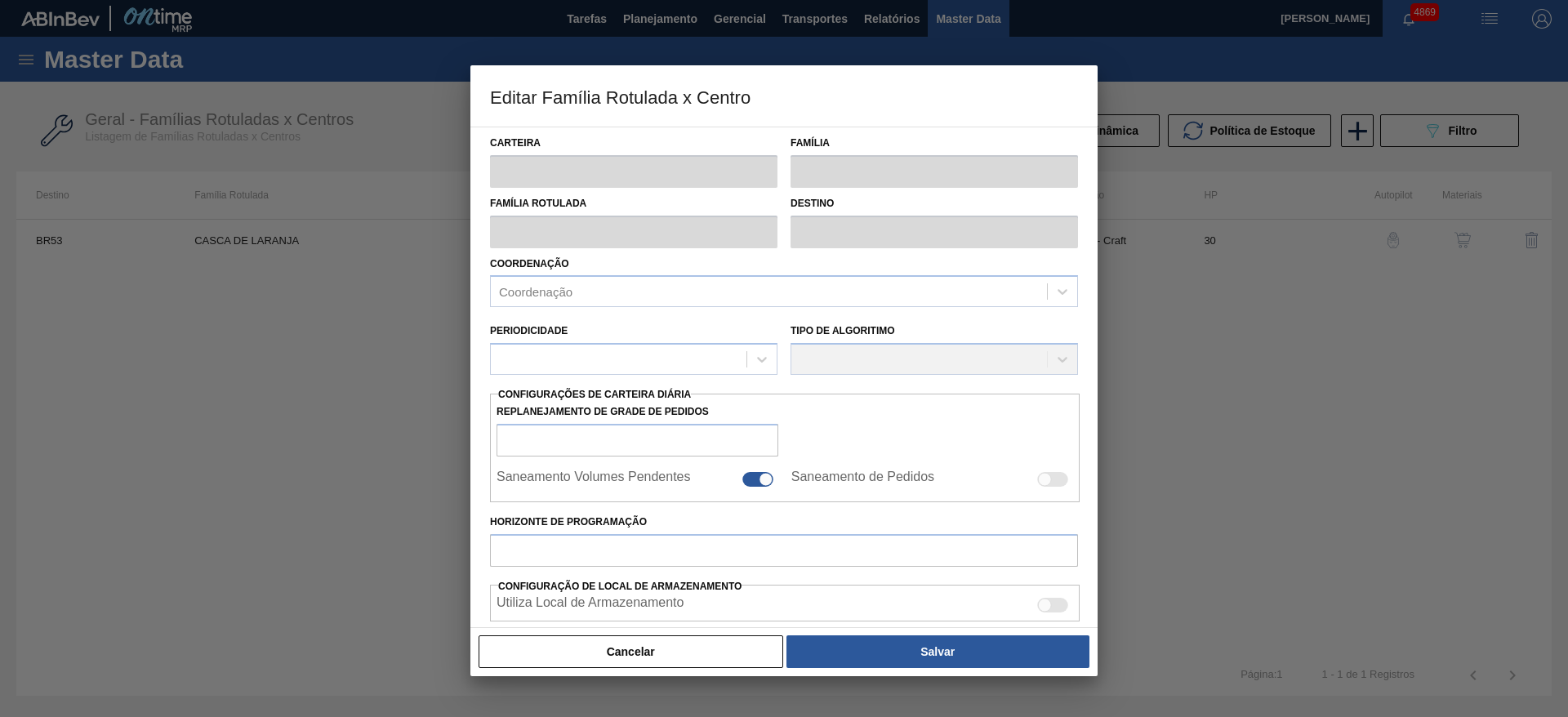
type input "0"
type input "100"
type input "0,000"
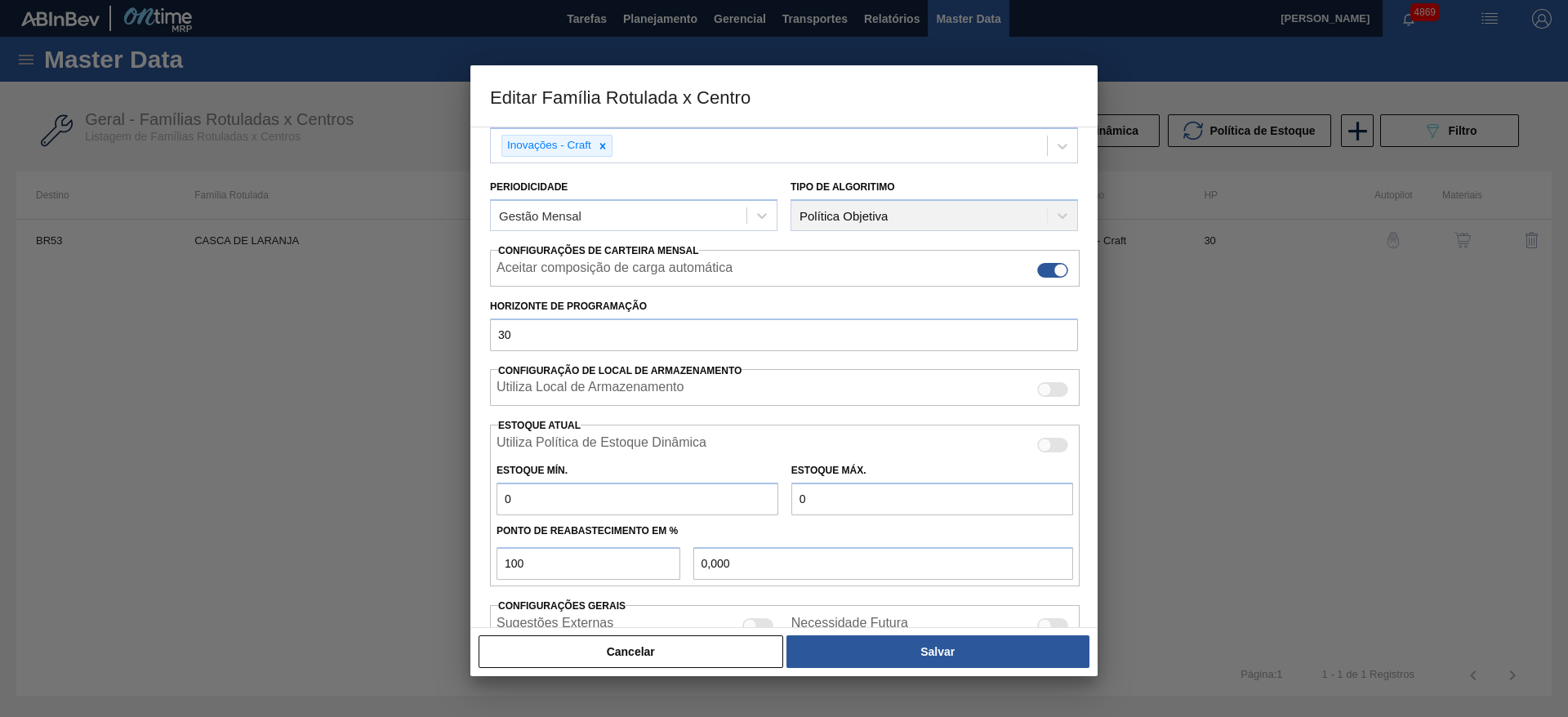
scroll to position [249, 0]
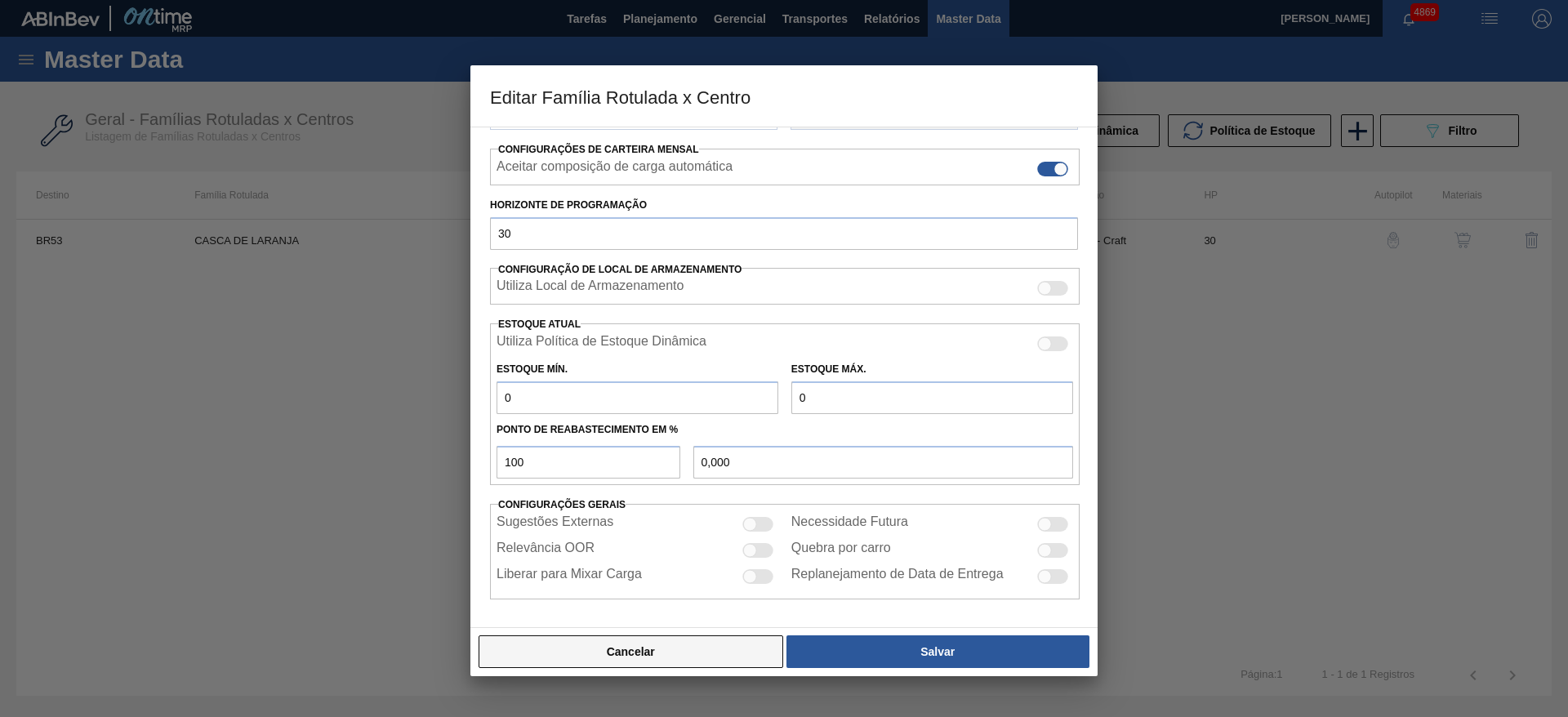
click at [599, 643] on button "Cancelar" at bounding box center [630, 652] width 304 height 33
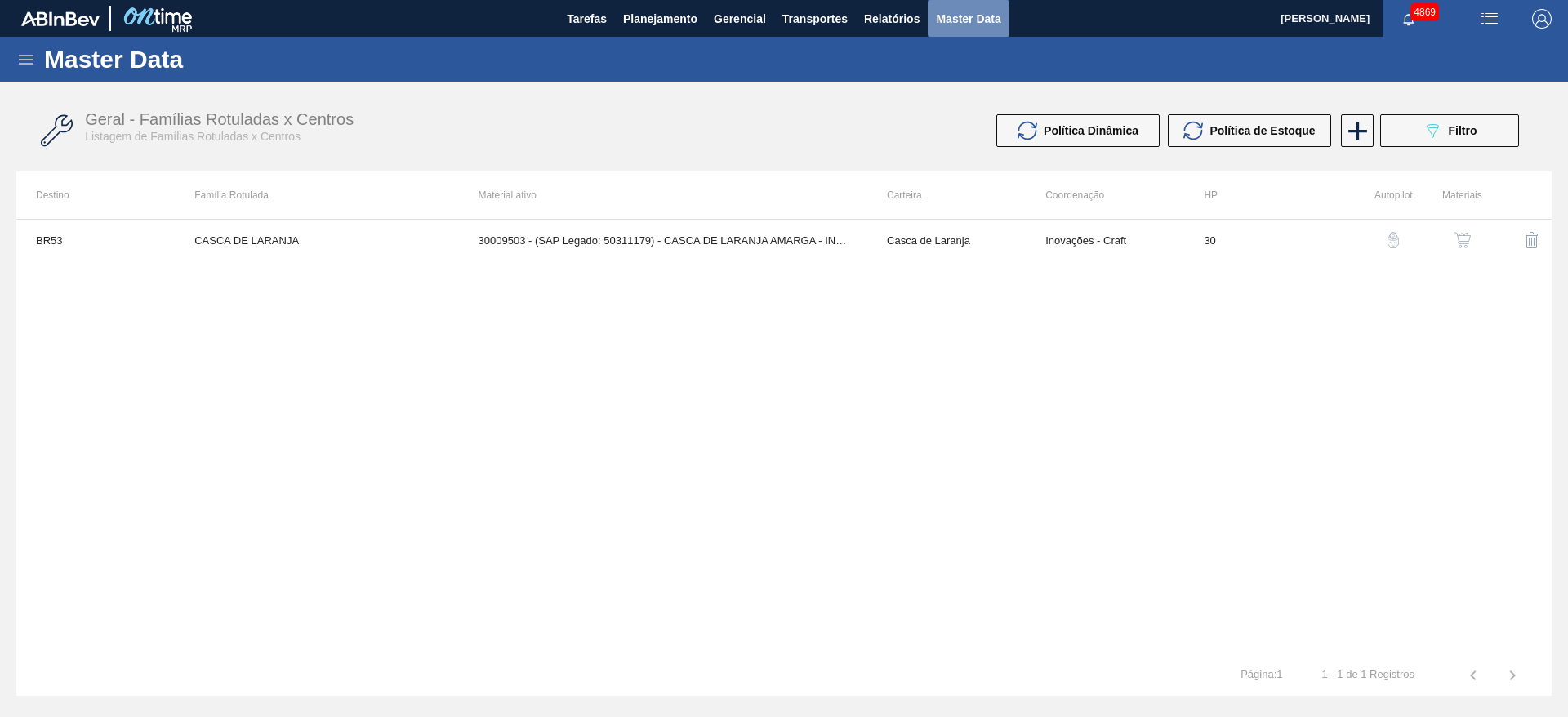
click at [943, 13] on span "Master Data" at bounding box center [968, 19] width 65 height 20
click at [873, 7] on button "Relatórios" at bounding box center [892, 18] width 72 height 37
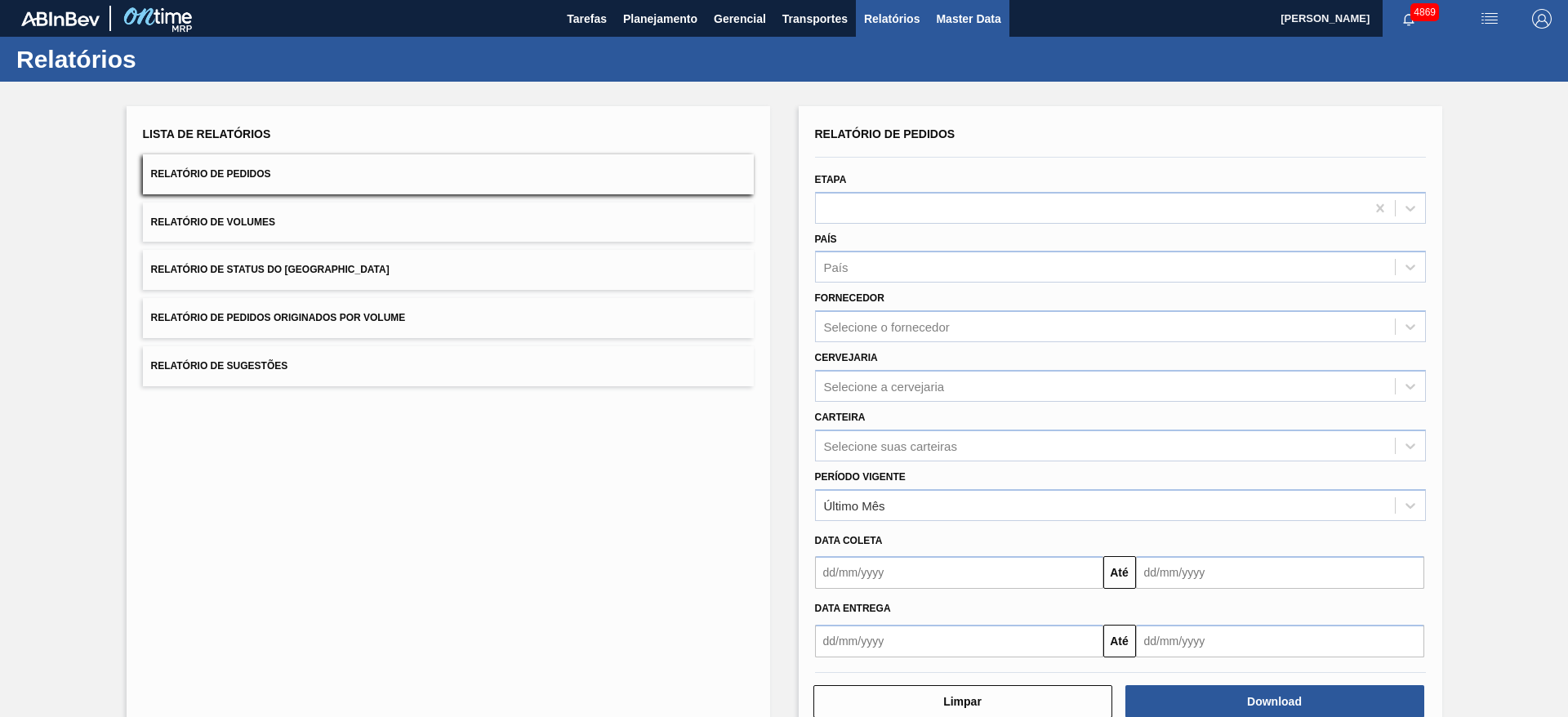
click at [962, 32] on button "Master Data" at bounding box center [968, 18] width 81 height 37
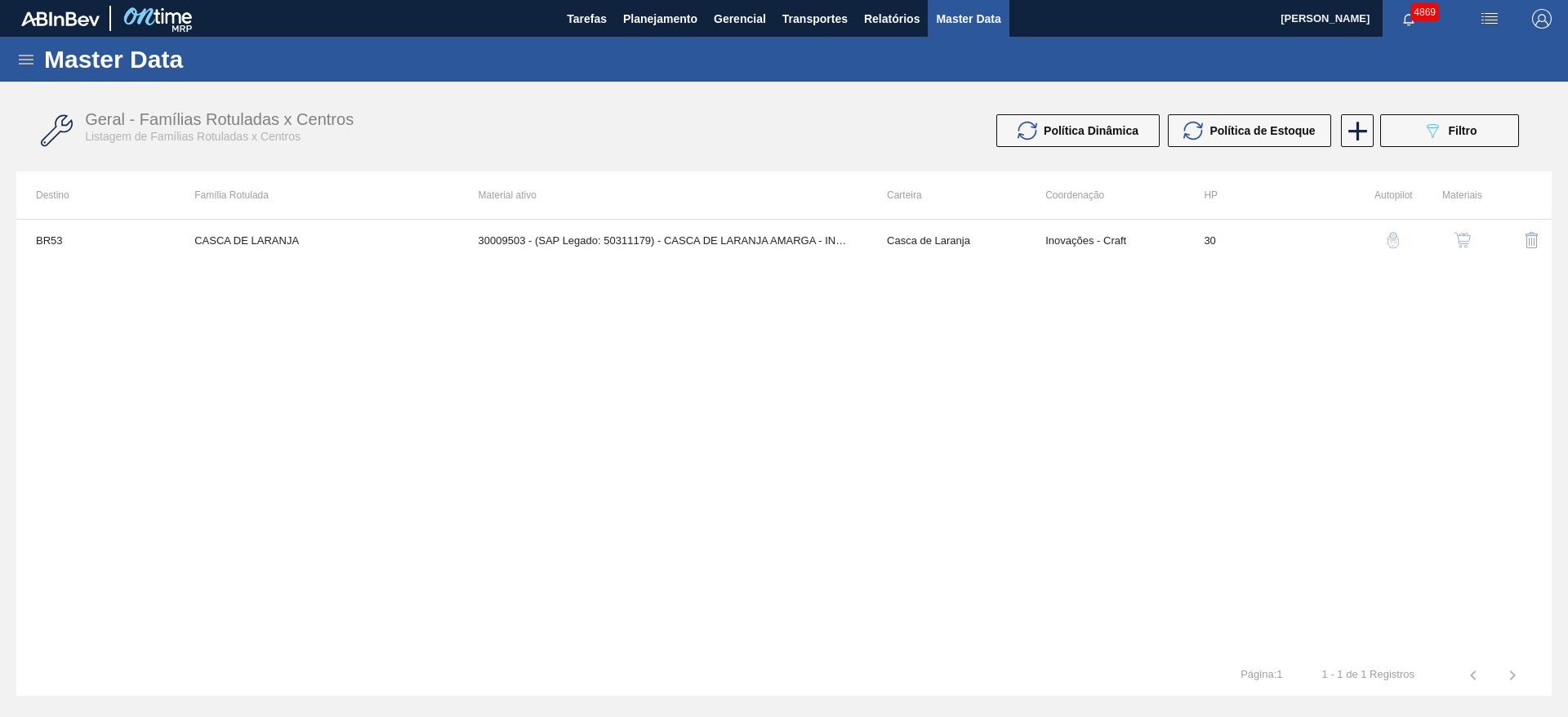
click at [28, 57] on icon at bounding box center [26, 60] width 20 height 20
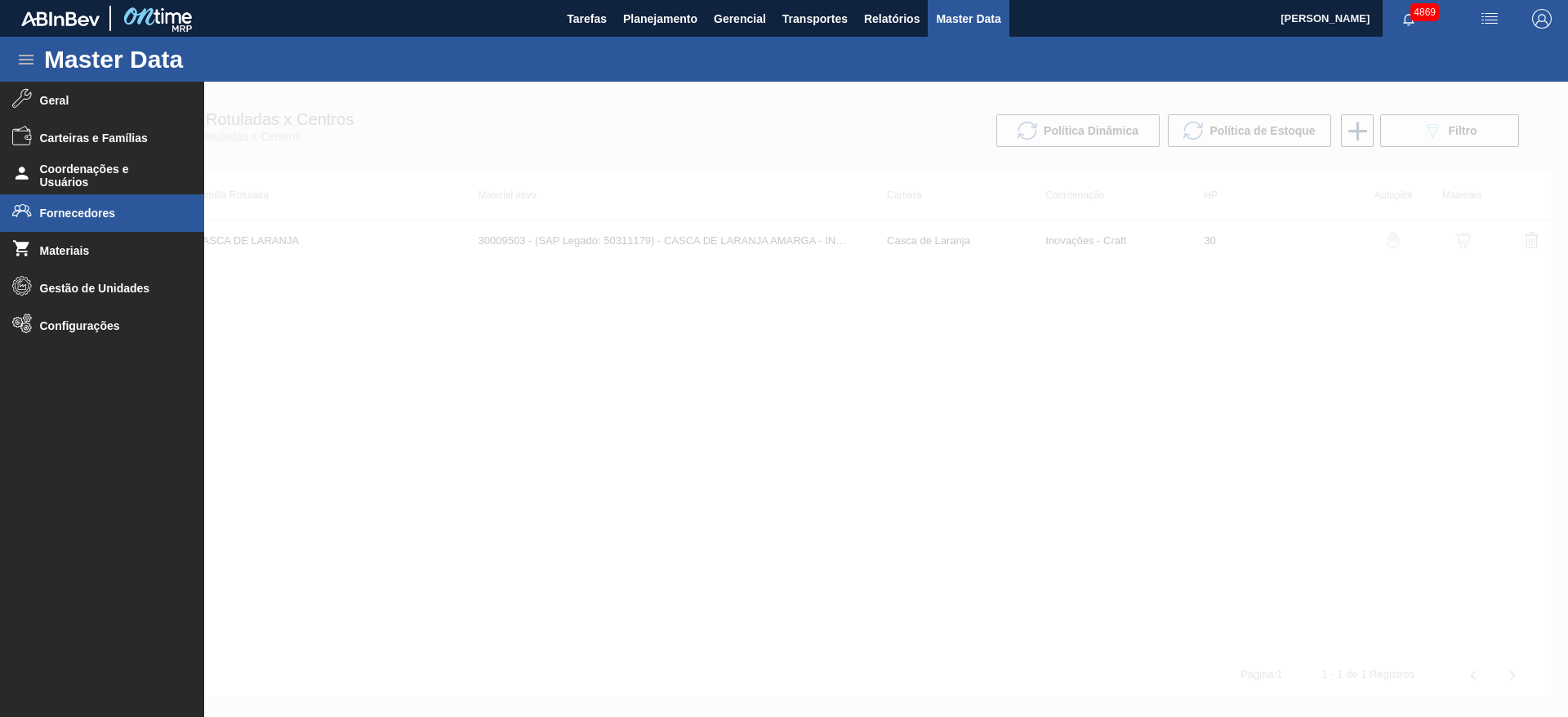
click at [102, 221] on li "Fornecedores" at bounding box center [102, 213] width 204 height 38
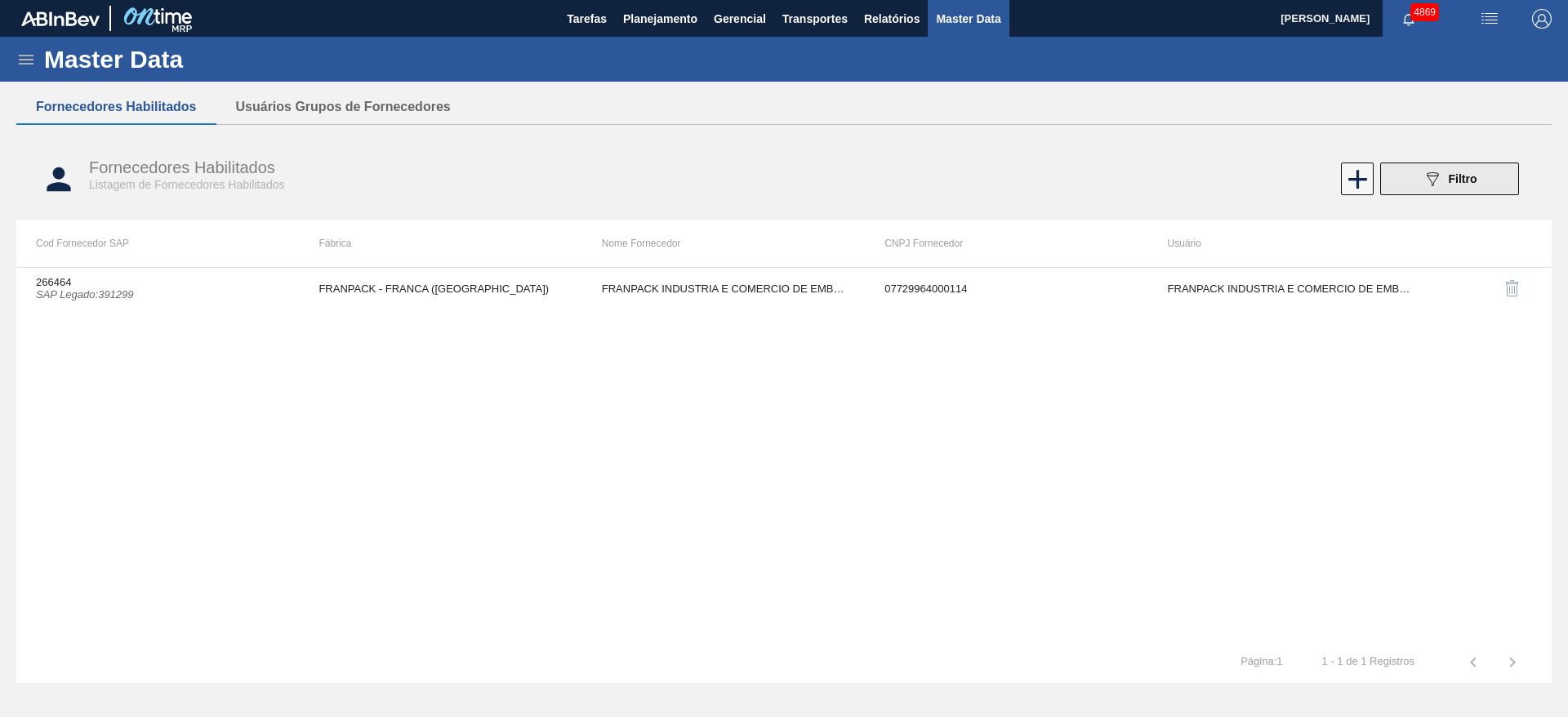
click at [1423, 181] on icon "089F7B8B-B2A5-4AFE-B5C0-19BA573D28AC" at bounding box center [1433, 179] width 20 height 20
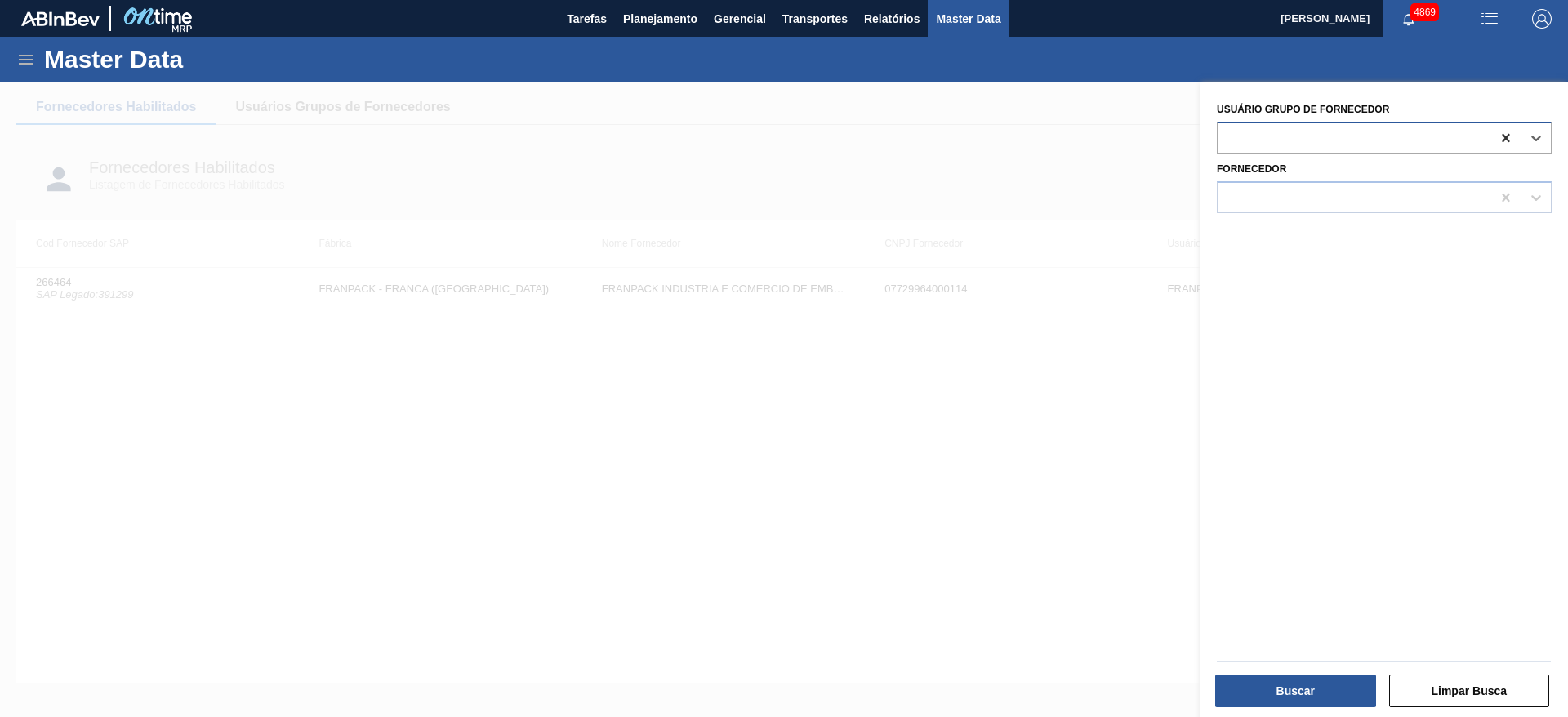
click at [1505, 135] on icon at bounding box center [1506, 138] width 16 height 16
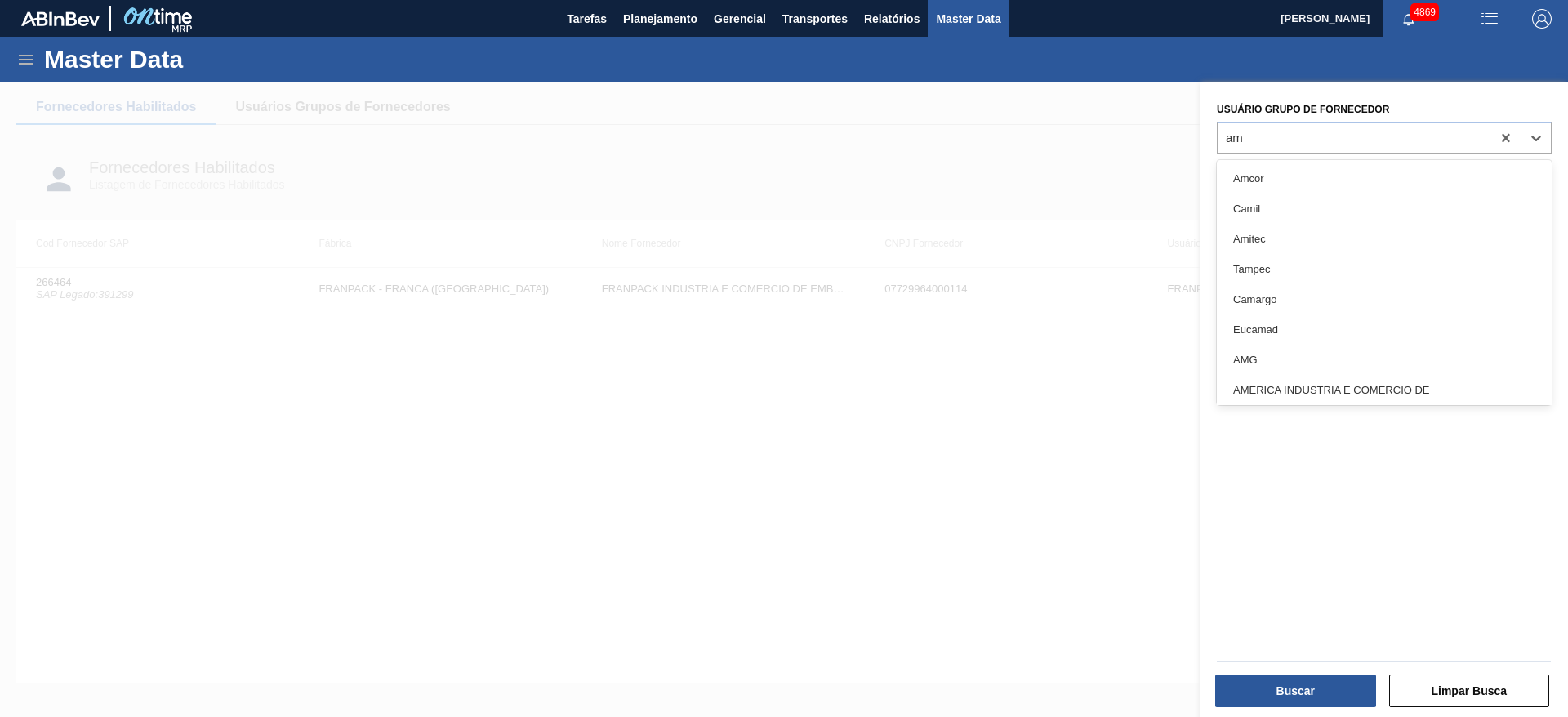
type Fornecedor "a"
type Fornecedor "br"
click at [1337, 461] on div "Usuário Grupo de Fornecedor Fornecedor" at bounding box center [1384, 402] width 368 height 640
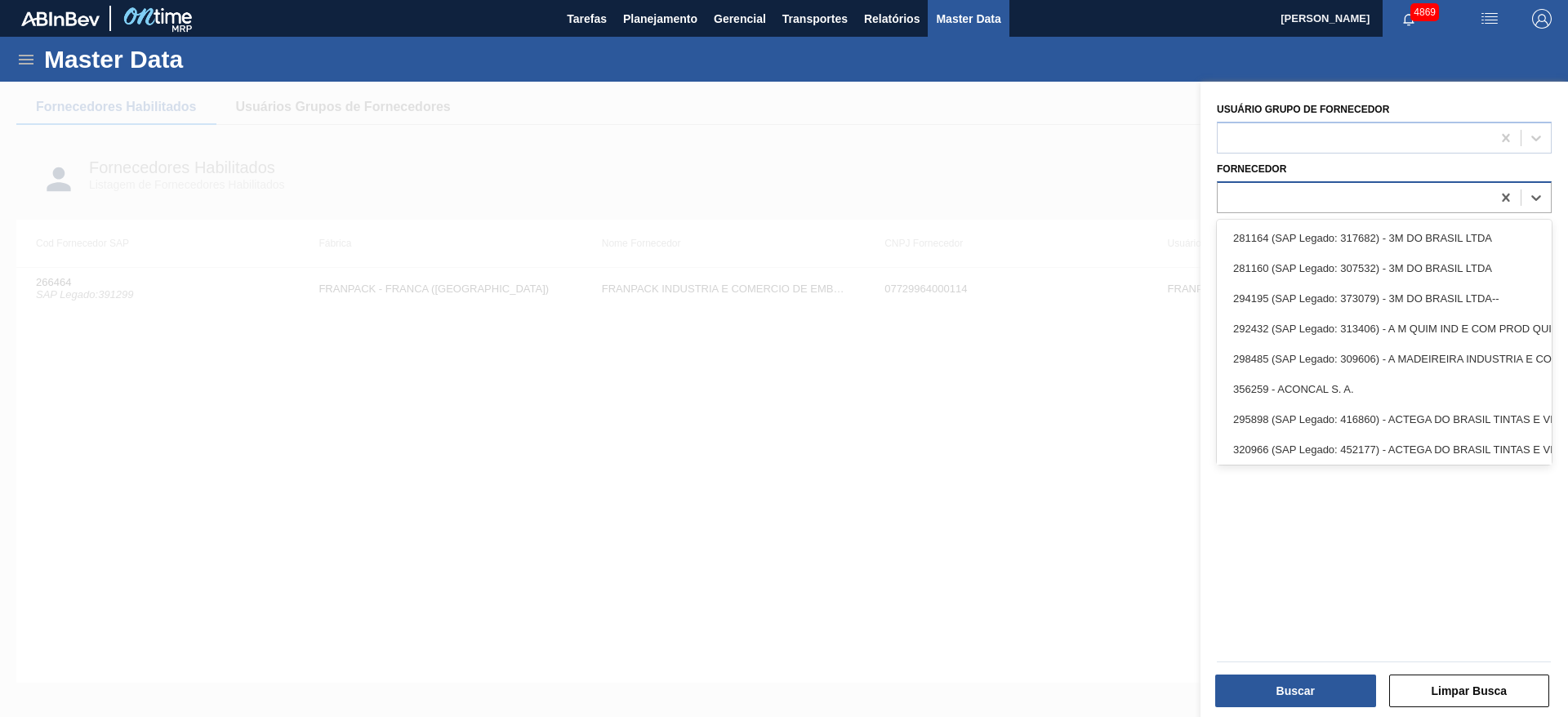
click at [1328, 194] on div at bounding box center [1355, 197] width 274 height 24
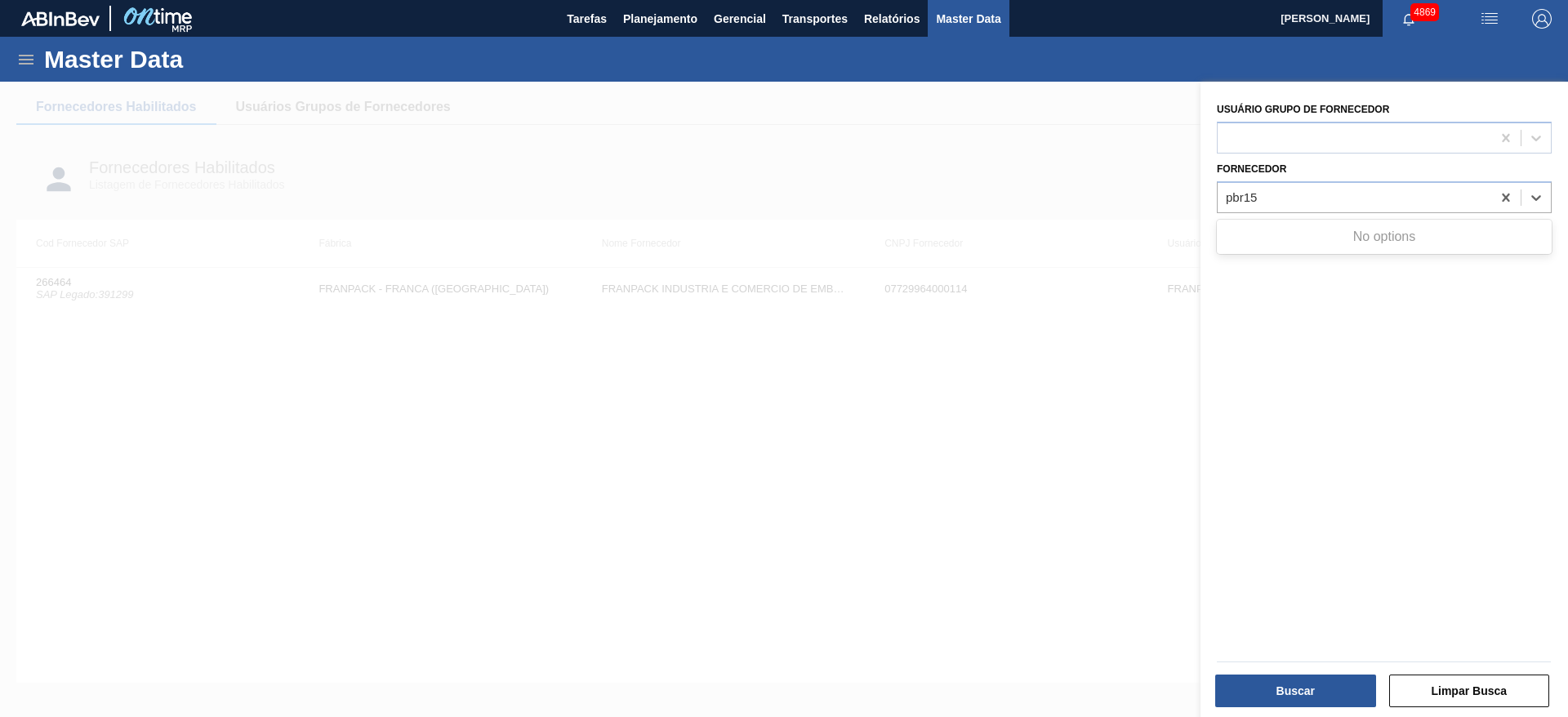
type input "pbr15"
click at [622, 456] on div at bounding box center [784, 441] width 1568 height 717
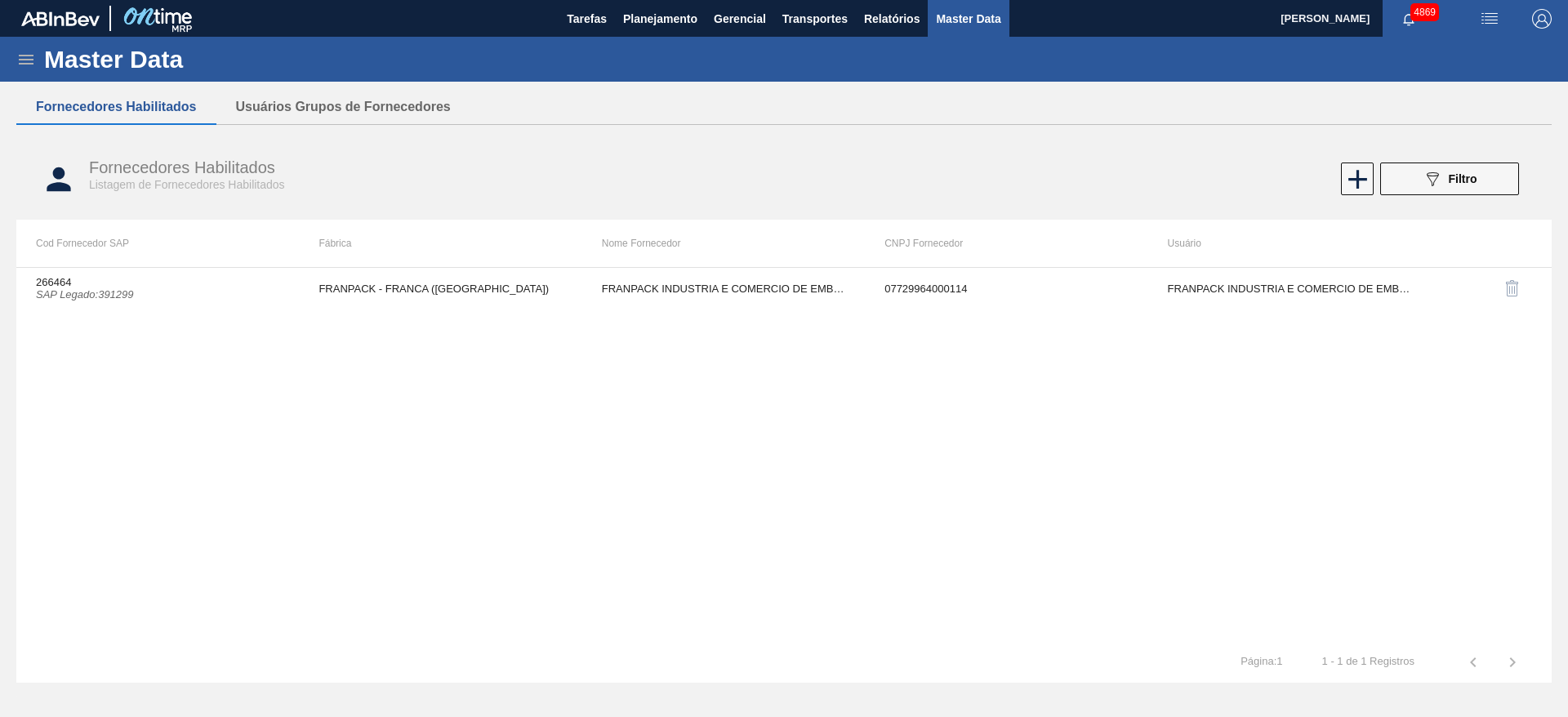
click at [29, 57] on icon at bounding box center [26, 60] width 20 height 20
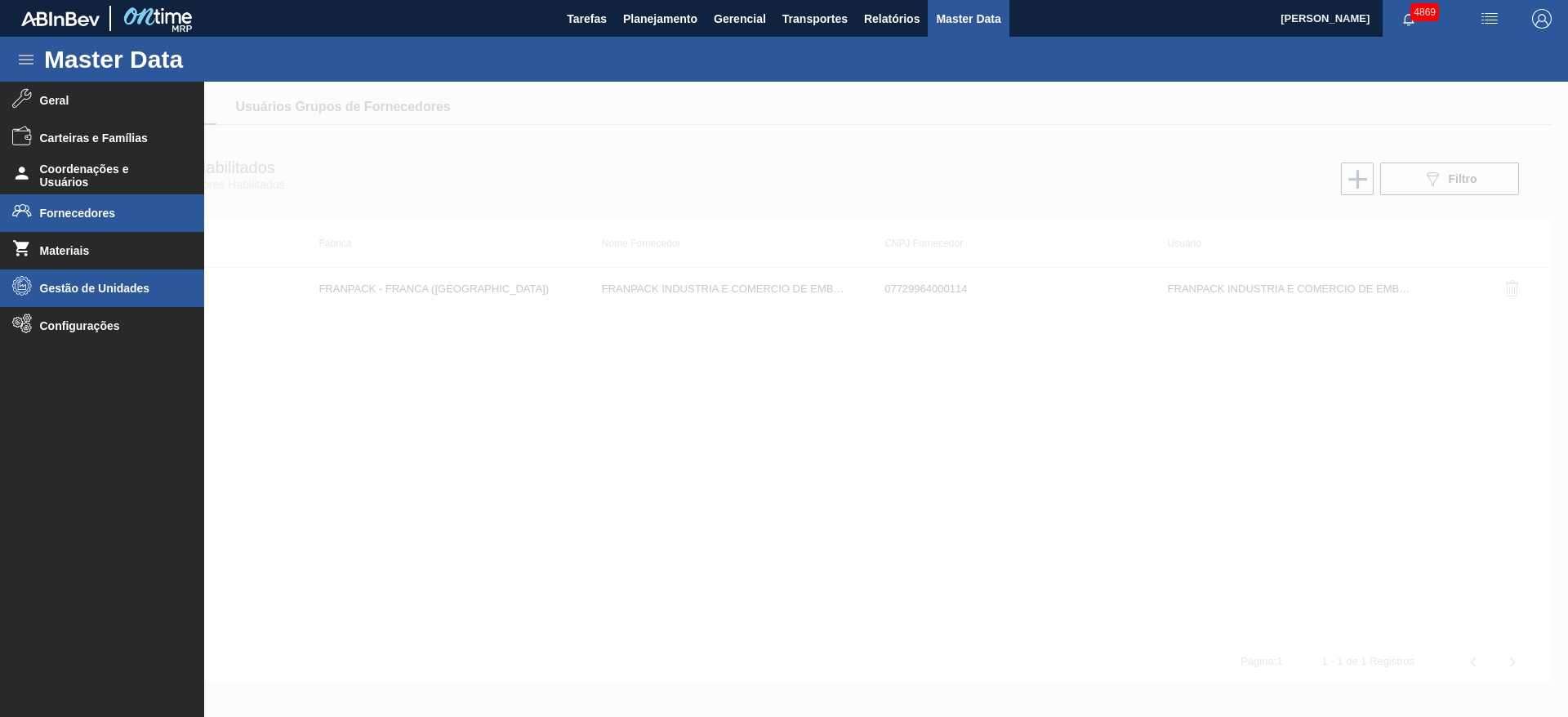
click at [139, 281] on span "Gestão de Unidades" at bounding box center [107, 288] width 135 height 13
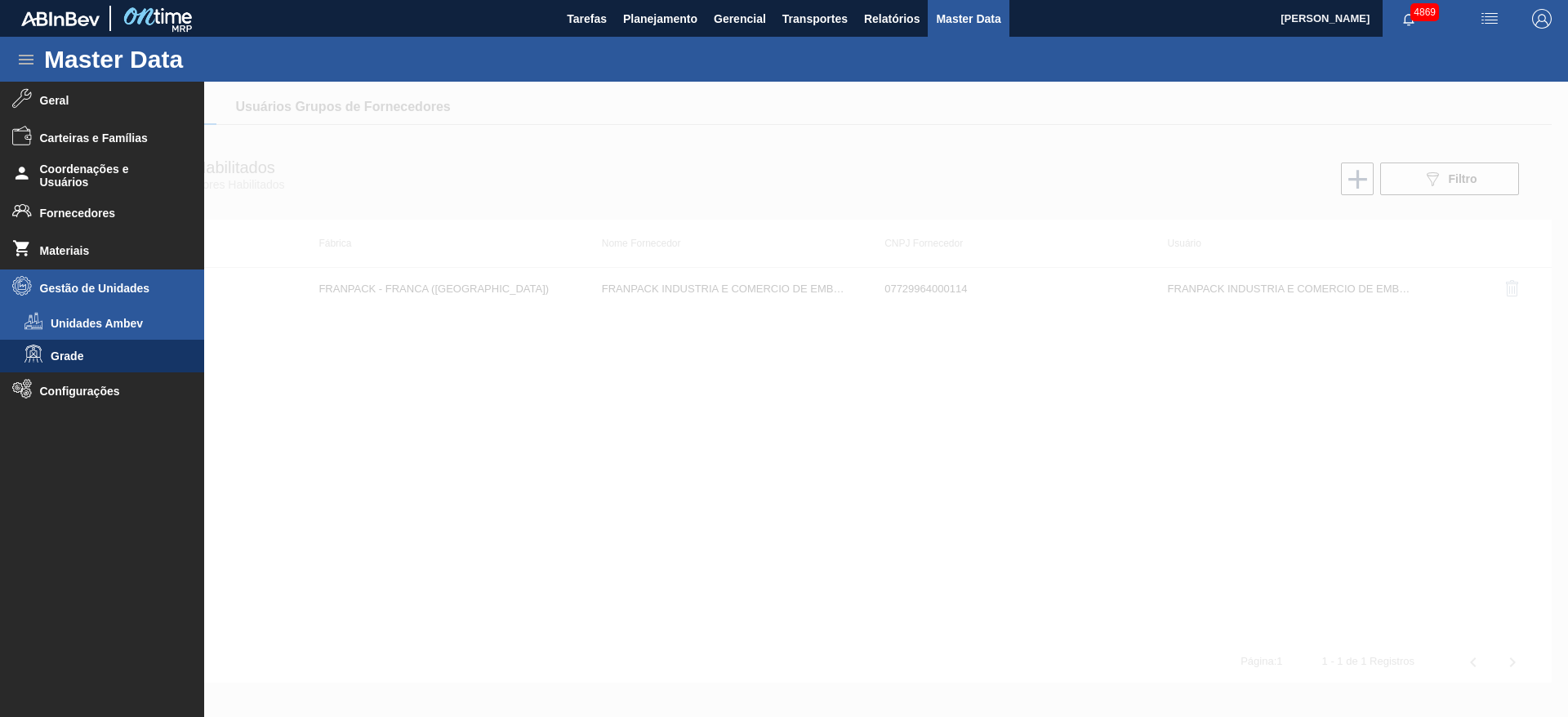
click at [128, 321] on span "Unidades Ambev" at bounding box center [113, 323] width 126 height 13
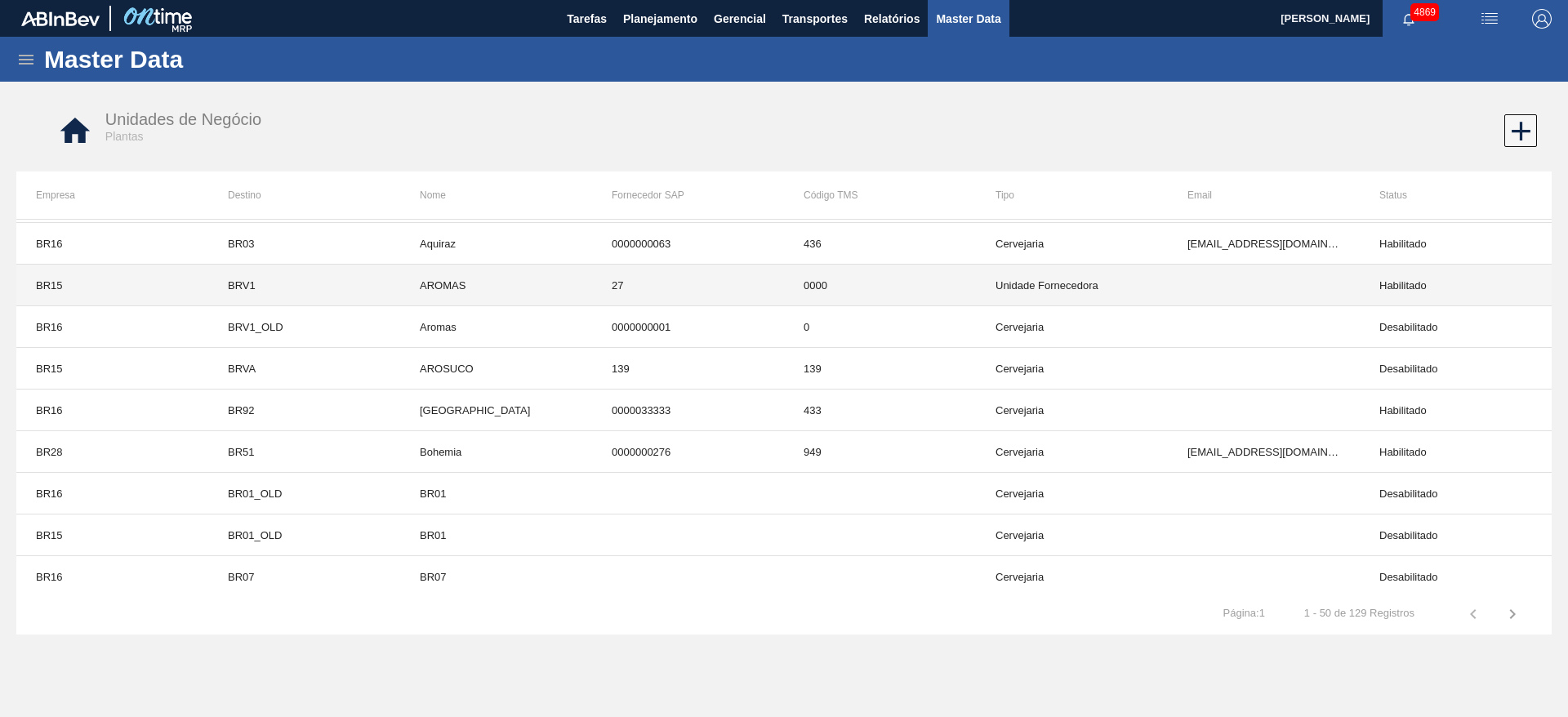
scroll to position [245, 0]
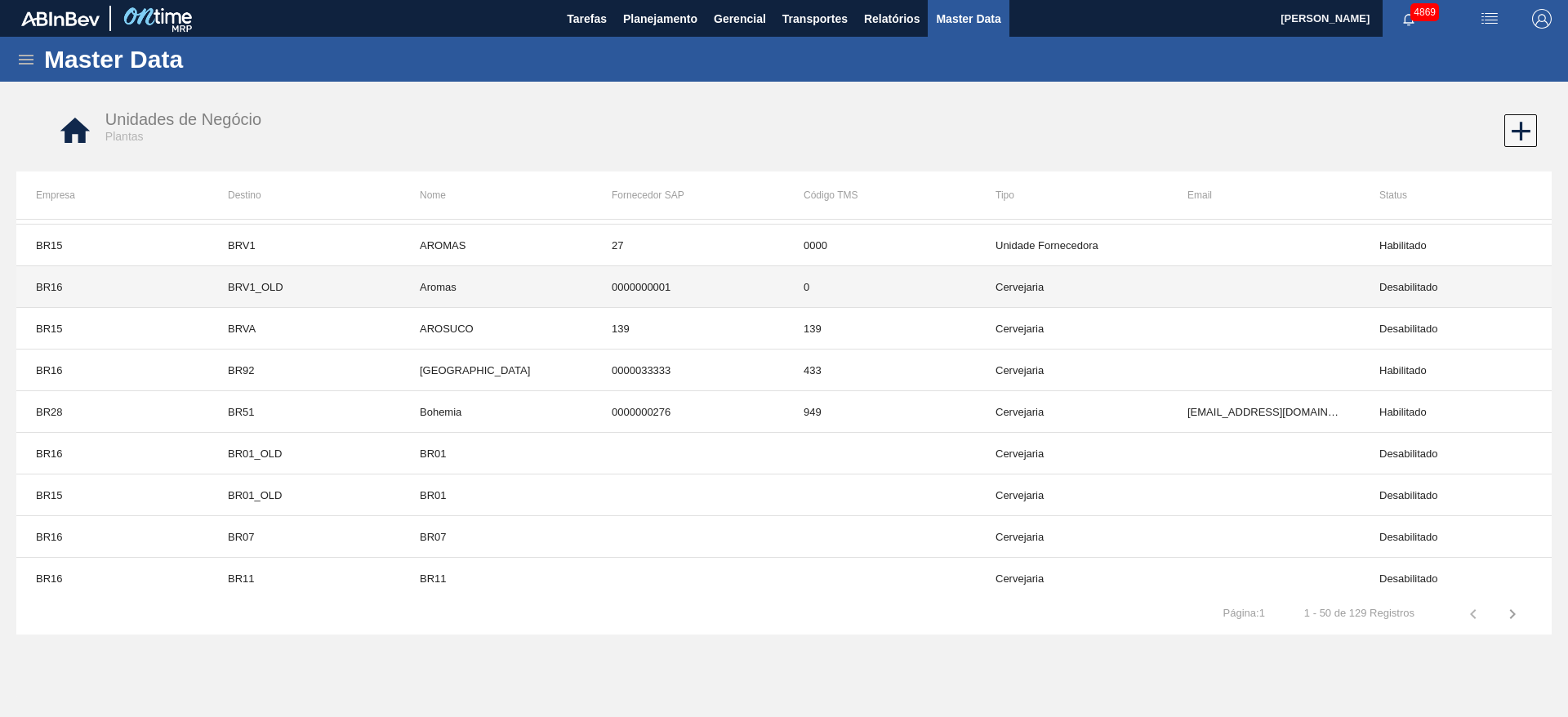
click at [1427, 275] on td "Desabilitado" at bounding box center [1456, 287] width 192 height 42
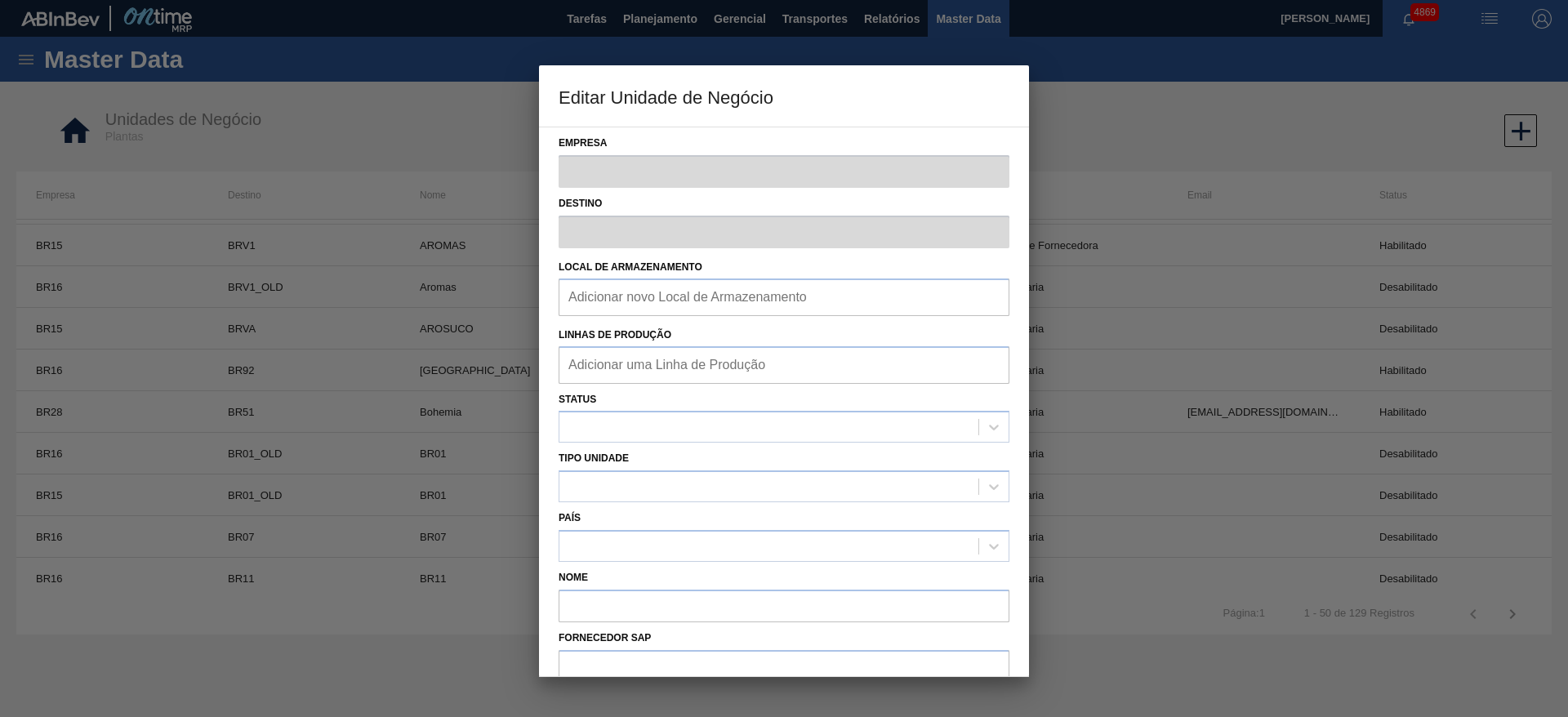
type input "BR16"
type input "BRV1_OLD"
type input "Aromas"
type input "0000000001"
type input "0"
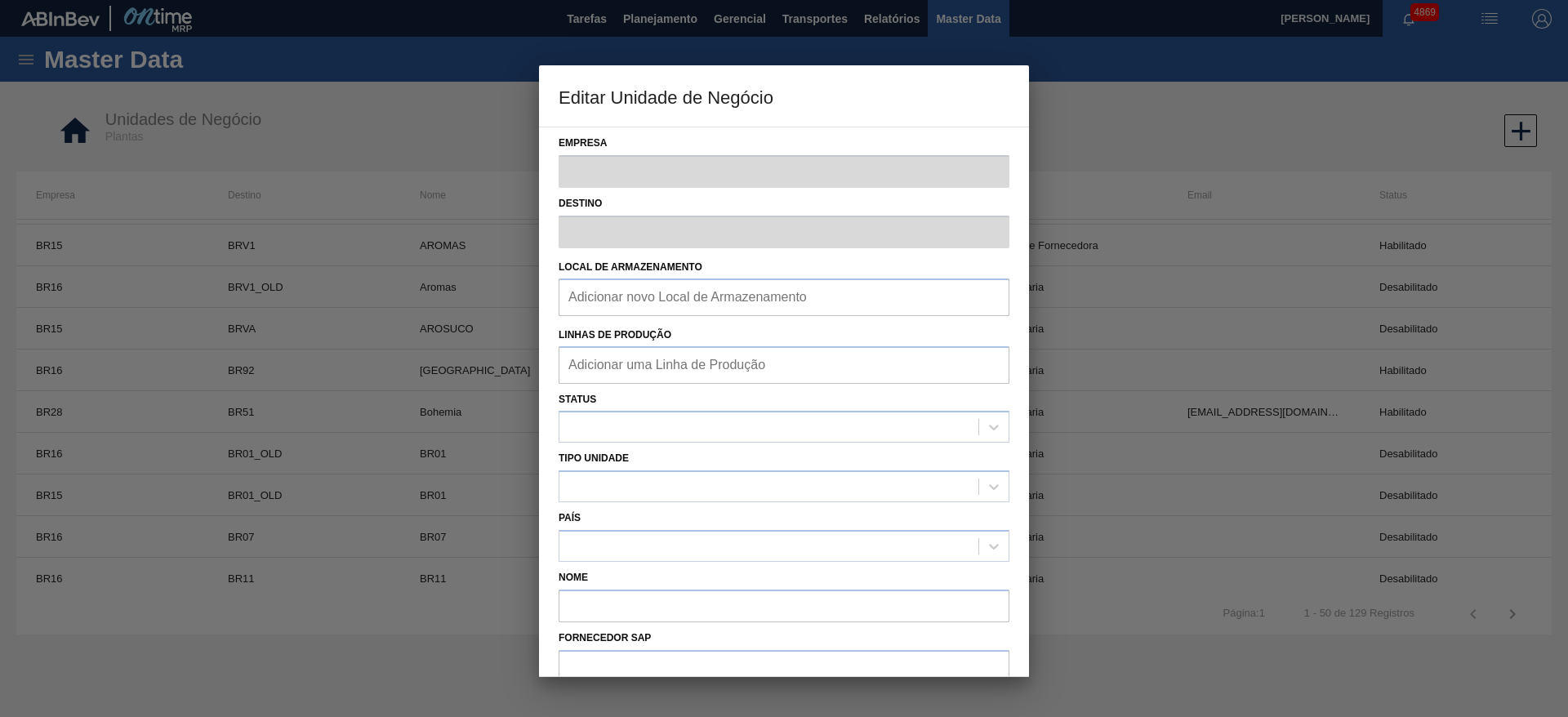
checkbox input "false"
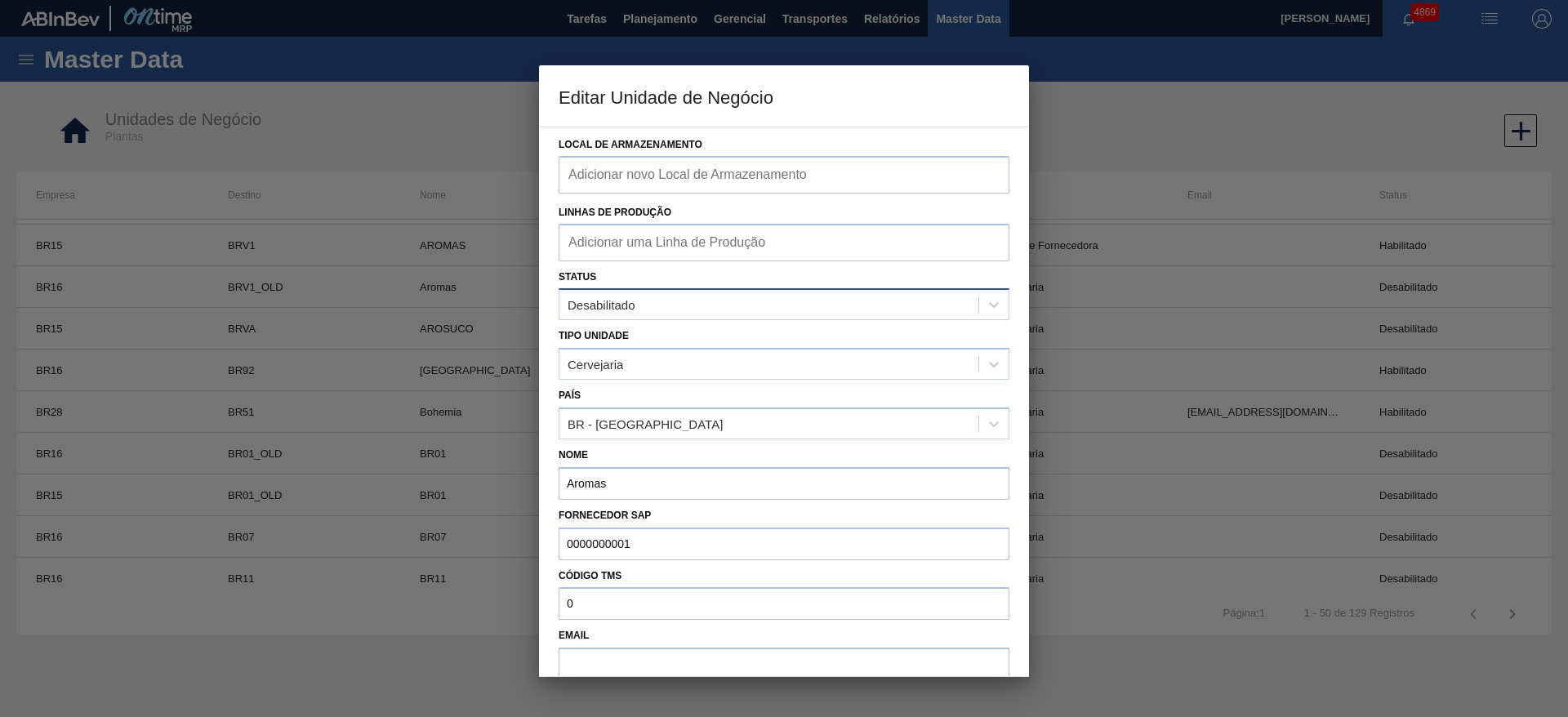
scroll to position [243, 0]
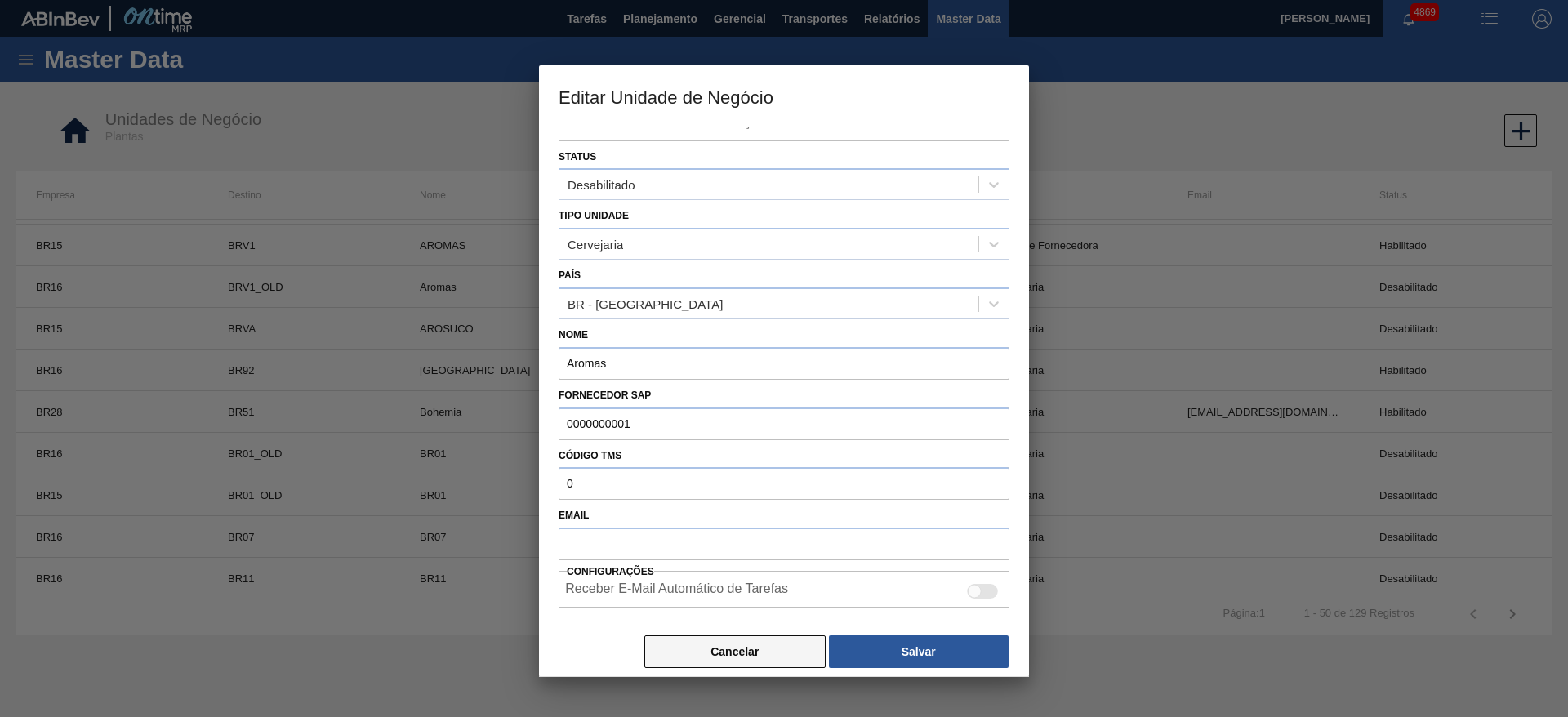
click at [697, 660] on button "Cancelar" at bounding box center [734, 652] width 181 height 33
